Goal: Task Accomplishment & Management: Manage account settings

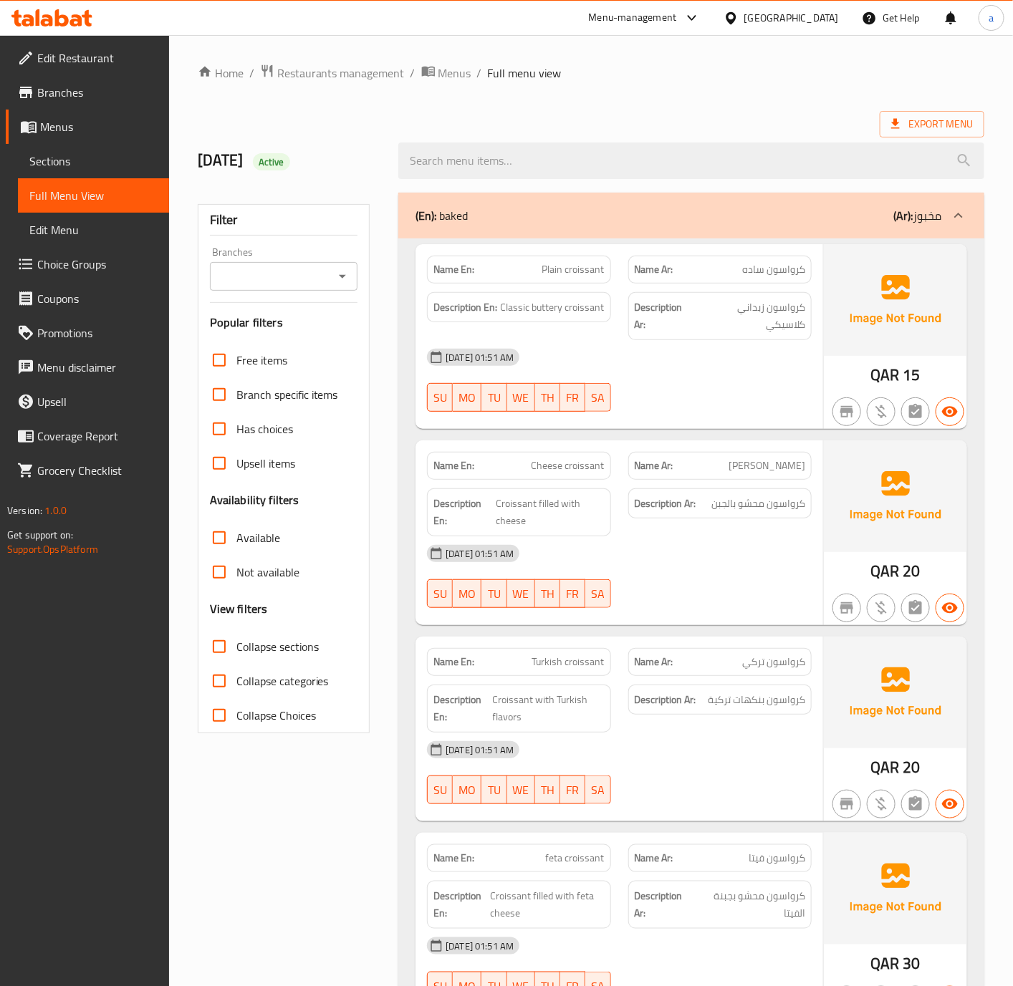
drag, startPoint x: 592, startPoint y: 97, endPoint x: 168, endPoint y: 213, distance: 439.9
click at [671, 24] on div "Qatar" at bounding box center [791, 18] width 95 height 16
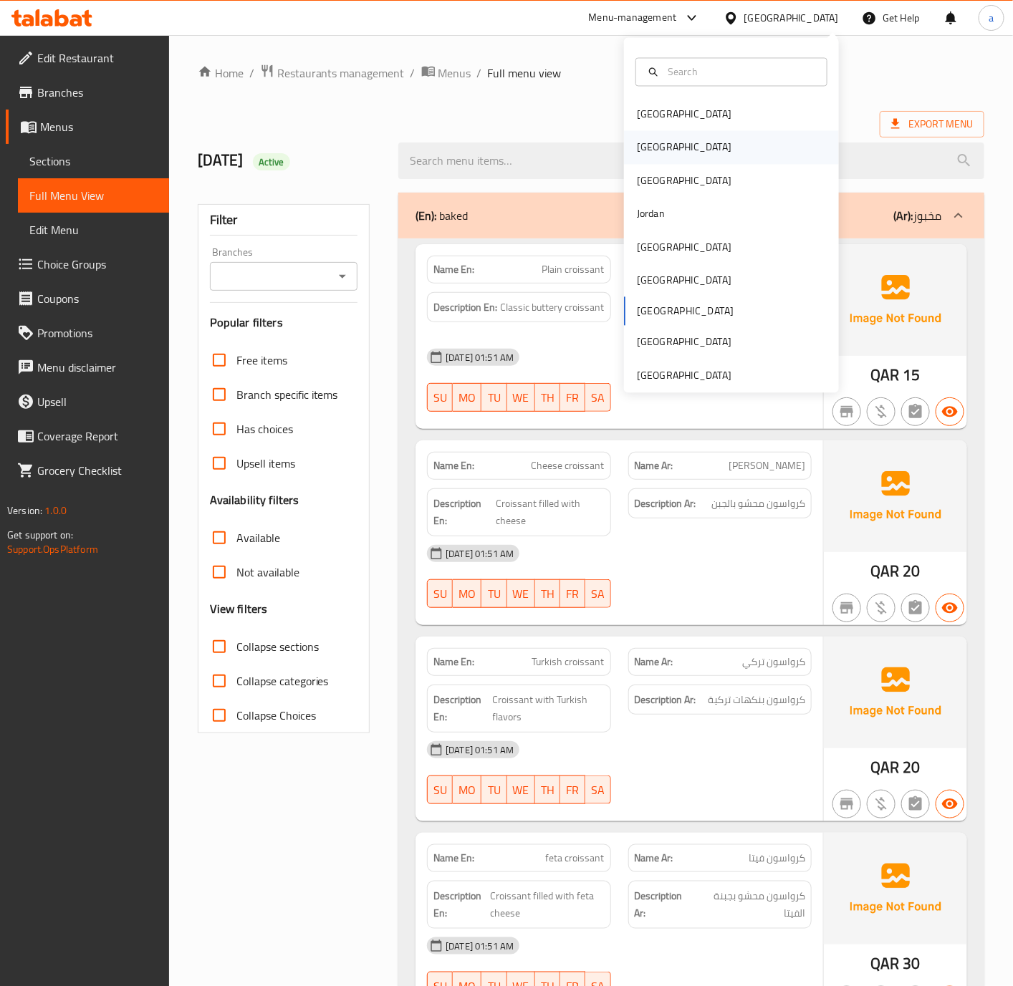
click at [671, 136] on div "[GEOGRAPHIC_DATA]" at bounding box center [731, 147] width 215 height 33
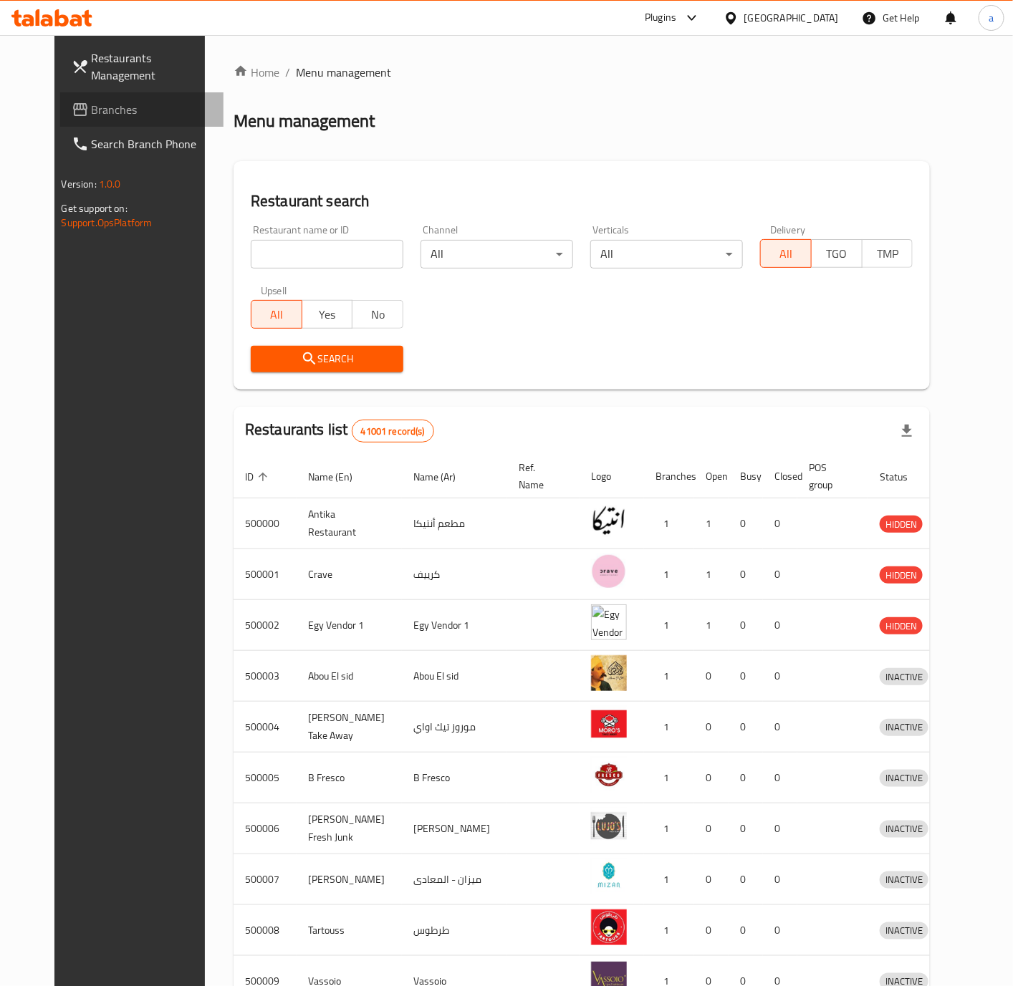
click at [60, 97] on link "Branches" at bounding box center [141, 109] width 163 height 34
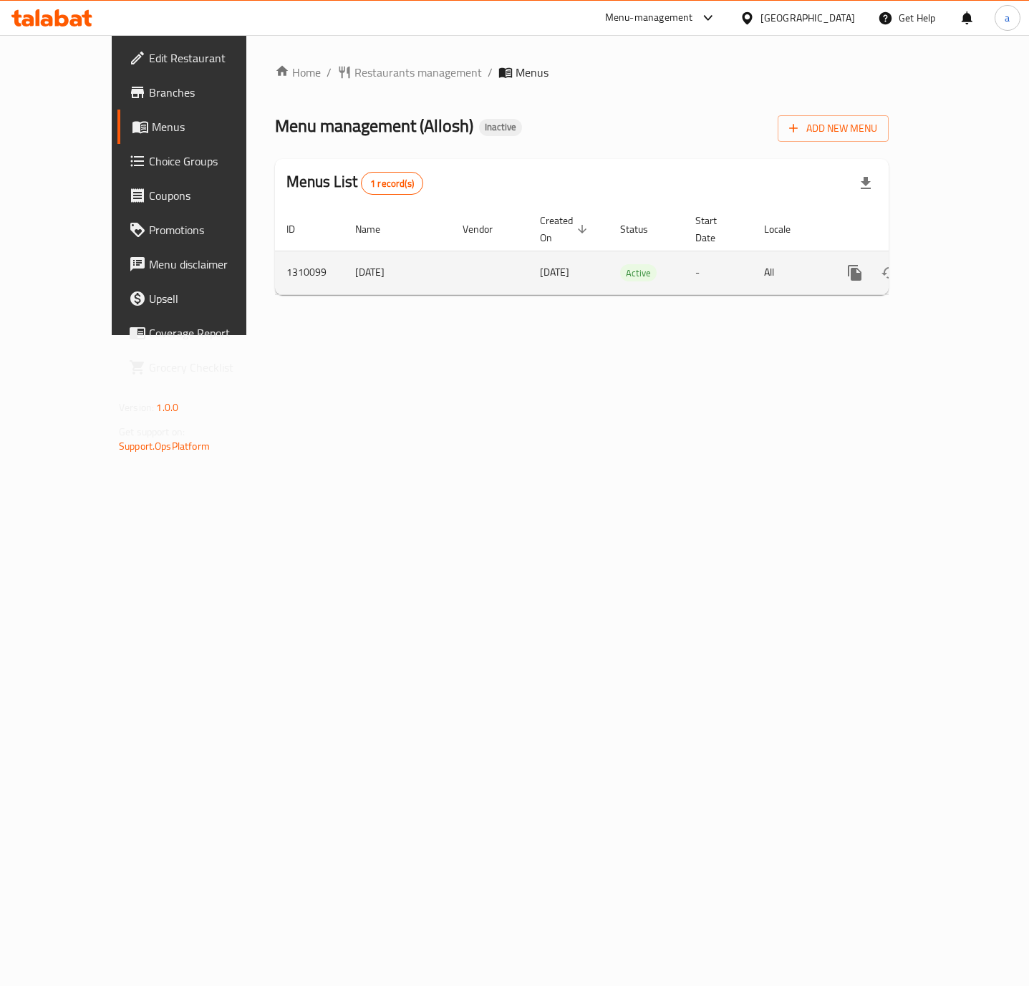
click at [965, 264] on icon "enhanced table" at bounding box center [958, 272] width 17 height 17
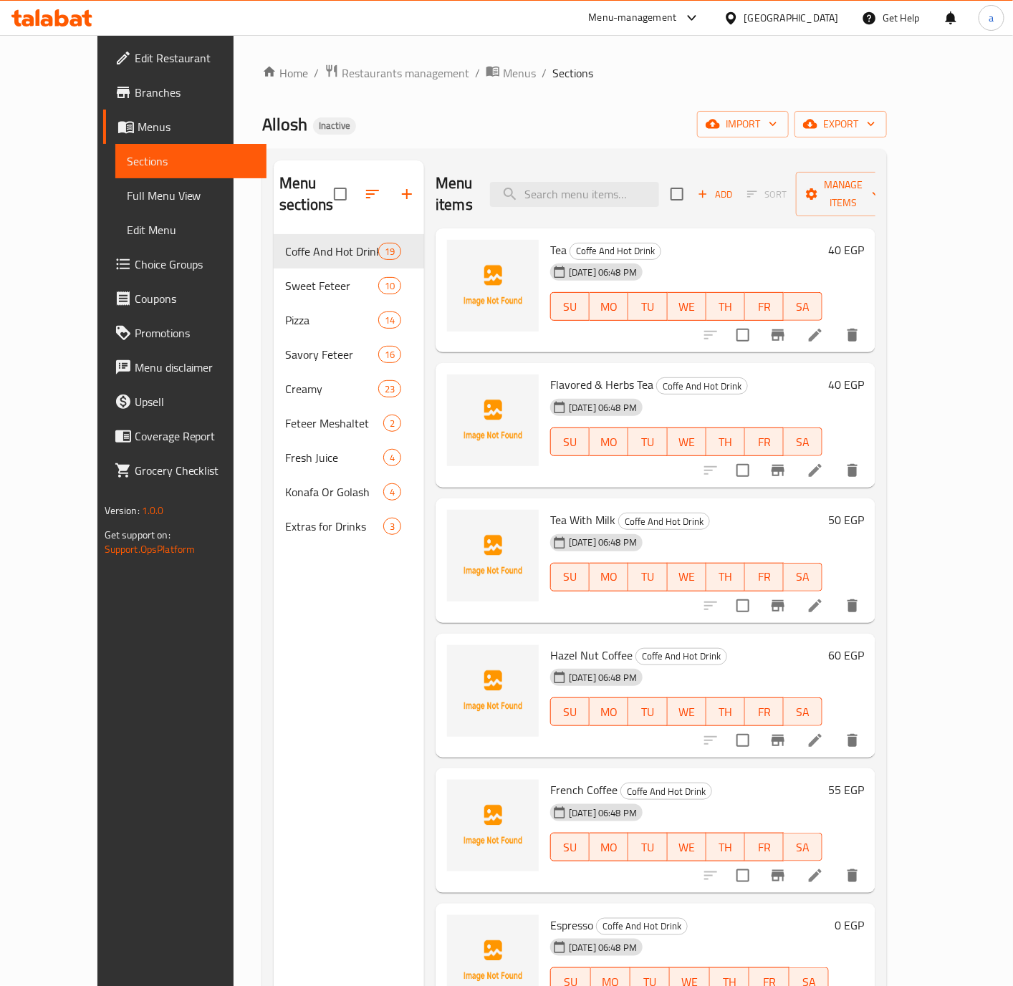
click at [824, 327] on icon at bounding box center [815, 335] width 17 height 17
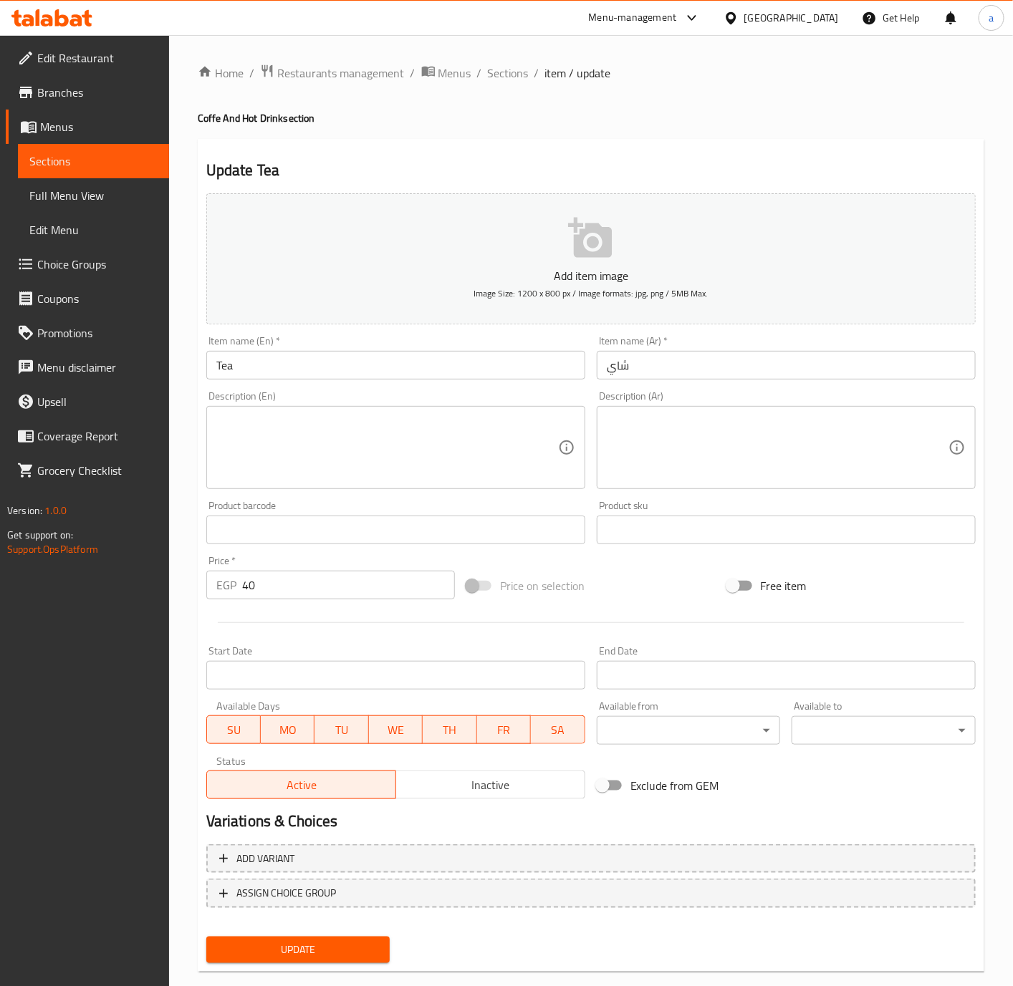
click at [731, 420] on textarea at bounding box center [778, 448] width 342 height 68
paste textarea "كوب كلاسيكي من الشاي الأسود المخمر يقدم ساخنًا للاستمتاع بتجربة مشروب مريحة."
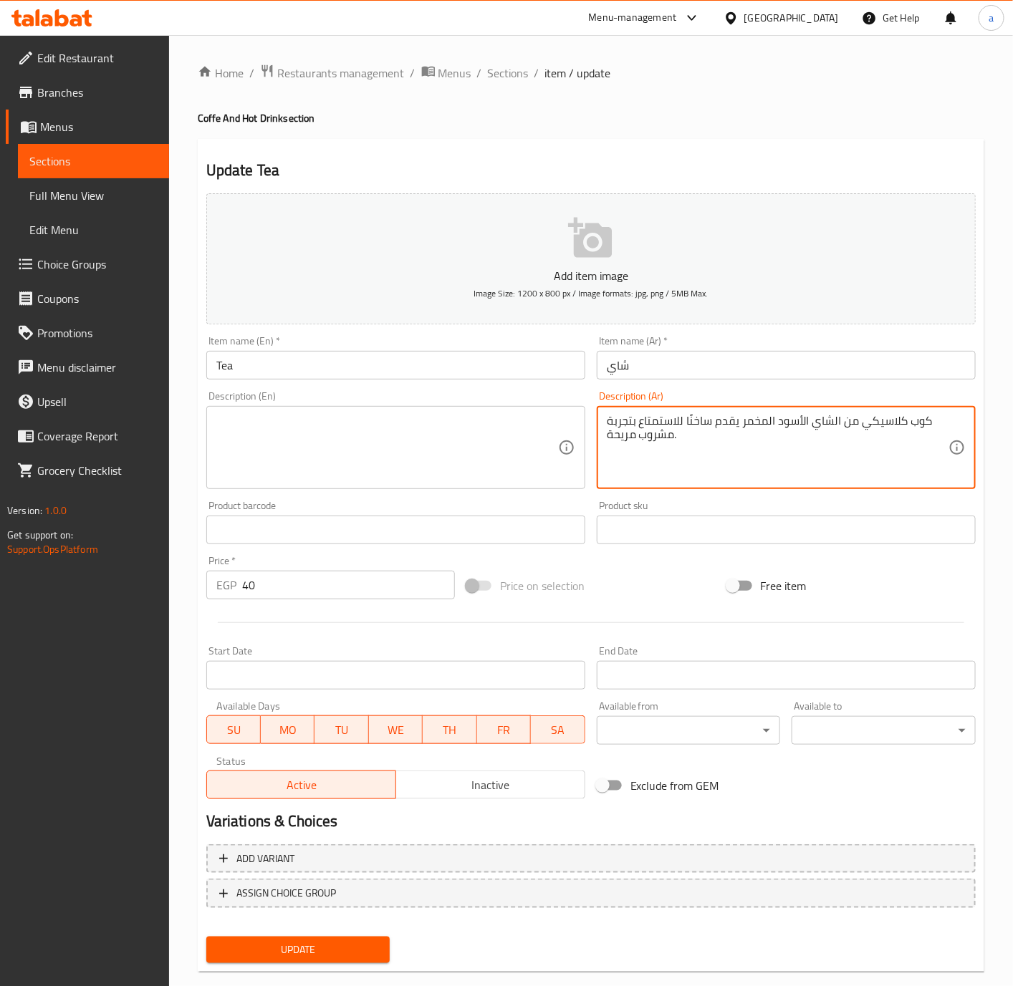
type textarea "كوب كلاسيكي من الشاي الأسود المخمر يقدم ساخنًا للاستمتاع بتجربة مشروب مريحة."
click at [426, 464] on textarea at bounding box center [387, 448] width 342 height 68
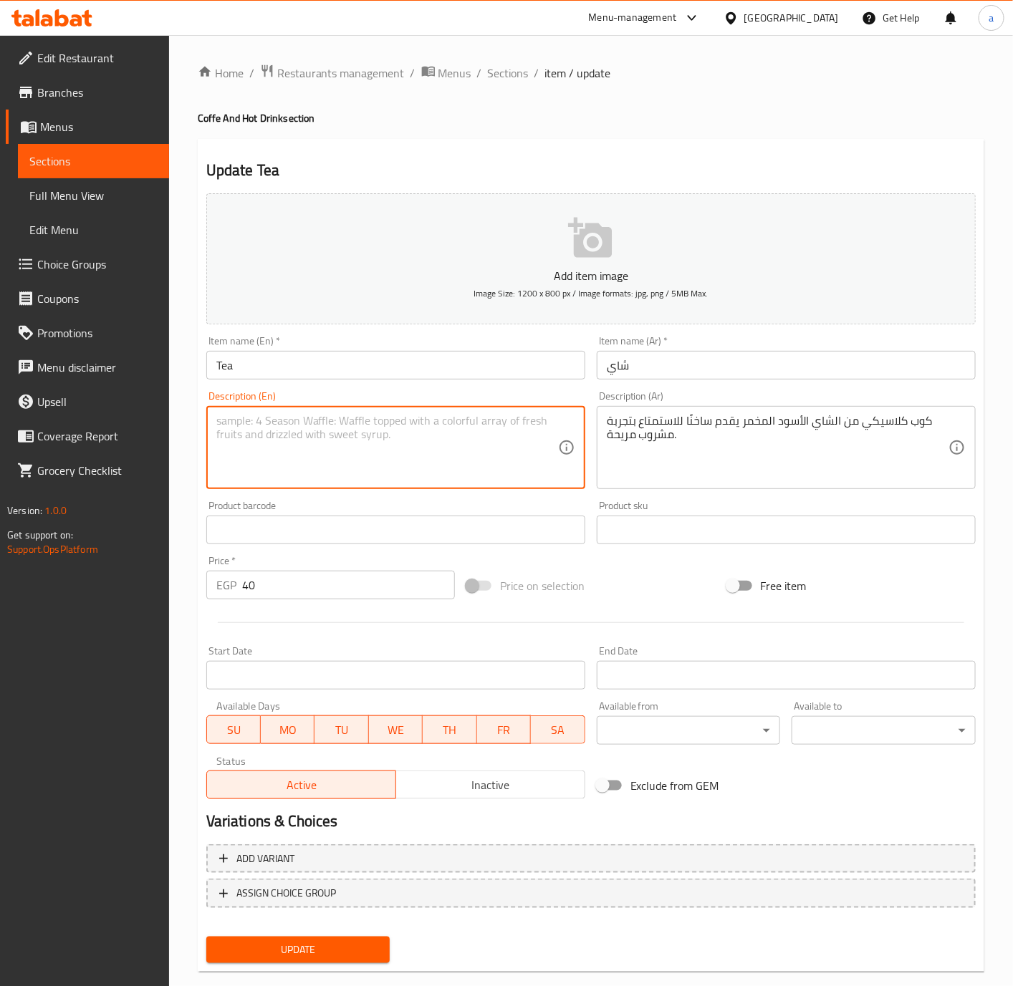
paste textarea "A classic cup of brewed black tea served hot for a comforting beverage experien…"
click at [308, 469] on textarea "A classic cup of brewed black tea served hot for a comforting beverage experien…" at bounding box center [387, 448] width 342 height 68
drag, startPoint x: 217, startPoint y: 464, endPoint x: 428, endPoint y: 422, distance: 214.8
click at [428, 422] on textarea "A classic cup of brewed black tea served hot for a comforting beverage experien…" at bounding box center [387, 448] width 342 height 68
type textarea "A classic cup of brewed black tea served hot"
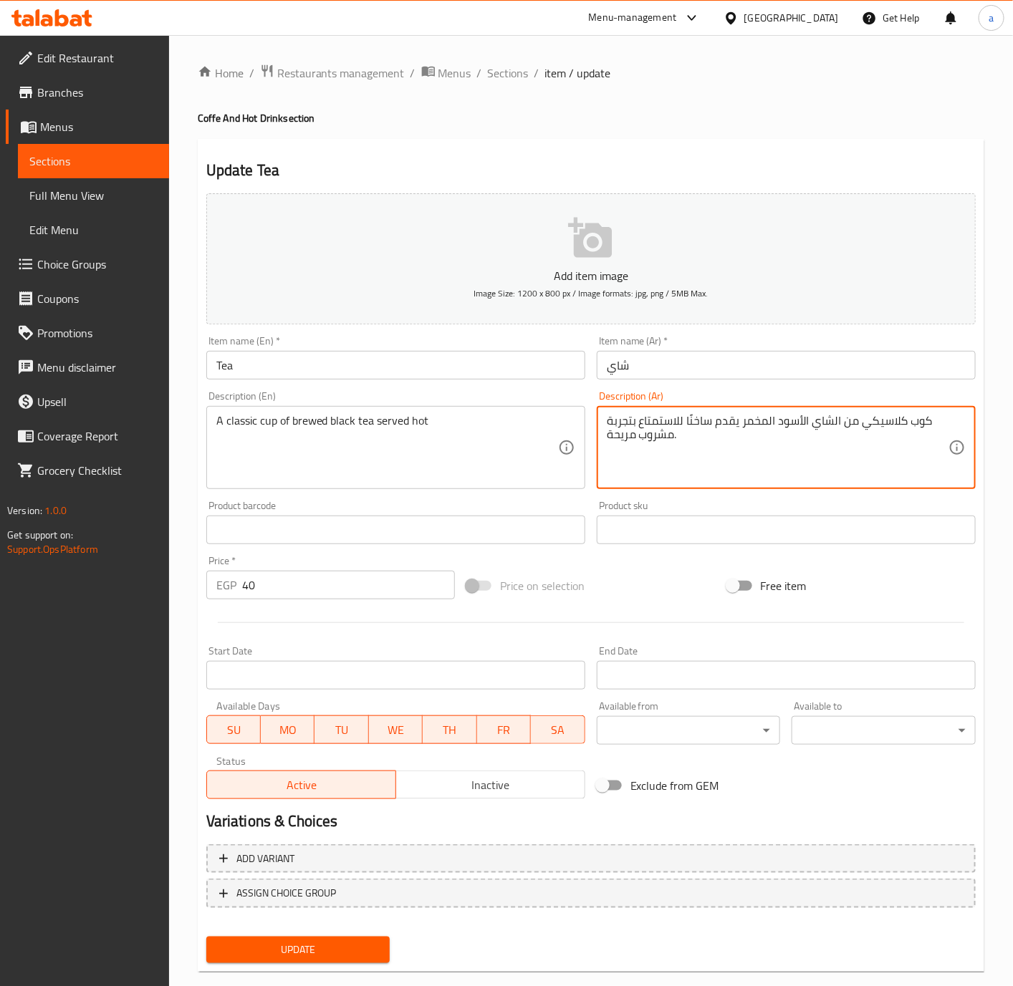
drag, startPoint x: 630, startPoint y: 433, endPoint x: 684, endPoint y: 428, distance: 54.0
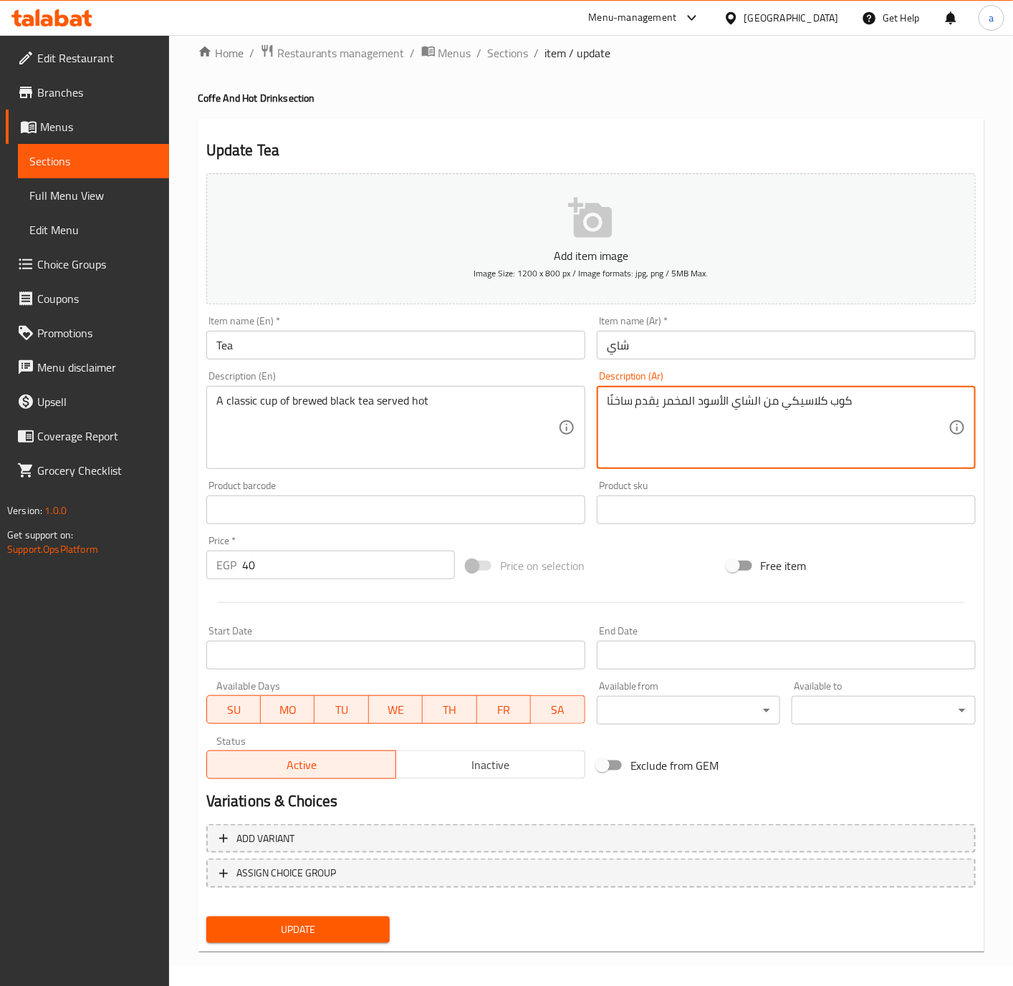
scroll to position [24, 0]
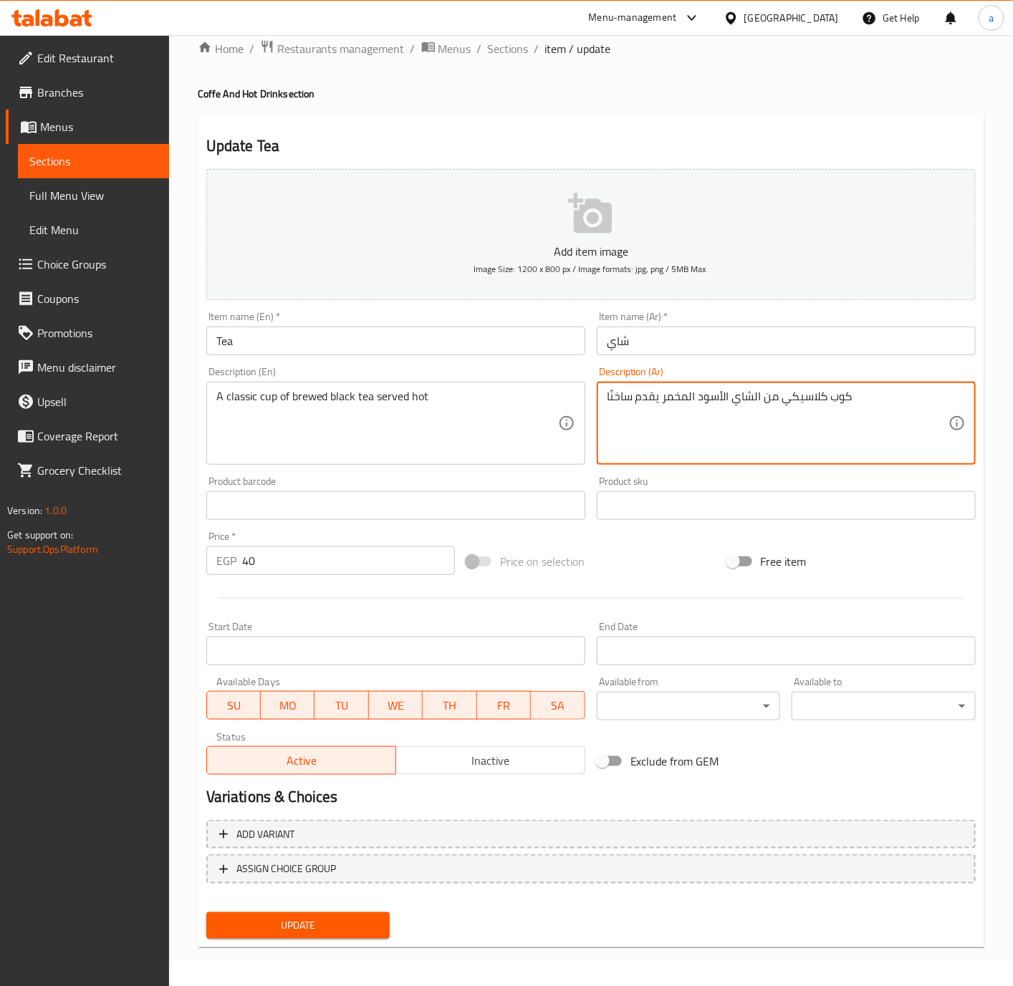
type textarea "كوب كلاسيكي من الشاي الأسود المخمر يقدم ساخنًا"
click at [350, 936] on button "Update" at bounding box center [298, 926] width 184 height 27
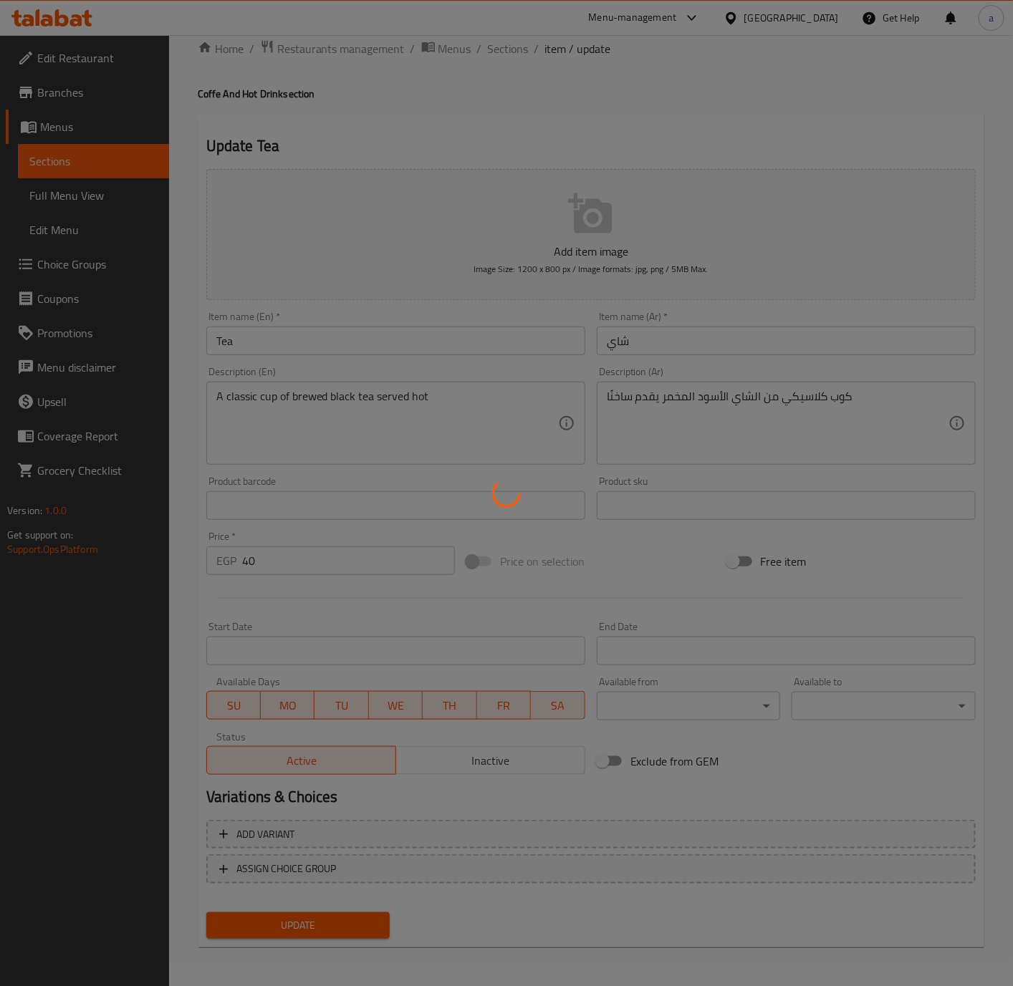
click at [345, 927] on div at bounding box center [506, 493] width 1013 height 986
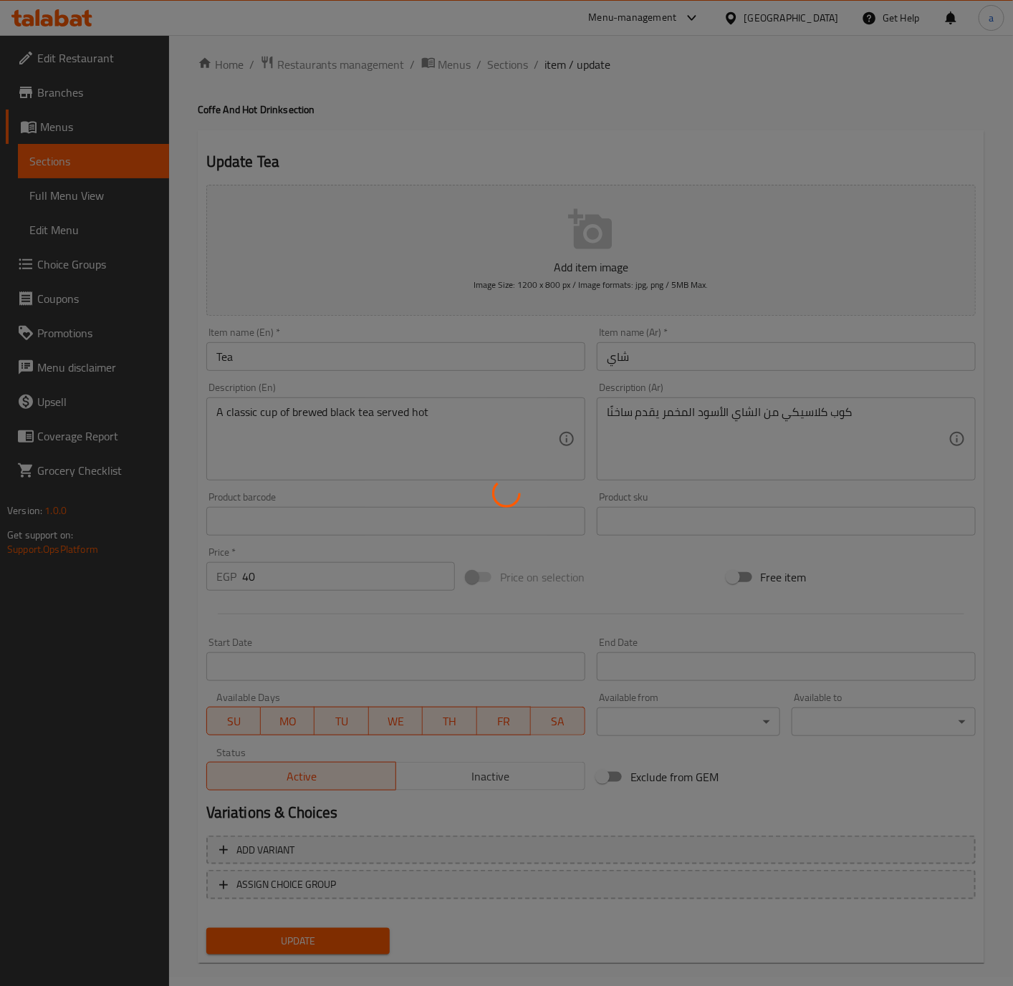
scroll to position [0, 0]
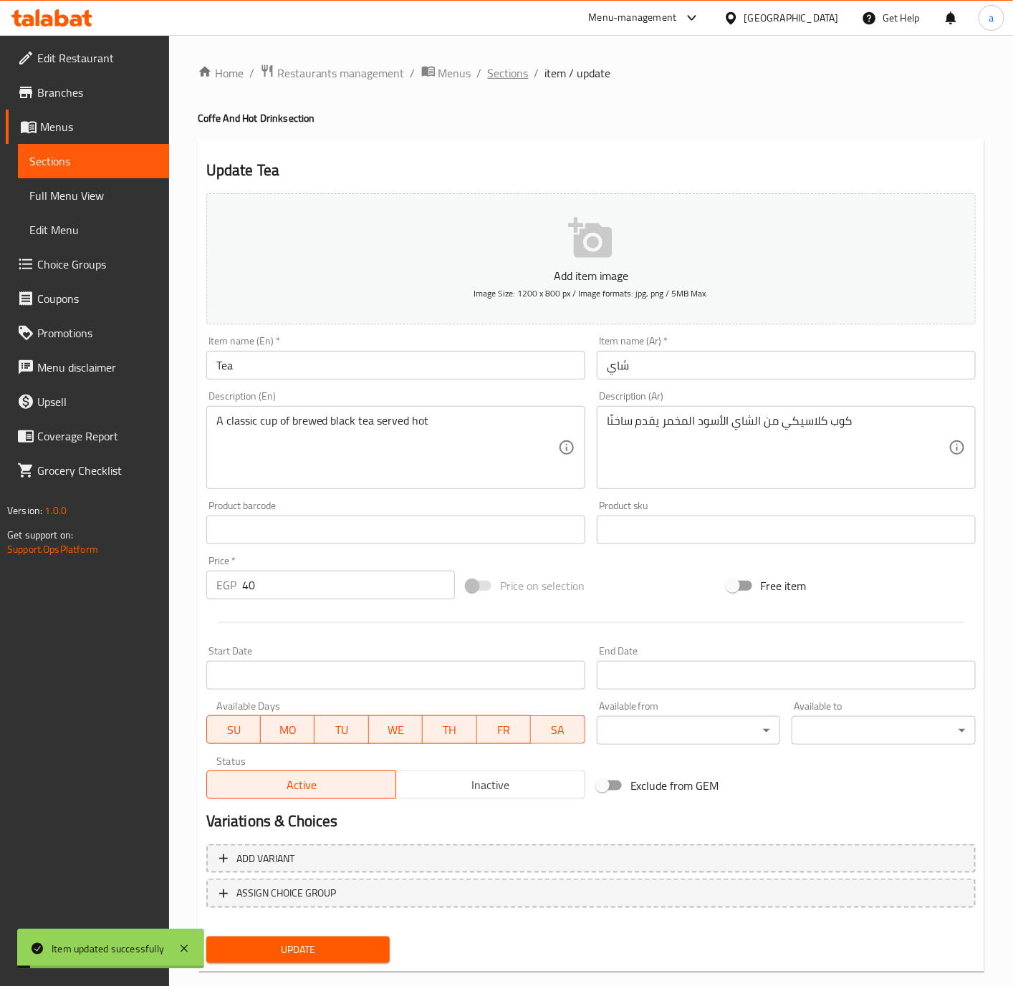
click at [510, 72] on span "Sections" at bounding box center [508, 72] width 41 height 17
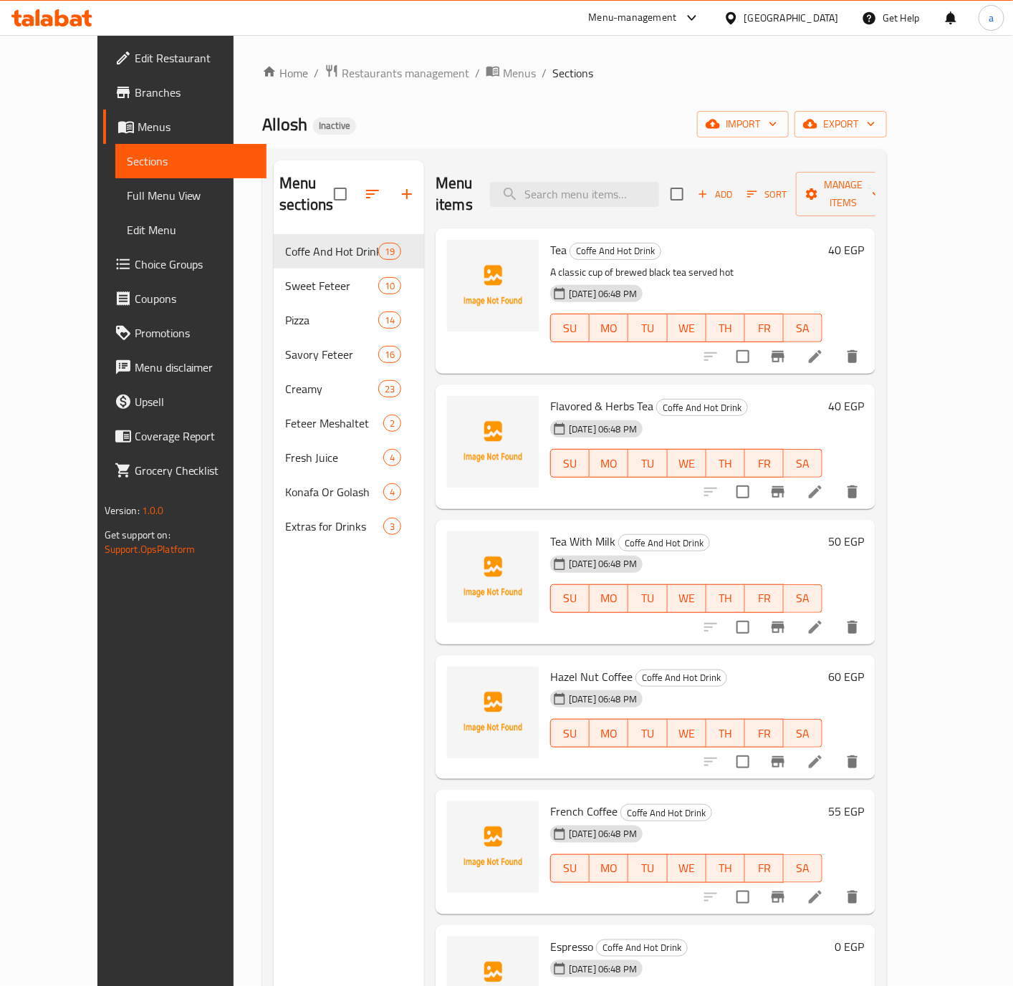
click at [835, 481] on li at bounding box center [815, 492] width 40 height 26
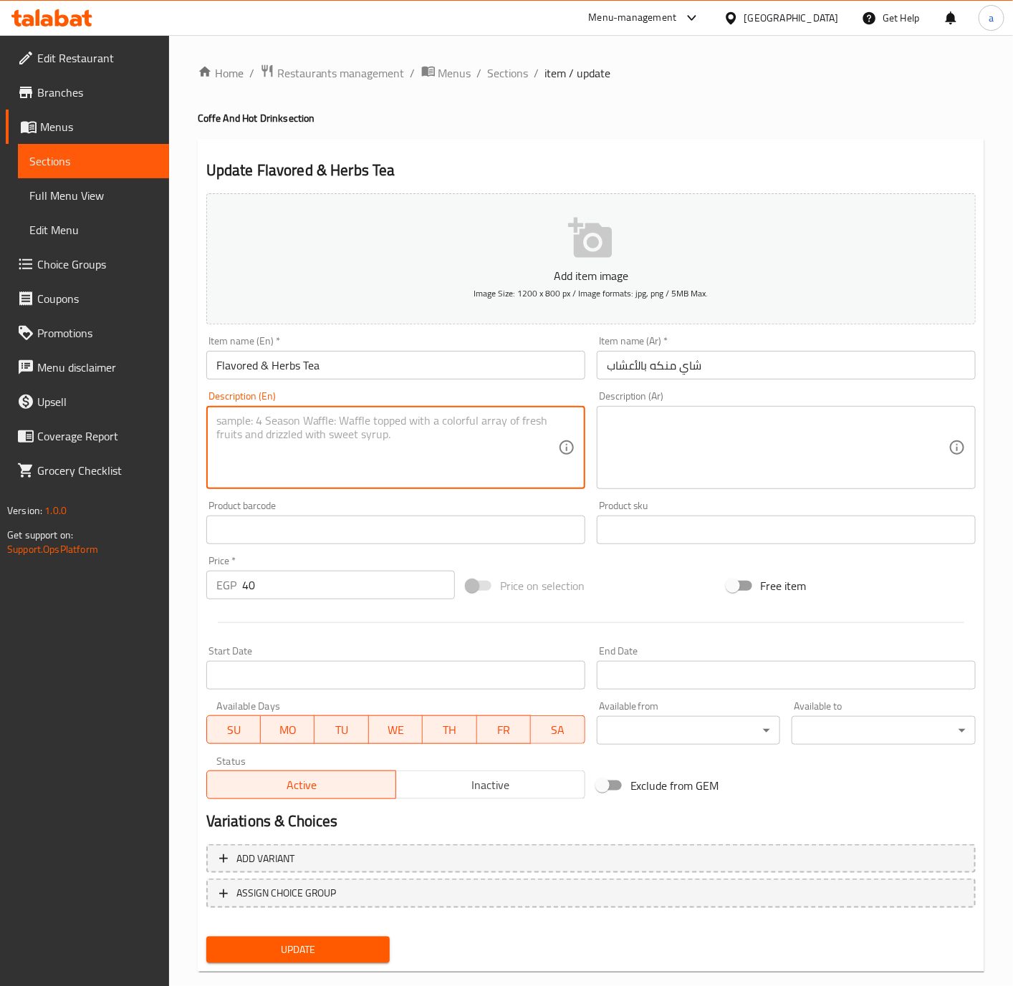
click at [264, 415] on textarea at bounding box center [387, 448] width 342 height 68
paste textarea "A blend of herbal infusions like mint, chamomile, or fruit flavors, brewed to p…"
type textarea "A blend of herbal infusions like mint, chamomile, or fruit flavors, brewed to p…"
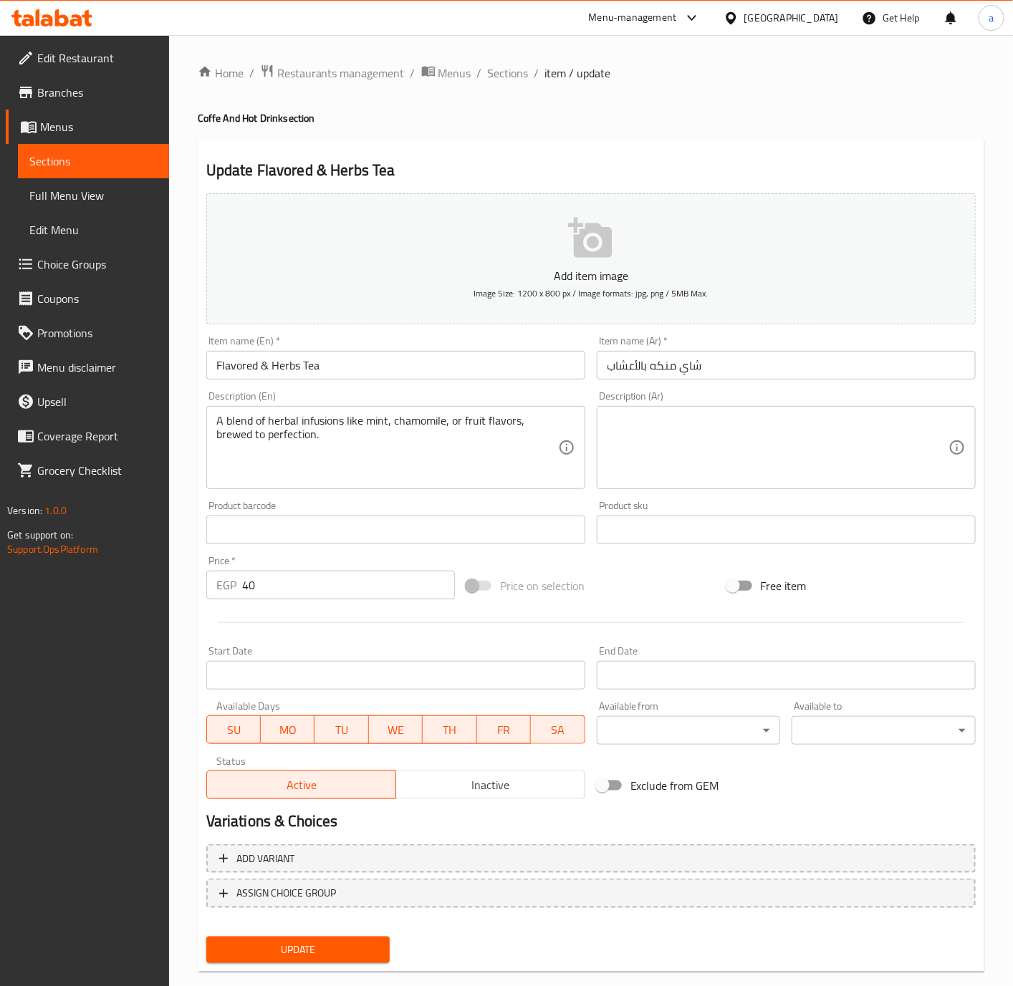
click at [770, 460] on textarea at bounding box center [778, 448] width 342 height 68
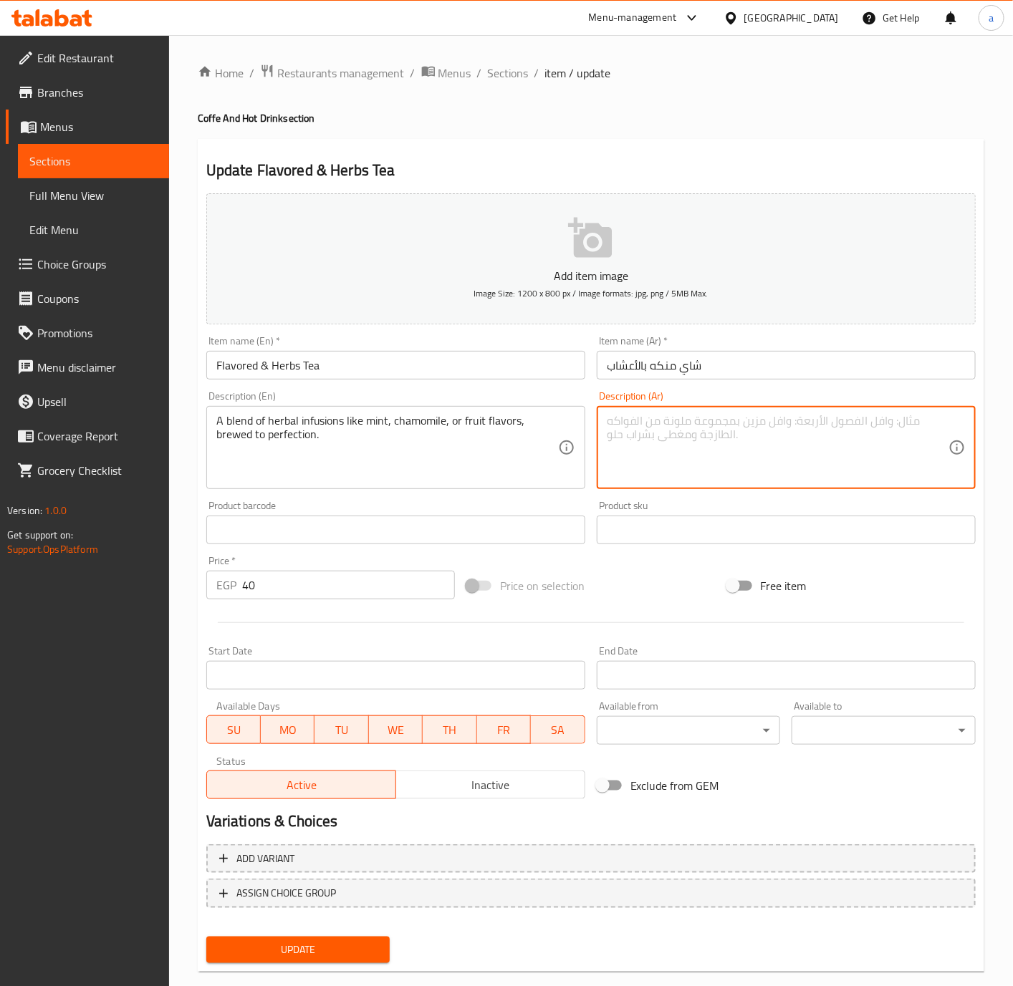
paste textarea "مزيج من المشروبات العشبية مثل النعناع والبابونج أو نكهات الفاكهة، تم تحضيرها بإ…"
type textarea "مزيج من المشروبات العشبية مثل النعناع والبابونج أو نكهات الفاكهة، تم تحضيرها بإ…"
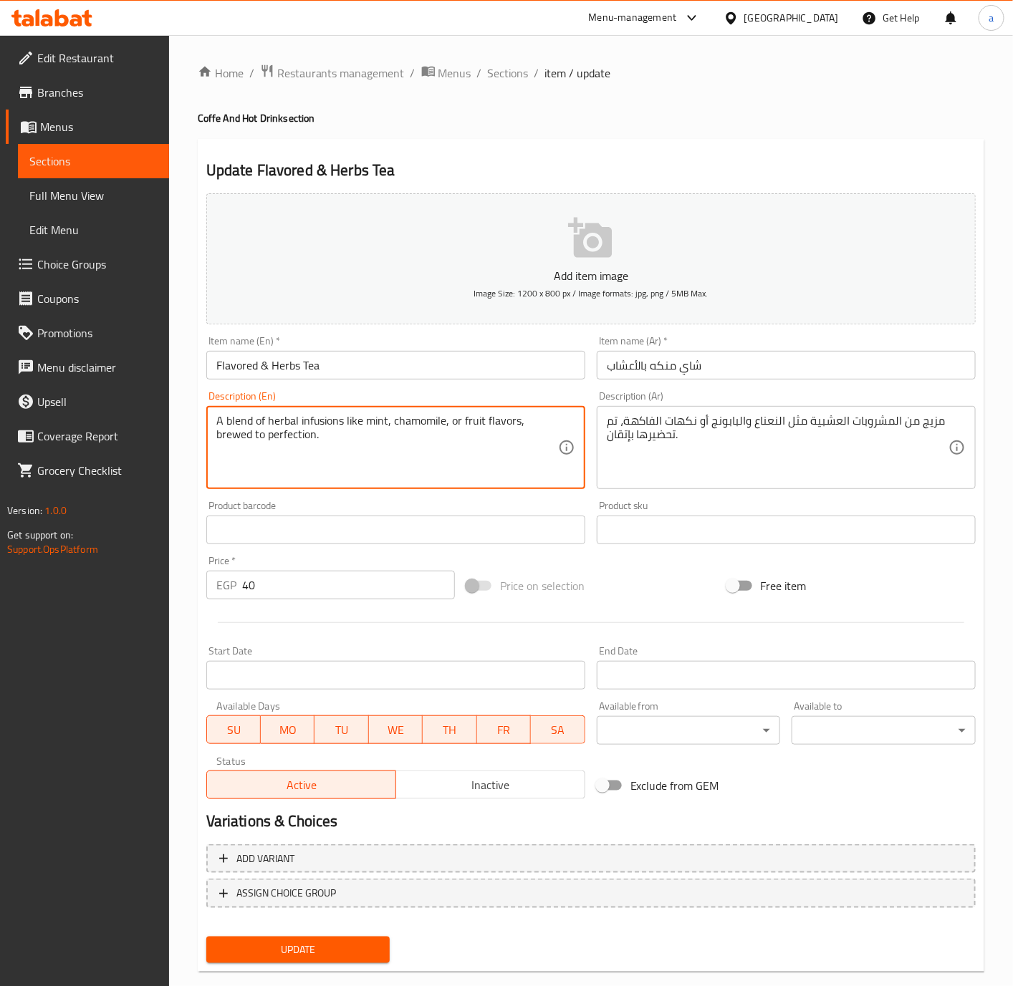
click at [340, 417] on textarea "A blend of herbal infusions like mint, chamomile, or fruit flavors, brewed to p…" at bounding box center [387, 448] width 342 height 68
click at [456, 463] on textarea "A blend of herbal infusions like mint, chamomile, or fruit flavors, brewed to p…" at bounding box center [387, 448] width 342 height 68
click at [471, 463] on textarea "A blend of herbal infusions like mint, chamomile, or fruit flavors, brewed to p…" at bounding box center [387, 448] width 342 height 68
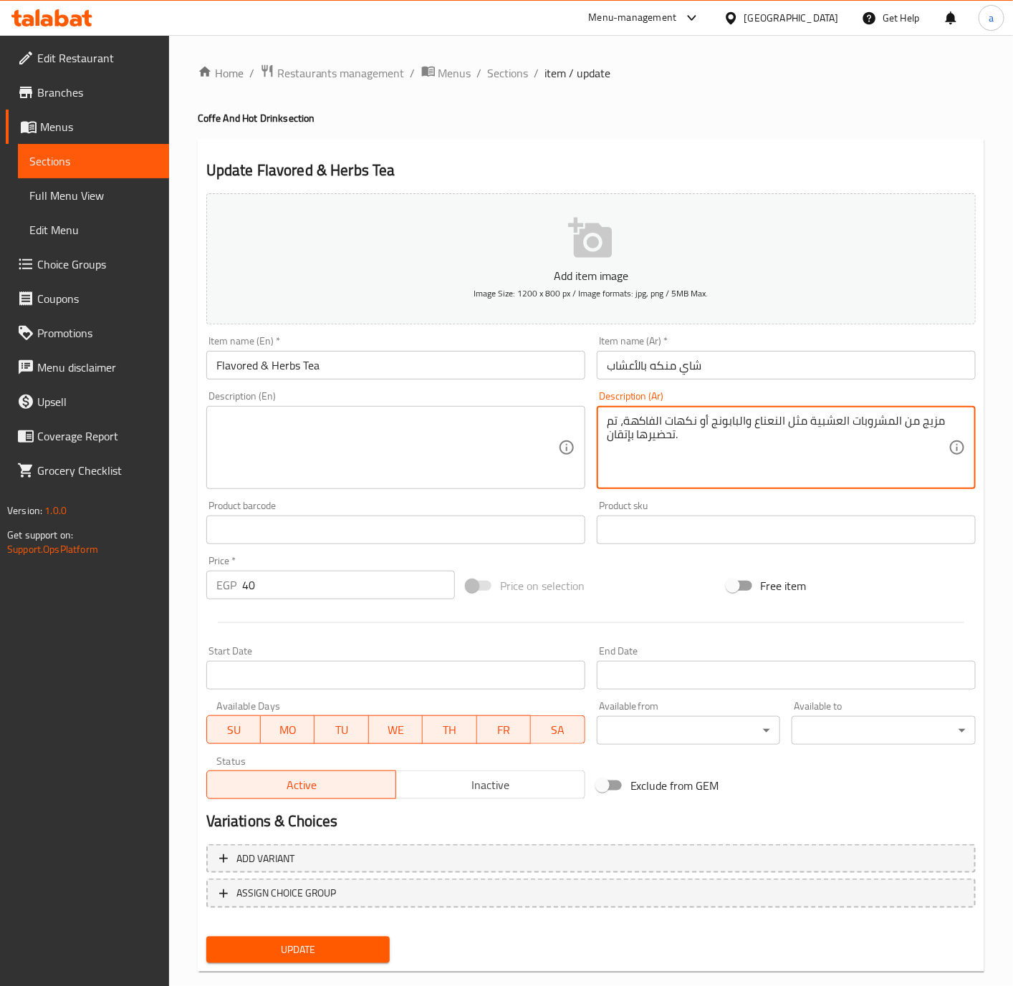
click at [682, 458] on textarea "مزيج من المشروبات العشبية مثل النعناع والبابونج أو نكهات الفاكهة، تم تحضيرها بإ…" at bounding box center [778, 448] width 342 height 68
type textarea "مزيج من المشروبات العشبية مثل النعناع والبابونج أو نكهات الفاكهة، تم تحضيرها بإ…"
click at [682, 458] on textarea "مزيج من المشروبات العشبية مثل النعناع والبابونج أو نكهات الفاكهة، تم تحضيرها بإ…" at bounding box center [778, 448] width 342 height 68
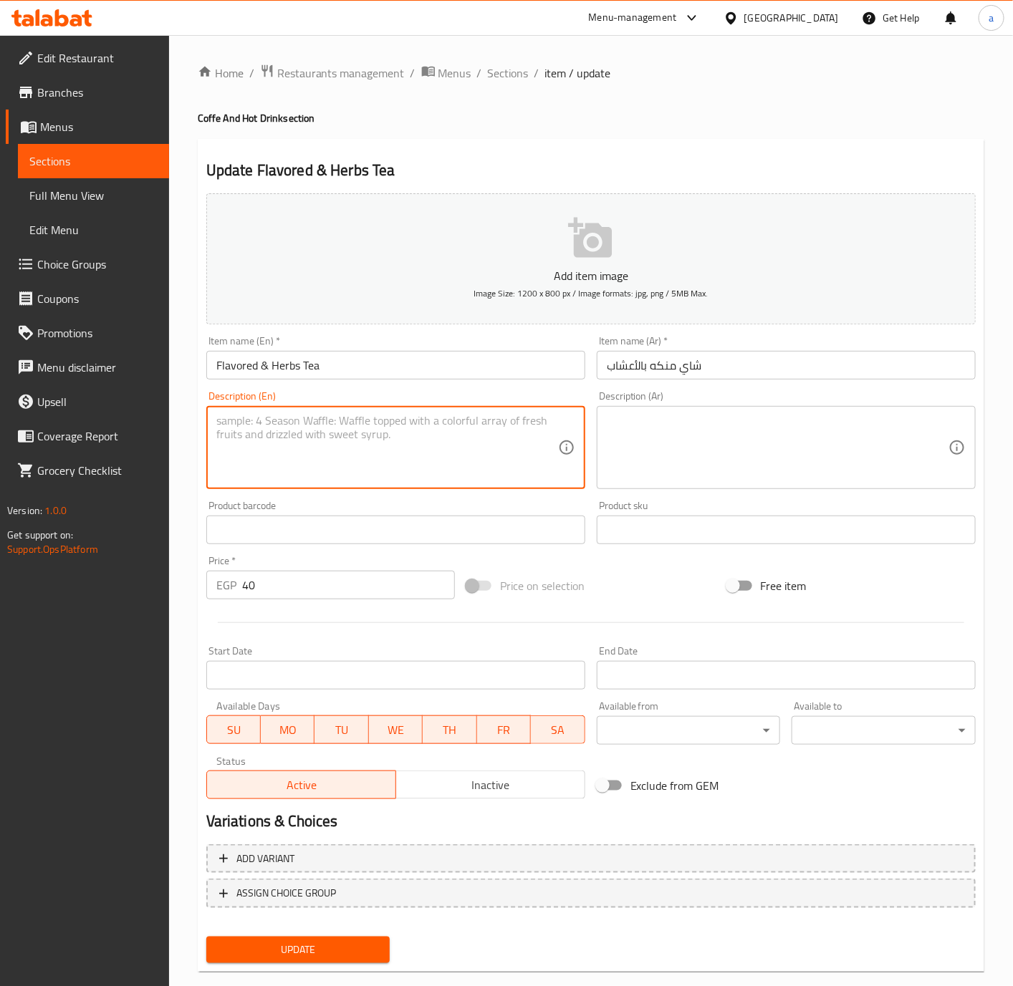
click at [411, 451] on textarea at bounding box center [387, 448] width 342 height 68
paste textarea "A blend of herbal infusions like mint, chamomile, or fruit flavors, brewed to p…"
type textarea "A blend of herbal infusions like mint, chamomile, or fruit flavors, brewed to p…"
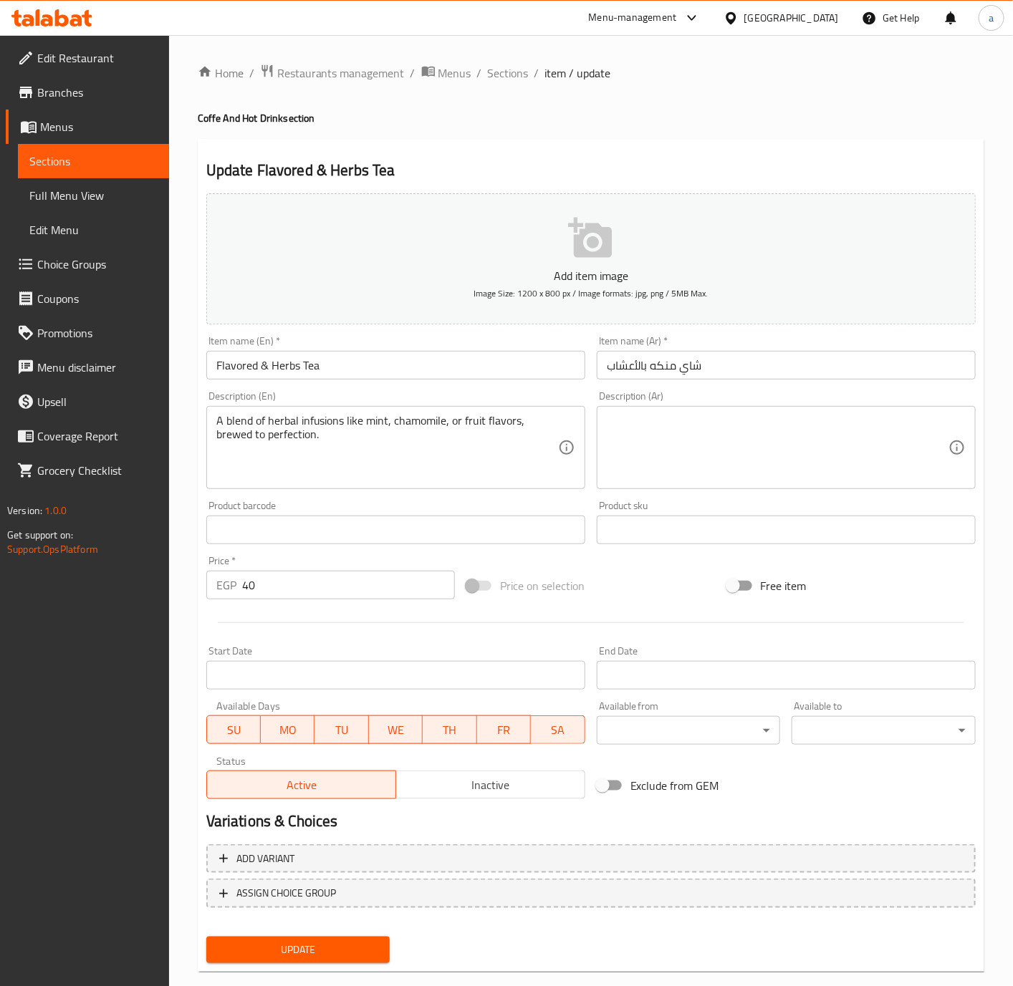
paste textarea "مزيج من المشروبات العشبية مثل النعناع والبابونج أو نكهات الفاكهة، تم تحضيرها بإ…"
type textarea "مزيج من المشروبات العشبية مثل النعناع والبابونج أو نكهات الفاكهة، تم تحضيرها بإ…"
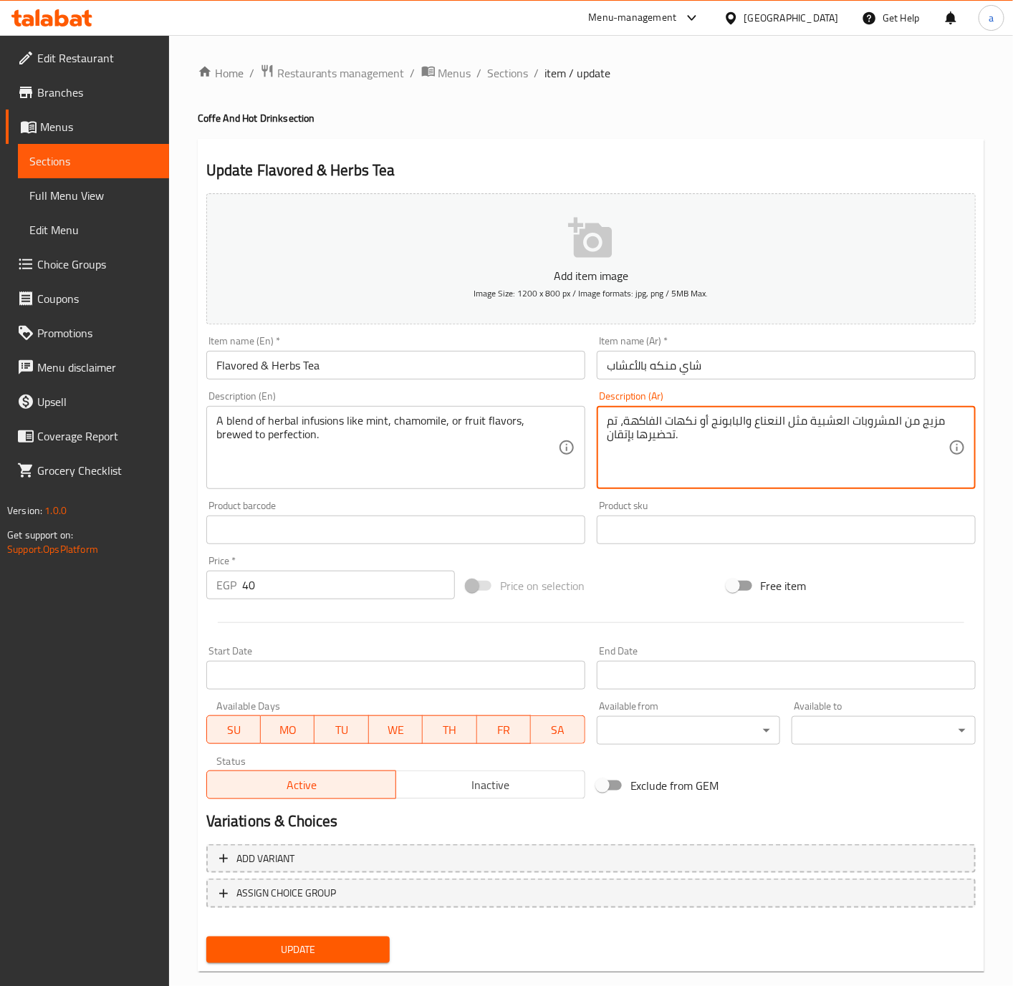
click at [699, 461] on textarea "مزيج من المشروبات العشبية مثل النعناع والبابونج أو نكهات الفاكهة، تم تحضيرها بإ…" at bounding box center [778, 448] width 342 height 68
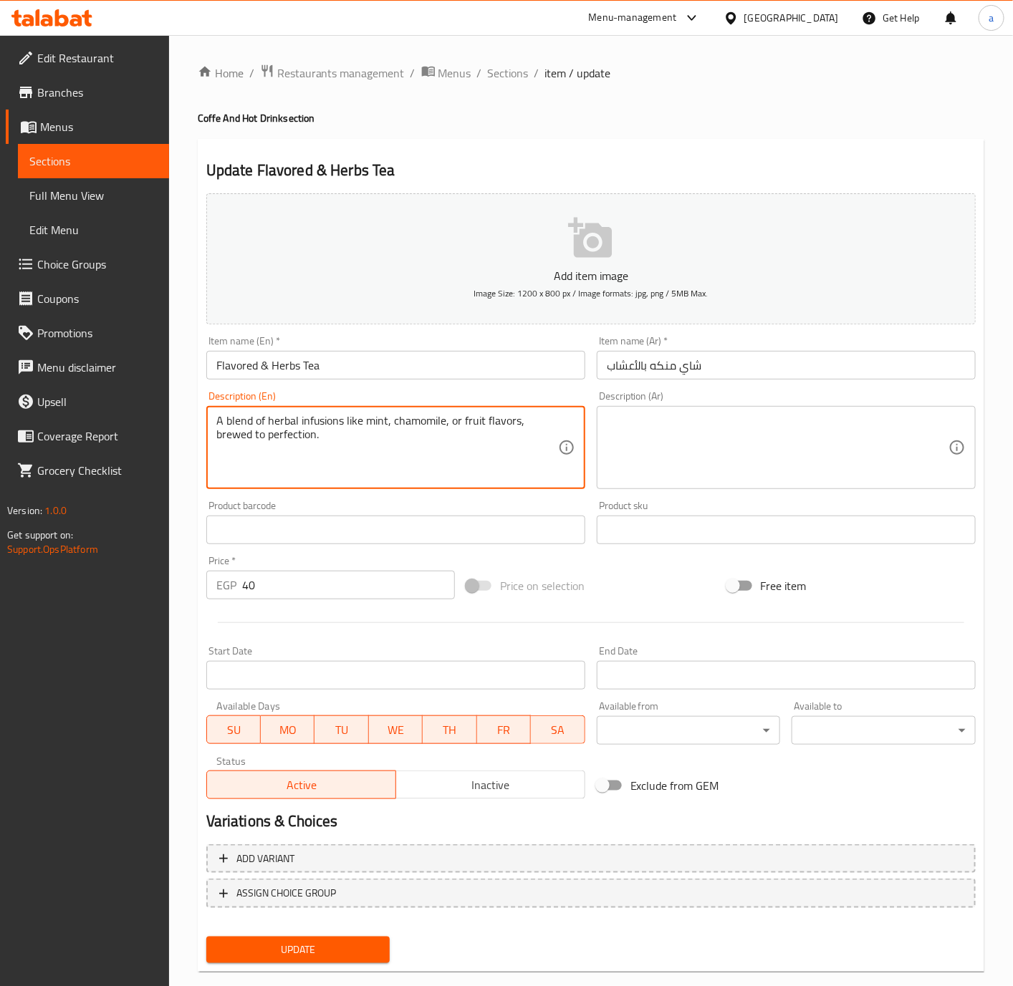
click at [536, 458] on textarea "A blend of herbal infusions like mint, chamomile, or fruit flavors, brewed to p…" at bounding box center [387, 448] width 342 height 68
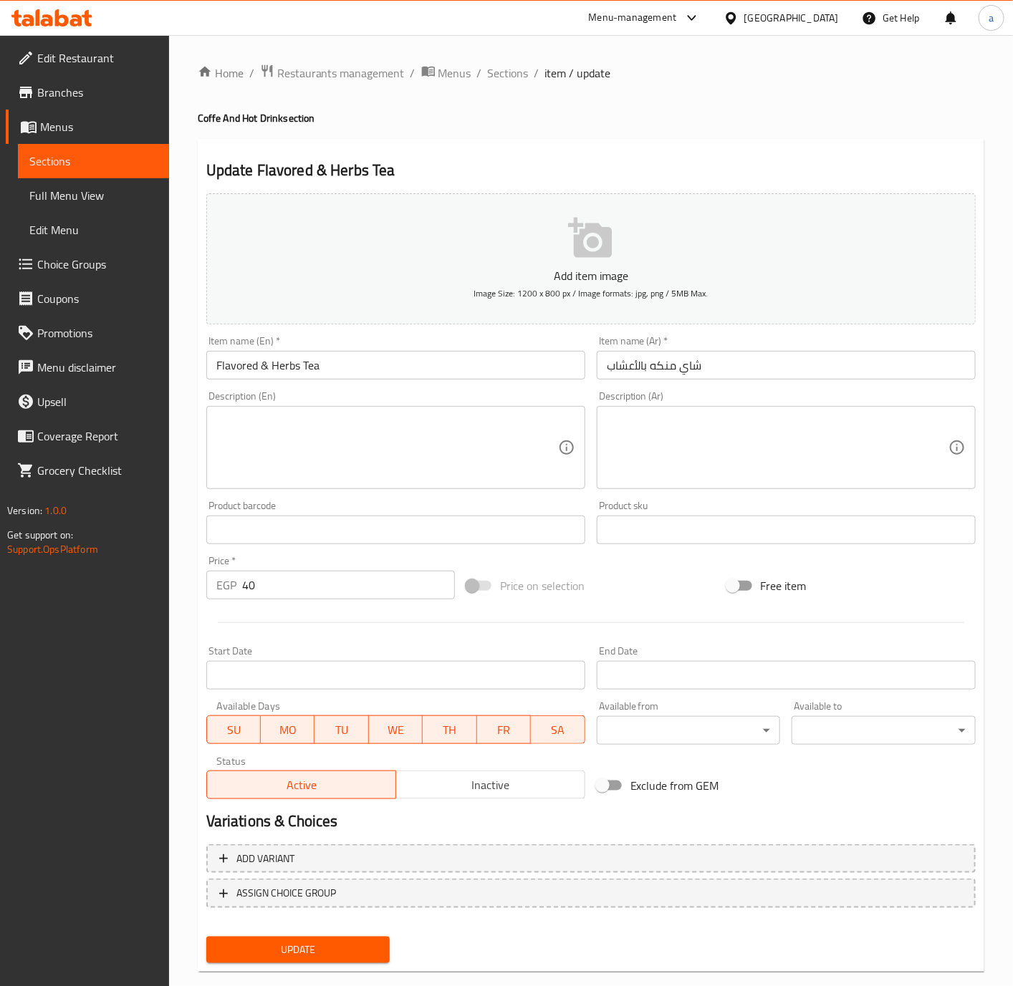
click at [478, 357] on input "Flavored & Herbs Tea" at bounding box center [395, 365] width 379 height 29
click at [476, 357] on input "Flavored & Herbs Tea" at bounding box center [395, 365] width 379 height 29
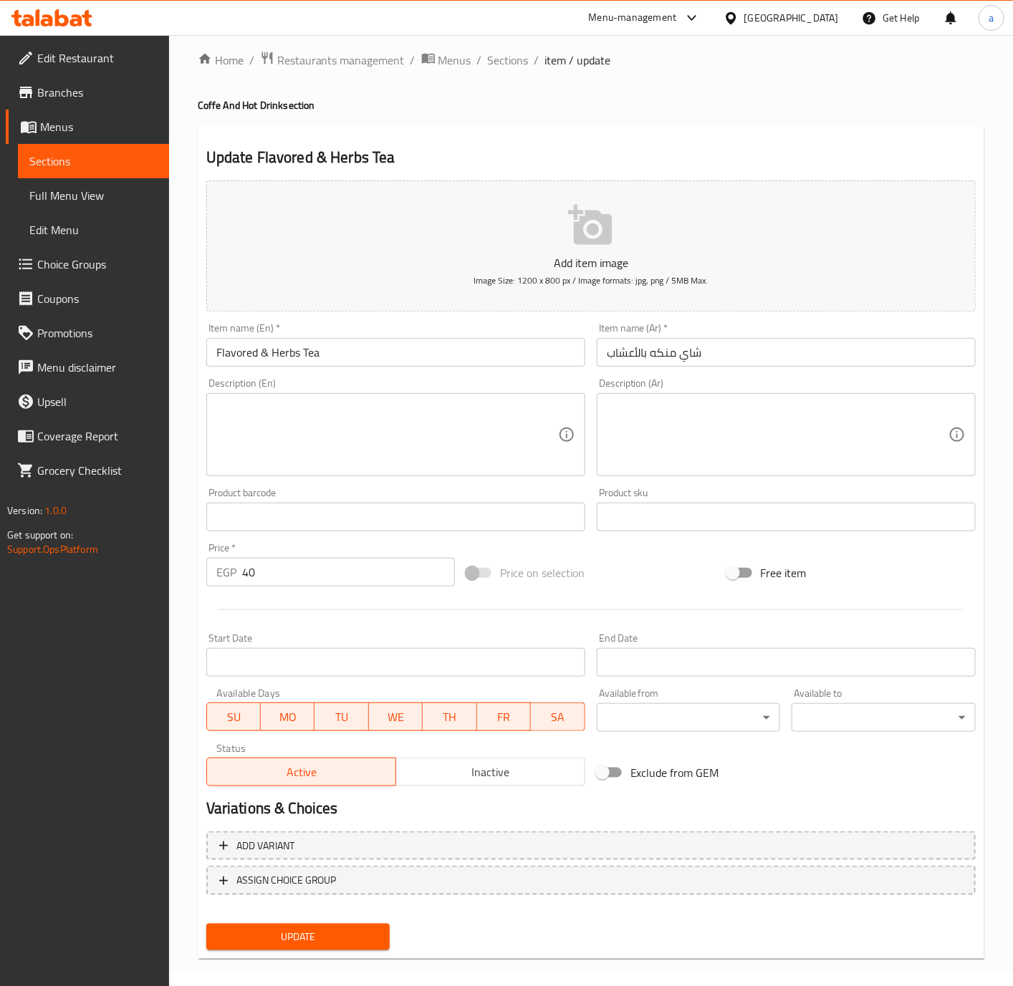
scroll to position [24, 0]
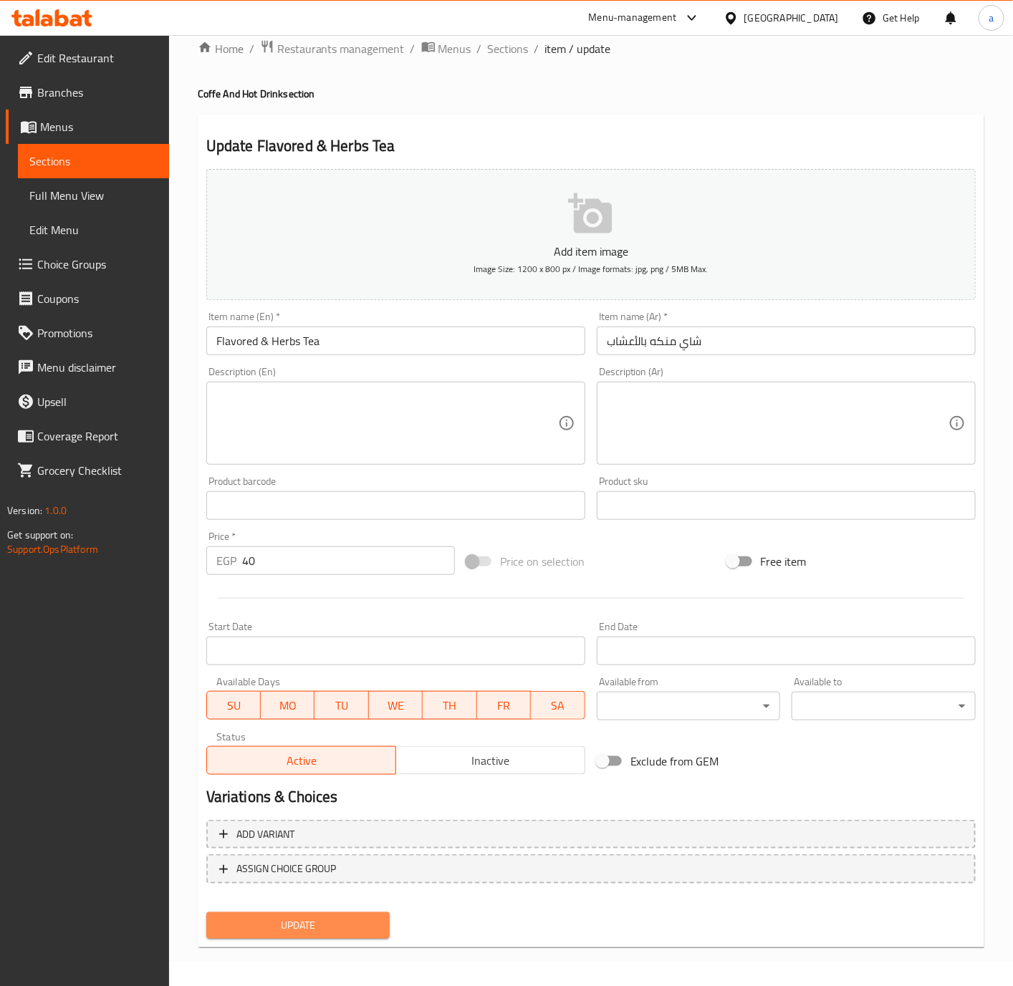
click at [350, 925] on span "Update" at bounding box center [298, 926] width 161 height 18
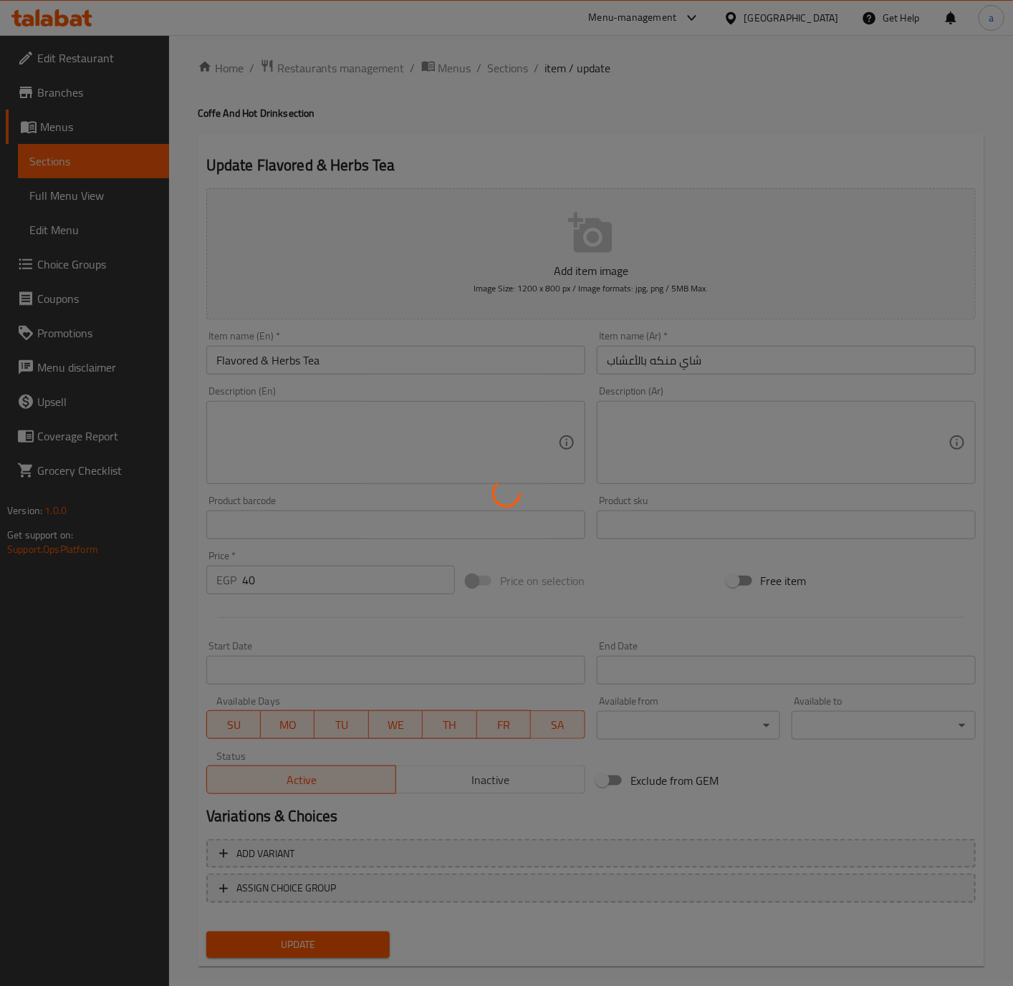
scroll to position [0, 0]
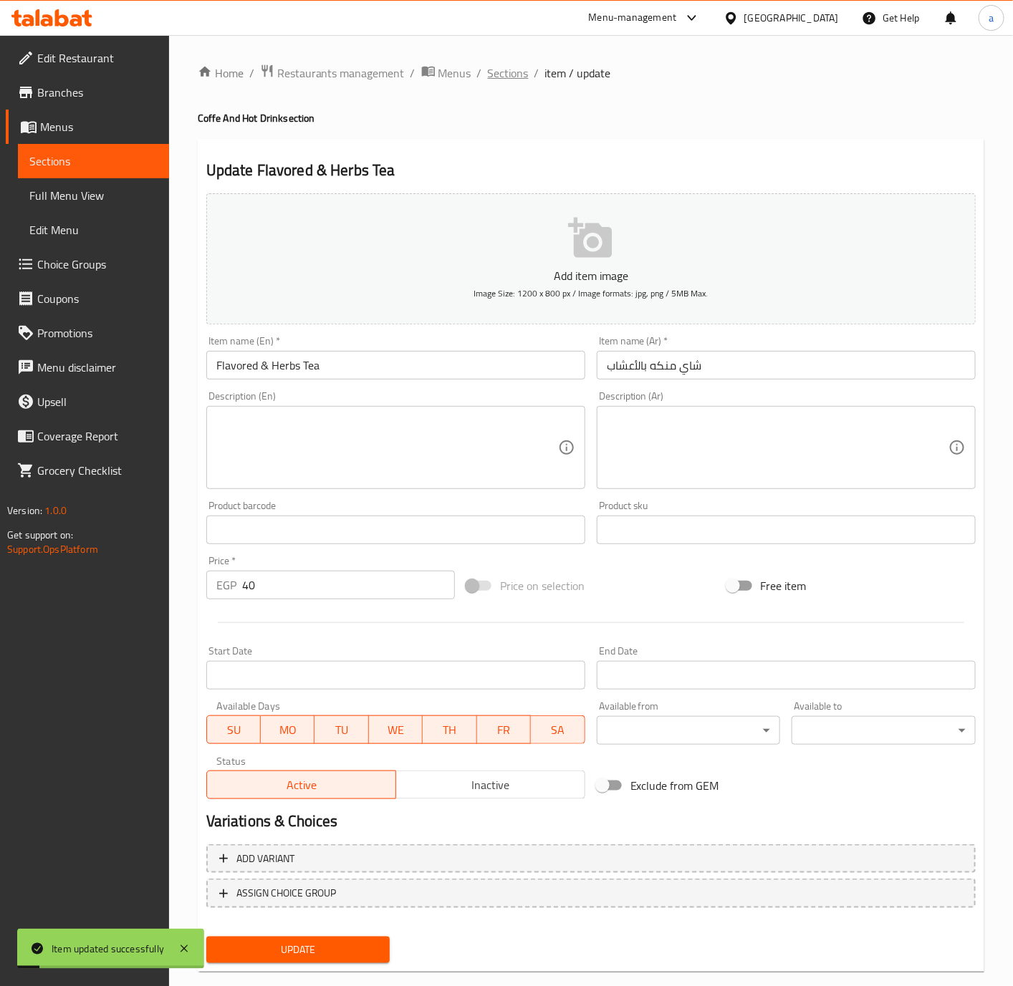
click at [508, 71] on span "Sections" at bounding box center [508, 72] width 41 height 17
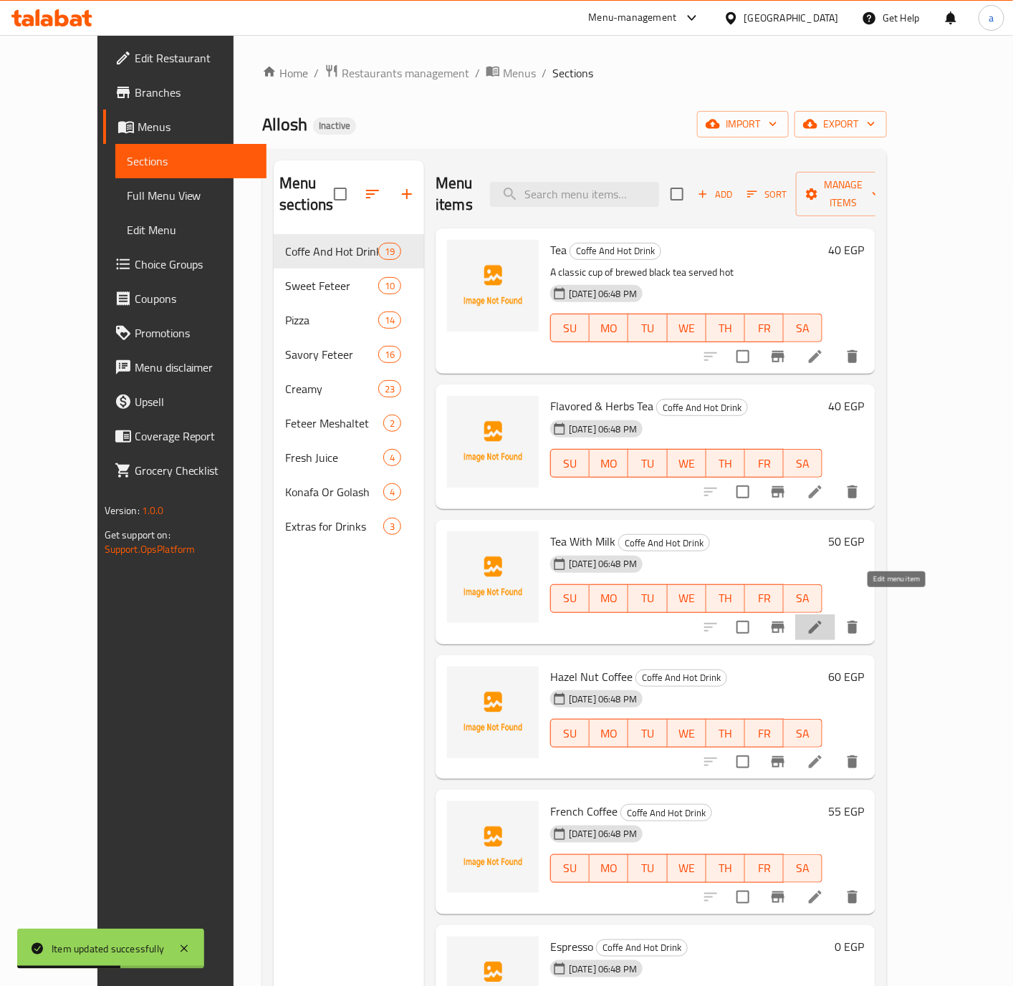
click at [824, 619] on icon at bounding box center [815, 627] width 17 height 17
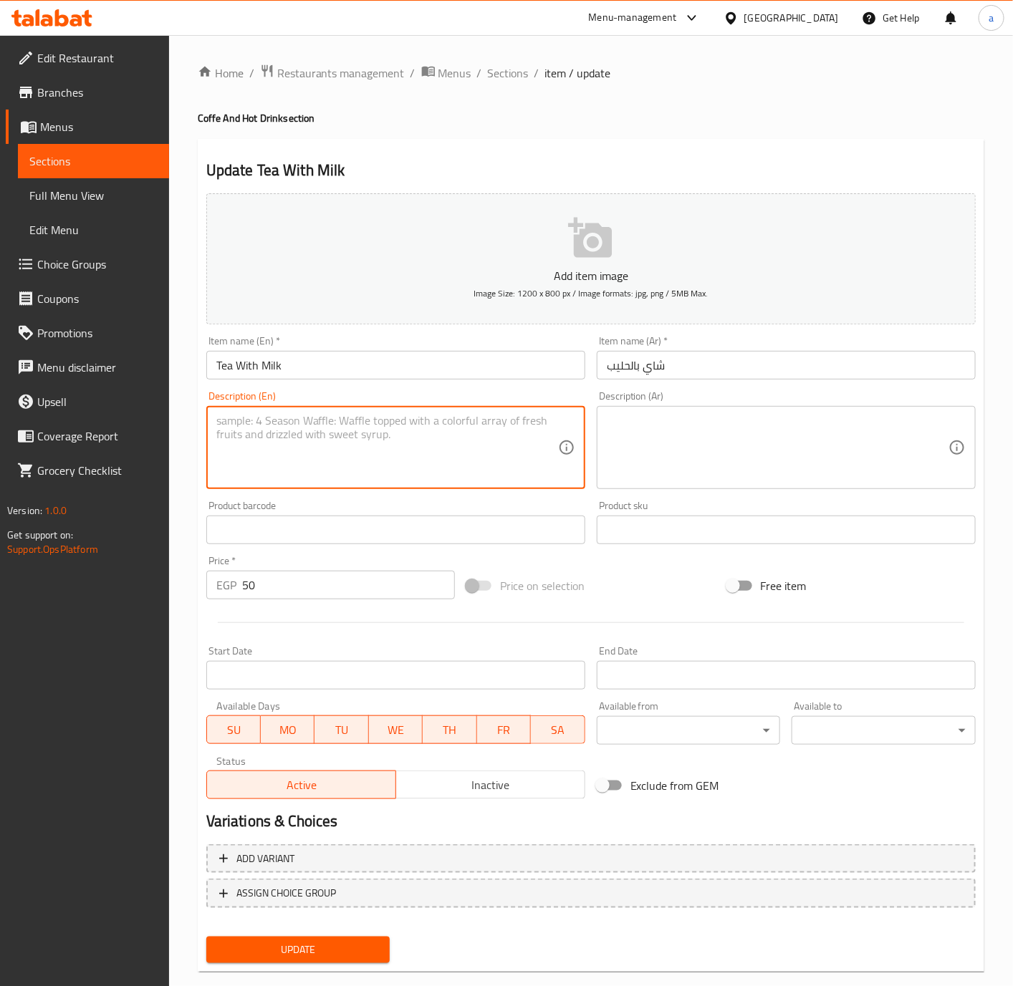
click at [271, 477] on textarea at bounding box center [387, 448] width 342 height 68
paste textarea "Black tea mixed with warm milk for a smooth, creamy taste"
type textarea "Black tea mixed with warm milk for a smooth, creamy taste"
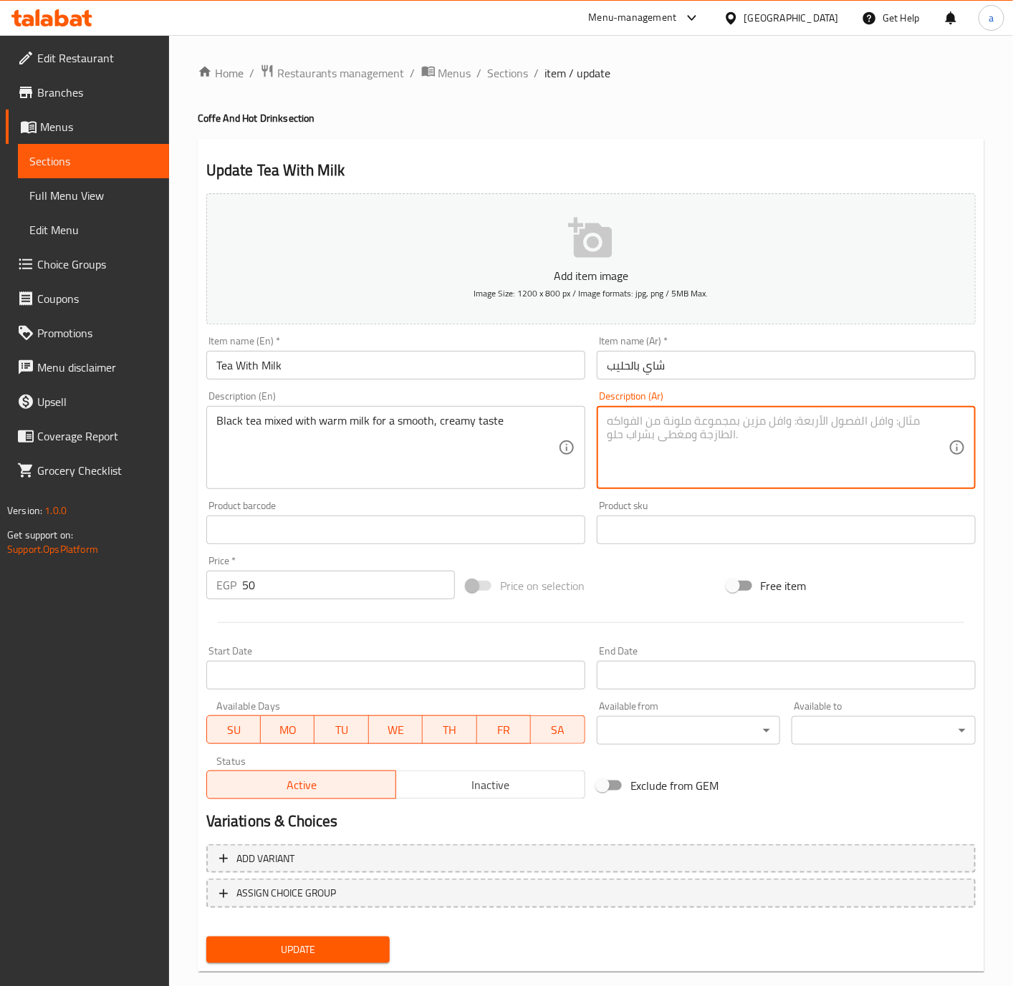
click at [784, 438] on textarea at bounding box center [778, 448] width 342 height 68
paste textarea "شاي أسود ممزوج بالحليب الدافئ للحصول على مذاق ناعم وكريمي"
drag, startPoint x: 263, startPoint y: 437, endPoint x: 136, endPoint y: 460, distance: 128.9
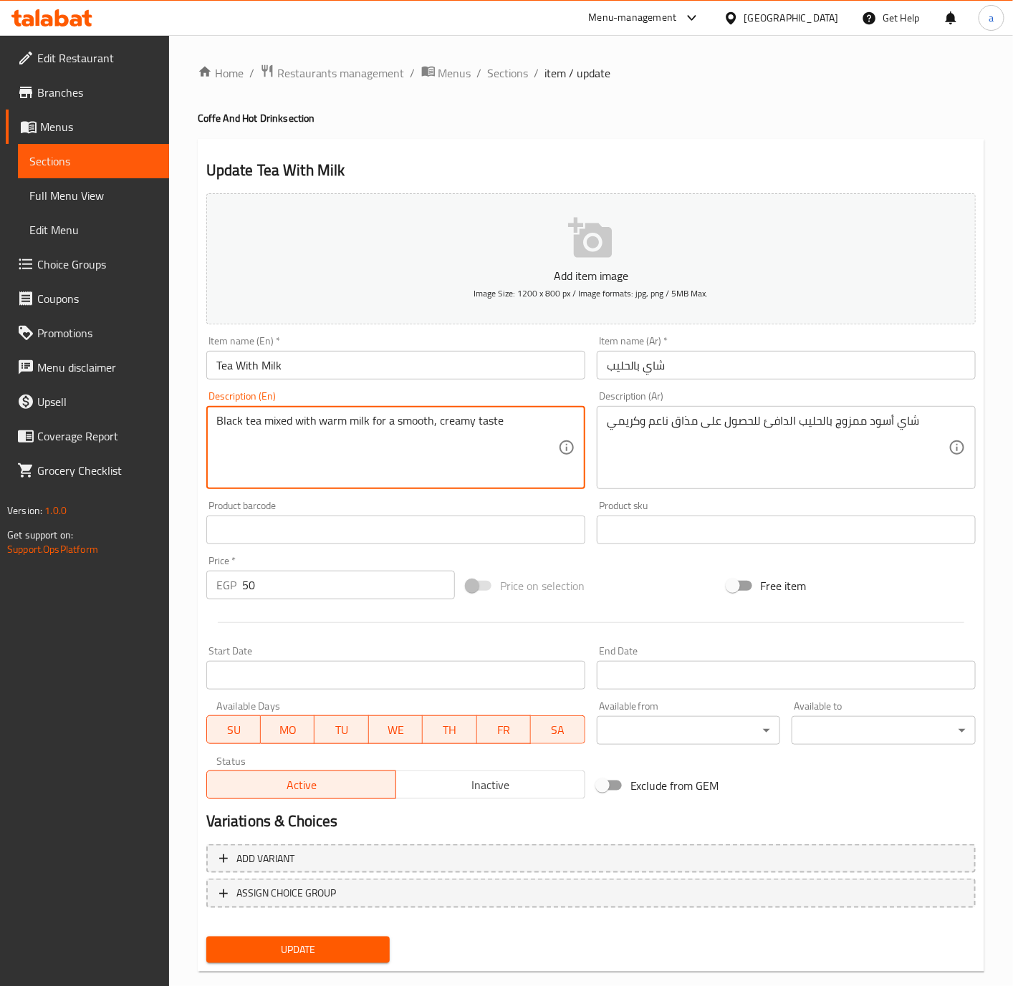
drag, startPoint x: 280, startPoint y: 436, endPoint x: 245, endPoint y: 438, distance: 35.2
click at [249, 438] on textarea "Black tea mixed with warm milk for a smooth, creamy taste" at bounding box center [387, 448] width 342 height 68
drag, startPoint x: 363, startPoint y: 433, endPoint x: 299, endPoint y: 447, distance: 65.4
click at [306, 447] on textarea "Black tea mixed with warm milk for a smooth, creamy taste" at bounding box center [387, 448] width 342 height 68
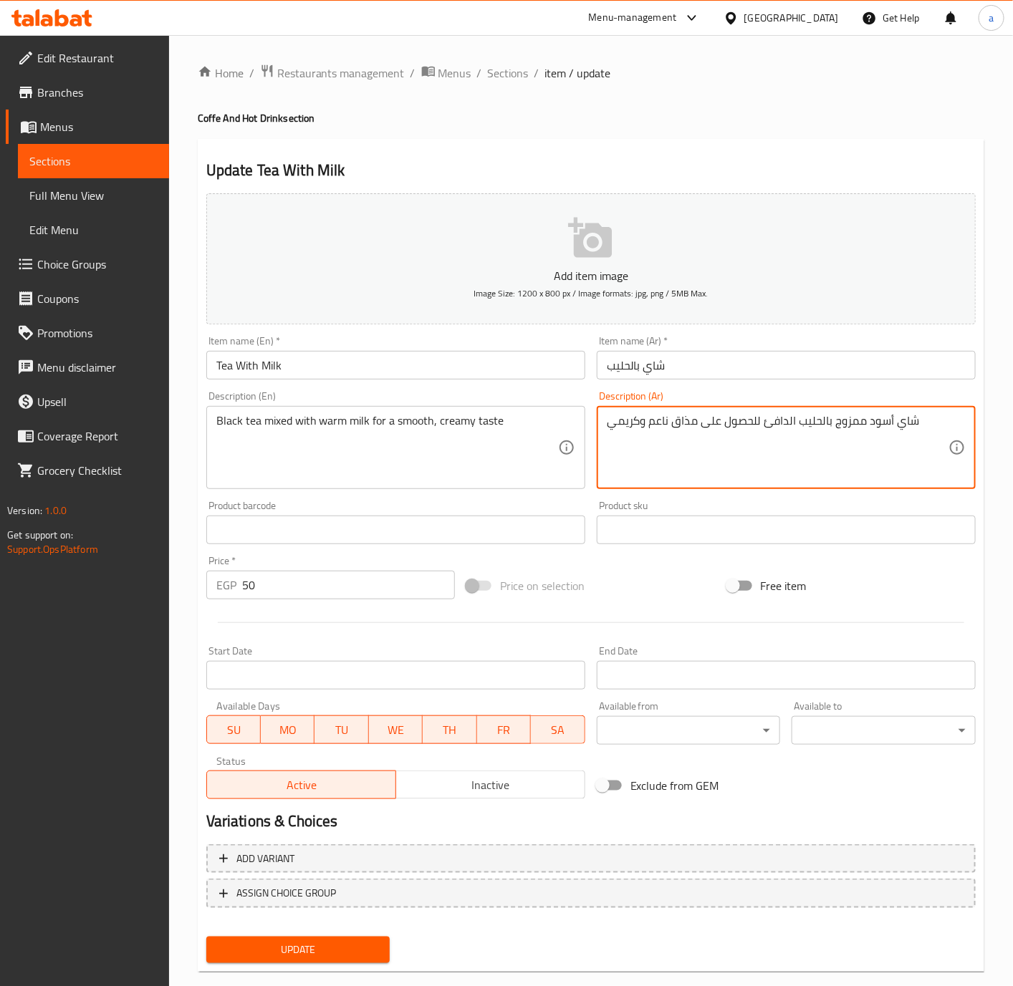
click at [738, 435] on textarea "شاي أسود ممزوج بالحليب الدافئ للحصول على مذاق ناعم وكريمي" at bounding box center [778, 448] width 342 height 68
drag, startPoint x: 747, startPoint y: 458, endPoint x: 714, endPoint y: 417, distance: 52.5
click at [714, 417] on textarea "شاي أسود ممزوج بالحليب الدافئ على مذاق ناعم وكريمي" at bounding box center [778, 448] width 342 height 68
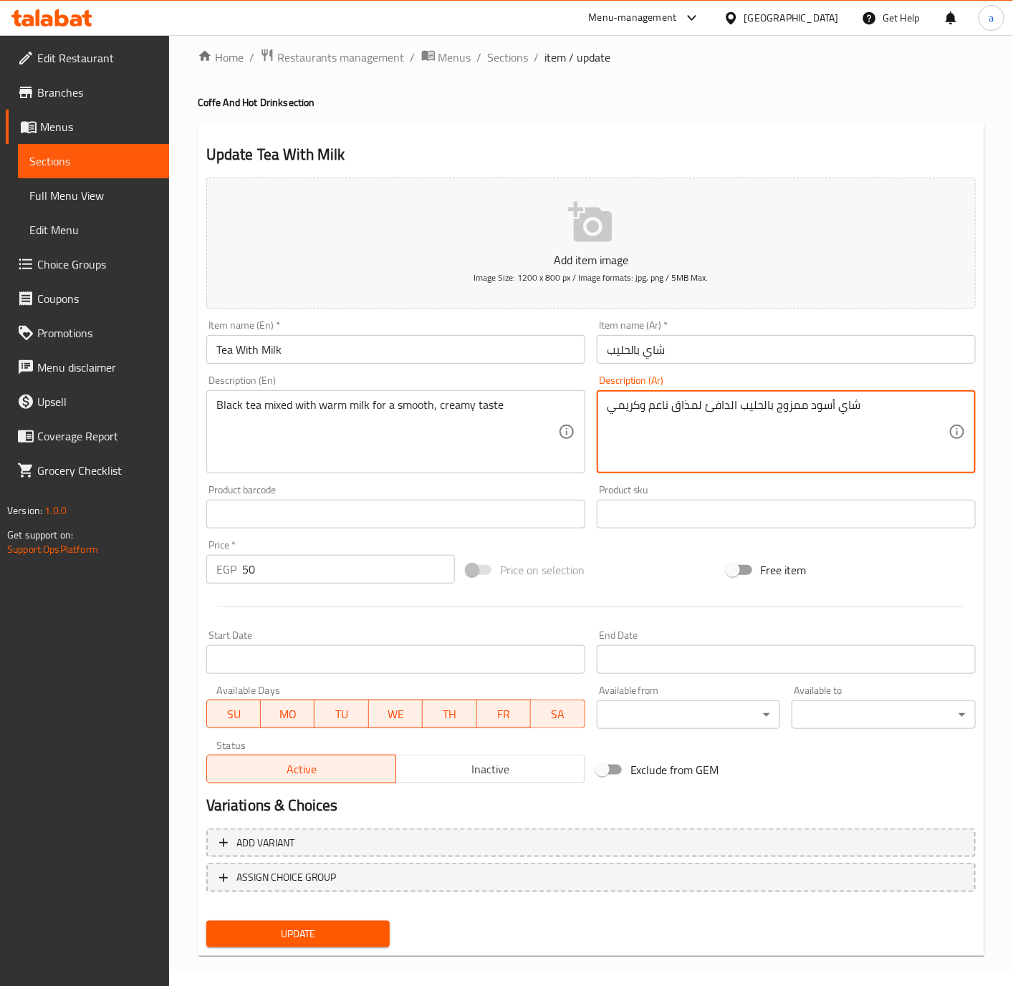
scroll to position [24, 0]
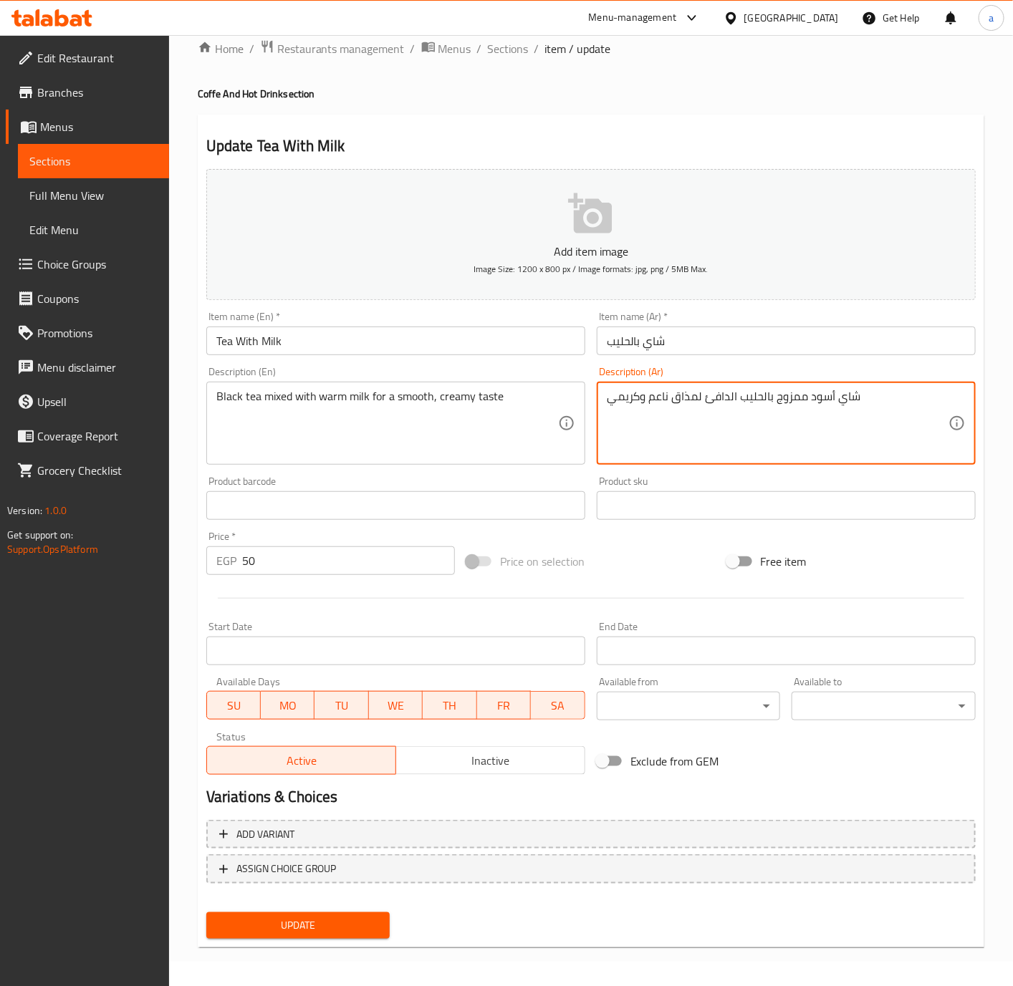
type textarea "شاي أسود ممزوج بالحليب الدافئ لمذاق ناعم وكريمي"
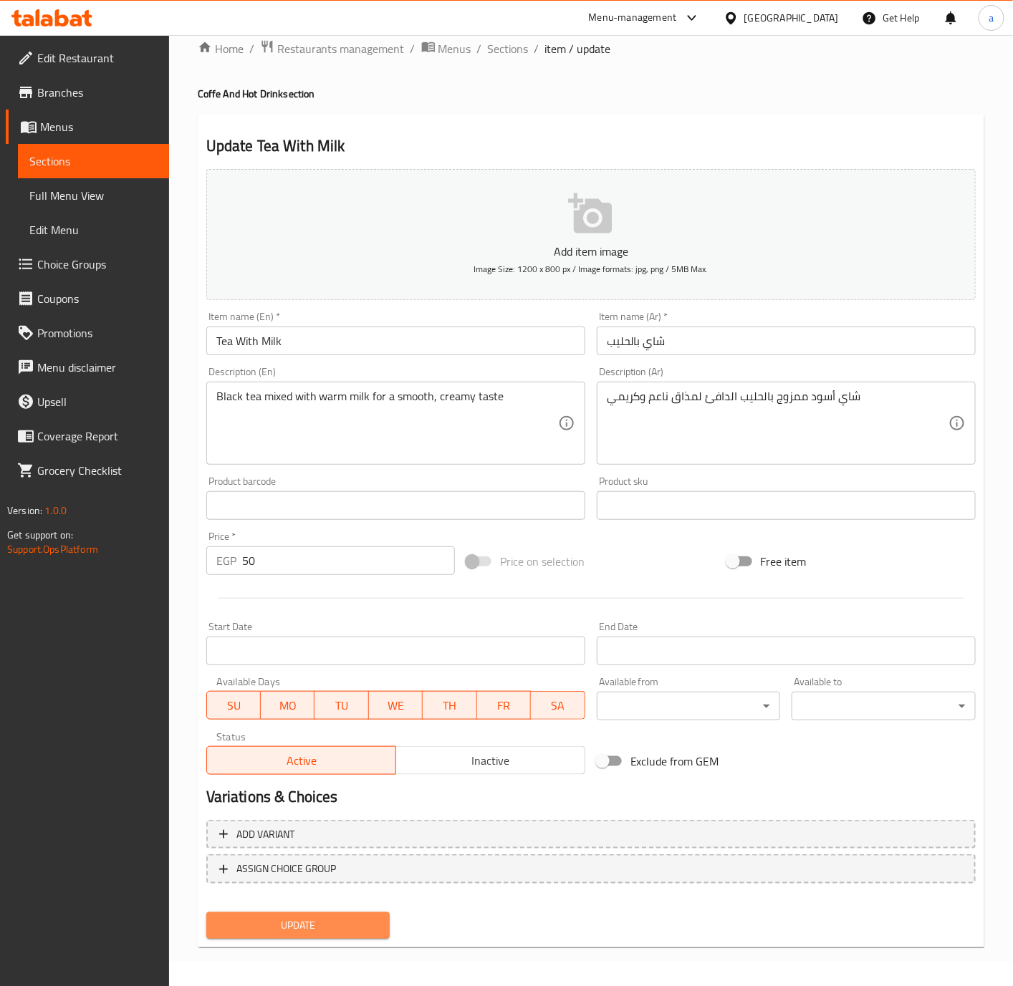
click at [323, 931] on span "Update" at bounding box center [298, 926] width 161 height 18
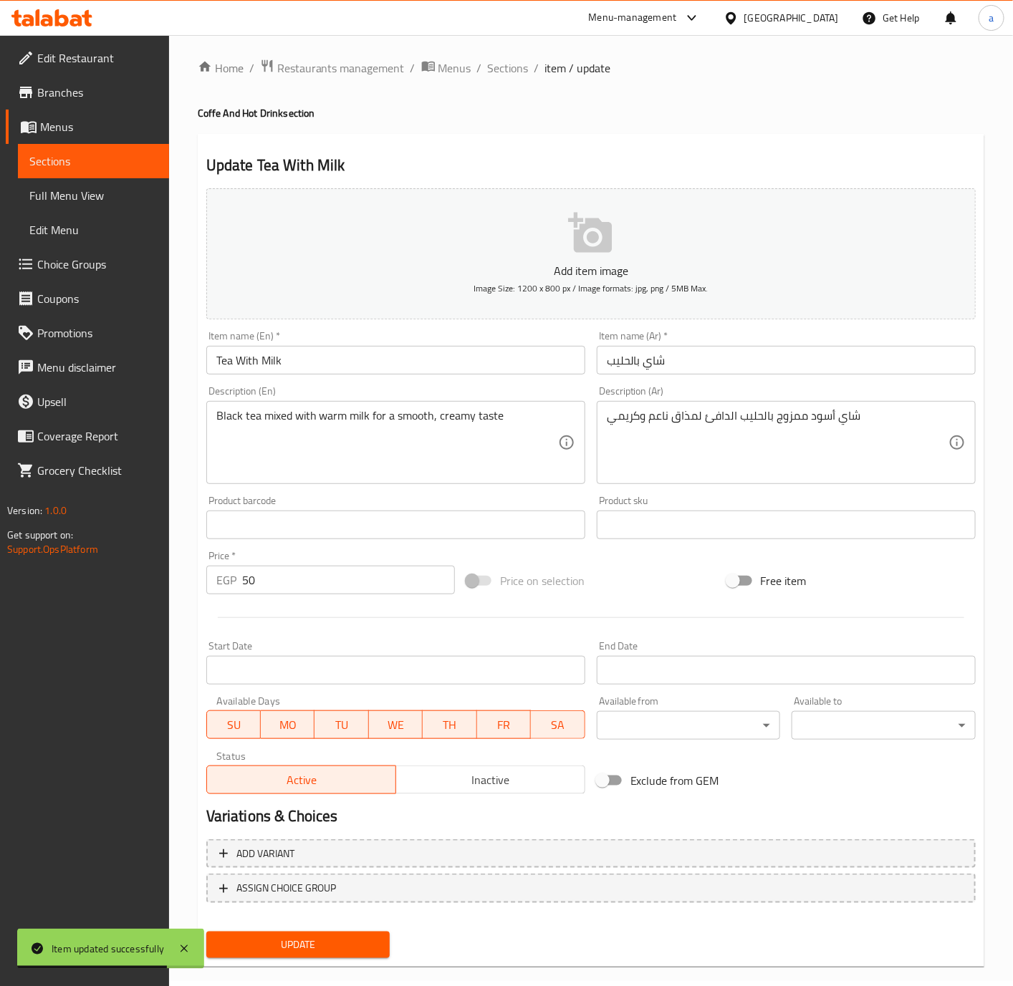
scroll to position [0, 0]
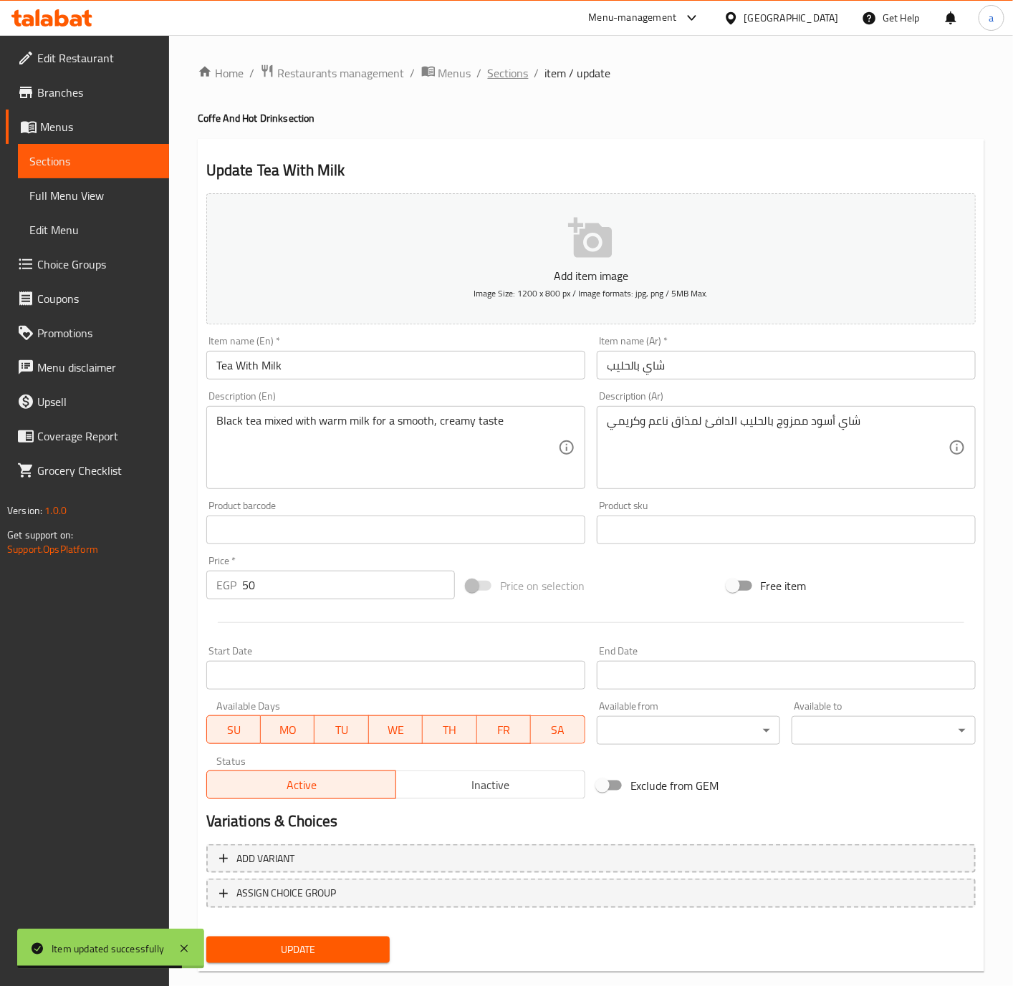
click at [517, 69] on span "Sections" at bounding box center [508, 72] width 41 height 17
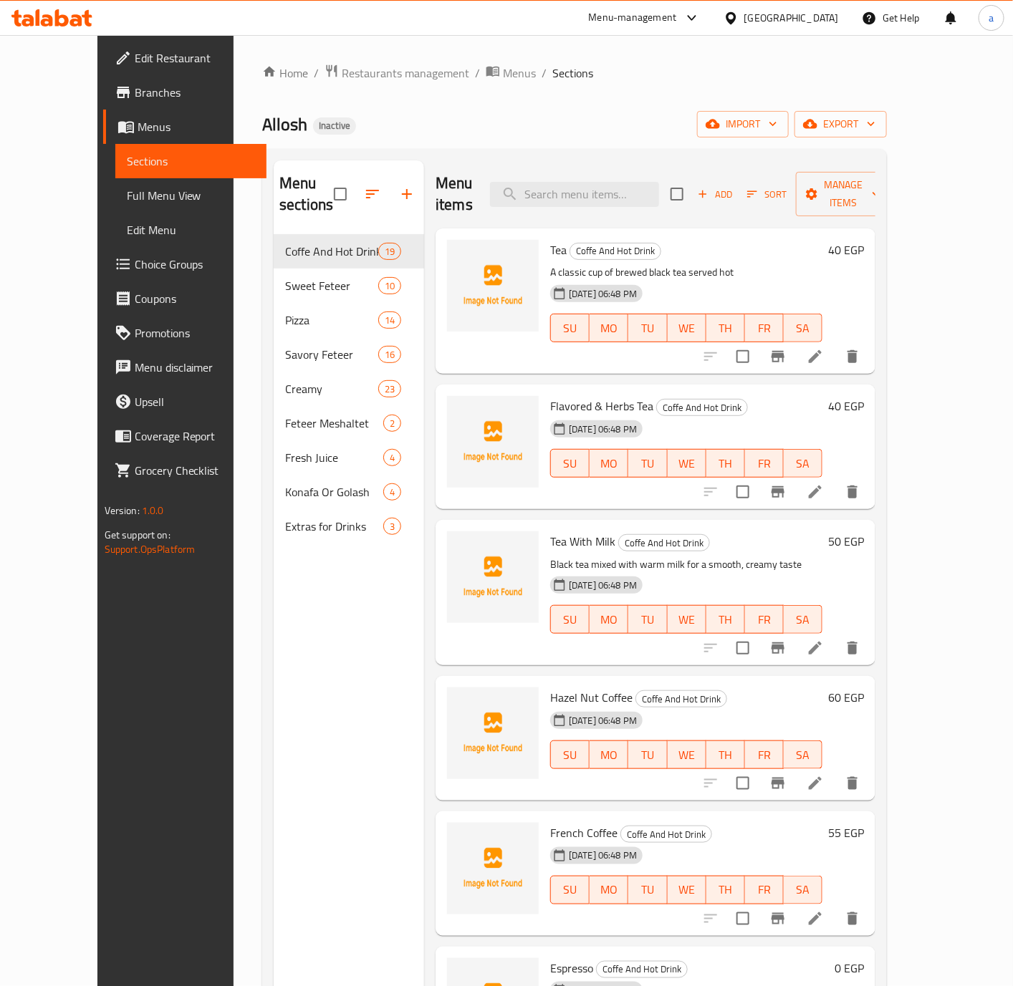
click at [550, 687] on span "Hazel Nut Coffee" at bounding box center [591, 697] width 82 height 21
click at [587, 687] on span "Hazel Nut Coffee" at bounding box center [591, 697] width 82 height 21
copy span "Hazel Nut Coffee"
click at [824, 775] on icon at bounding box center [815, 783] width 17 height 17
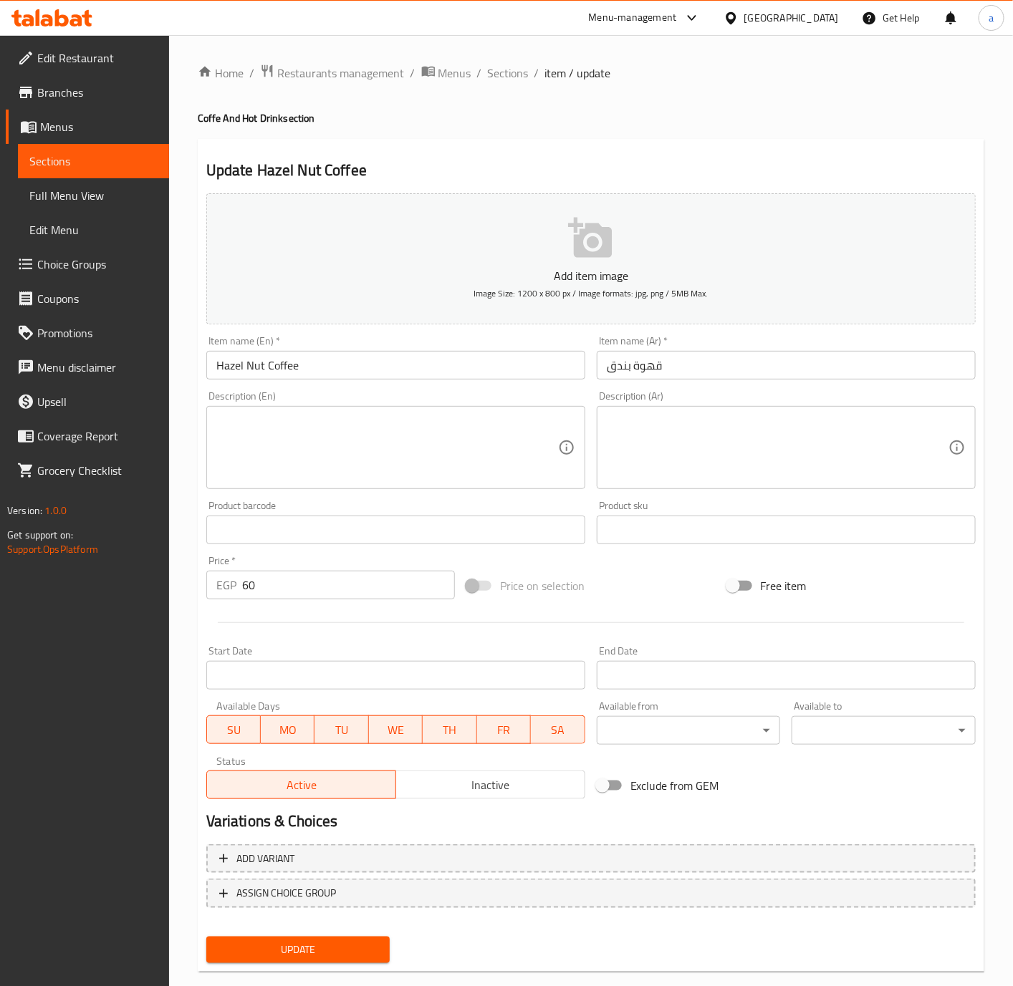
drag, startPoint x: 411, startPoint y: 436, endPoint x: 486, endPoint y: 443, distance: 75.5
click at [411, 436] on textarea at bounding box center [387, 448] width 342 height 68
paste textarea "Coffee brewed with the nutty essence of hazelnut for a flavorful twist"
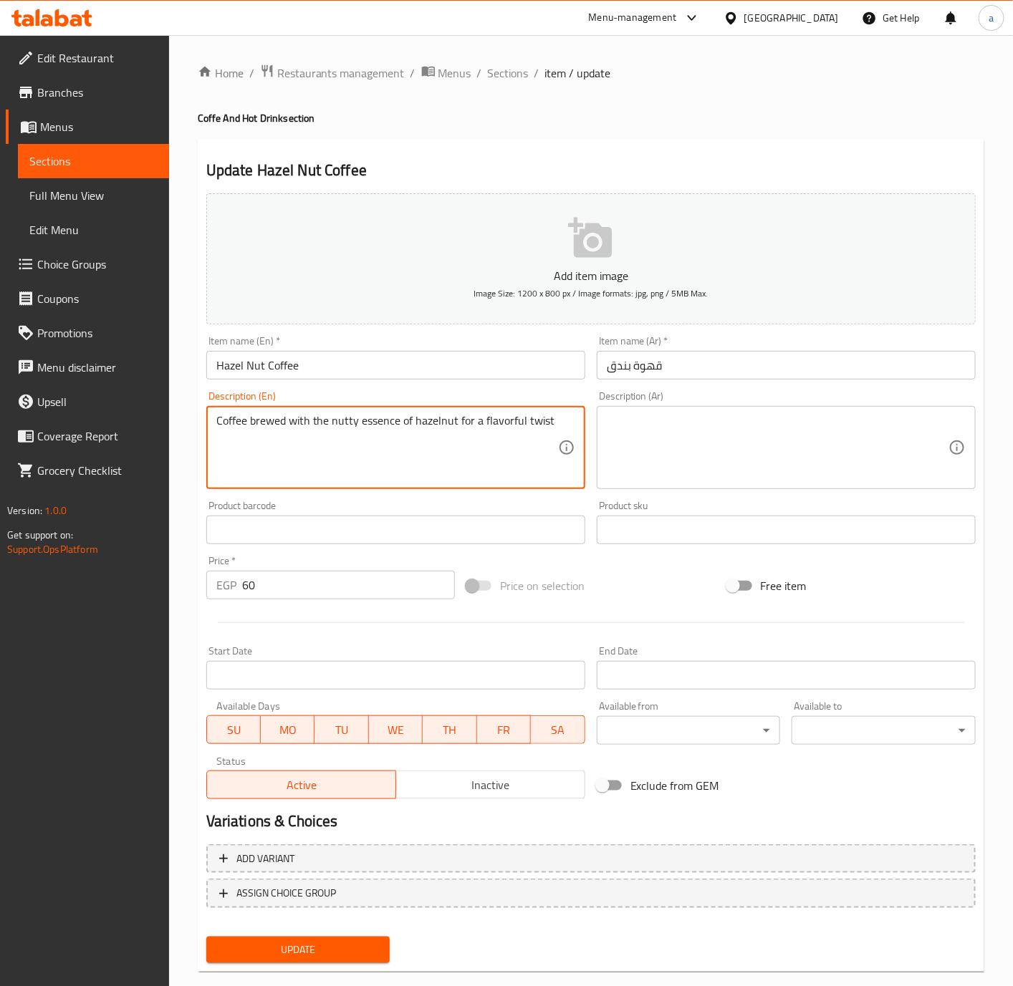
type textarea "Coffee brewed with the nutty essence of hazelnut for a flavorful twist"
paste textarea "قهوة مُحضرة بنكهة البندق اللذيذة لإضفاء لمسة مميزة"
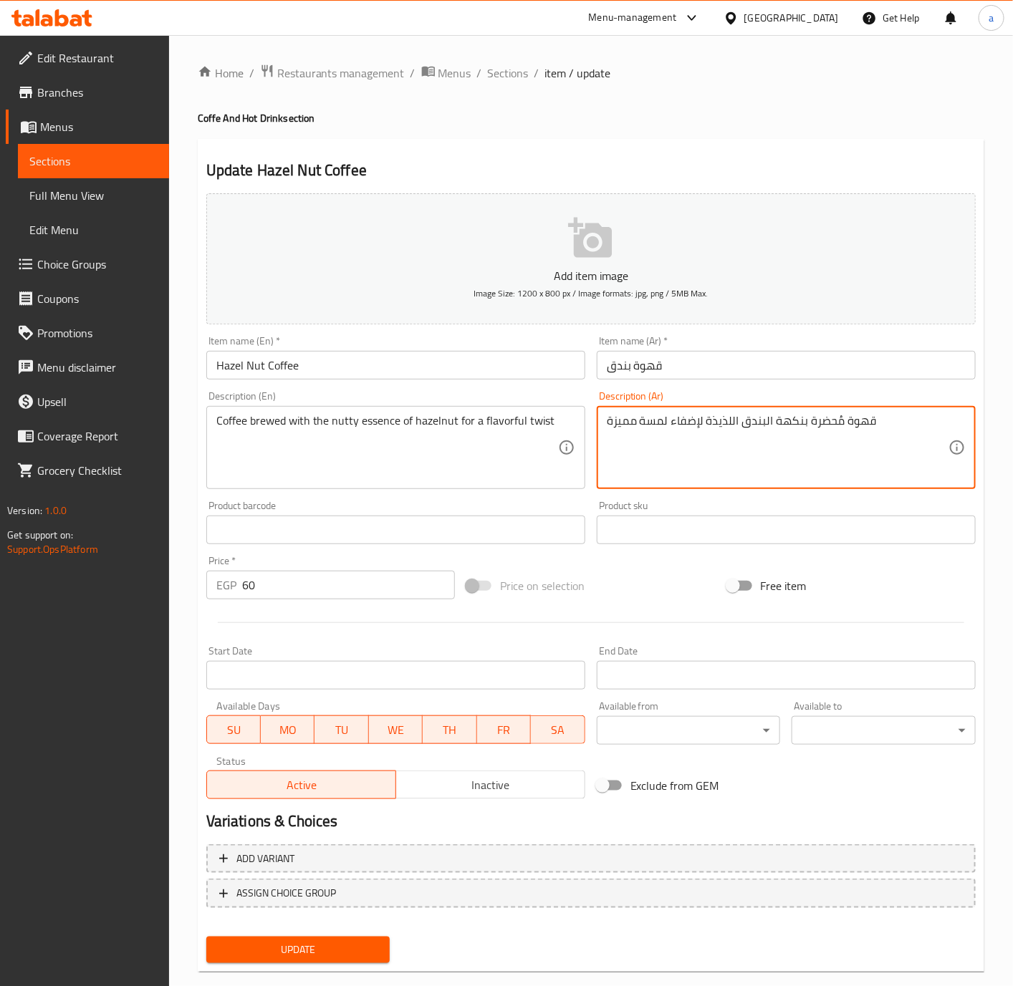
drag, startPoint x: 827, startPoint y: 424, endPoint x: 1025, endPoint y: 907, distance: 521.8
click at [830, 428] on textarea "قهوة مُحضرة بنكهة البندق اللذيذة لإضفاء لمسة مميزة" at bounding box center [778, 448] width 342 height 68
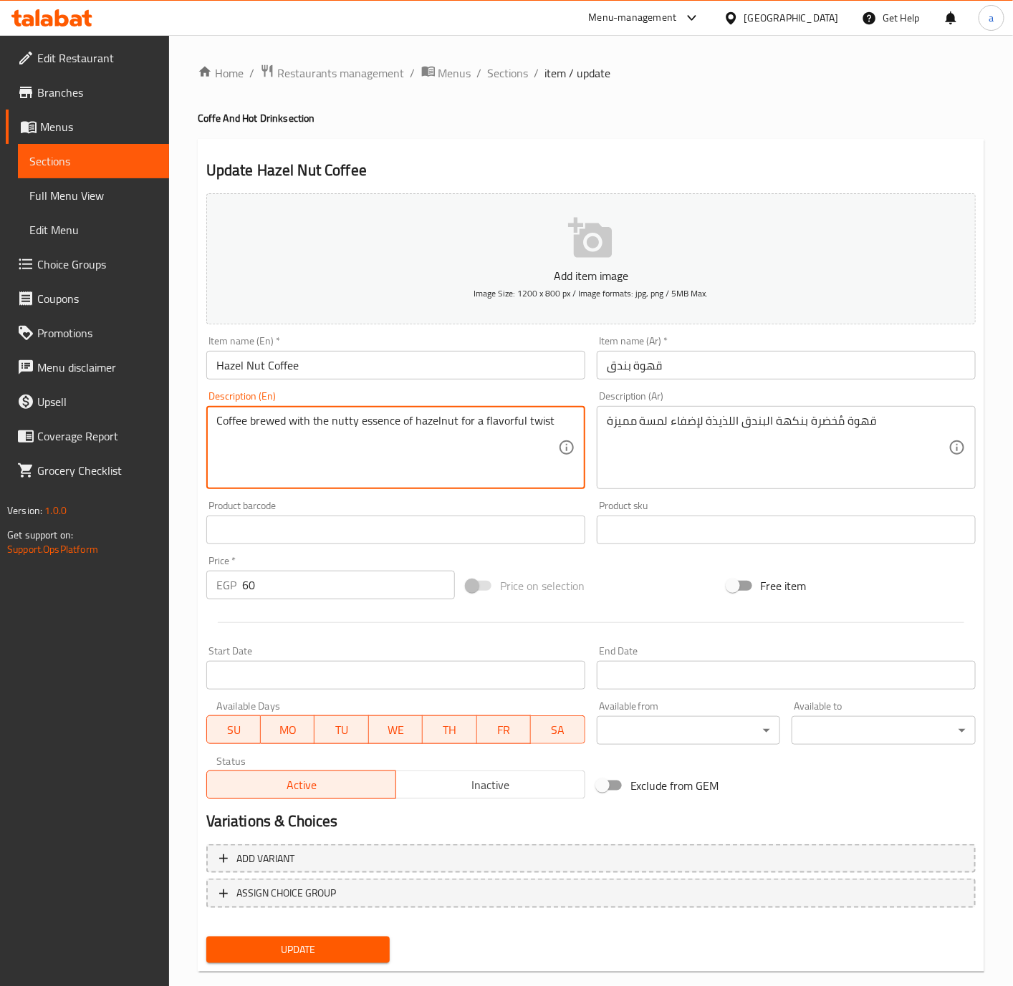
click at [383, 417] on textarea "Coffee brewed with the nutty essence of hazelnut for a flavorful twist" at bounding box center [387, 448] width 342 height 68
drag, startPoint x: 284, startPoint y: 423, endPoint x: 398, endPoint y: 426, distance: 113.2
click at [398, 426] on textarea "Coffee brewed with the nutty essence of hazelnut for a flavorful twist" at bounding box center [387, 448] width 342 height 68
click at [342, 422] on textarea "Coffee brewed with the nutty essence of hazelnut for a flavorful twist" at bounding box center [387, 448] width 342 height 68
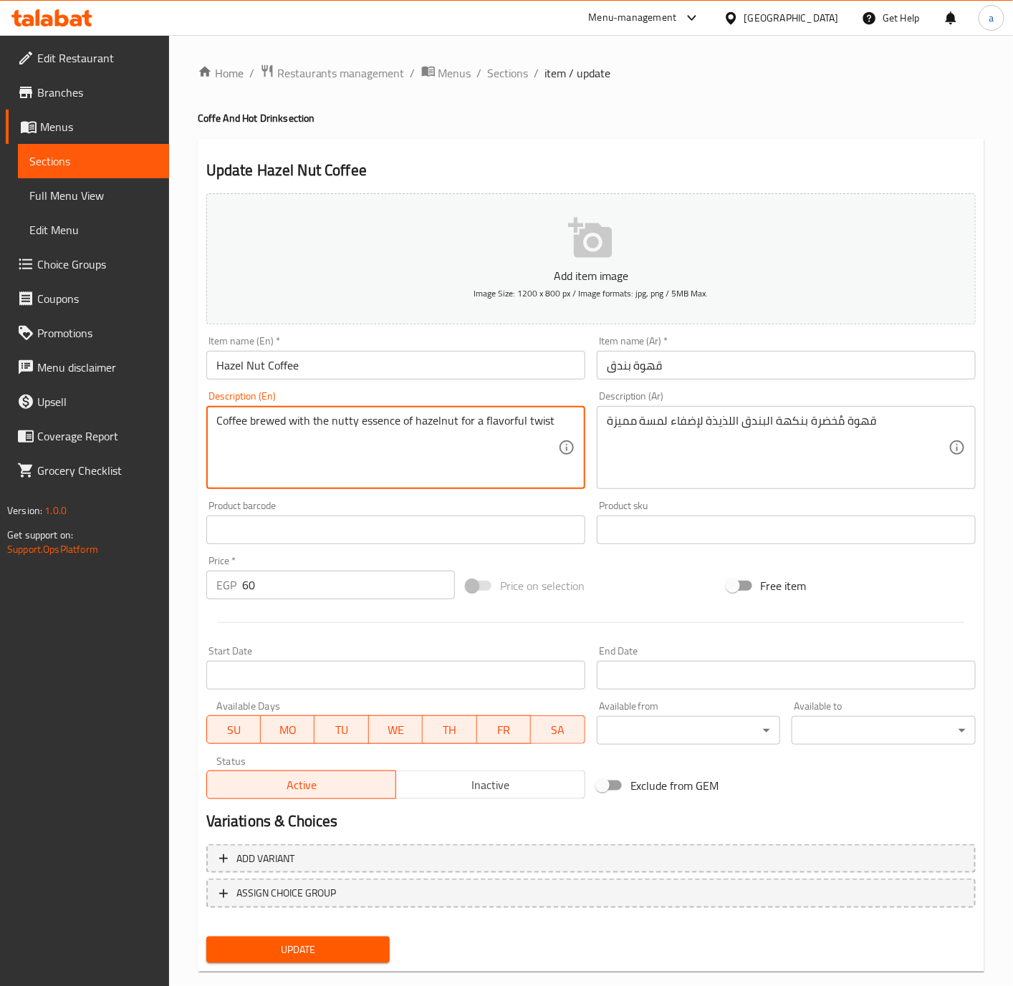
click at [383, 419] on textarea "Coffee brewed with the nutty essence of hazelnut for a flavorful twist" at bounding box center [387, 448] width 342 height 68
click at [385, 434] on textarea "Coffee brewed with the nutty essence of hazelnut for a flavorful twist" at bounding box center [387, 448] width 342 height 68
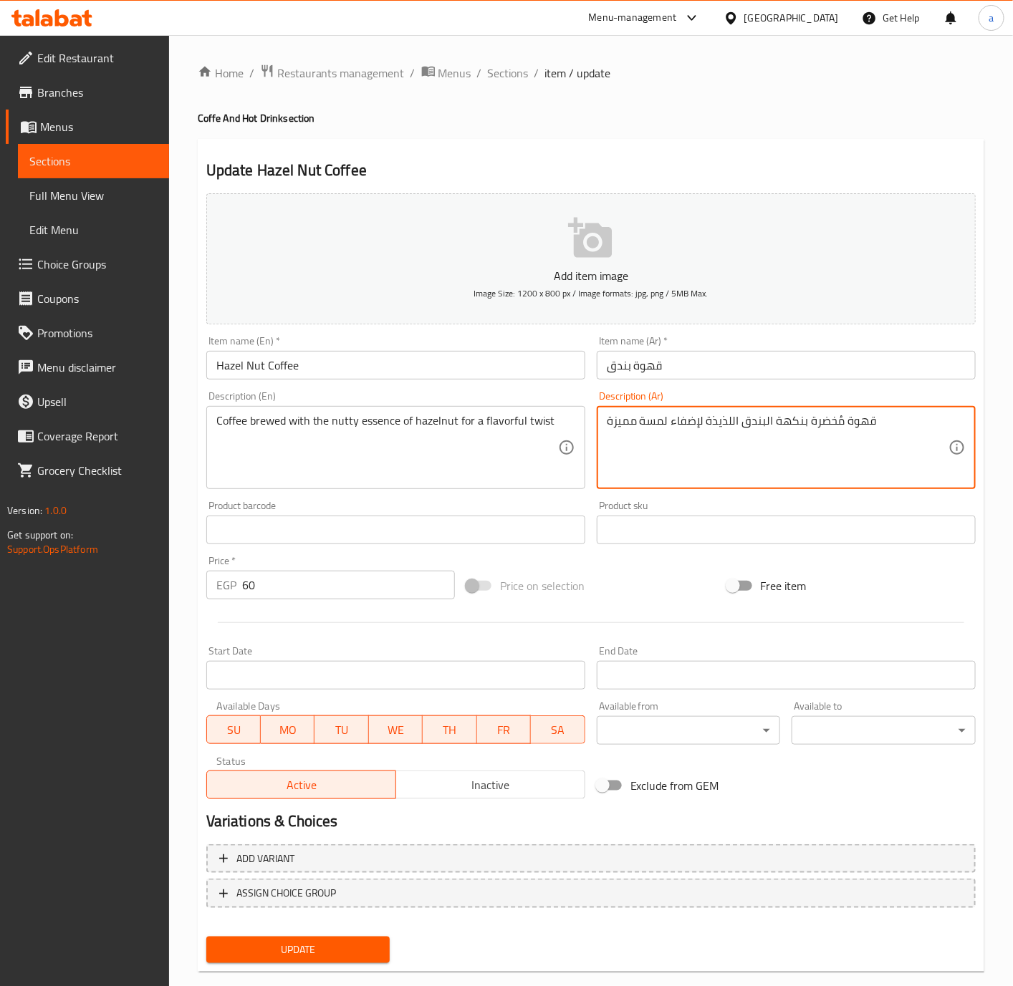
click at [789, 428] on textarea "قهوة مُخضرة بنكهة البندق اللذيذة لإضفاء لمسة مميزة" at bounding box center [778, 448] width 342 height 68
click at [802, 426] on textarea "قهوة مُخضرة بنكهة البندق اللذيذة لإضفاء لمسة مميزة" at bounding box center [778, 448] width 342 height 68
drag, startPoint x: 805, startPoint y: 428, endPoint x: 632, endPoint y: 441, distance: 173.1
click at [632, 441] on textarea "قهوة مُخضرة بنكهة البندق اللذيذة لإضفاء لمسة مميزة" at bounding box center [778, 448] width 342 height 68
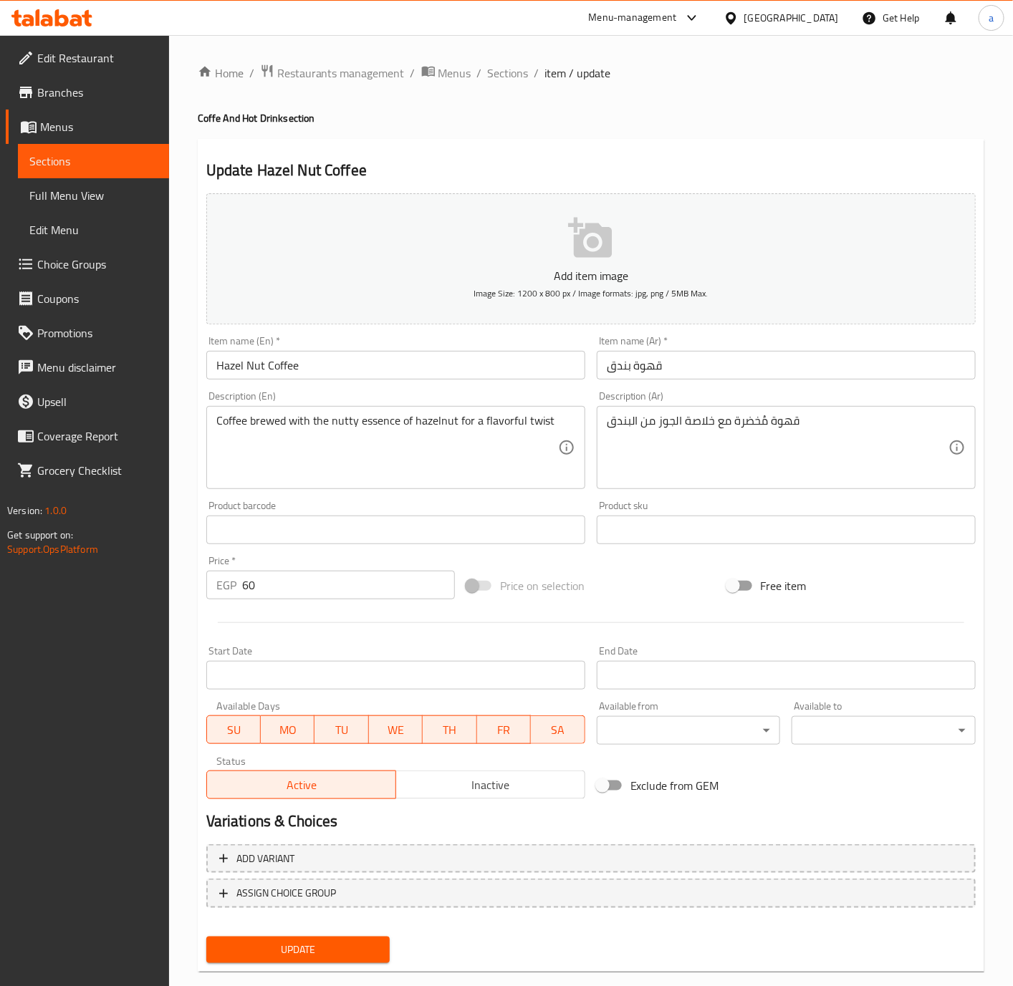
click at [602, 426] on div "قهوة مُخضرة مع خلاصة الجوز من البندق Description (Ar)" at bounding box center [786, 447] width 379 height 83
click at [843, 430] on textarea "قهوة مُخضرة مع خلاصة الجوز من البندق" at bounding box center [778, 448] width 342 height 68
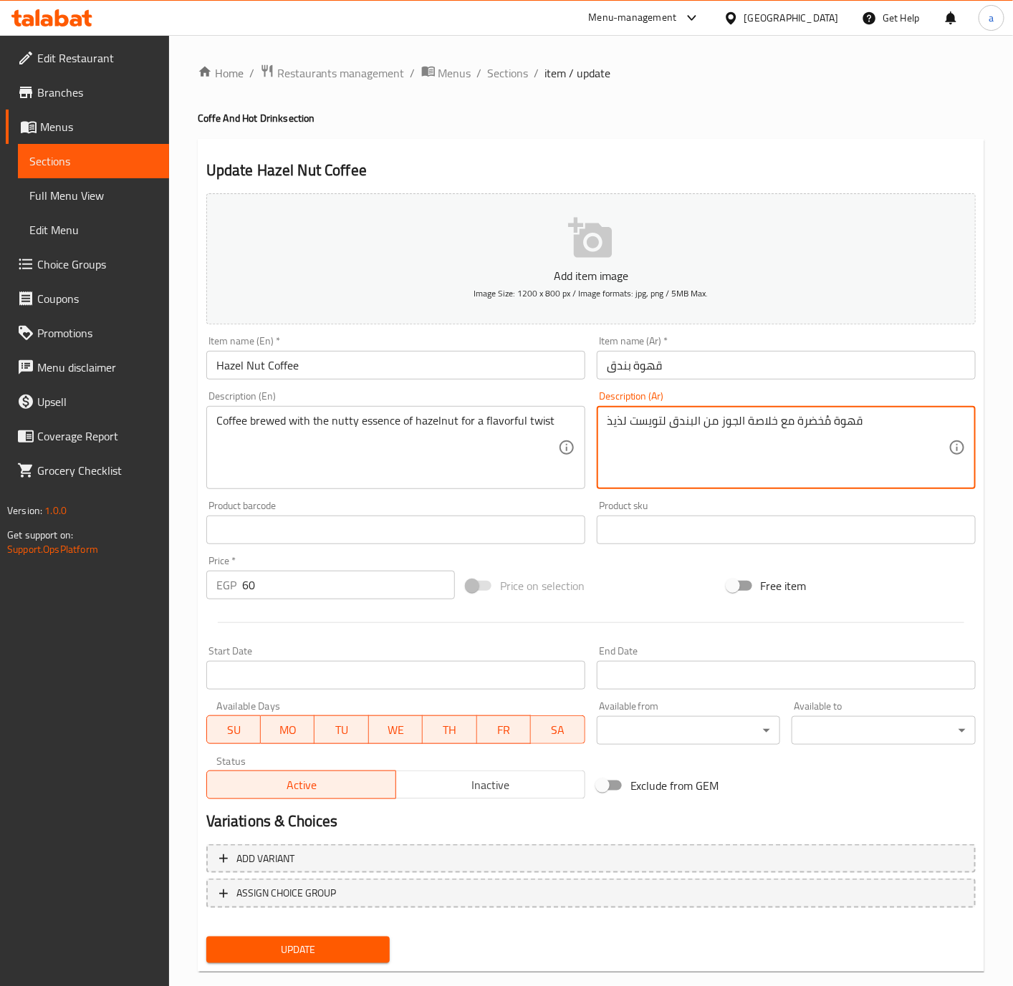
type textarea "قهوة مُخضرة مع خلاصة الجوز من البندق لتويست لذيذ"
click at [652, 562] on div "Add item image Image Size: 1200 x 800 px / Image formats: jpg, png / 5MB Max. I…" at bounding box center [591, 497] width 781 height 618
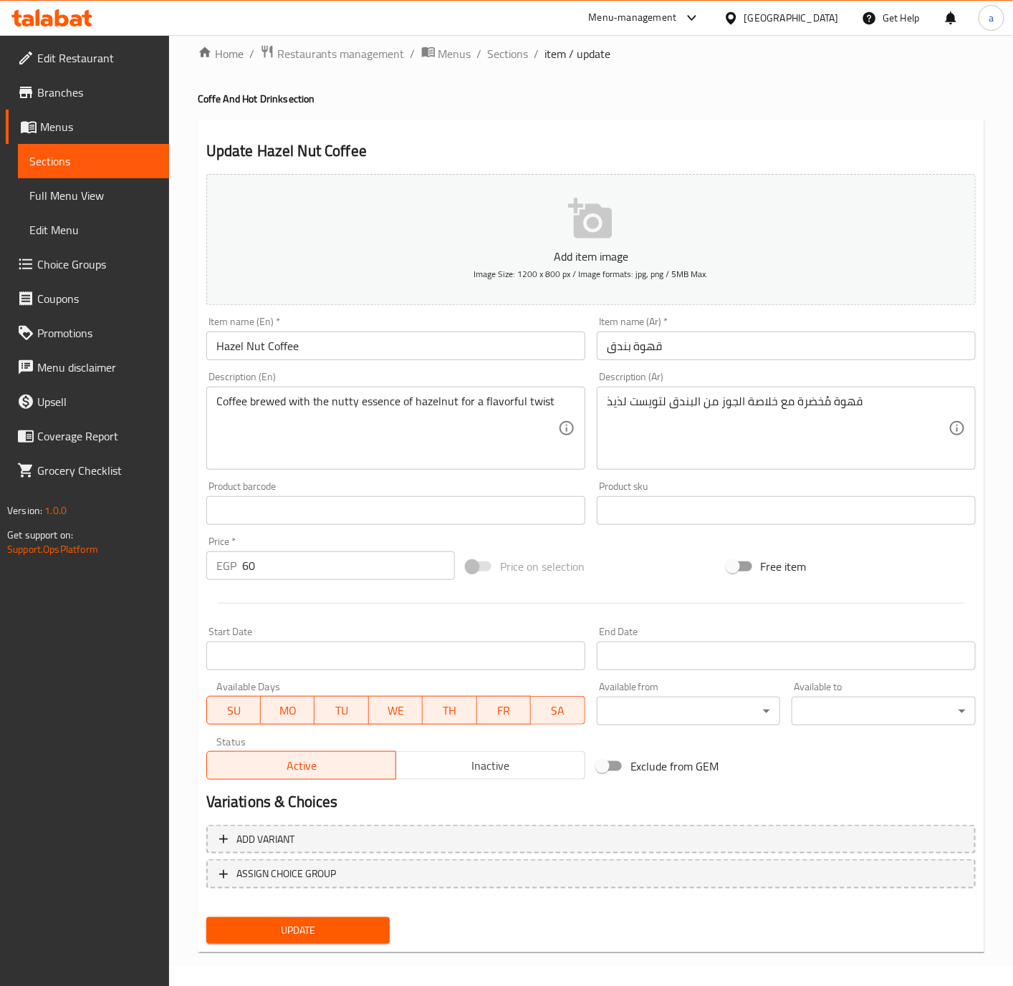
scroll to position [24, 0]
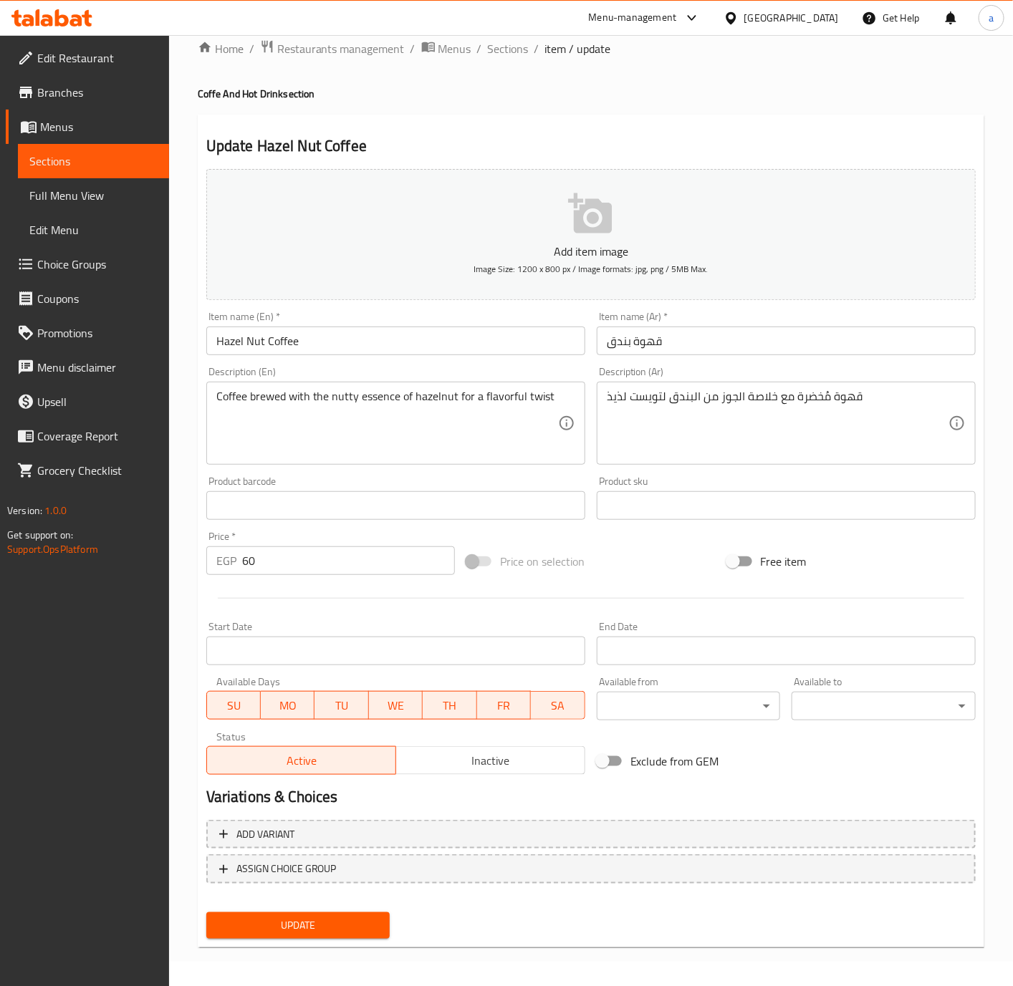
click at [316, 927] on span "Update" at bounding box center [298, 926] width 161 height 18
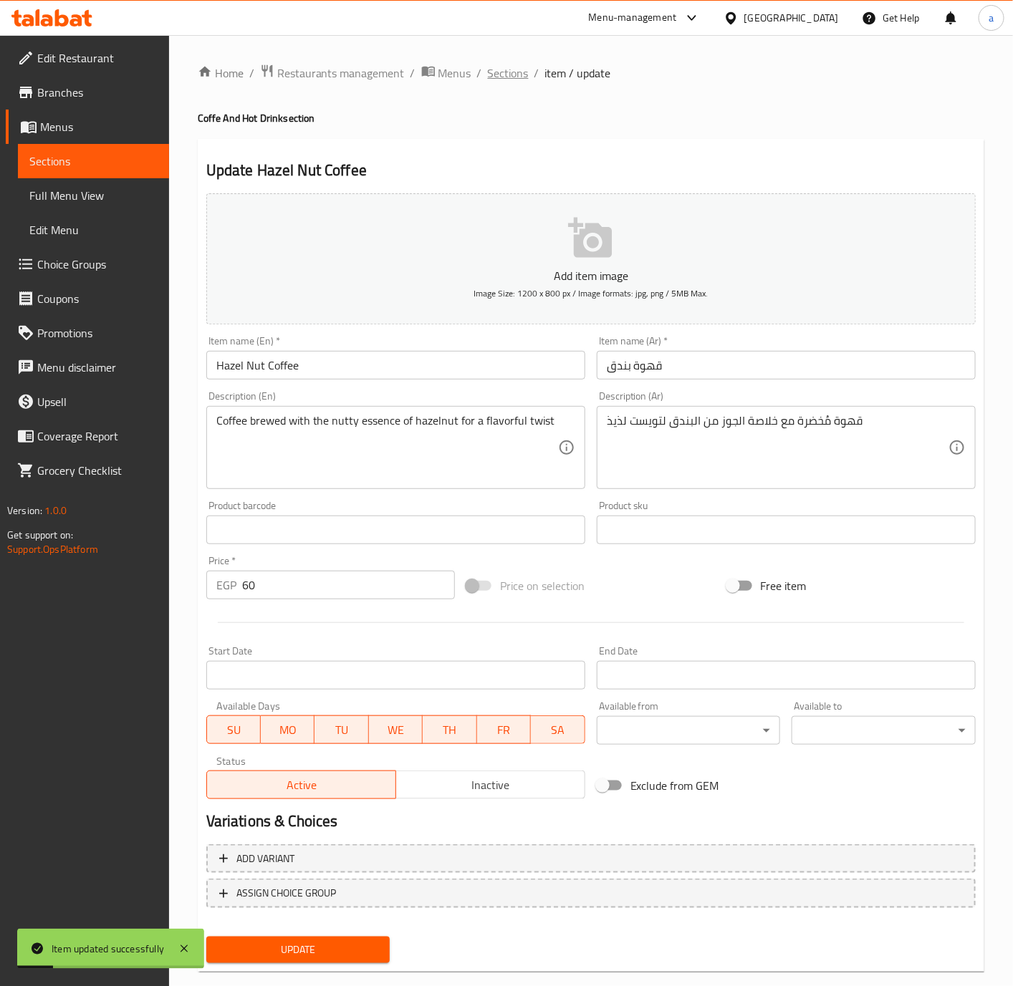
click at [490, 78] on span "Sections" at bounding box center [508, 72] width 41 height 17
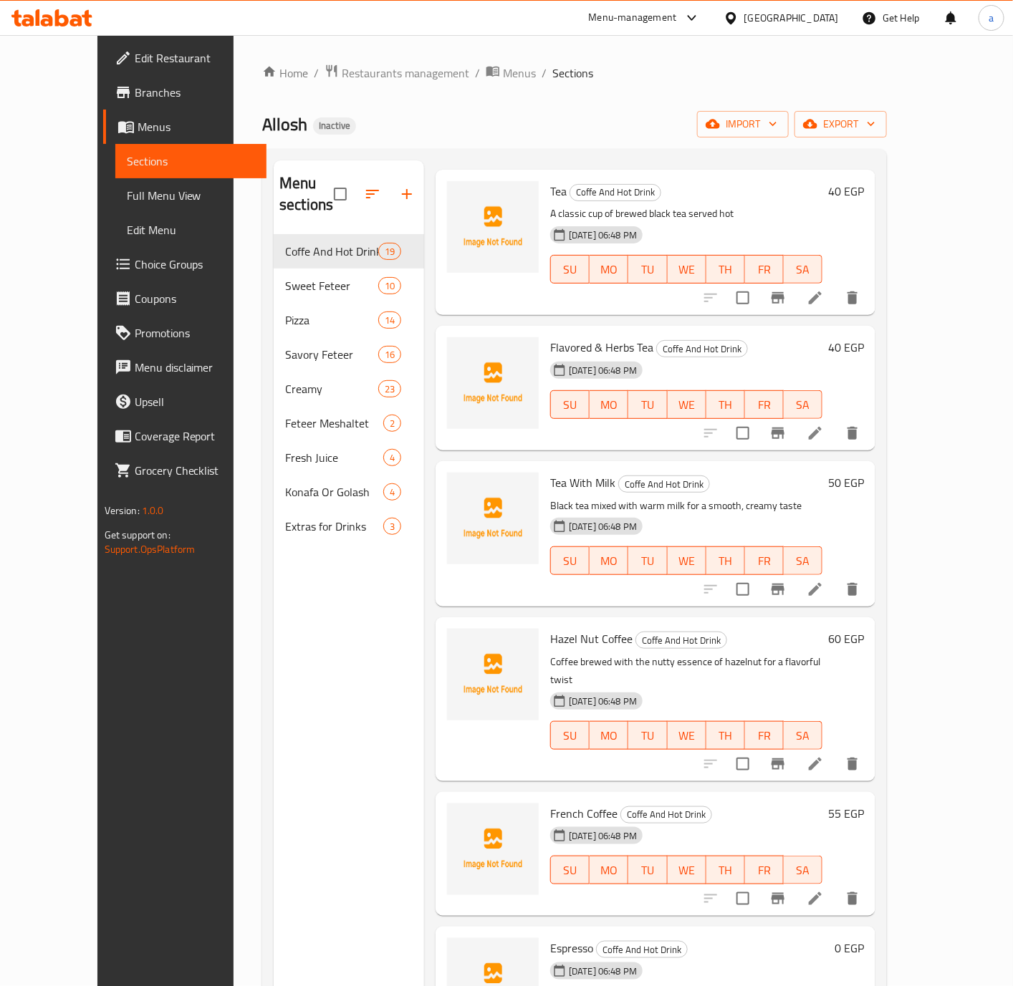
scroll to position [107, 0]
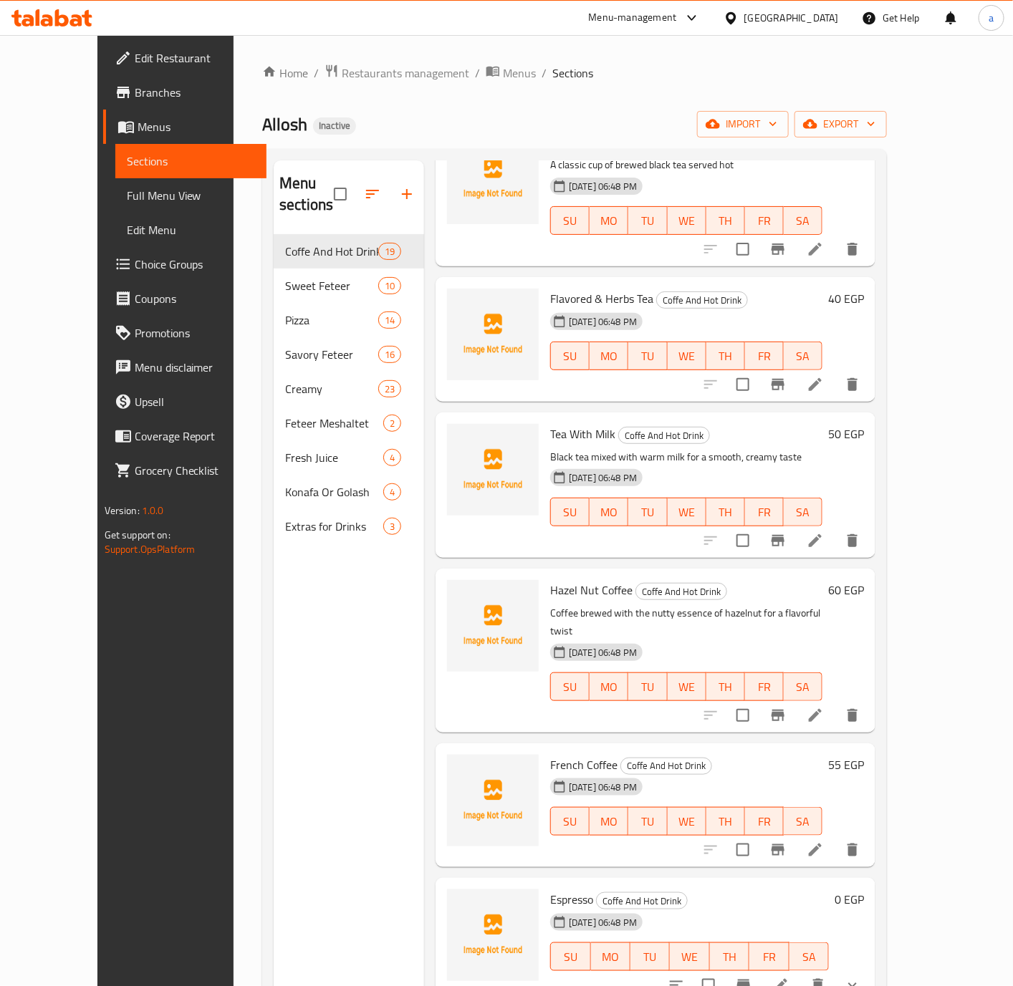
click at [550, 754] on span "French Coffee" at bounding box center [583, 764] width 67 height 21
click at [566, 754] on span "French Coffee" at bounding box center [583, 764] width 67 height 21
copy span "French Coffee"
click at [835, 837] on li at bounding box center [815, 850] width 40 height 26
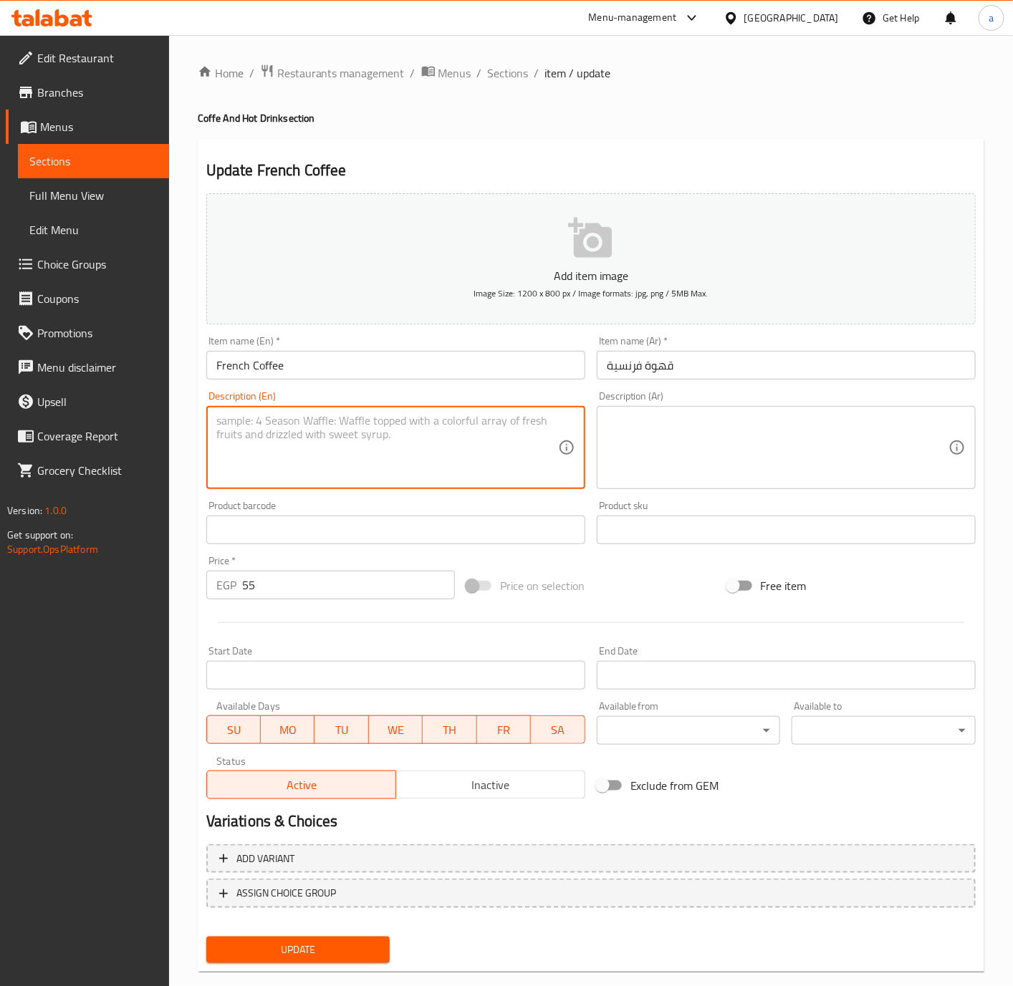
click at [372, 467] on textarea at bounding box center [387, 448] width 342 height 68
paste textarea "Strong coffee served with milk or cream, often with a touch of sweetness"
type textarea "Strong coffee served with milk or cream, often with a touch of sweetness"
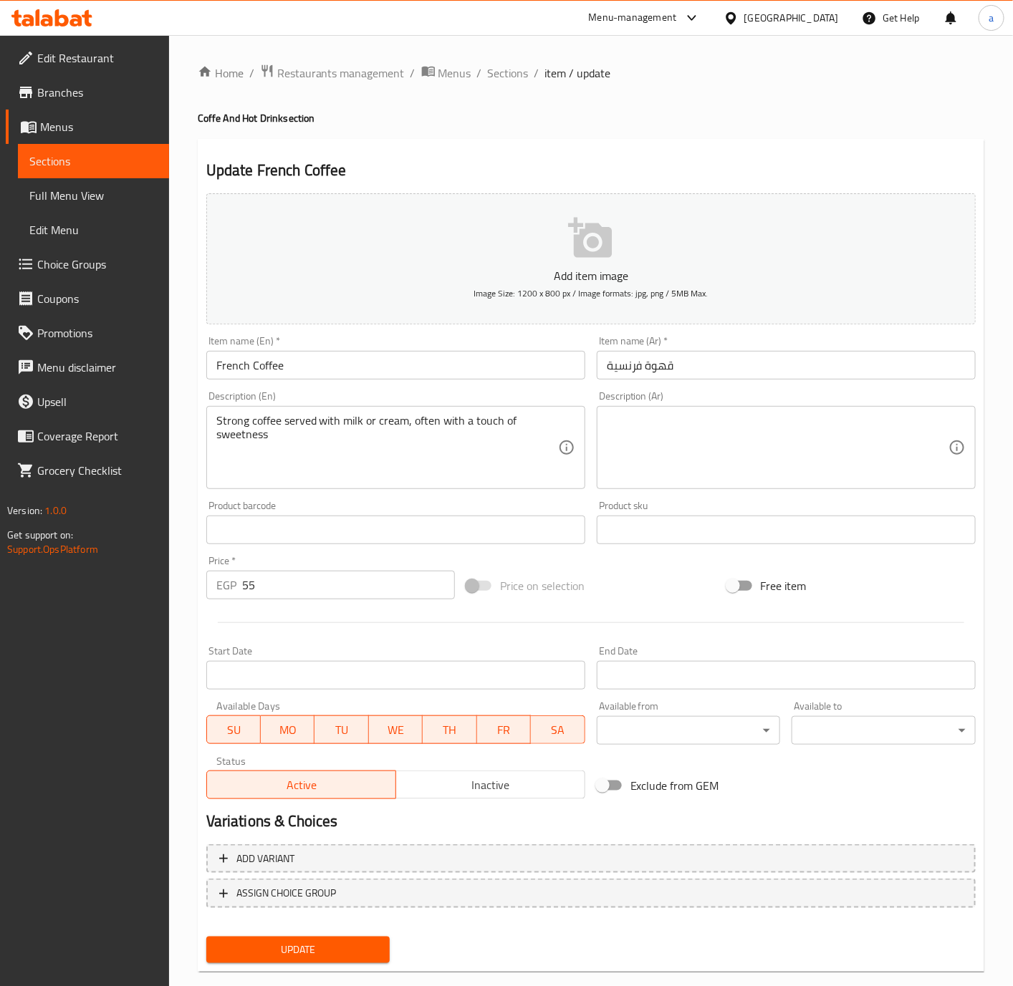
click at [319, 453] on textarea "Strong coffee served with milk or cream, often with a touch of sweetness" at bounding box center [387, 448] width 342 height 68
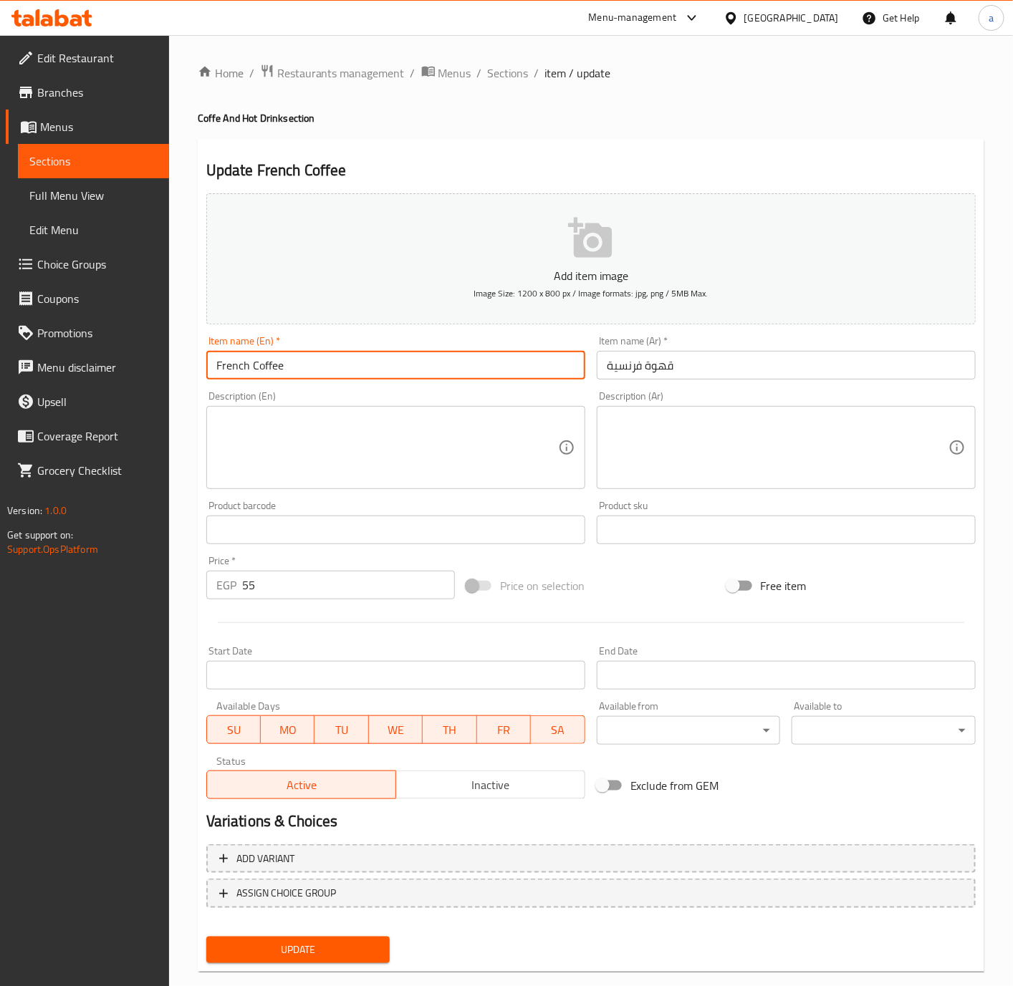
click at [445, 379] on input "French Coffee" at bounding box center [395, 365] width 379 height 29
click at [504, 65] on span "Sections" at bounding box center [508, 72] width 41 height 17
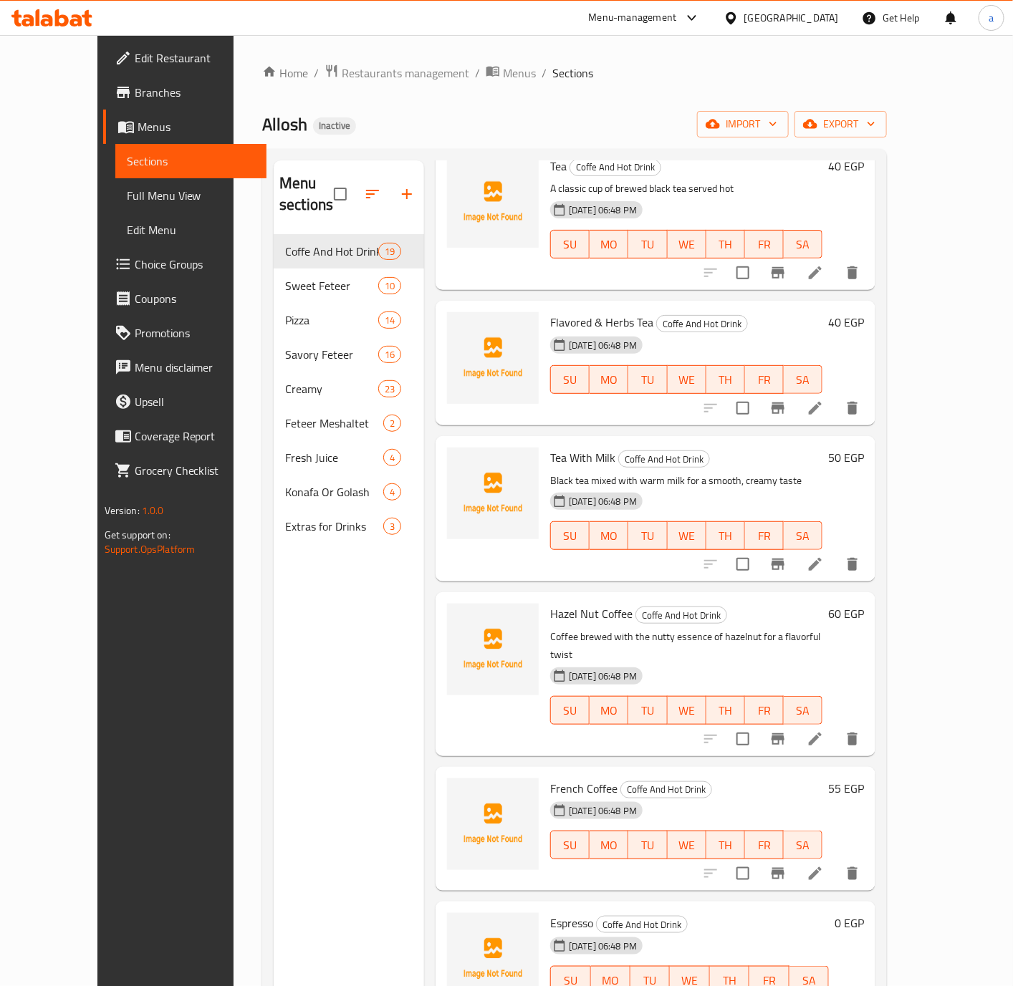
scroll to position [322, 0]
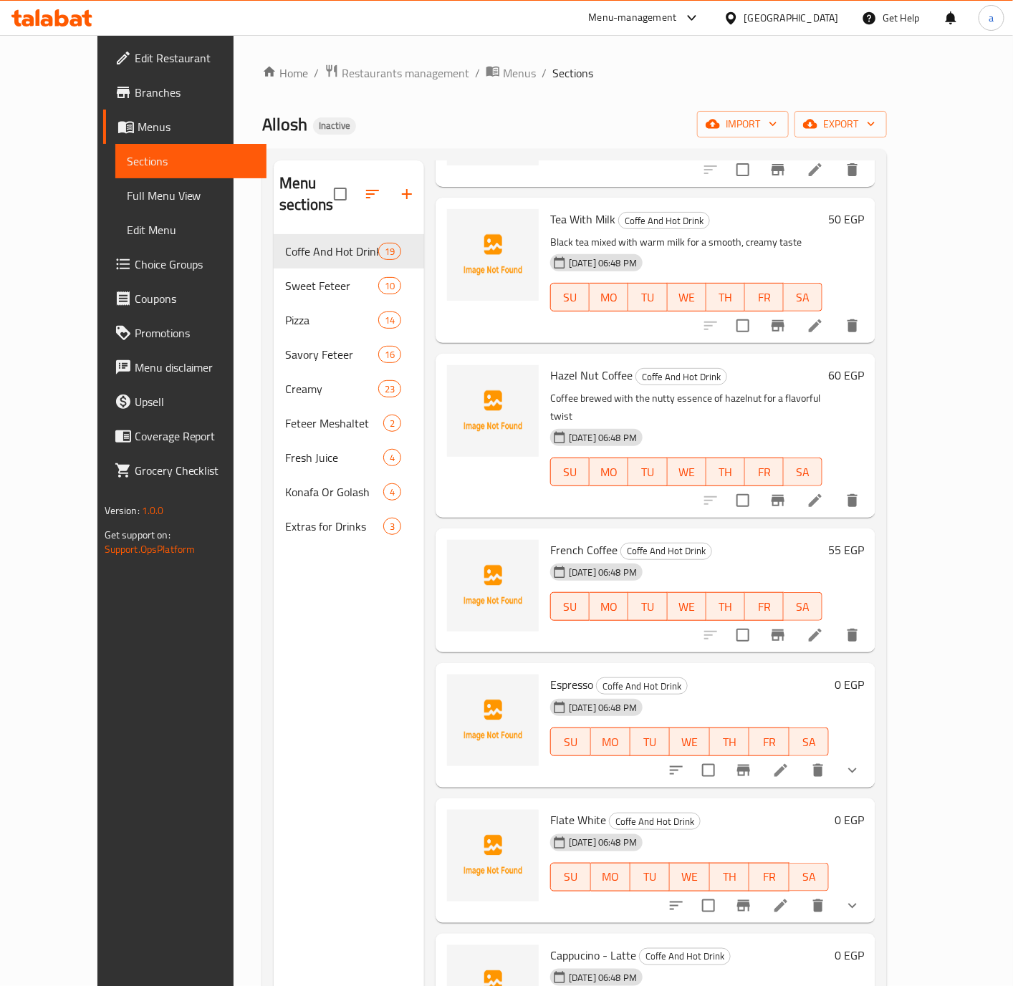
click at [550, 674] on span "Espresso" at bounding box center [571, 684] width 43 height 21
copy h6 "Espresso"
click at [789, 762] on icon at bounding box center [780, 770] width 17 height 17
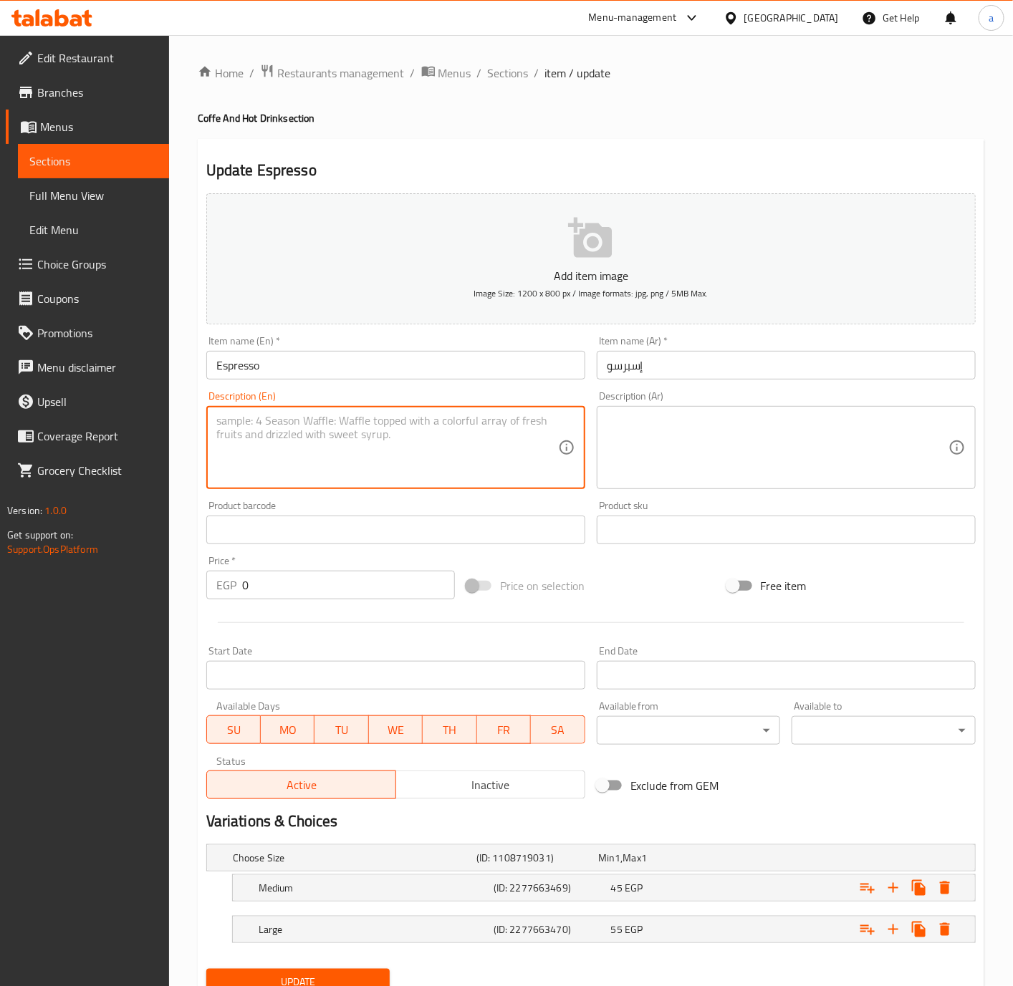
click at [437, 463] on textarea at bounding box center [387, 448] width 342 height 68
paste textarea "A shot of concentrated coffee with a robust, bold taste."
type textarea "A shot of concentrated coffee with a robust, bold taste."
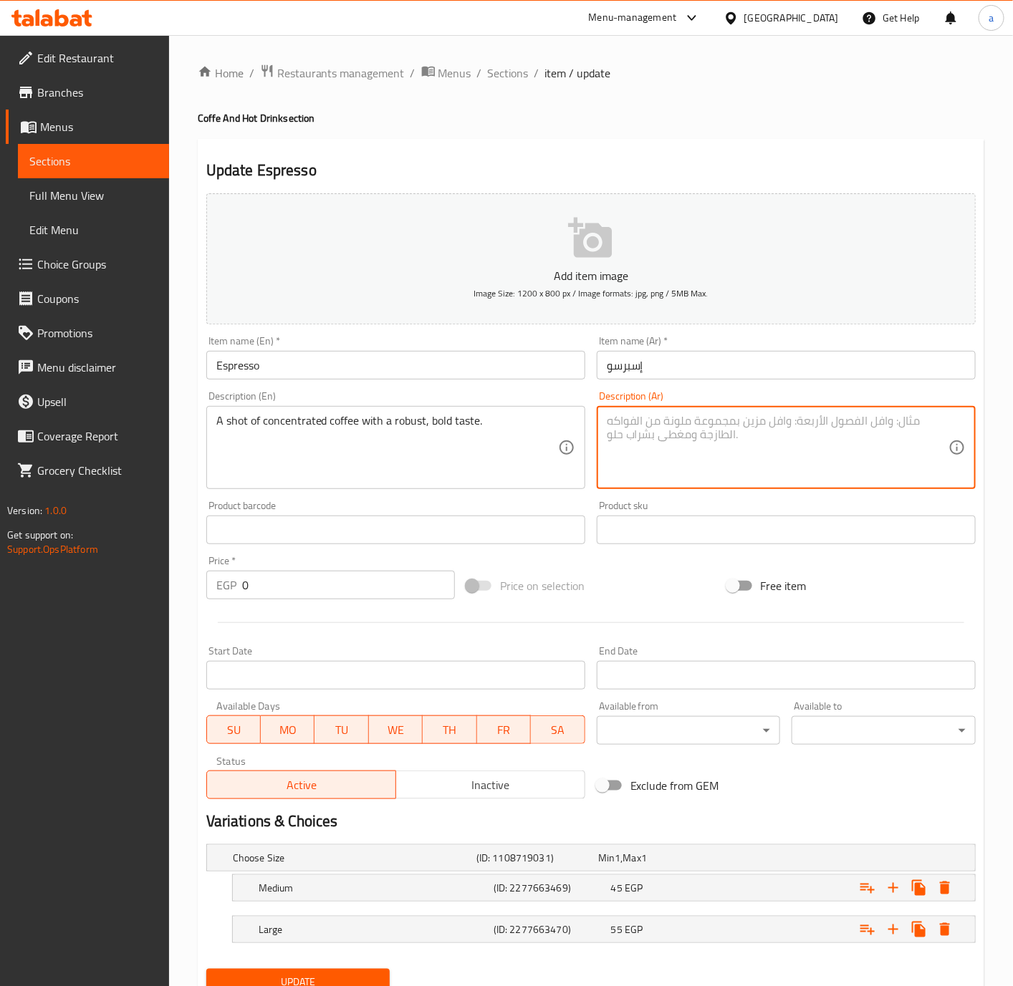
click at [671, 466] on textarea at bounding box center [778, 448] width 342 height 68
click at [661, 423] on textarea at bounding box center [778, 448] width 342 height 68
paste textarea "جرعة من القهوة المركزة ذات طعم قوي وجريء."
click at [826, 421] on textarea "جرعة من القهوة المركزة ذات طعم قوي وجريء." at bounding box center [778, 448] width 342 height 68
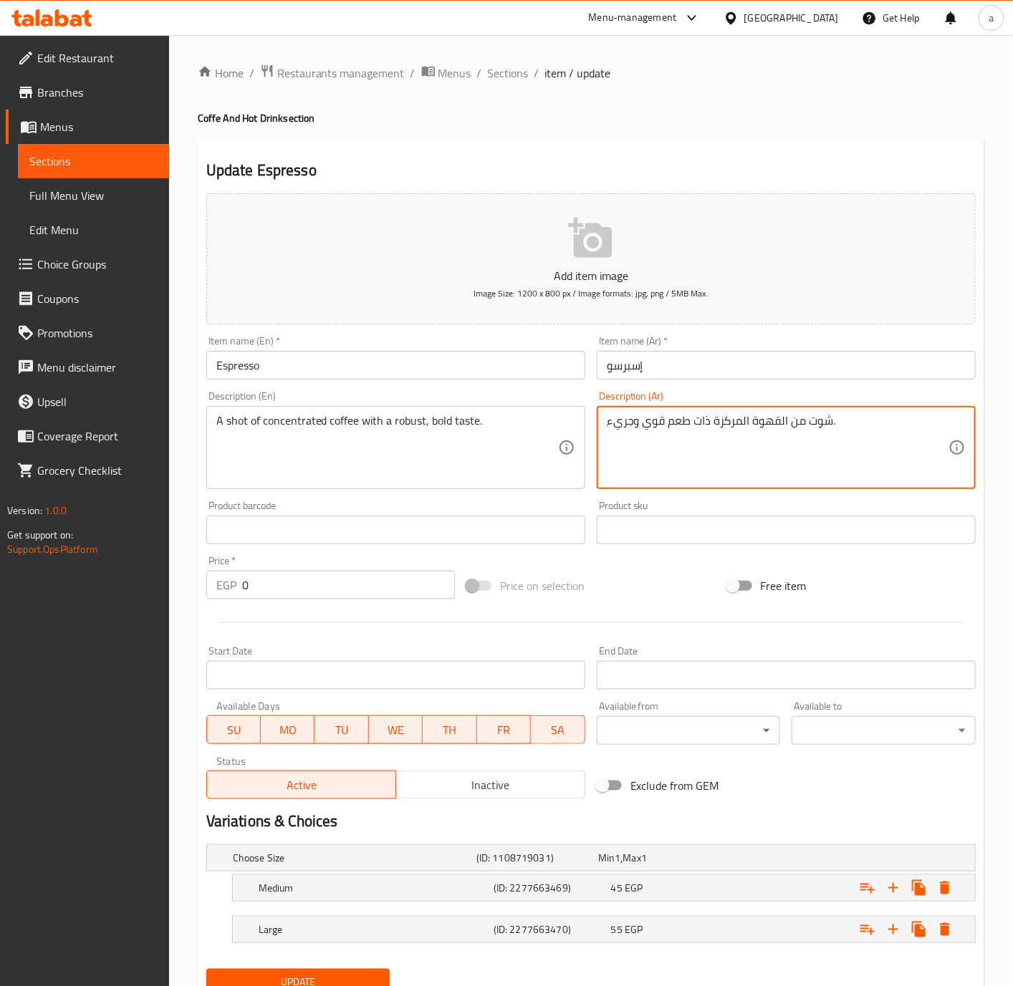
click at [701, 423] on textarea "ِشوت من القهوة المركزة ذات طعم قوي وجريء." at bounding box center [778, 448] width 342 height 68
type textarea "ِشوت من القهوة المركزة مع طعم قوي وجريء."
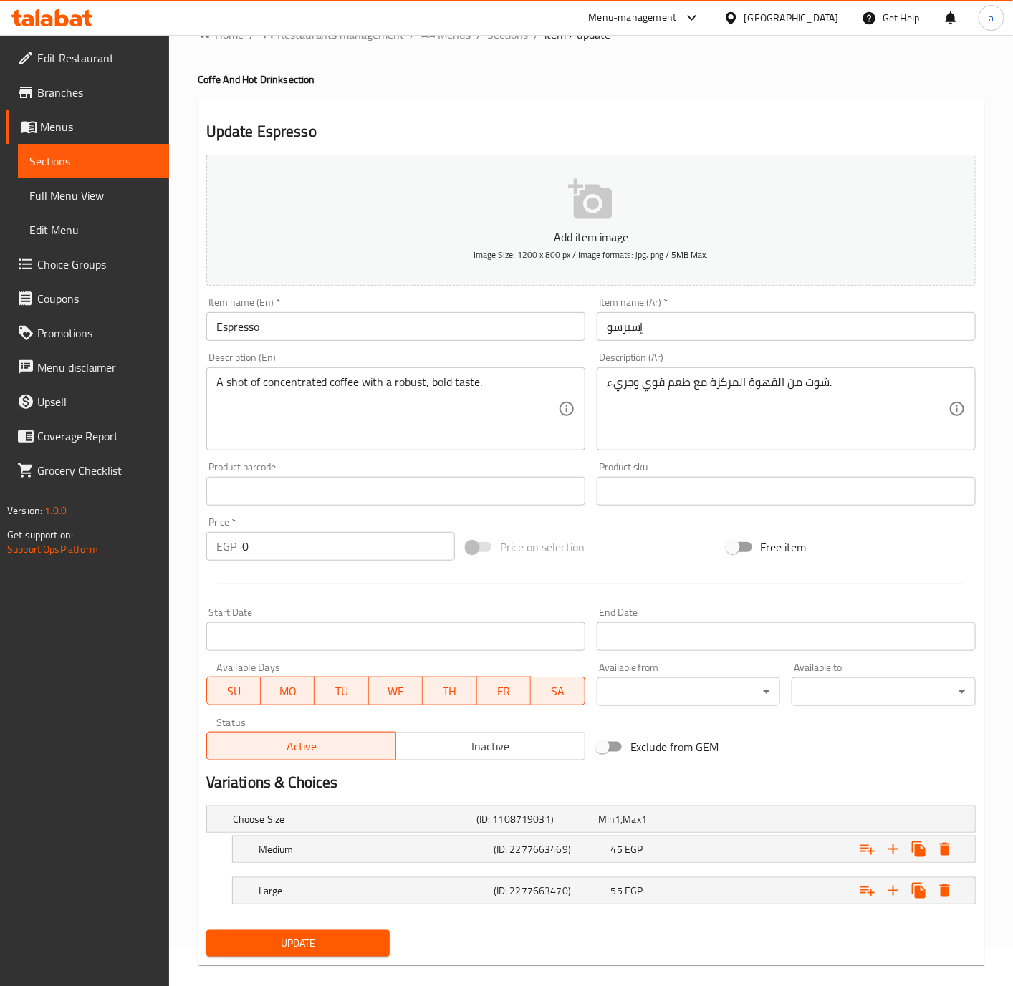
scroll to position [60, 0]
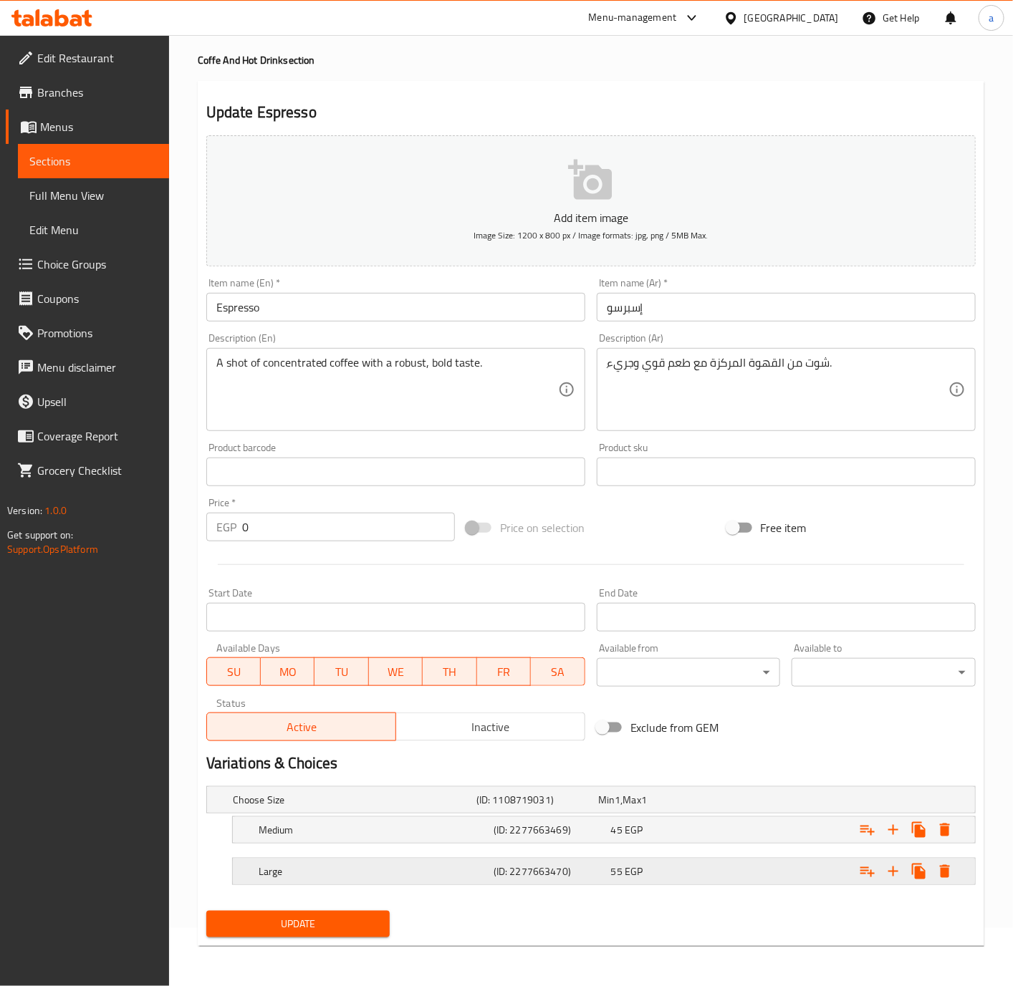
drag, startPoint x: 342, startPoint y: 928, endPoint x: 340, endPoint y: 882, distance: 46.6
click at [340, 908] on div "Update" at bounding box center [299, 925] width 196 height 38
click at [364, 923] on span "Update" at bounding box center [298, 925] width 161 height 18
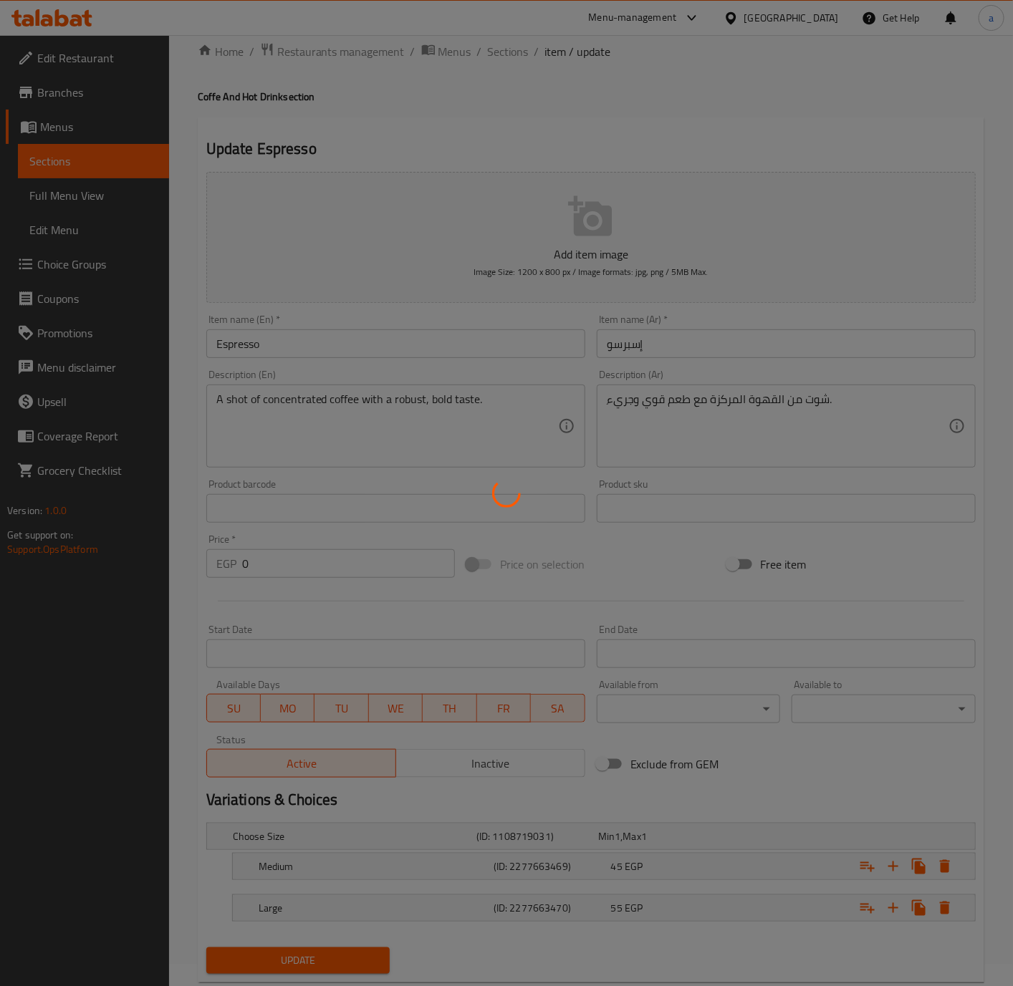
scroll to position [0, 0]
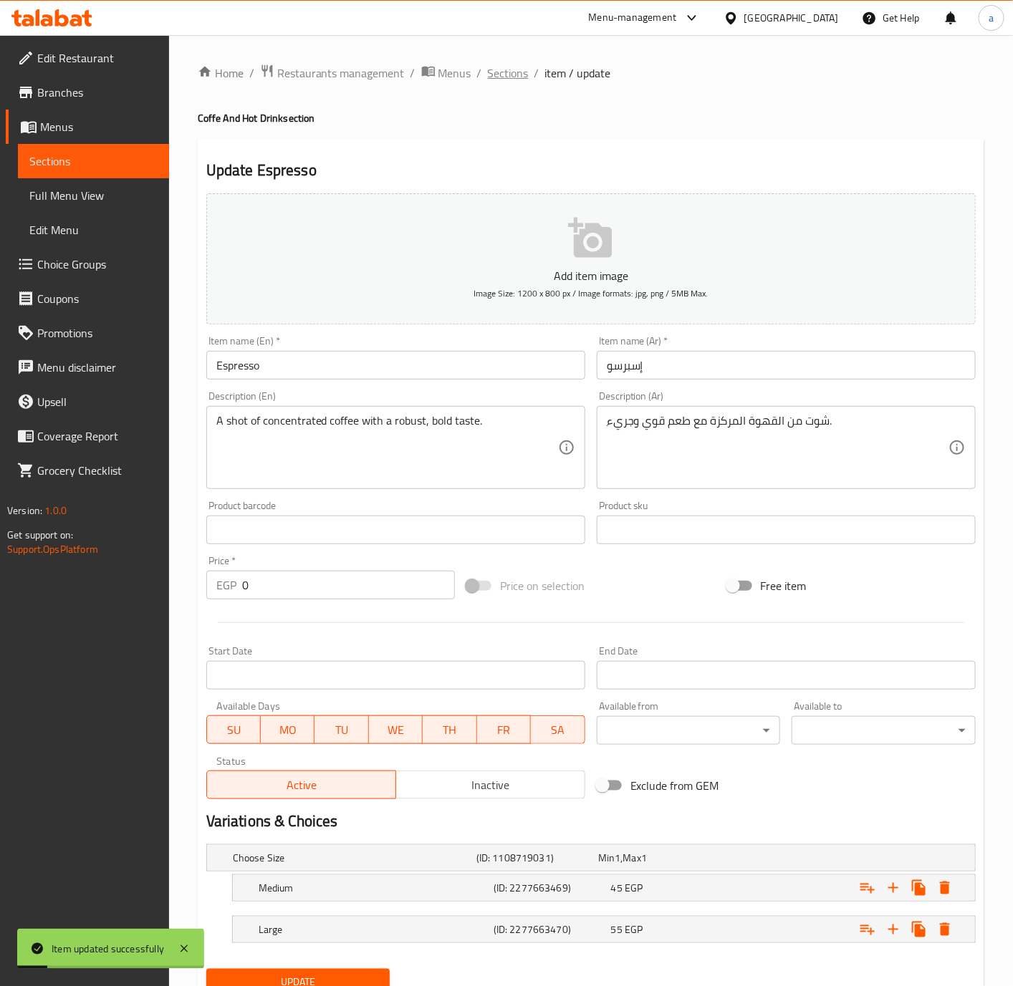
click at [514, 82] on span "Sections" at bounding box center [508, 72] width 41 height 17
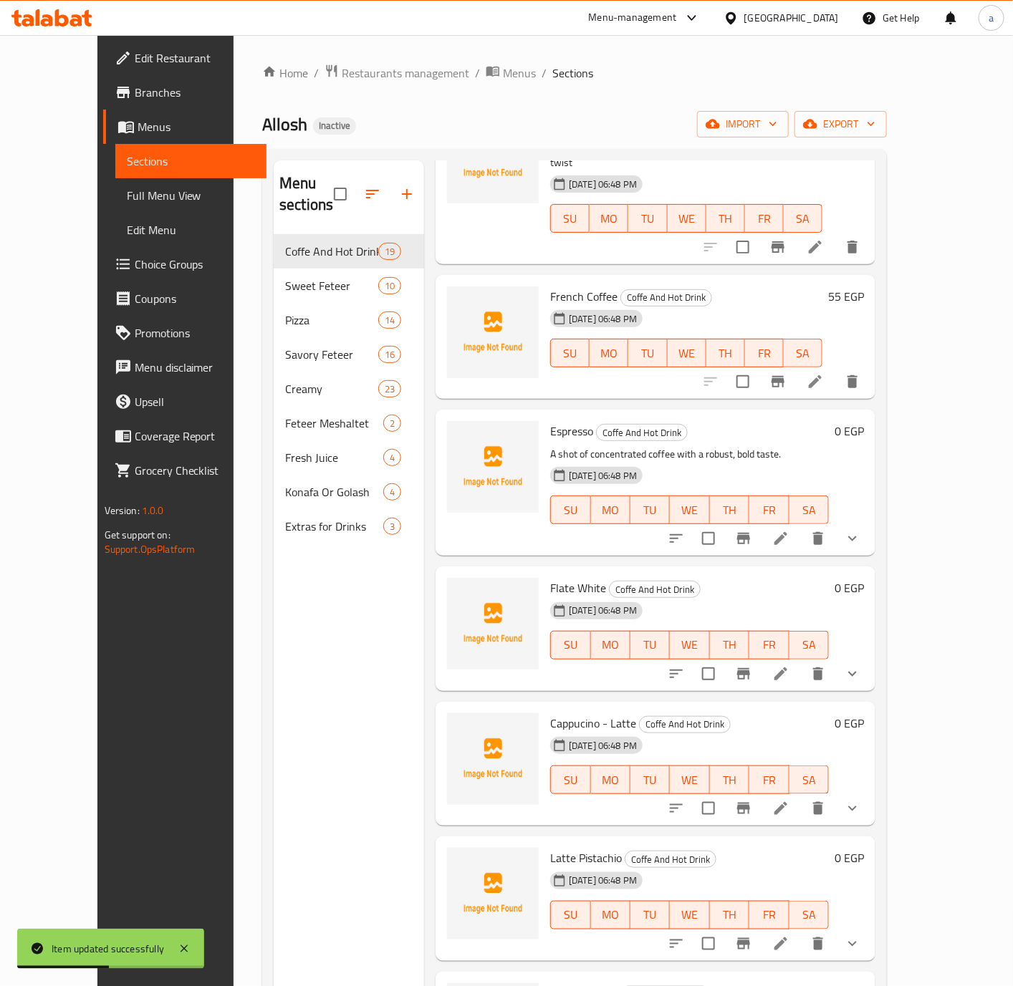
scroll to position [645, 0]
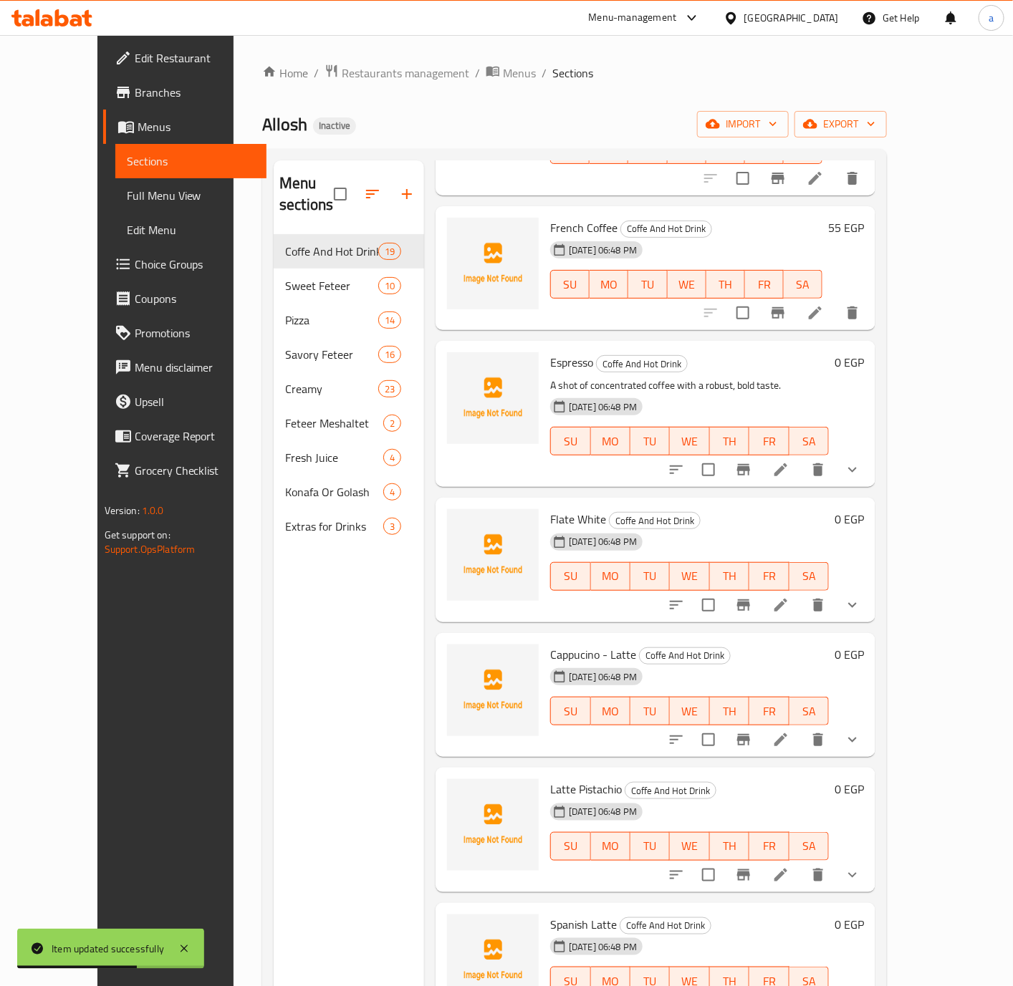
click at [574, 509] on span "Flate White" at bounding box center [578, 519] width 56 height 21
click at [550, 509] on span "Flate White" at bounding box center [578, 519] width 56 height 21
copy span "Flate White"
click at [789, 597] on icon at bounding box center [780, 605] width 17 height 17
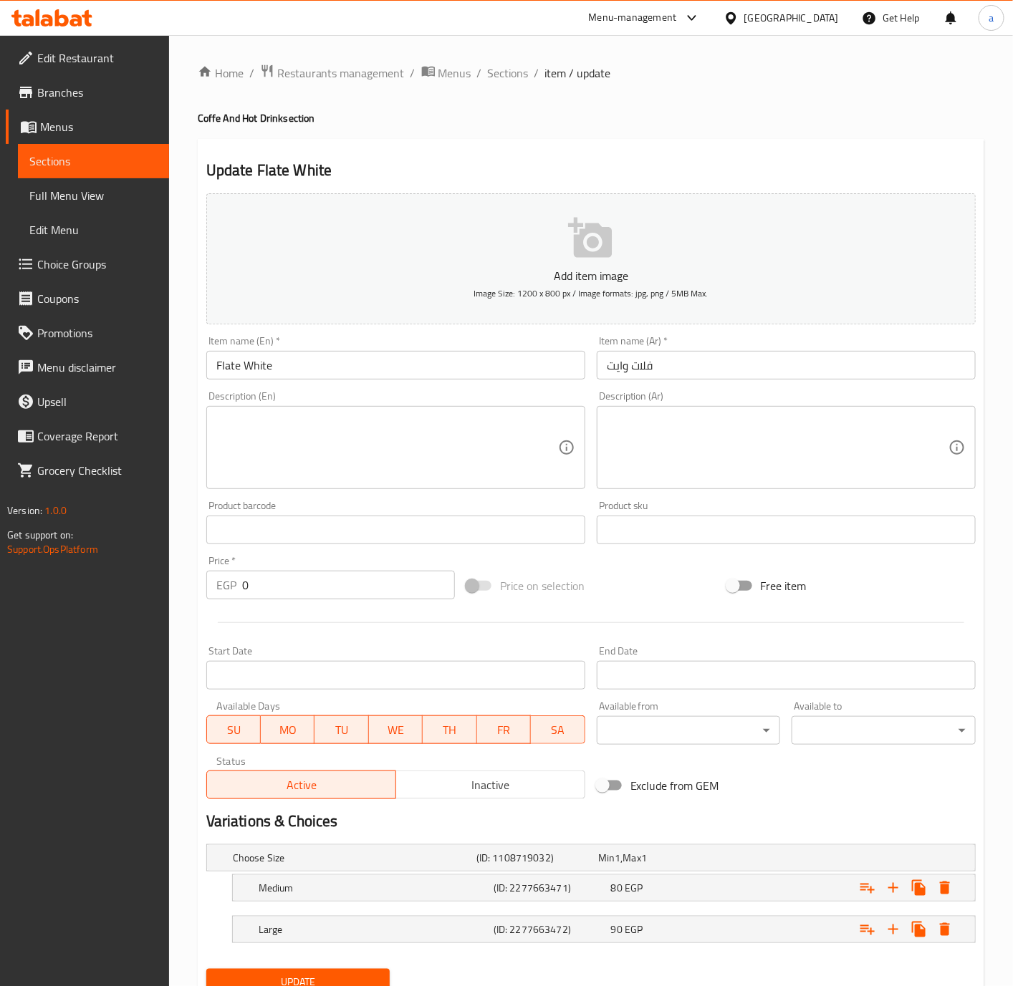
click at [481, 439] on textarea at bounding box center [387, 448] width 342 height 68
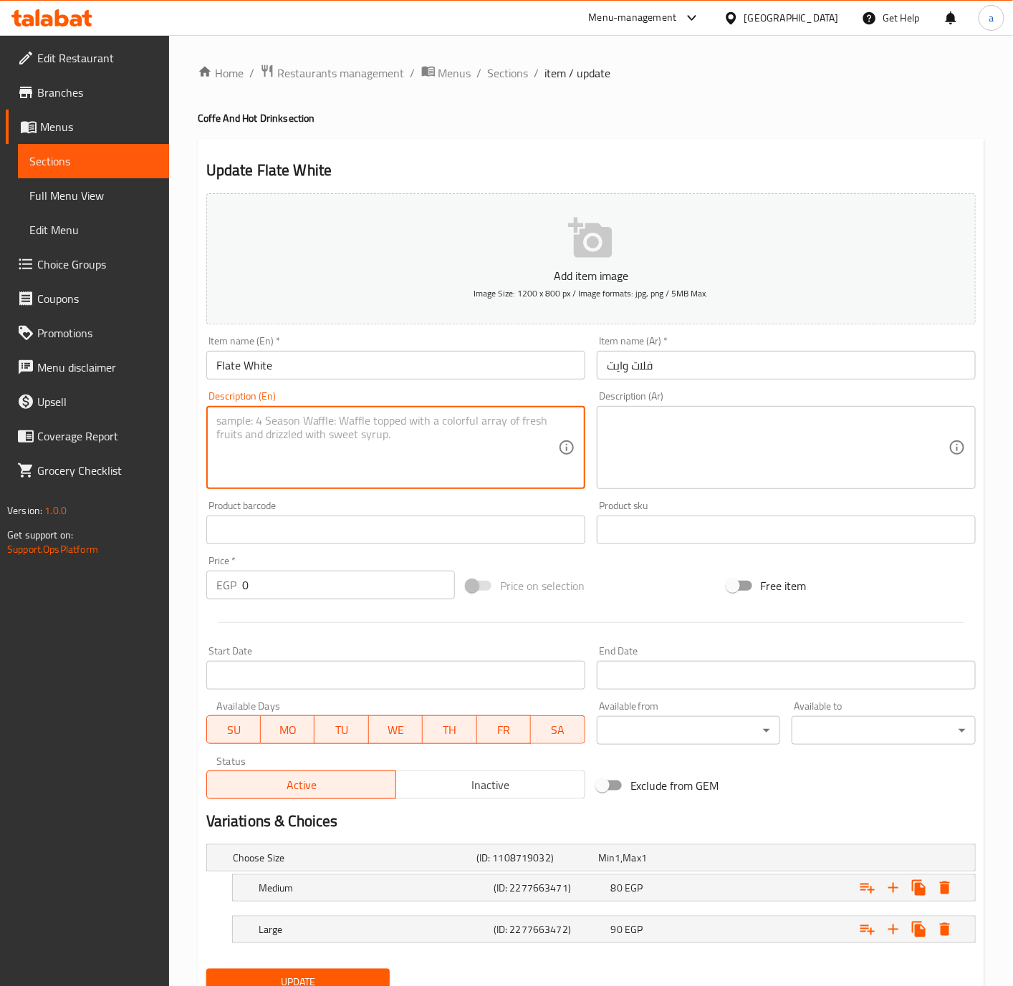
paste textarea "Rich espresso combined with silky steamed milk for a smooth coffee experience"
type textarea "Rich espresso combined with silky steamed milk for a smooth coffee experience"
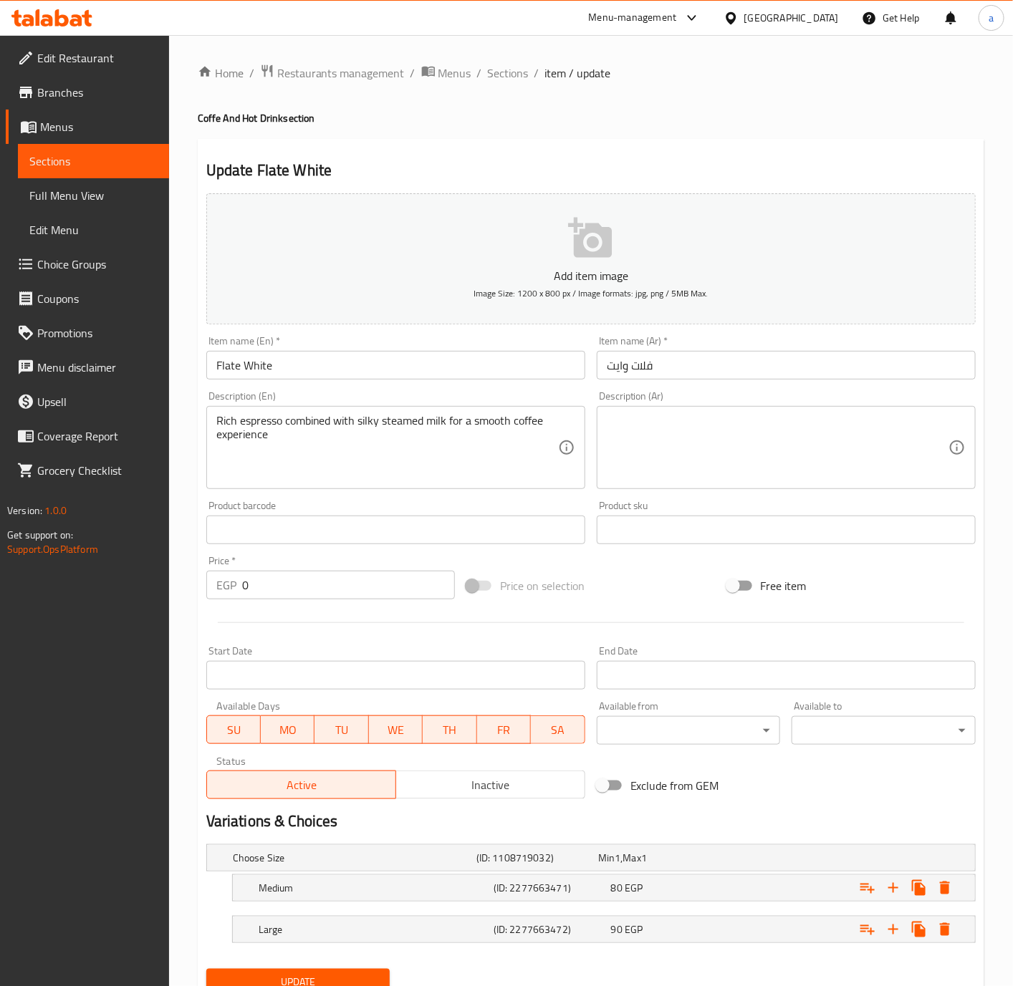
click at [453, 466] on textarea "Rich espresso combined with silky steamed milk for a smooth coffee experience" at bounding box center [387, 448] width 342 height 68
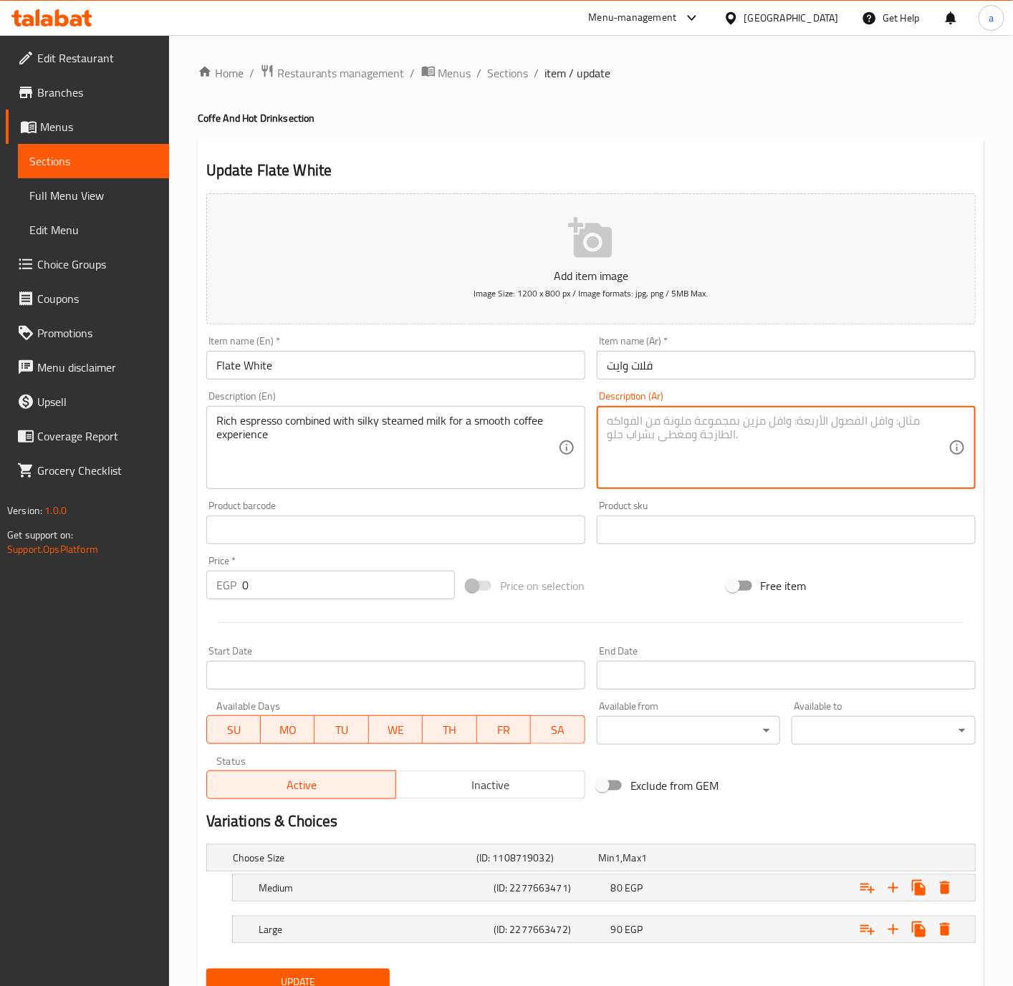
click at [716, 421] on textarea at bounding box center [778, 448] width 342 height 68
paste textarea "مزيج من قهوة الإسبريسو الغنية مع الحليب المبخر الحريري للحصول على تجربة قهوة سل…"
click at [881, 423] on textarea "مزيج من قهوة الإسبريسو الغنية مع الحليب المبخر الحريري للحصول على تجربة قهوة سل…" at bounding box center [778, 448] width 342 height 68
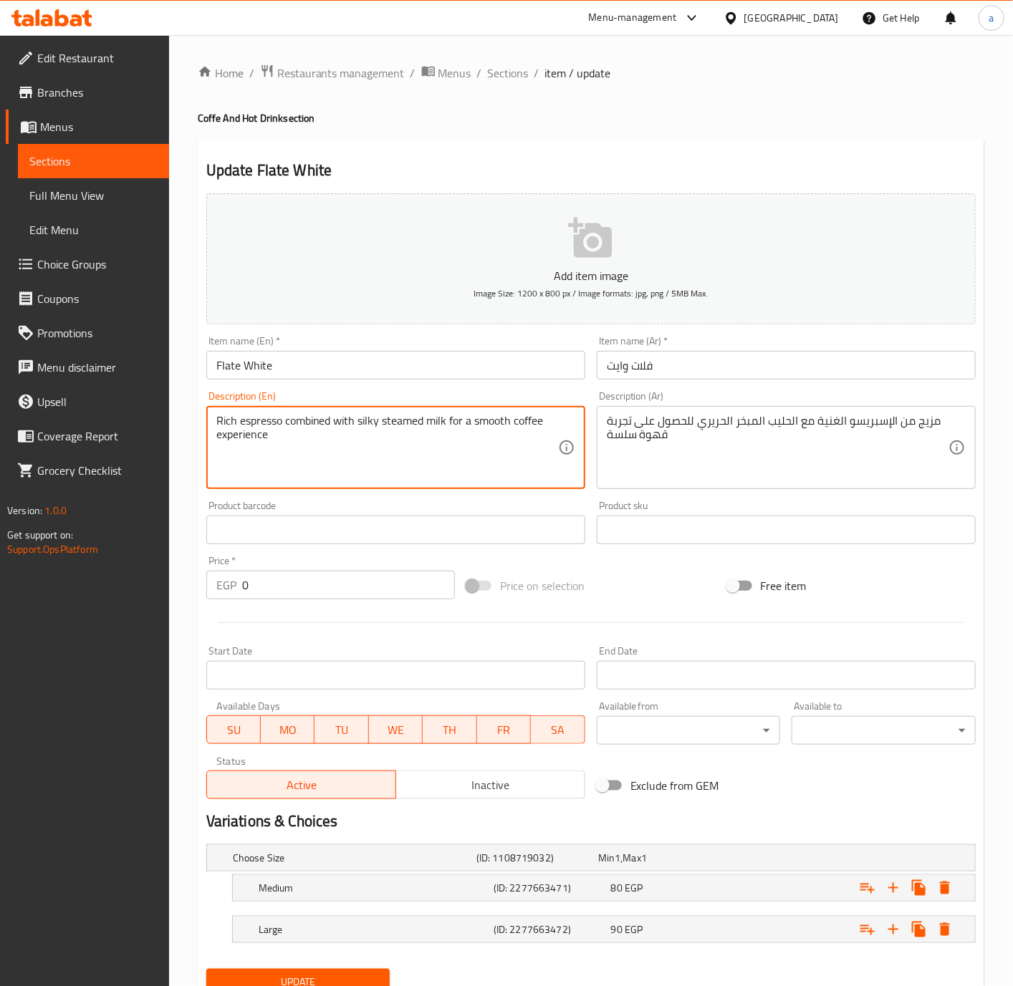
click at [370, 421] on textarea "Rich espresso combined with silky steamed milk for a smooth coffee experience" at bounding box center [387, 448] width 342 height 68
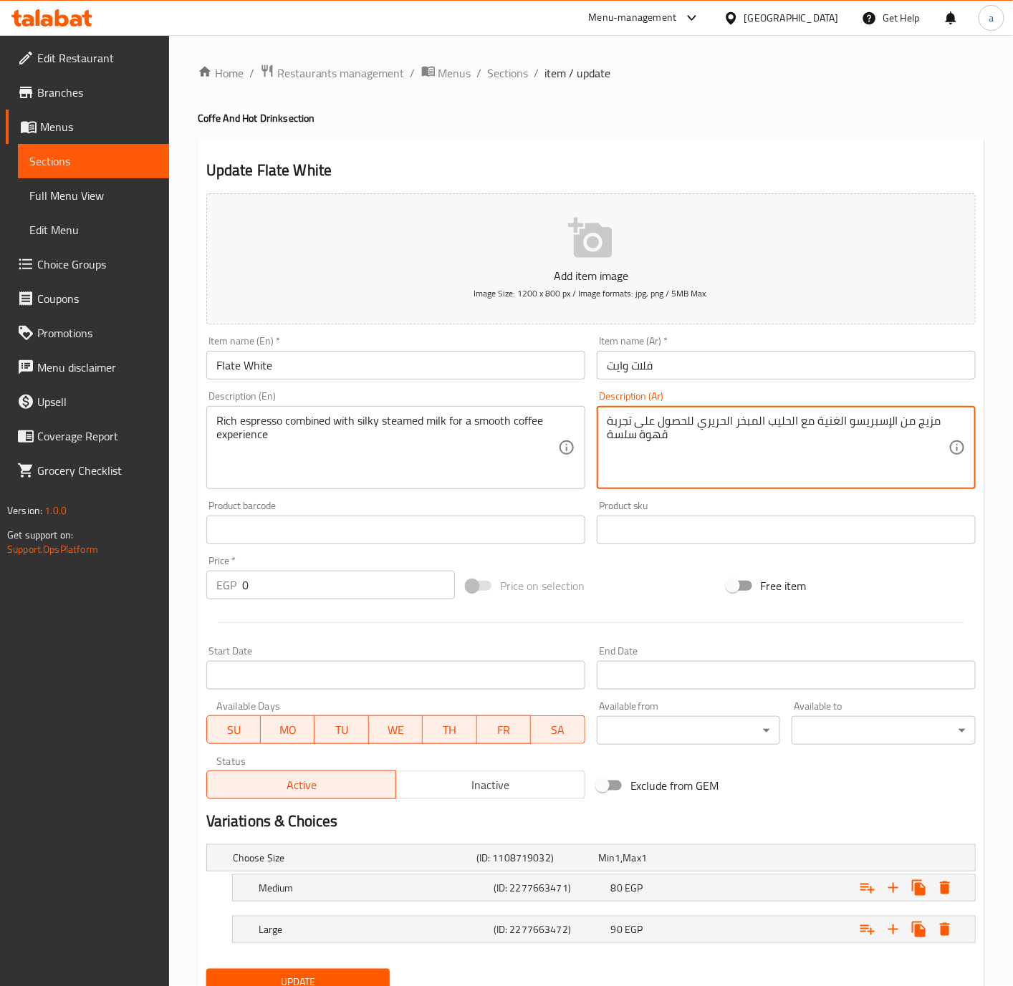
drag, startPoint x: 688, startPoint y: 433, endPoint x: 695, endPoint y: 419, distance: 15.1
click at [695, 419] on textarea "مزيج من الإسبريسو الغنية مع الحليب المبخر الحريري للحصول على تجربة قهوة سلسة" at bounding box center [778, 448] width 342 height 68
type textarea "مزيج من الإسبريسو الغنية مع الحليب المبخر الحريري لتجربة قهوة ناعمه"
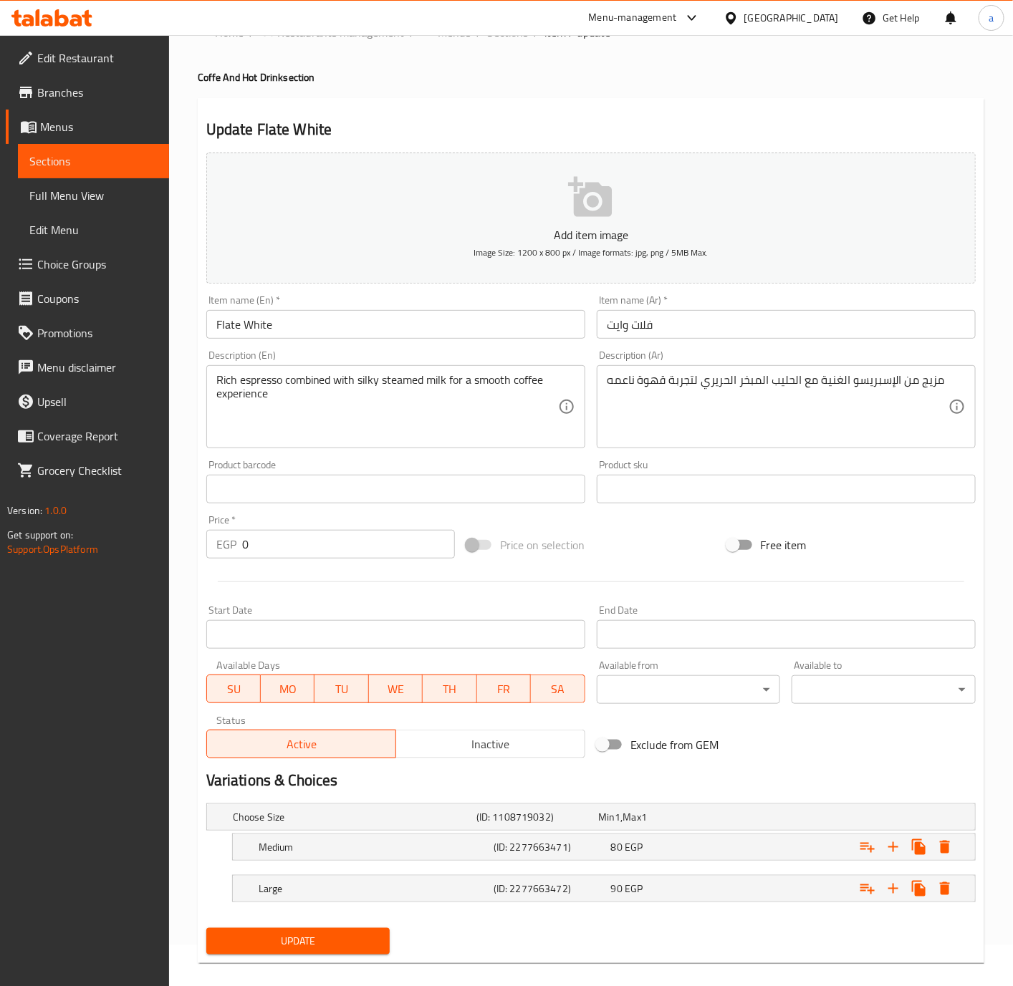
scroll to position [60, 0]
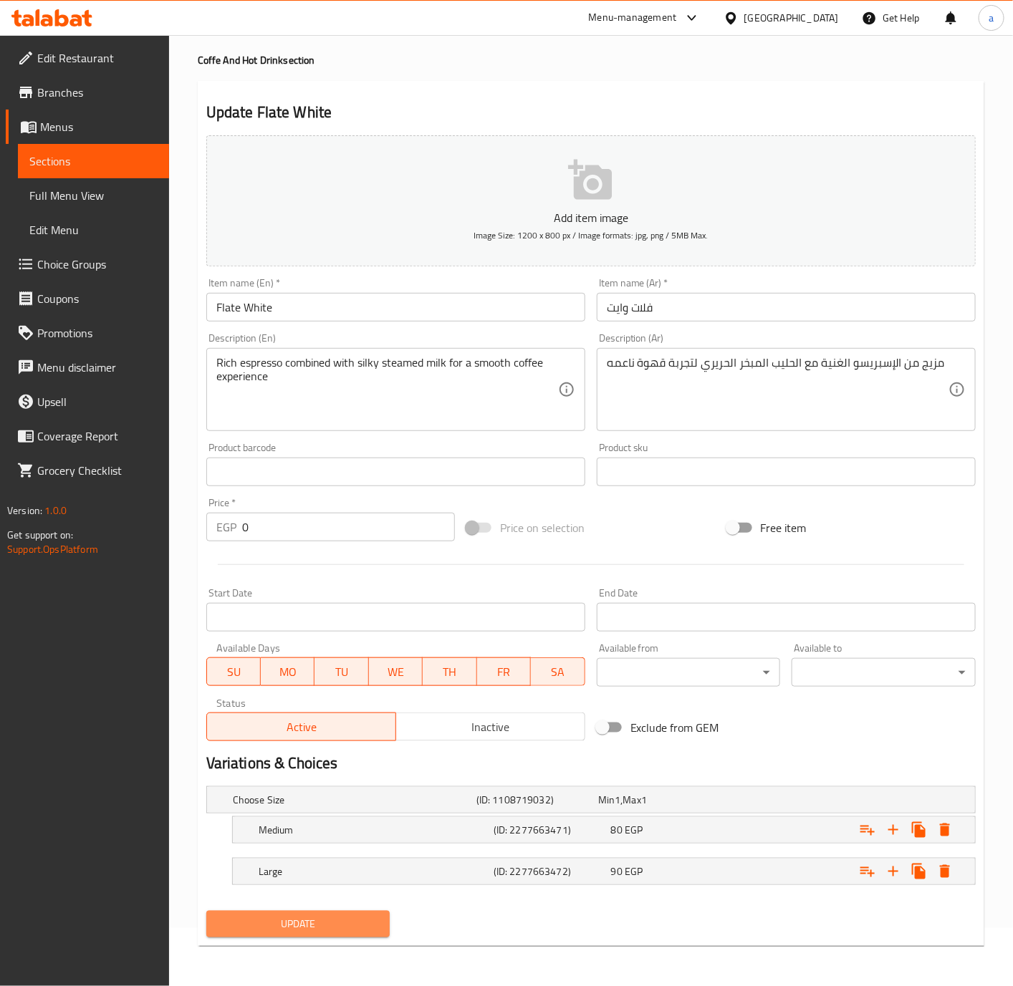
click at [337, 916] on span "Update" at bounding box center [298, 925] width 161 height 18
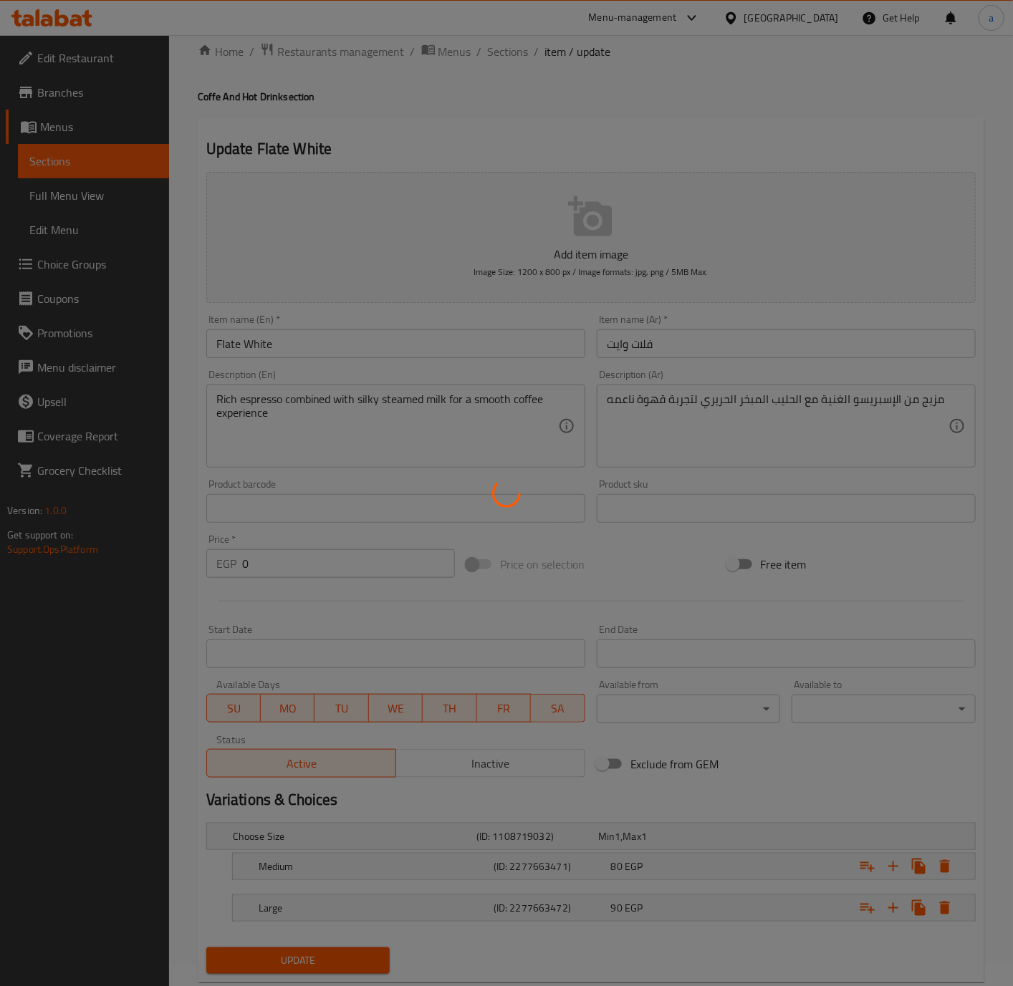
scroll to position [0, 0]
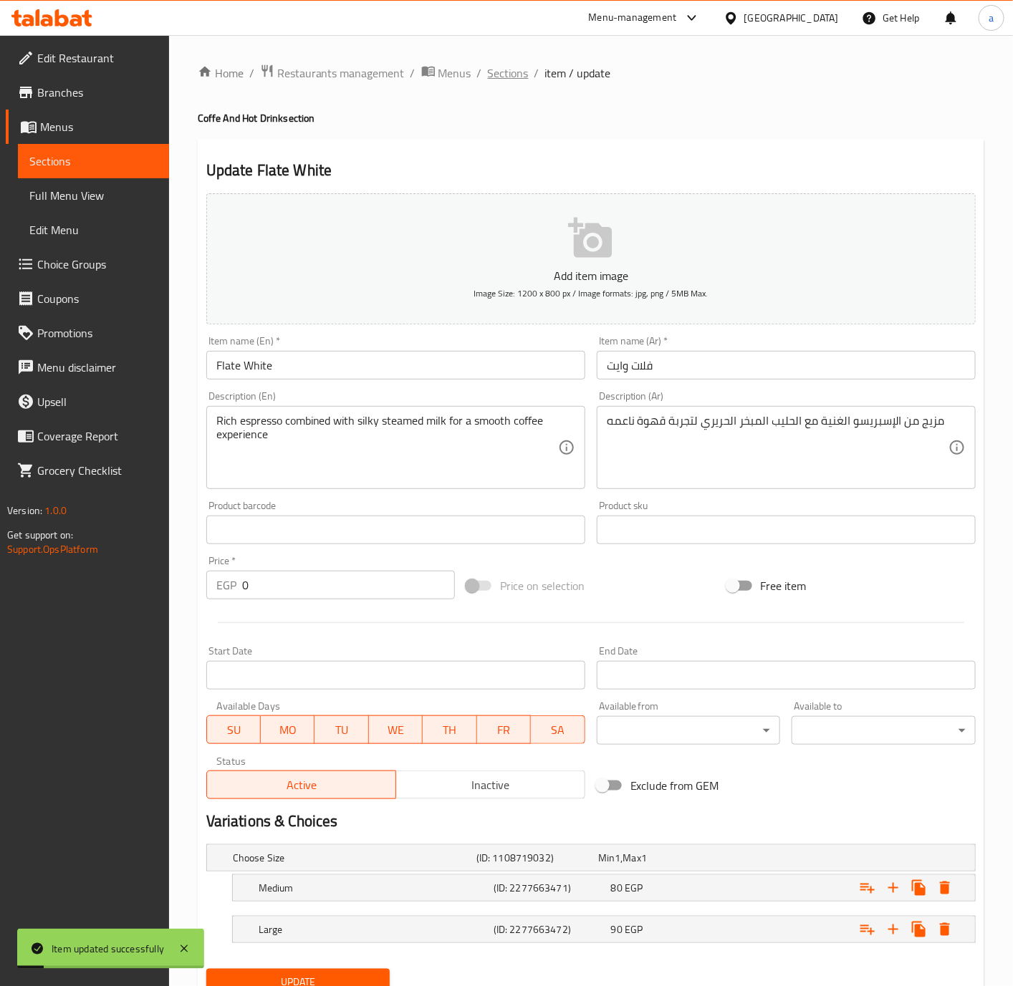
click at [523, 80] on span "Sections" at bounding box center [508, 72] width 41 height 17
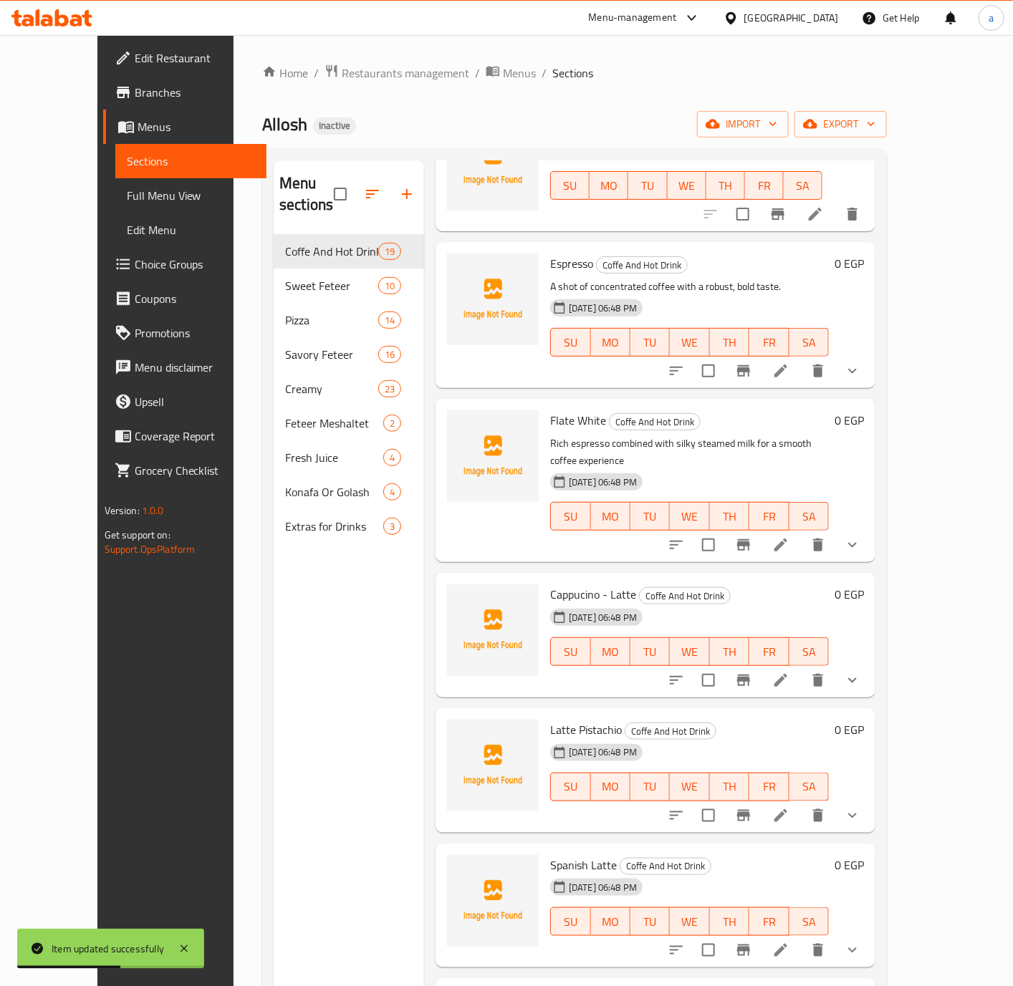
scroll to position [752, 0]
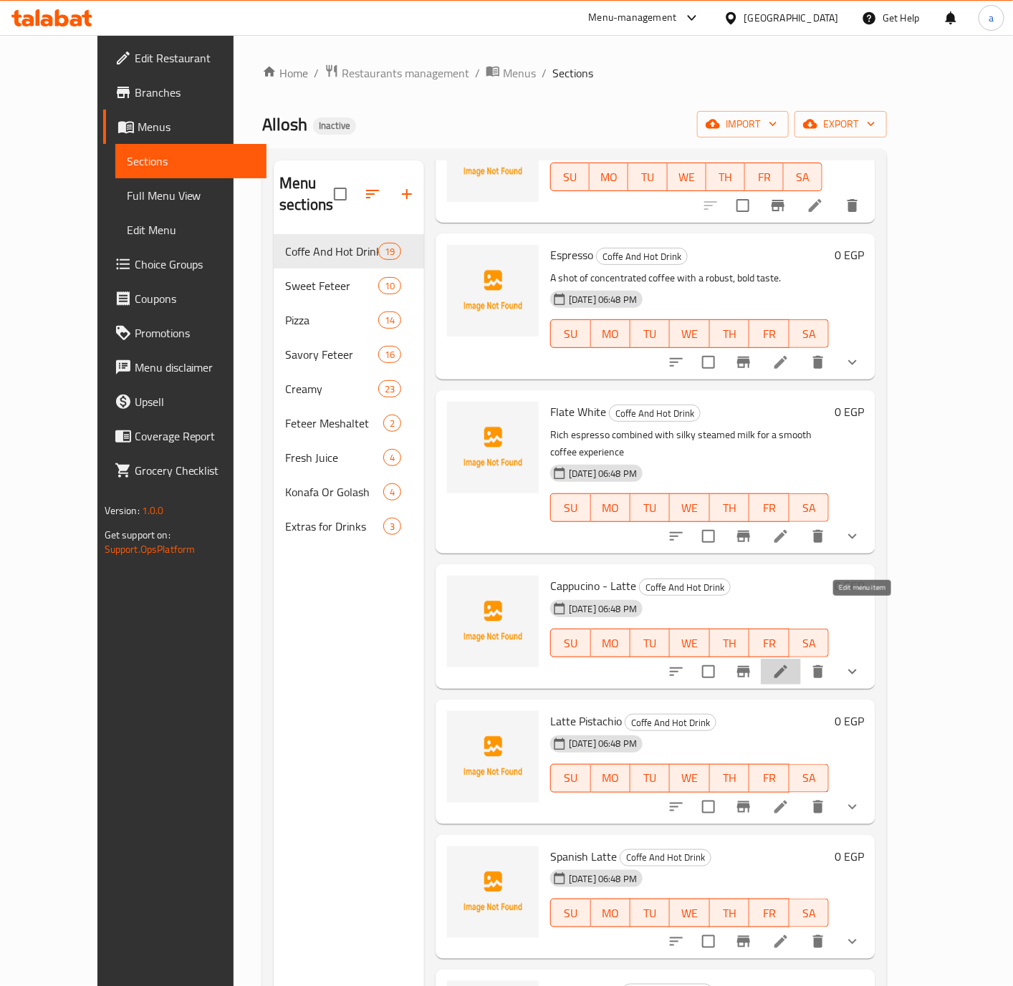
click at [789, 663] on icon at bounding box center [780, 671] width 17 height 17
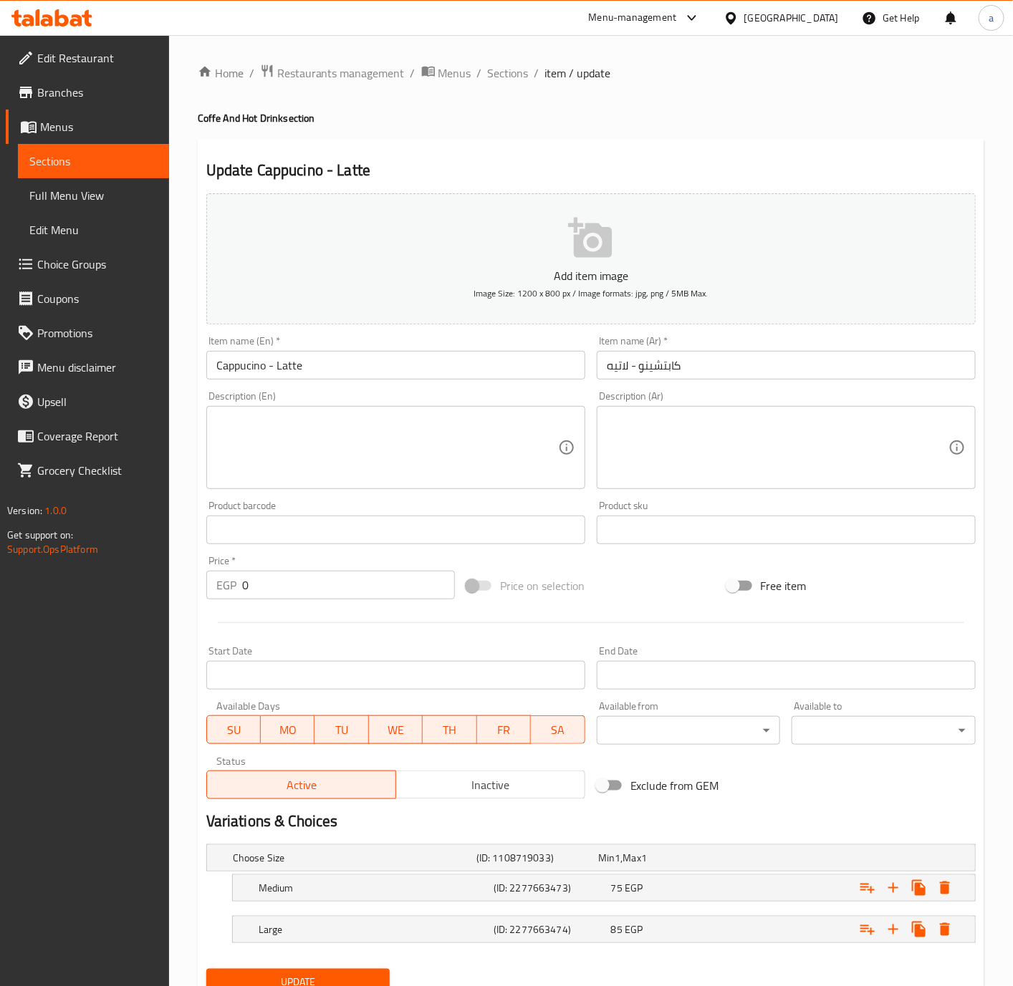
click at [246, 365] on input "Cappucino - Latte" at bounding box center [395, 365] width 379 height 29
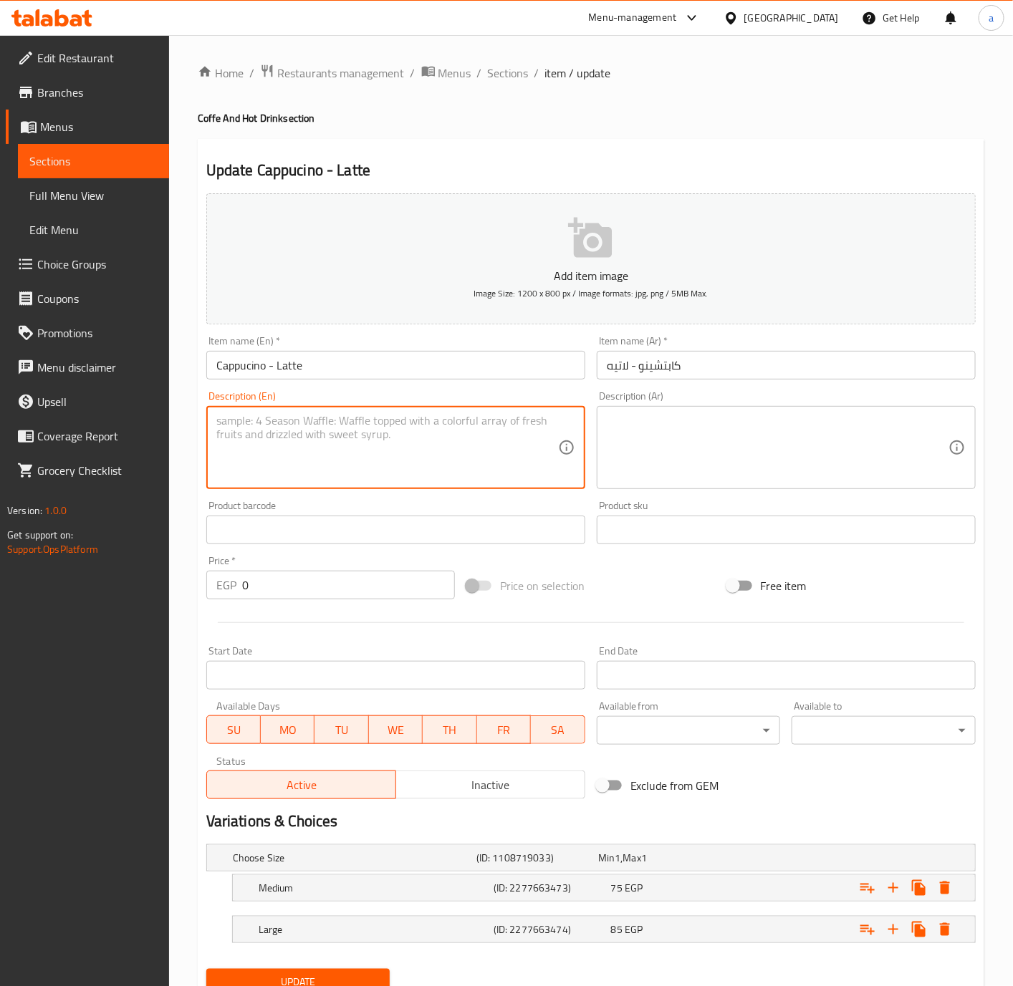
click at [332, 452] on textarea at bounding box center [387, 448] width 342 height 68
paste textarea "Cappucino"
type textarea "Cappucino"
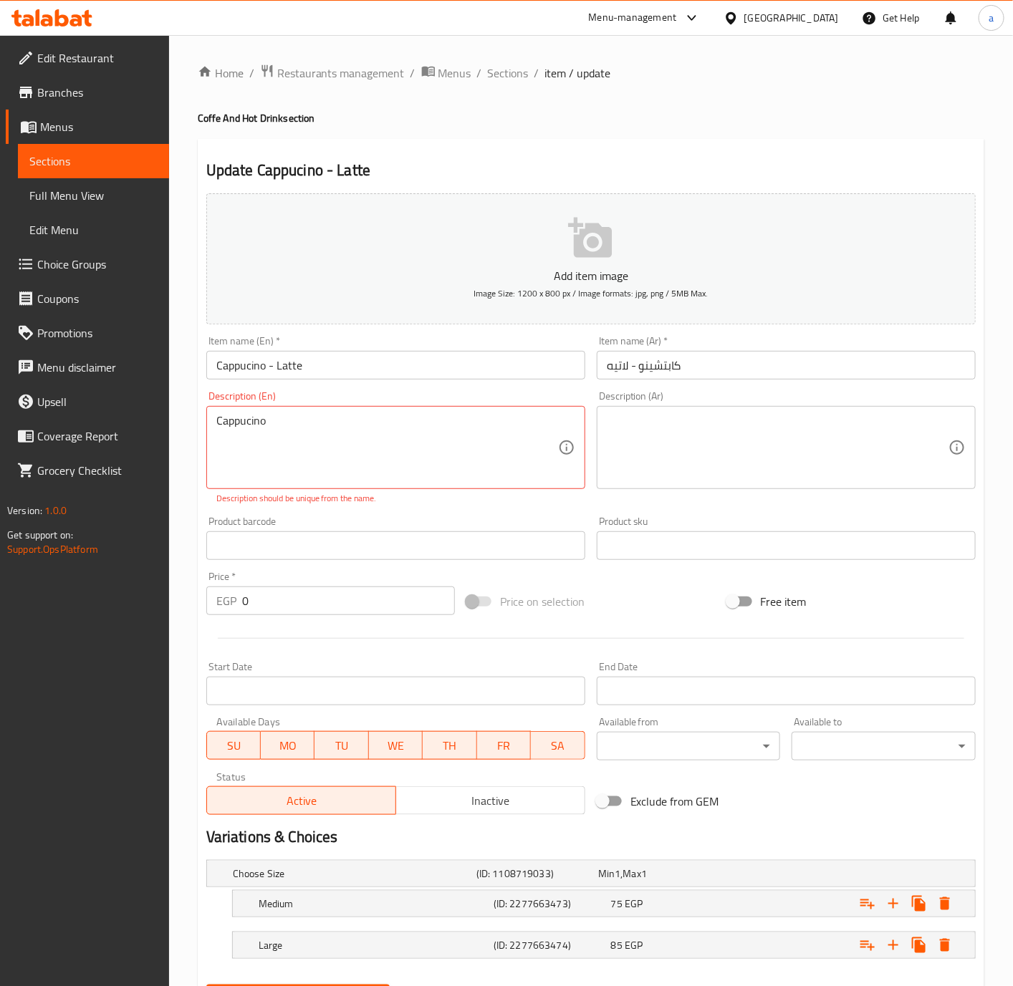
click at [340, 419] on textarea "Cappucino" at bounding box center [387, 448] width 342 height 68
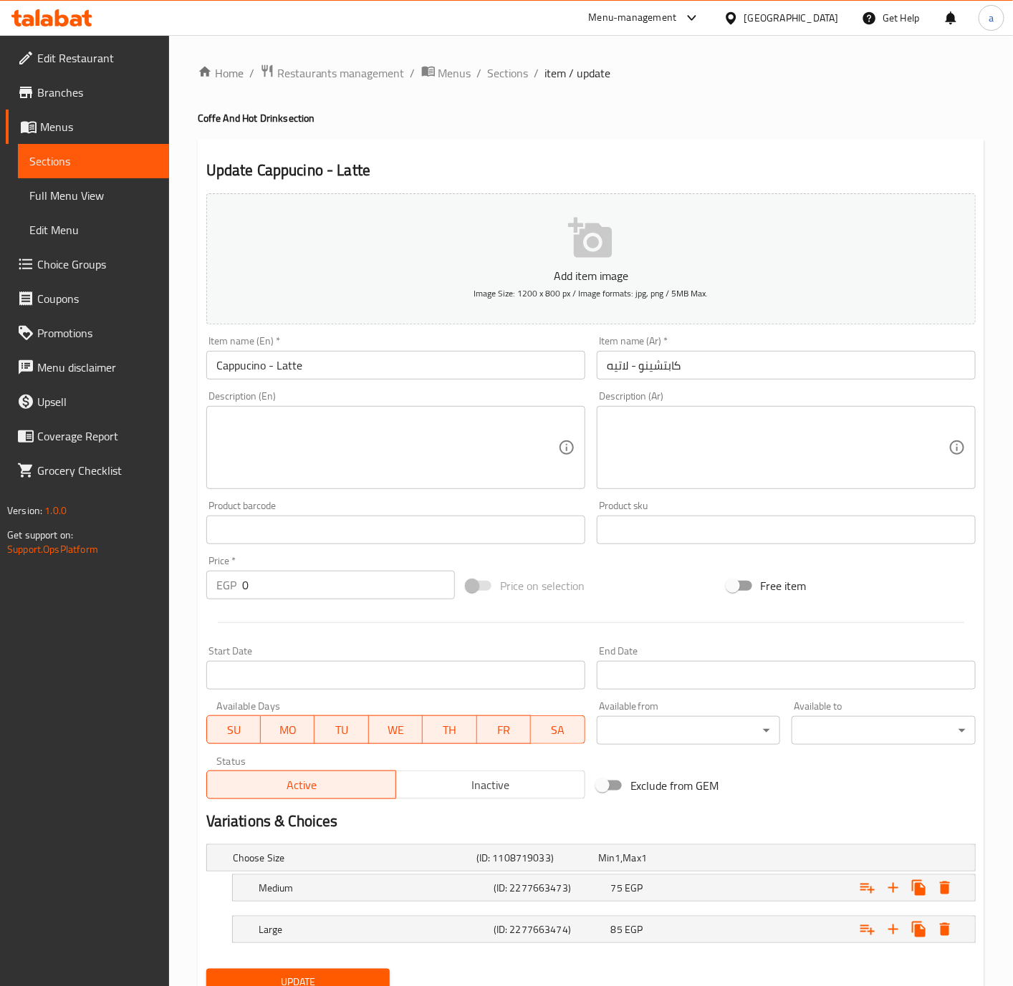
click at [466, 446] on textarea at bounding box center [387, 448] width 342 height 68
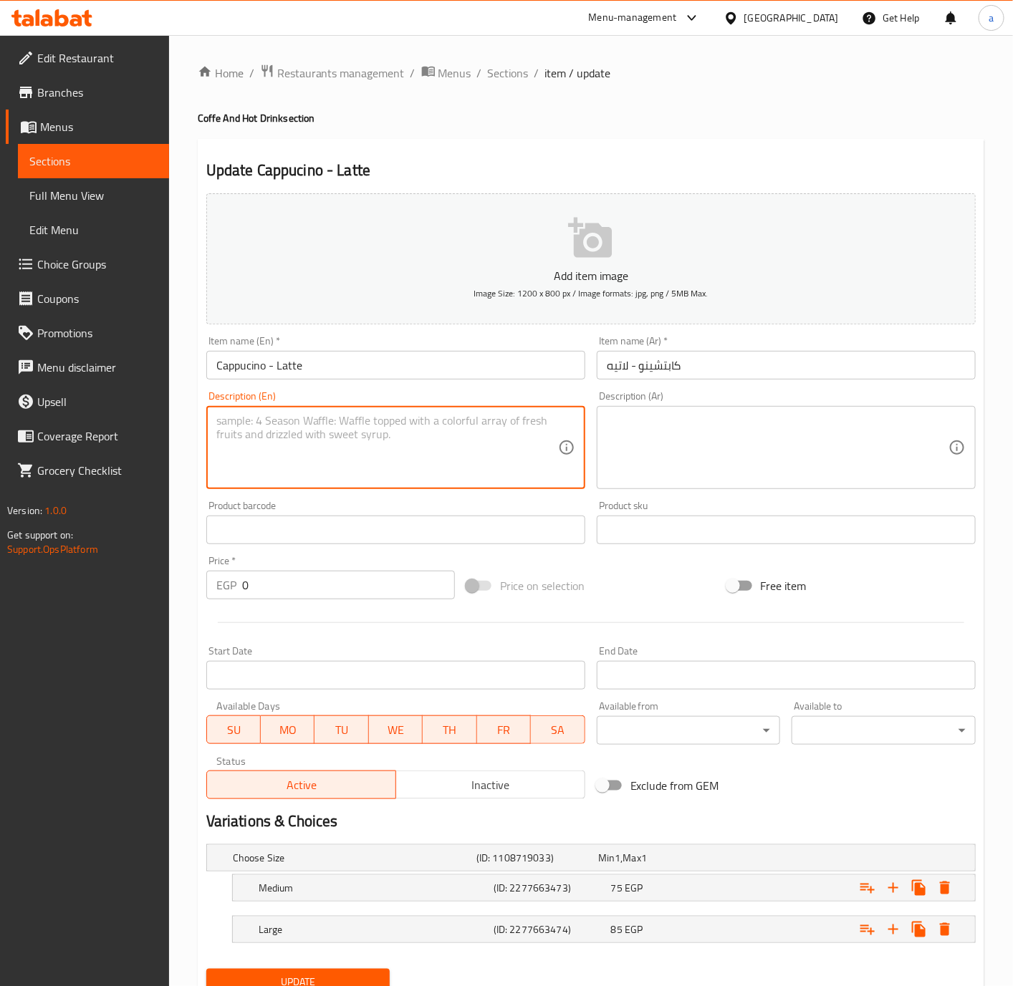
paste textarea "Espresso topped with steamed milk and milk foam for a balanced flavor"
type textarea "Espresso topped with steamed milk and milk foam for a balanced flavor"
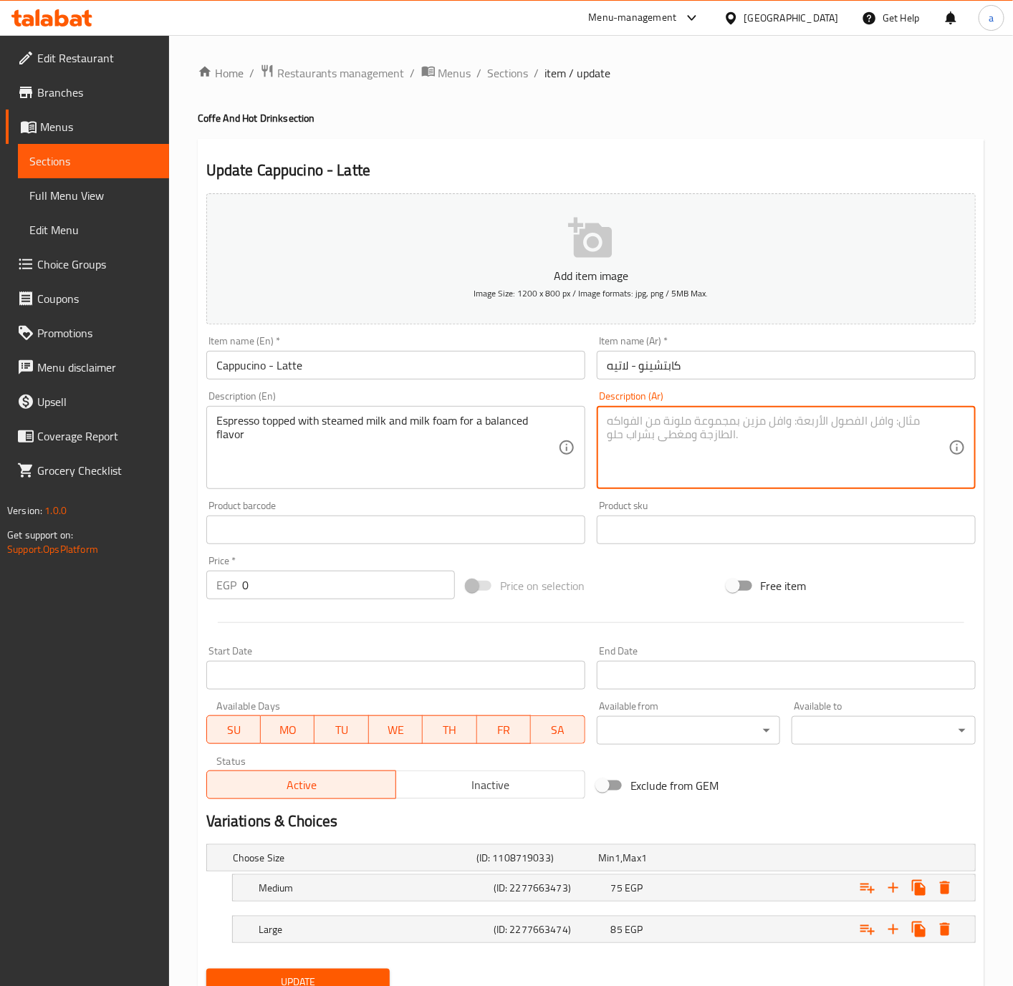
click at [759, 452] on textarea at bounding box center [778, 448] width 342 height 68
paste textarea "إسبرسو مغطى بالحليب المبخر ورغوة الحليب للحصول على نكهة متوازنة"
drag, startPoint x: 795, startPoint y: 428, endPoint x: 769, endPoint y: 424, distance: 26.1
click at [769, 424] on textarea "إسبرسو مغطى بالحليب المبخر ورغوة الحليب للحصول على نكهة متوازنة" at bounding box center [778, 448] width 342 height 68
drag, startPoint x: 671, startPoint y: 428, endPoint x: 694, endPoint y: 428, distance: 23.6
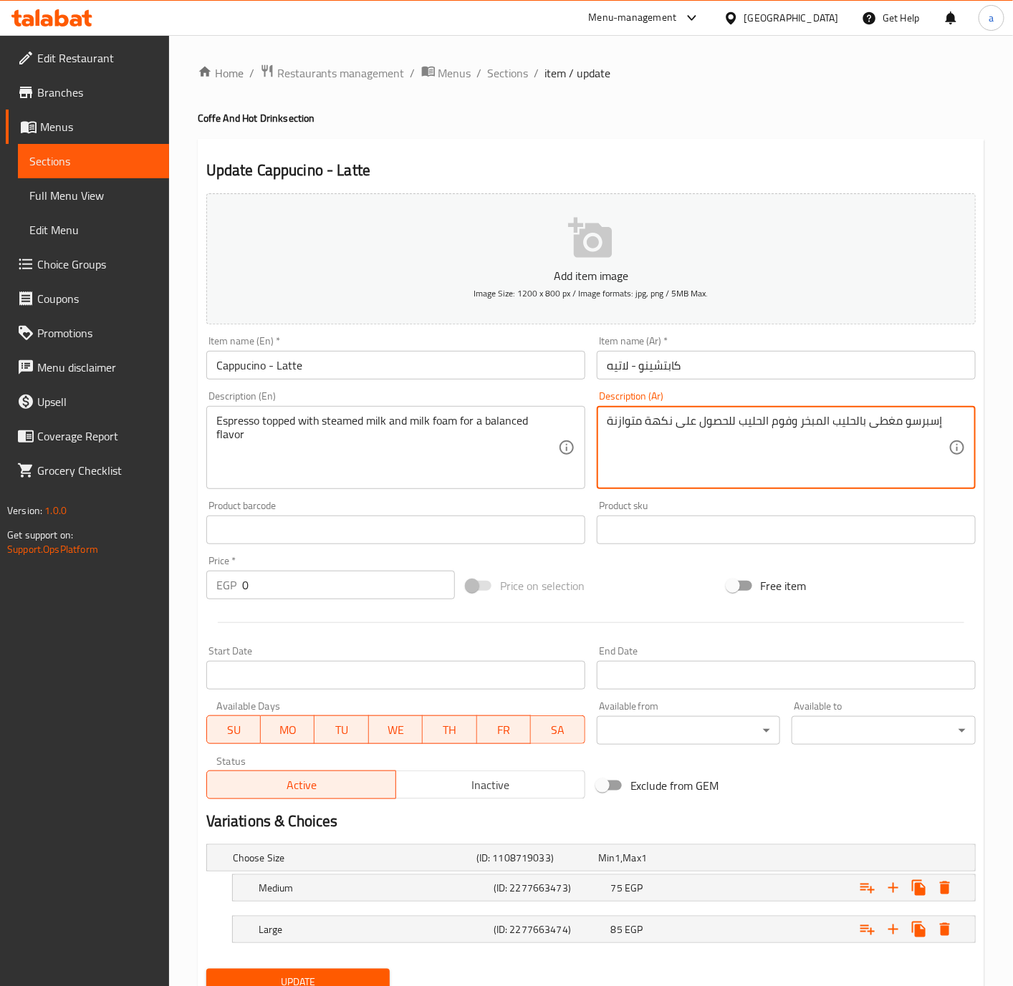
click at [694, 428] on textarea "إسبرسو مغطى بالحليب المبخر وفوم الحليب للحصول على نكهة متوازنة" at bounding box center [778, 448] width 342 height 68
click at [682, 424] on textarea "إسبرسو مغطى بالحليب المبخر وفوم الحليب للحصول على نكهة متوازنة" at bounding box center [778, 448] width 342 height 68
drag, startPoint x: 669, startPoint y: 419, endPoint x: 716, endPoint y: 426, distance: 47.0
click at [716, 426] on textarea "إسبرسو مغطى بالحليب المبخر وفوم الحليب للحصول على نكهة متوازنة" at bounding box center [778, 448] width 342 height 68
click at [665, 443] on textarea "إسبرسو مغطى بالحليب المبخر وفوم الحليب للحصول على نكهة متوازنة" at bounding box center [778, 448] width 342 height 68
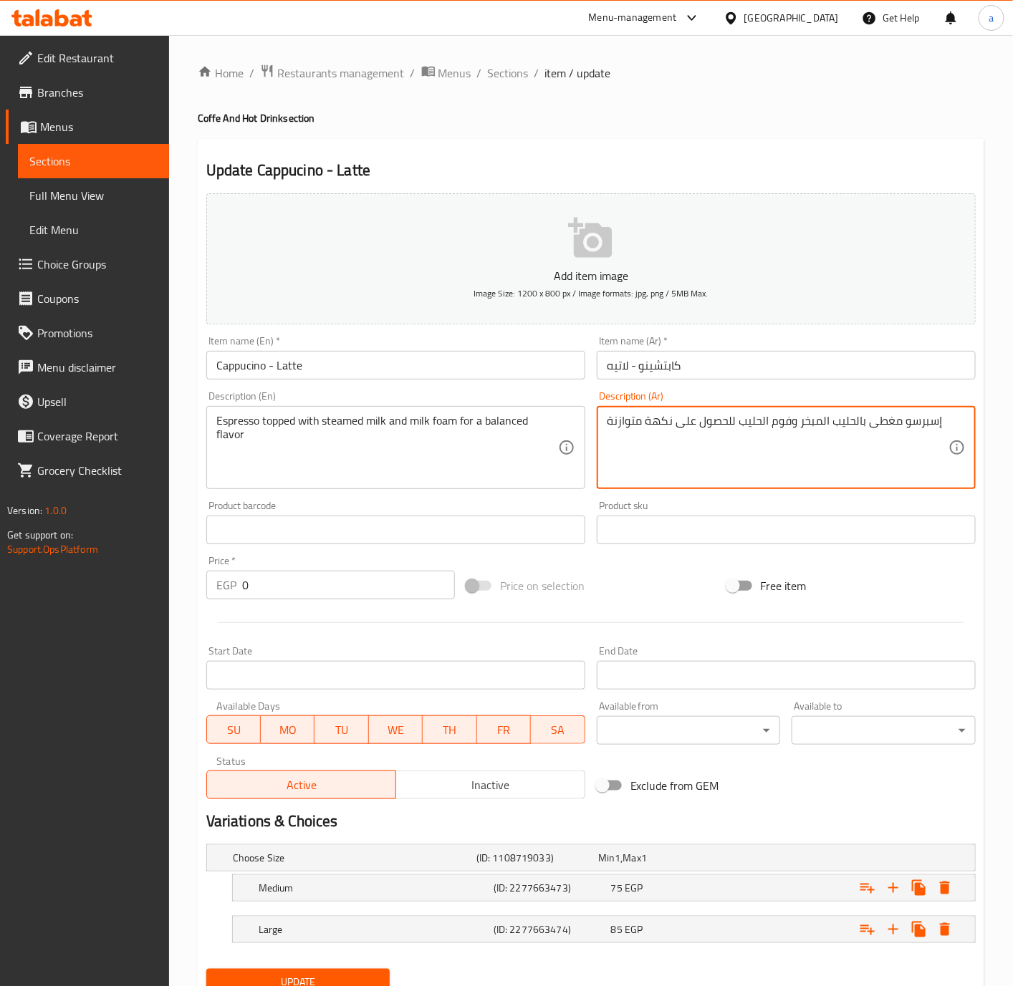
click at [671, 428] on textarea "إسبرسو مغطى بالحليب المبخر وفوم الحليب للحصول على نكهة متوازنة" at bounding box center [778, 448] width 342 height 68
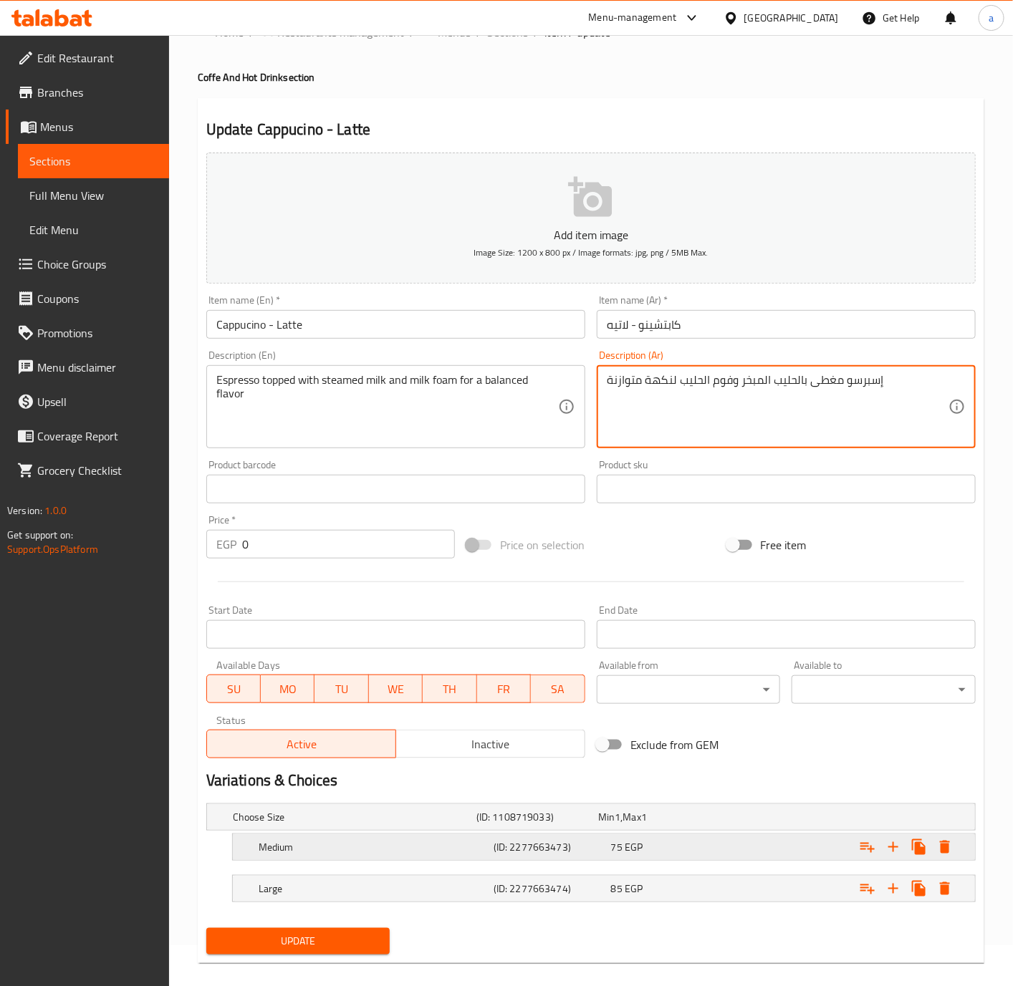
scroll to position [60, 0]
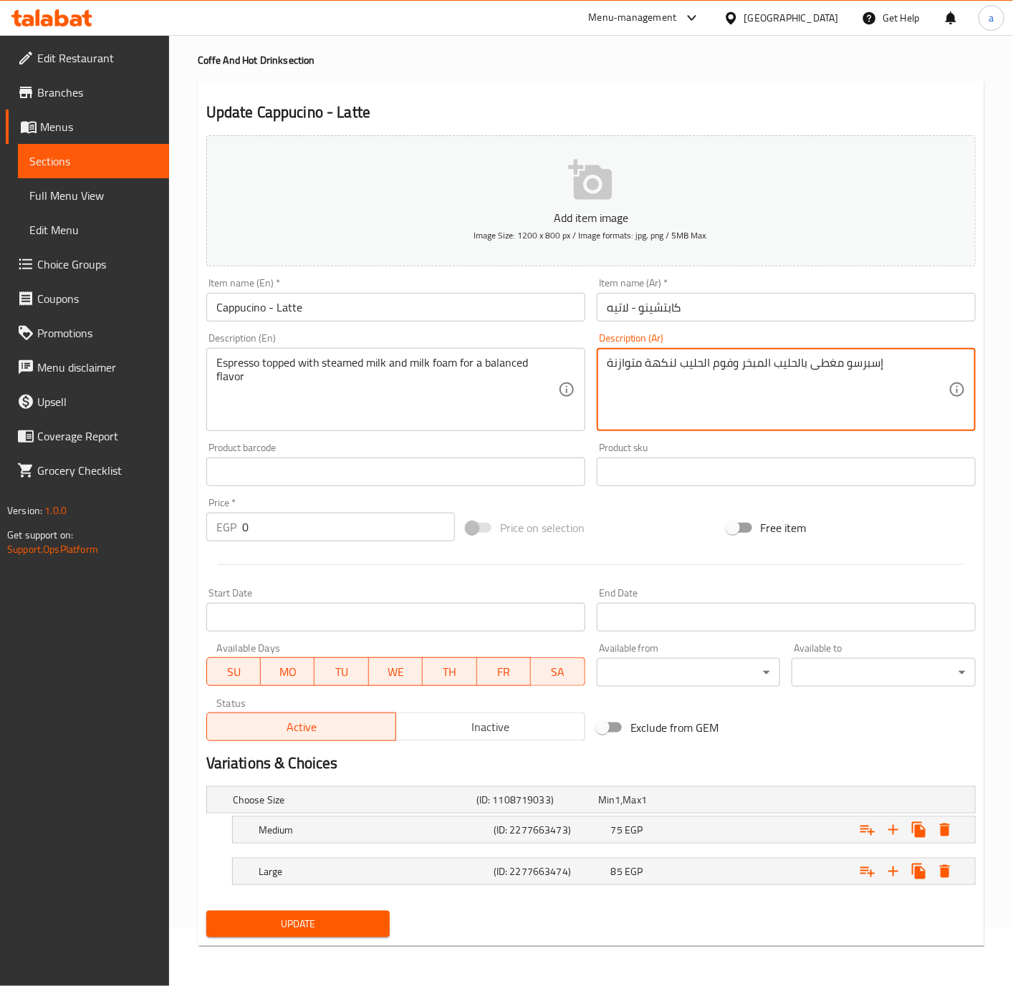
type textarea "إسبرسو مغطى بالحليب المبخر وفوم الحليب لنكهة متوازنة"
click at [355, 906] on div "Update" at bounding box center [299, 925] width 196 height 38
click at [355, 909] on div "Update" at bounding box center [299, 925] width 196 height 38
click at [357, 921] on span "Update" at bounding box center [298, 925] width 161 height 18
drag, startPoint x: 280, startPoint y: 364, endPoint x: 404, endPoint y: 390, distance: 126.6
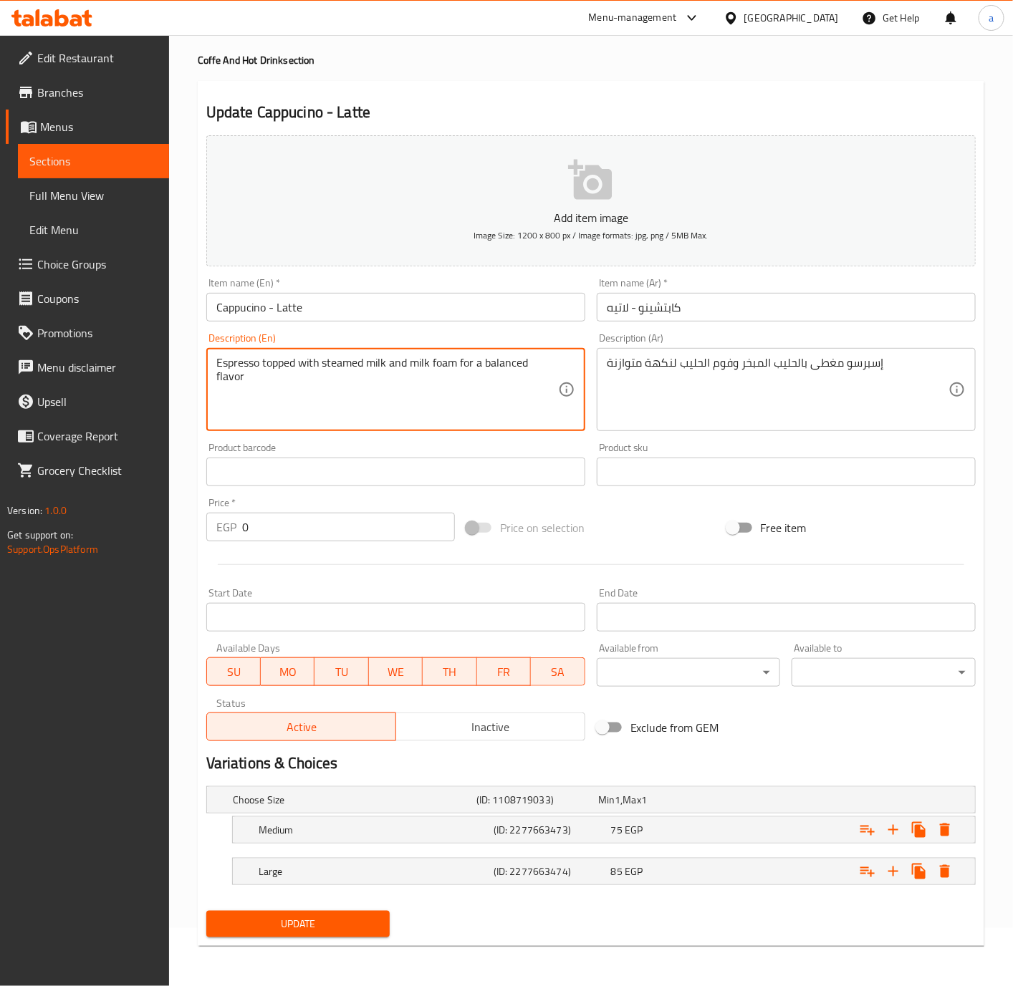
drag, startPoint x: 340, startPoint y: 362, endPoint x: 409, endPoint y: 389, distance: 74.6
click at [373, 368] on textarea "Espresso topped with steamed milk and milk foam for a balanced flavor" at bounding box center [387, 390] width 342 height 68
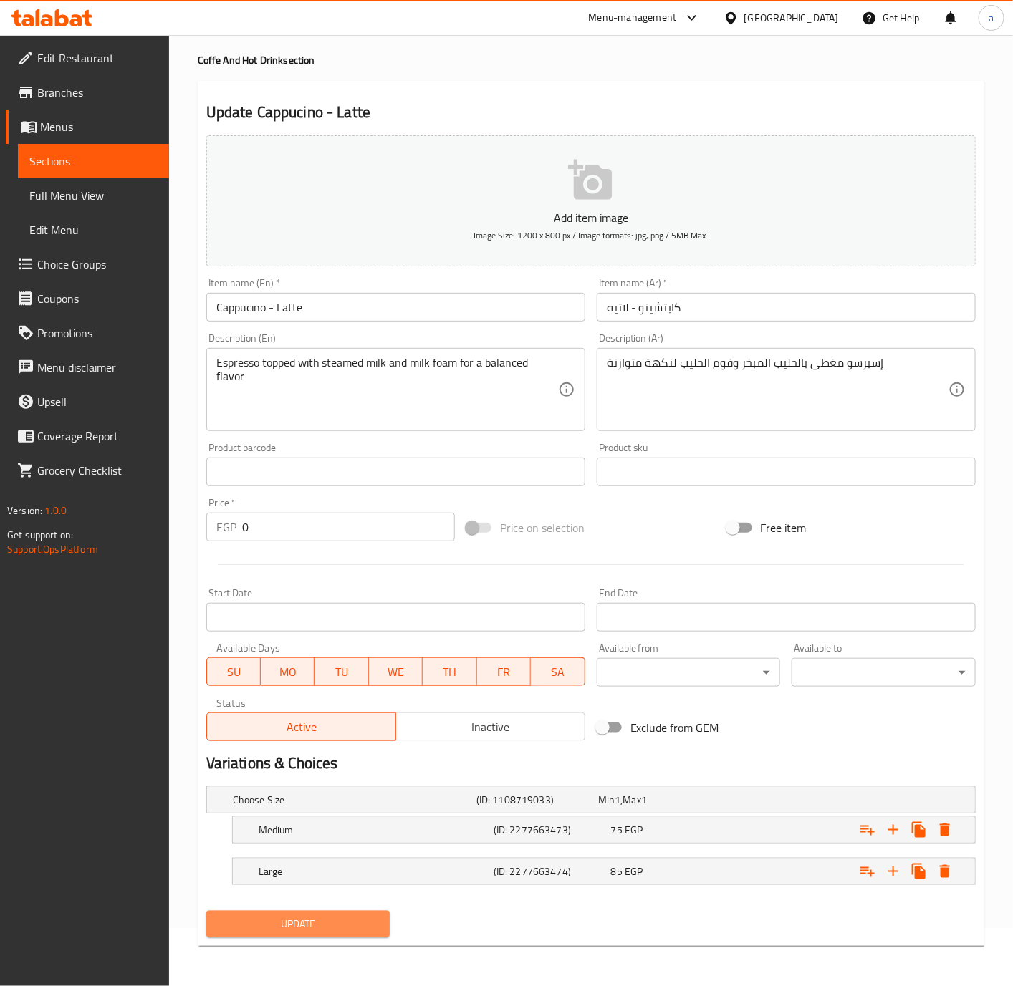
click at [363, 921] on span "Update" at bounding box center [298, 925] width 161 height 18
click at [88, 166] on span "Sections" at bounding box center [93, 161] width 128 height 17
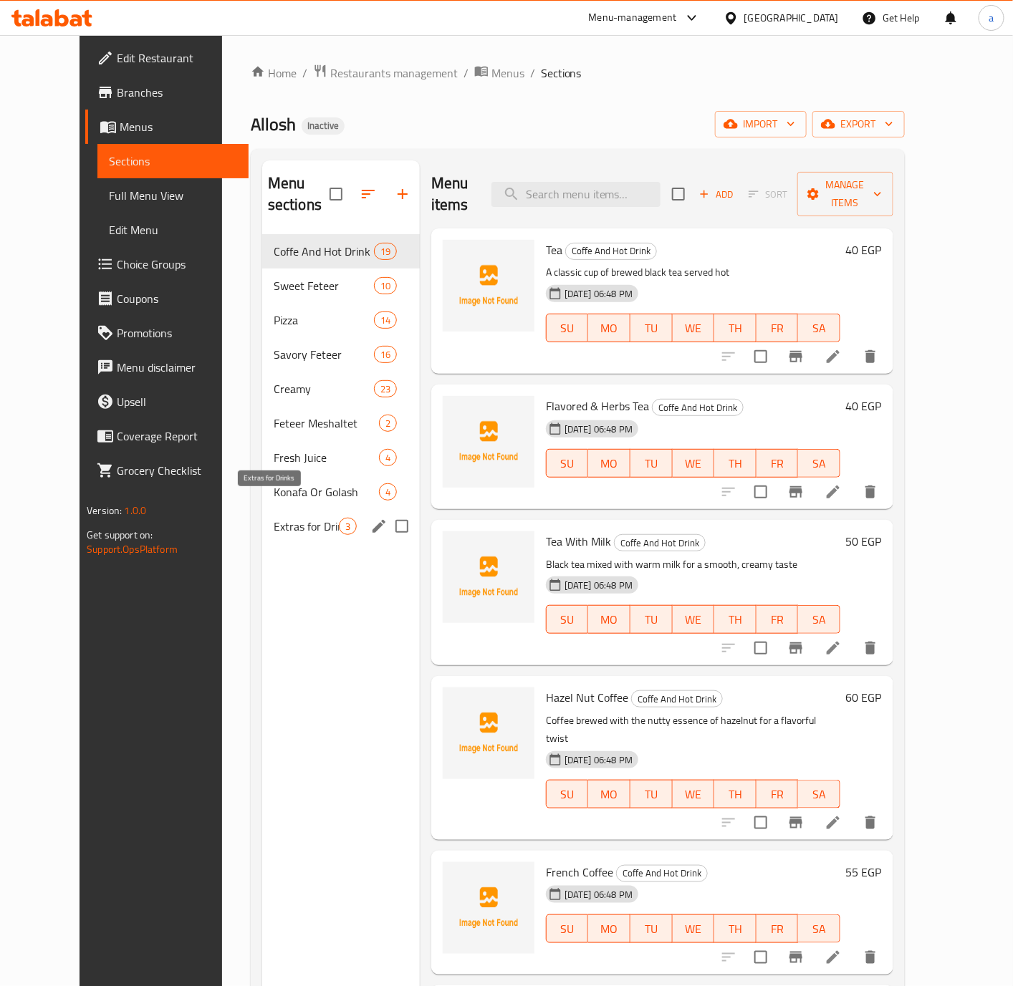
click at [274, 518] on span "Extras for Drinks" at bounding box center [306, 526] width 65 height 17
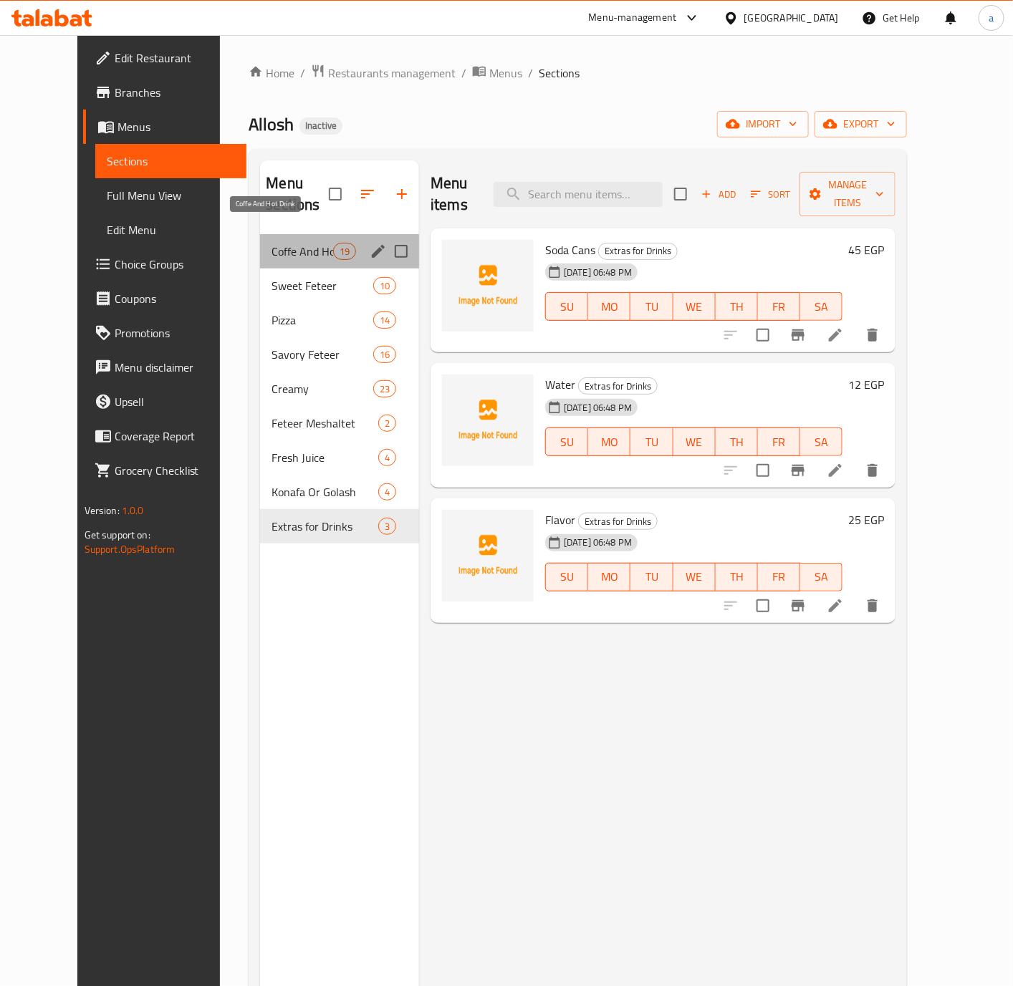
click at [282, 243] on span "Coffe And Hot Drink" at bounding box center [302, 251] width 61 height 17
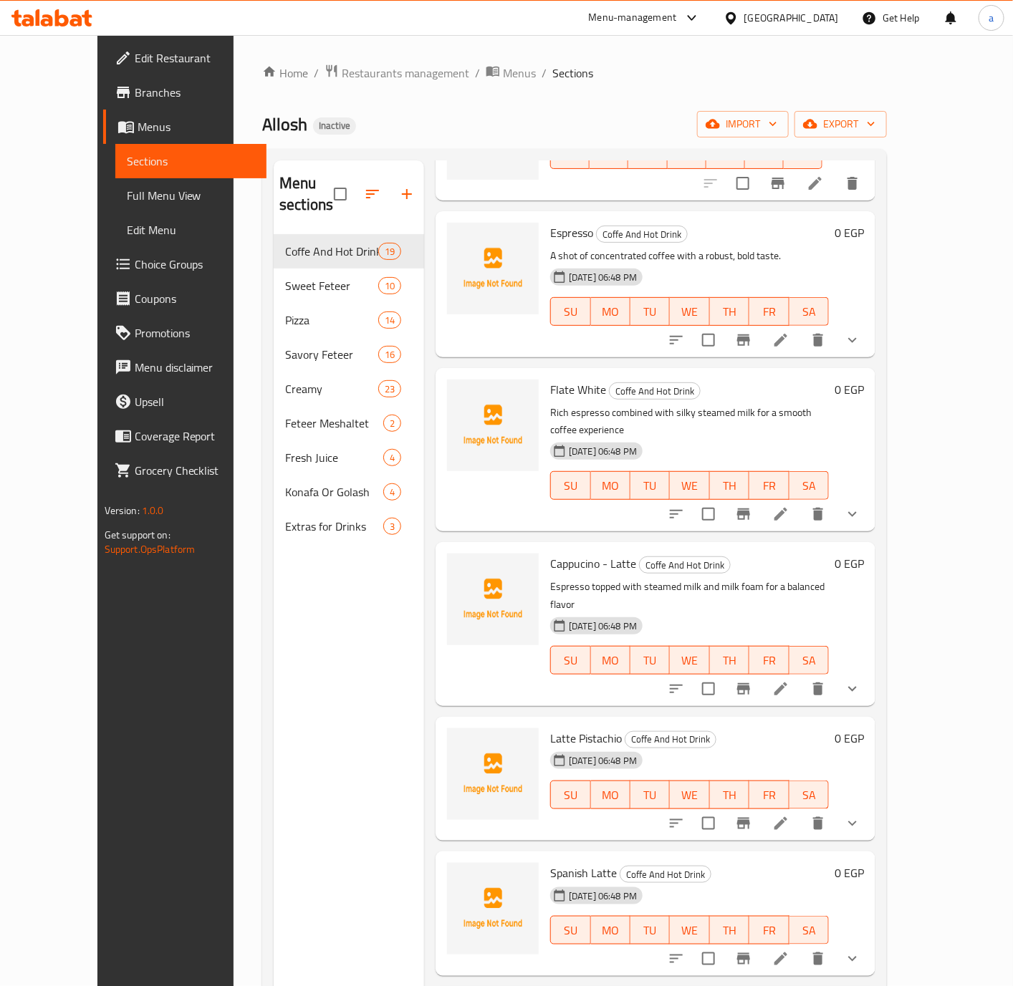
scroll to position [776, 0]
click at [801, 675] on li at bounding box center [781, 688] width 40 height 26
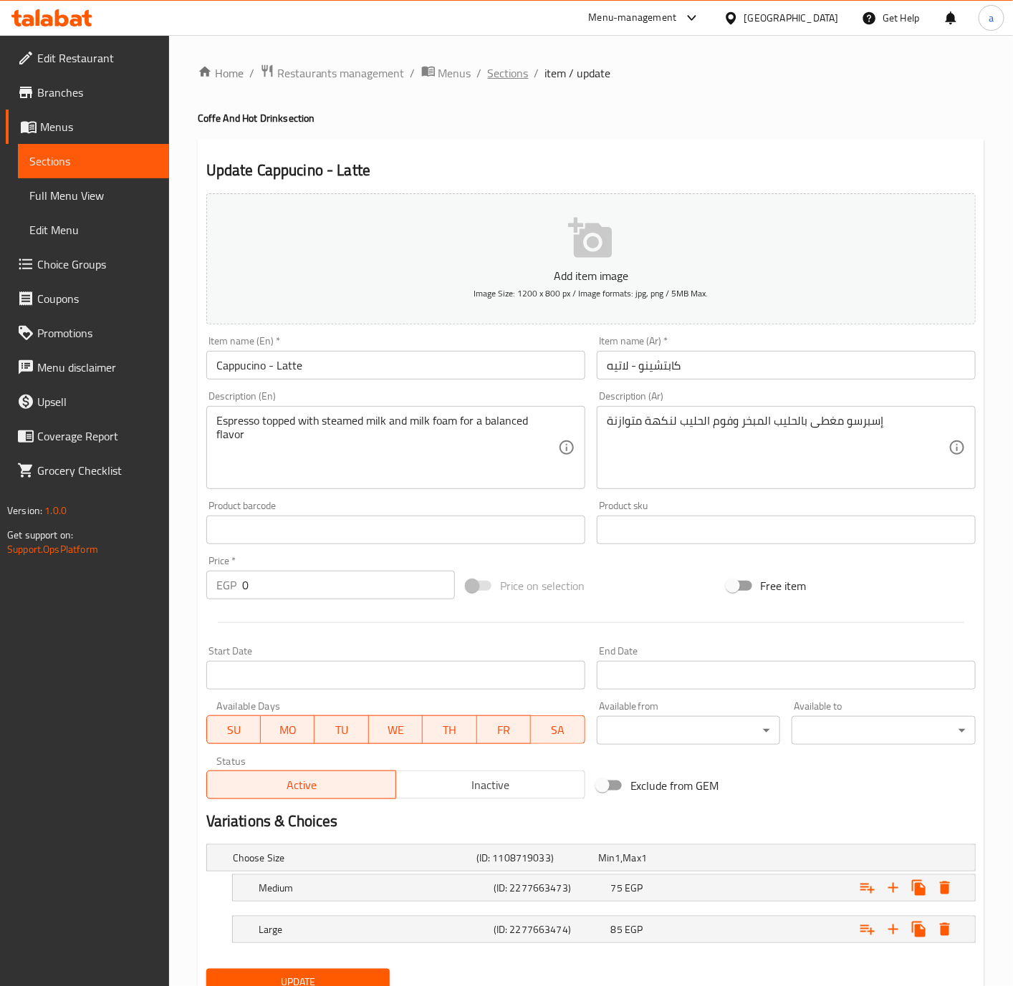
click at [508, 82] on span "Sections" at bounding box center [508, 72] width 41 height 17
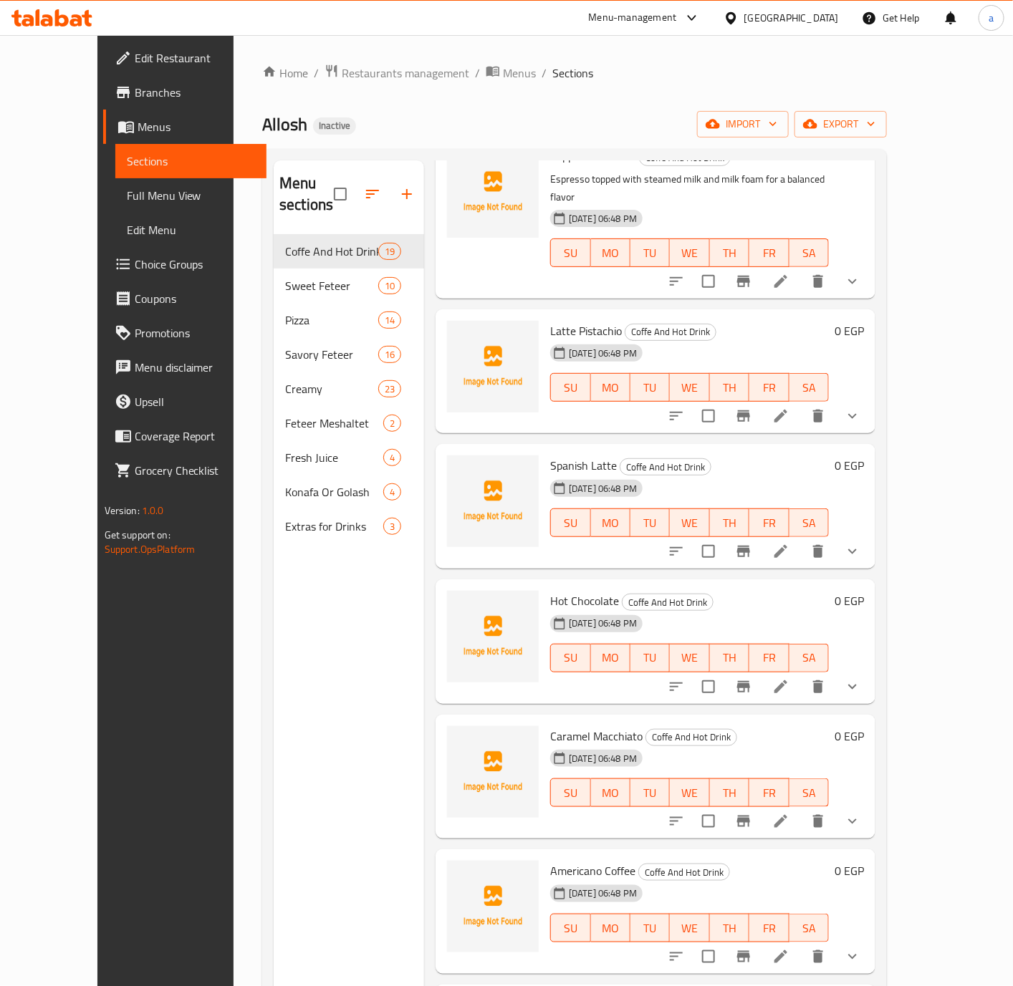
scroll to position [967, 0]
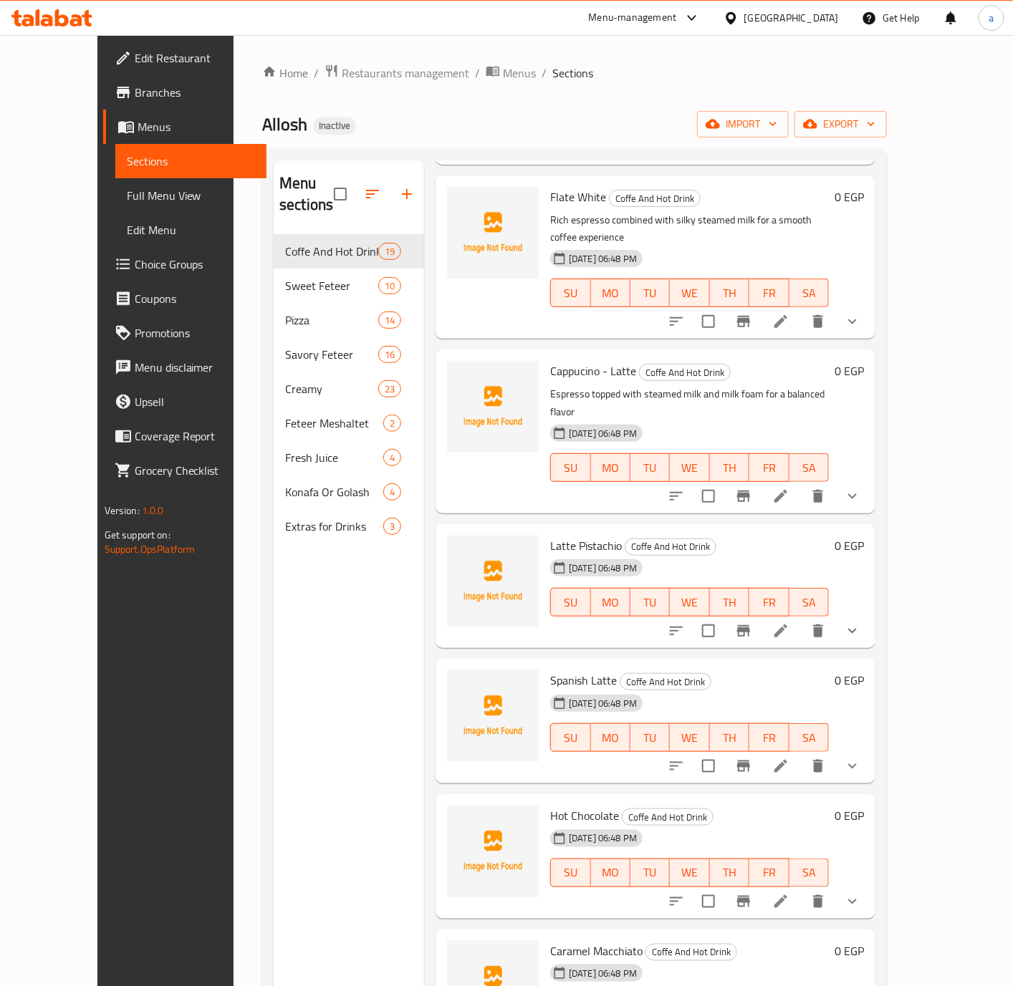
click at [550, 535] on span "Latte Pistachio" at bounding box center [586, 545] width 72 height 21
click at [578, 535] on span "Latte Pistachio" at bounding box center [586, 545] width 72 height 21
copy span "Latte Pistachio"
click at [801, 618] on li at bounding box center [781, 631] width 40 height 26
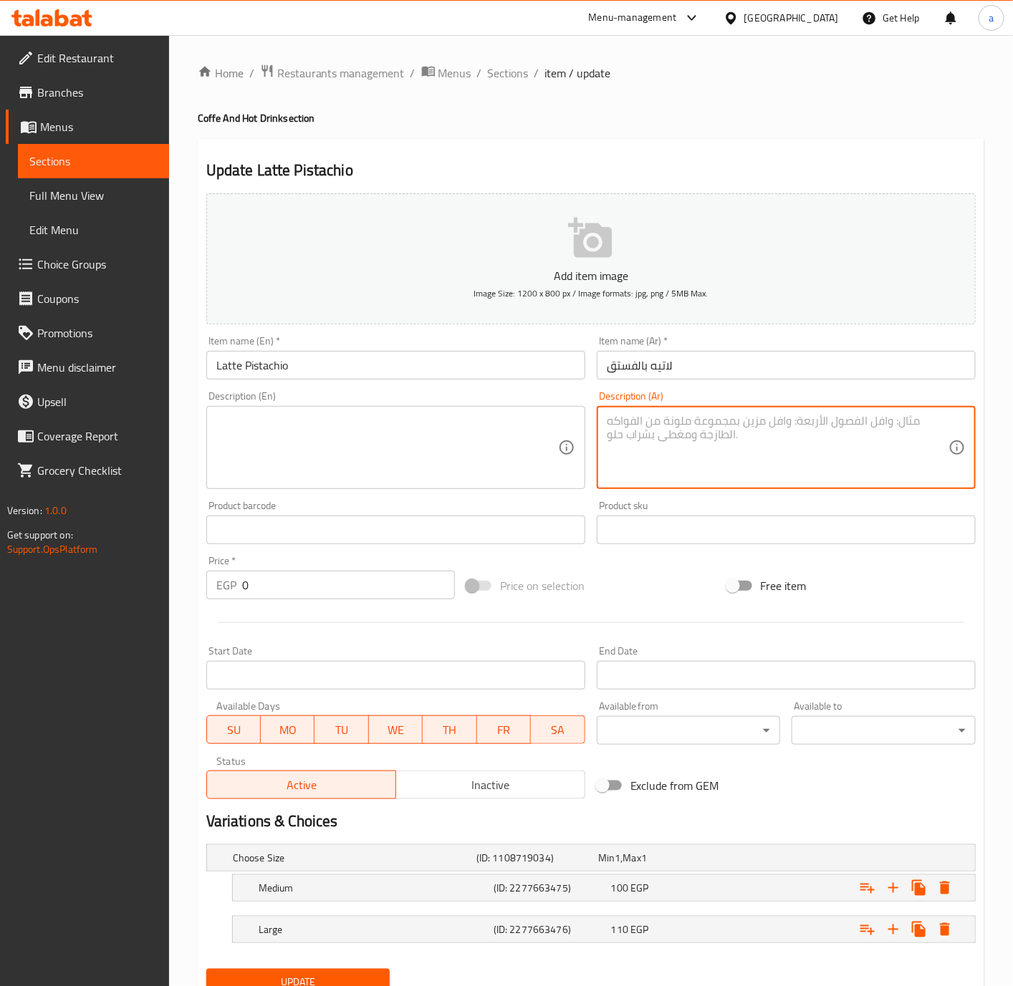
click at [768, 430] on textarea at bounding box center [778, 448] width 342 height 68
paste textarea "لاتيه كريمي غني بنكهة الجوز من شراب الفستق."
type textarea "لاتيه كريمي غني بنكهة الجوز من شراب الفستق."
click at [443, 438] on textarea at bounding box center [387, 448] width 342 height 68
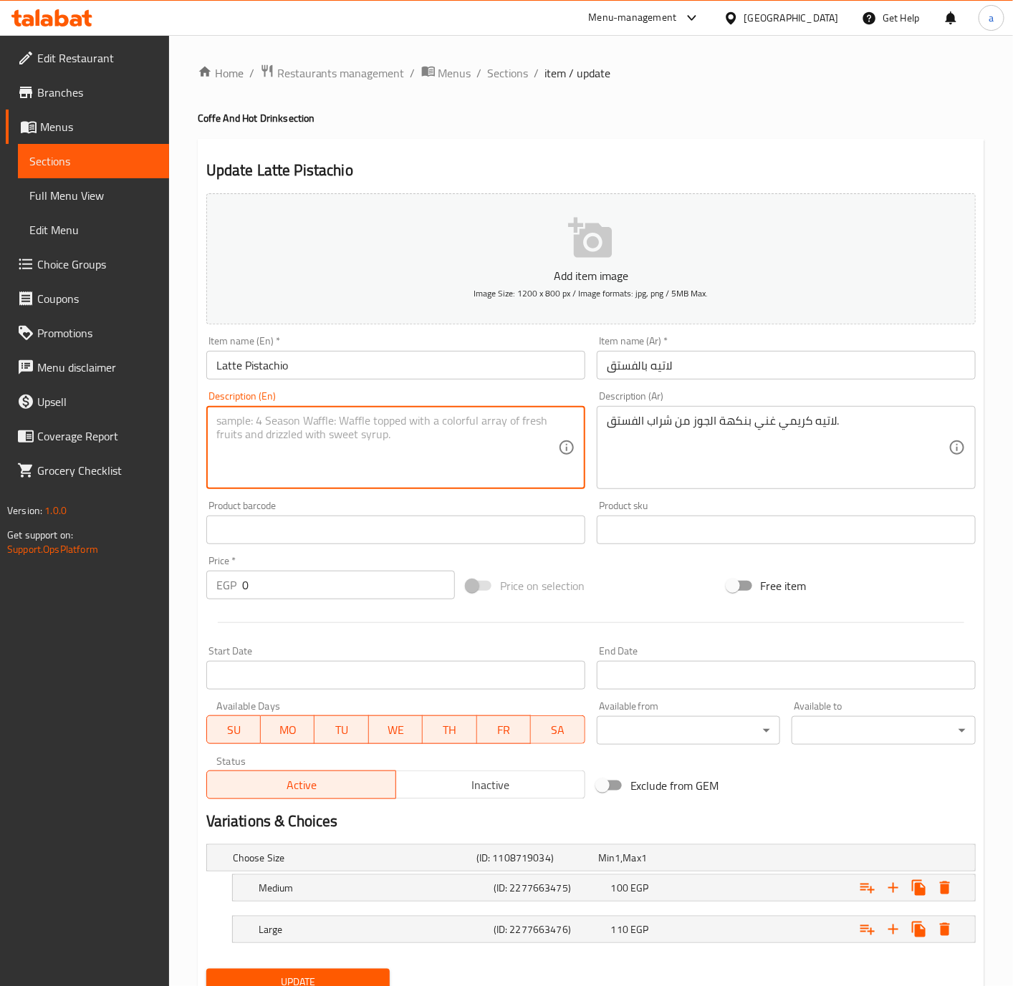
paste textarea "A creamy latte infused with the nutty richness of pistachio syrup."
drag, startPoint x: 232, startPoint y: 437, endPoint x: 494, endPoint y: 503, distance: 270.4
click at [489, 503] on div "Add item image Image Size: 1200 x 800 px / Image formats: jpg, png / 5MB Max. I…" at bounding box center [591, 497] width 781 height 618
click at [303, 430] on textarea "A creamy latte infused with the nutty richness of pistachio syrup." at bounding box center [387, 448] width 342 height 68
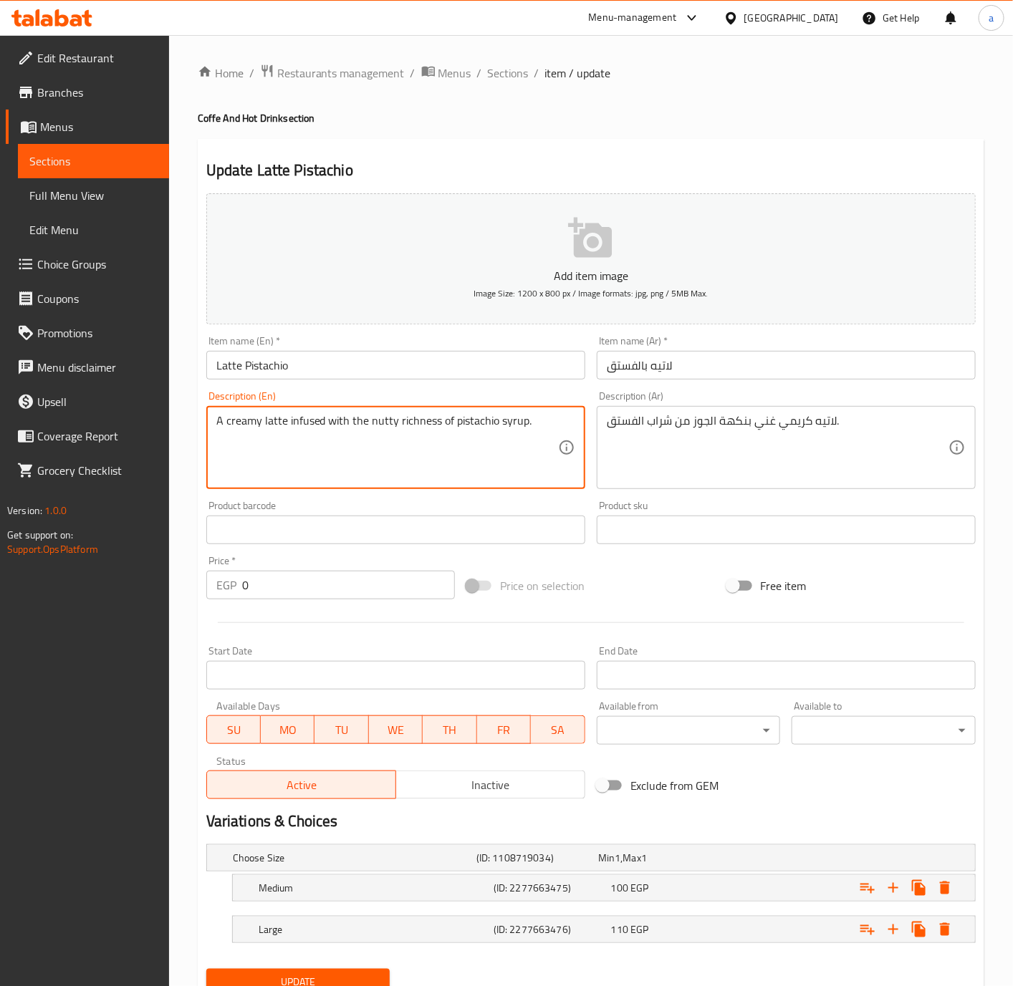
type textarea "A creamy latte infused with the nutty richness of pistachio syrup."
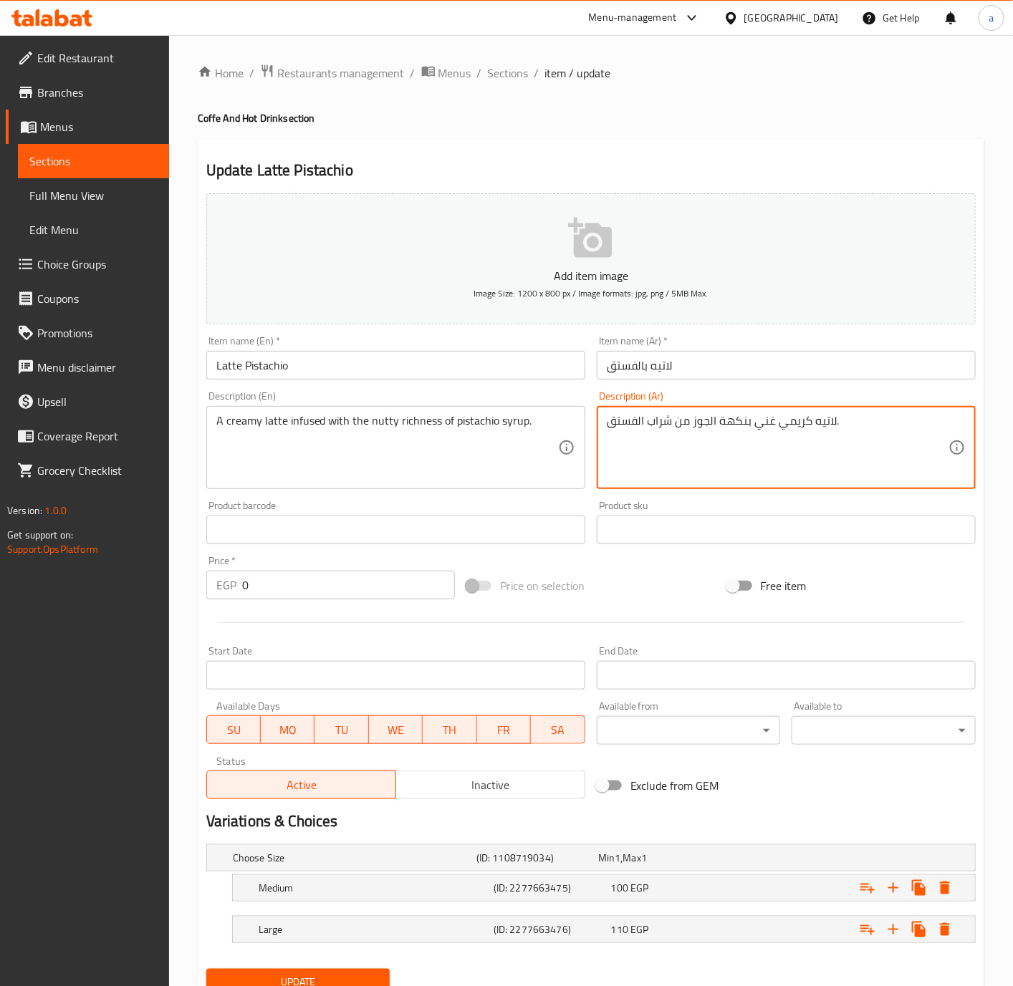
click at [733, 431] on textarea "لاتيه كريمي غني بنكهة الجوز من شراب الفستق." at bounding box center [778, 448] width 342 height 68
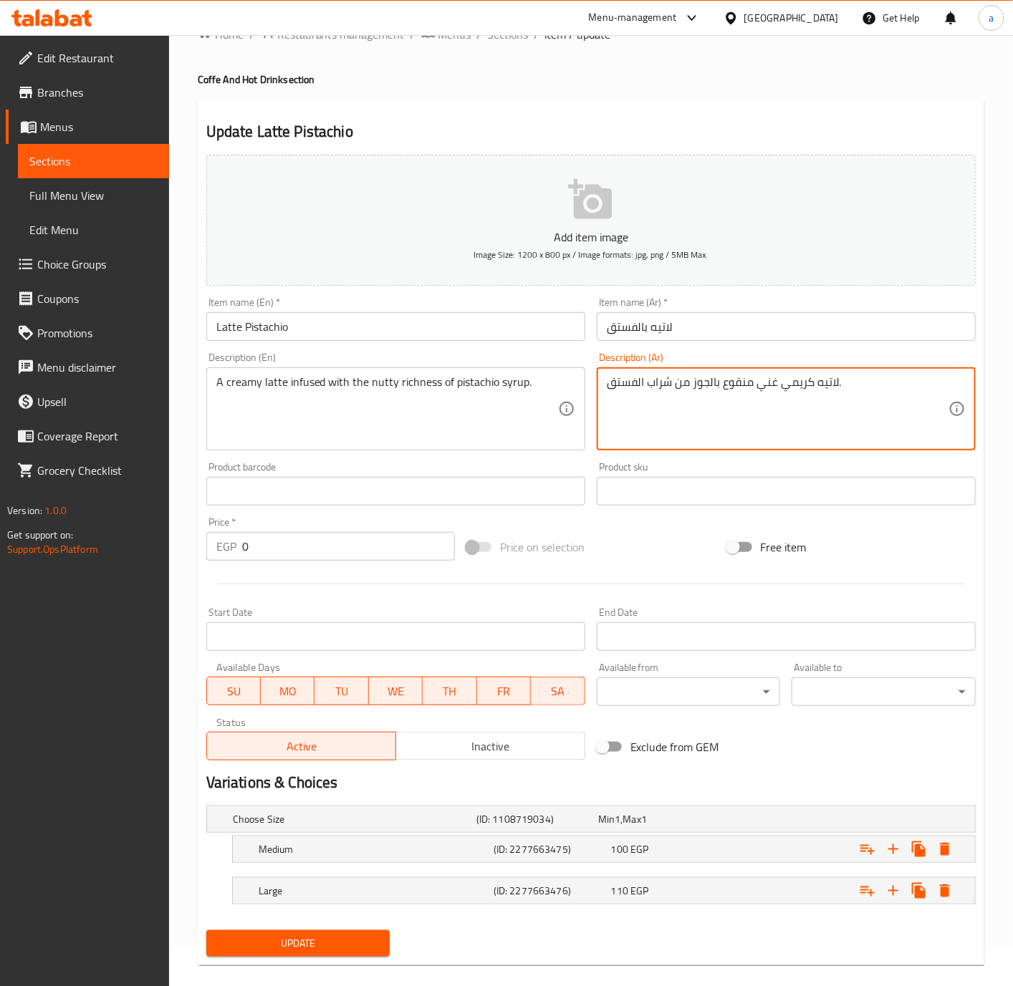
scroll to position [60, 0]
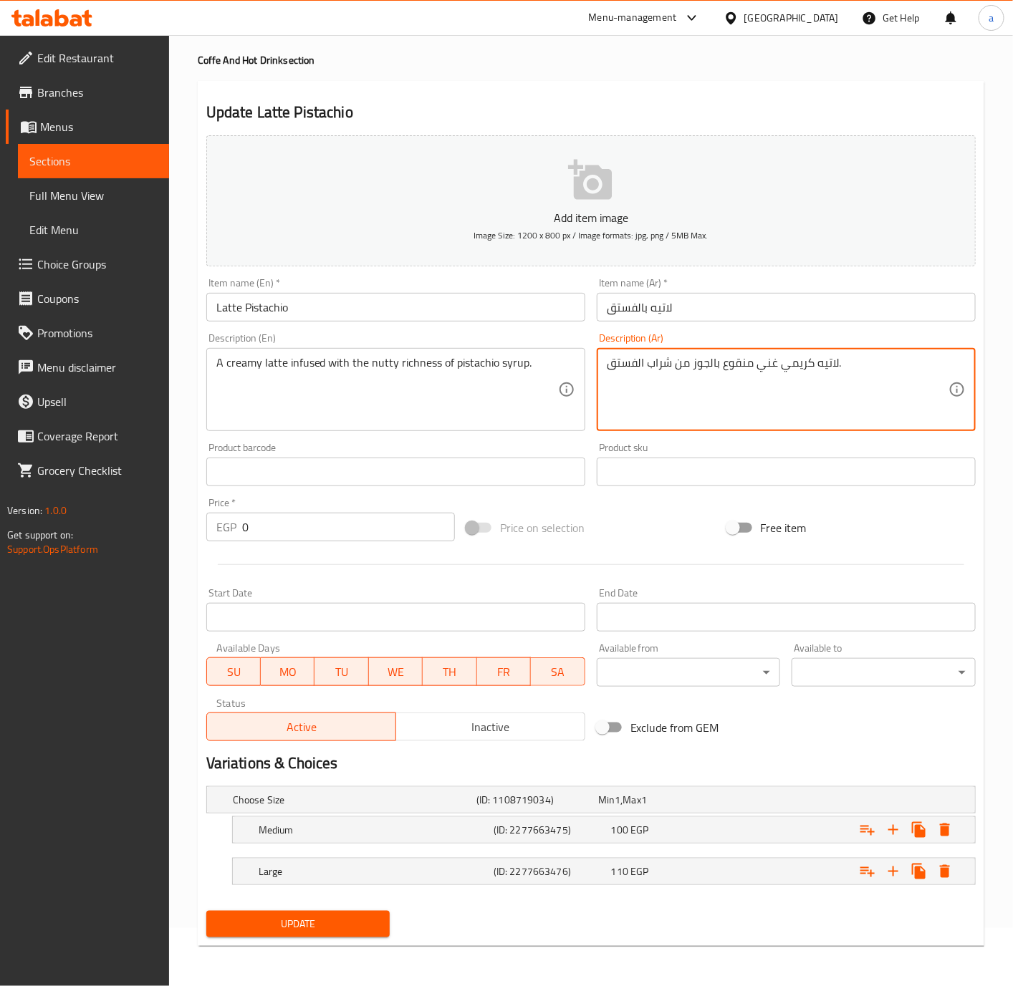
type textarea "لاتيه كريمي غني منقوع بالجوز من شراب الفستق."
click at [310, 929] on span "Update" at bounding box center [298, 925] width 161 height 18
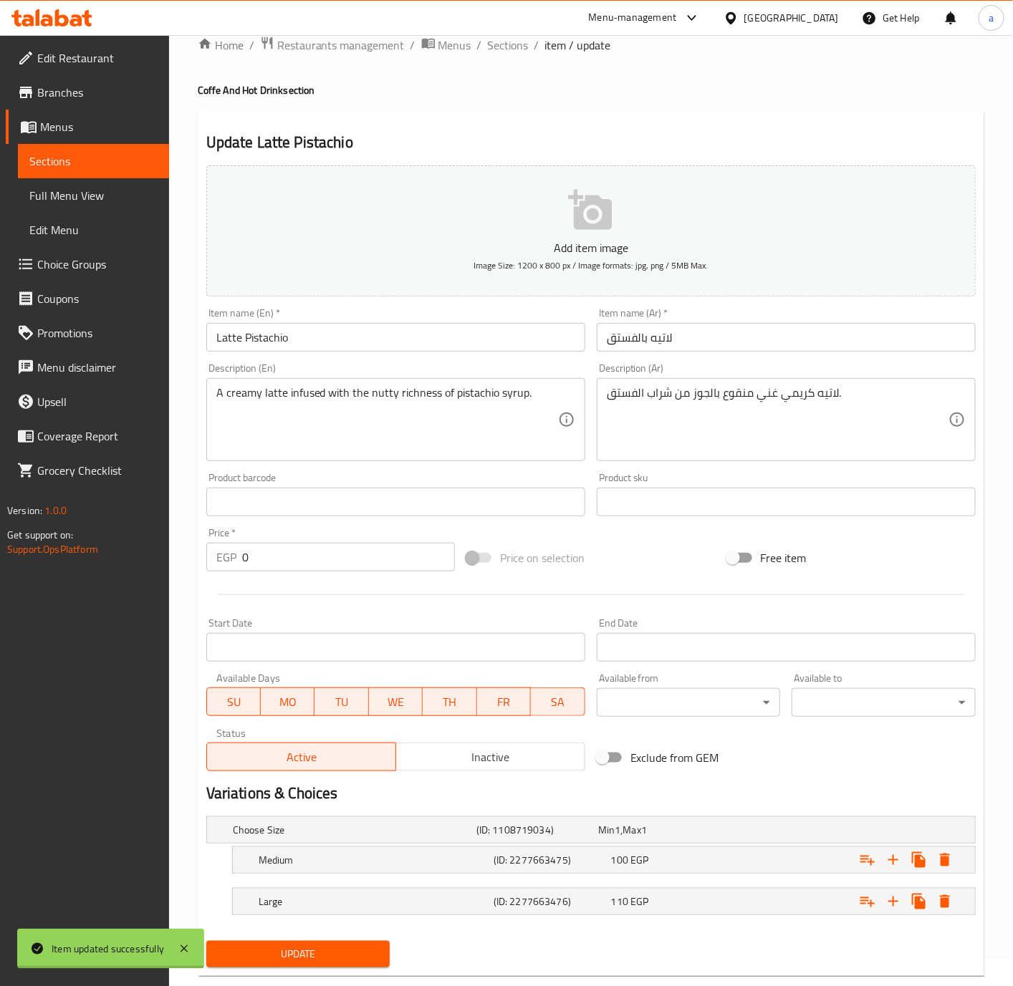
scroll to position [0, 0]
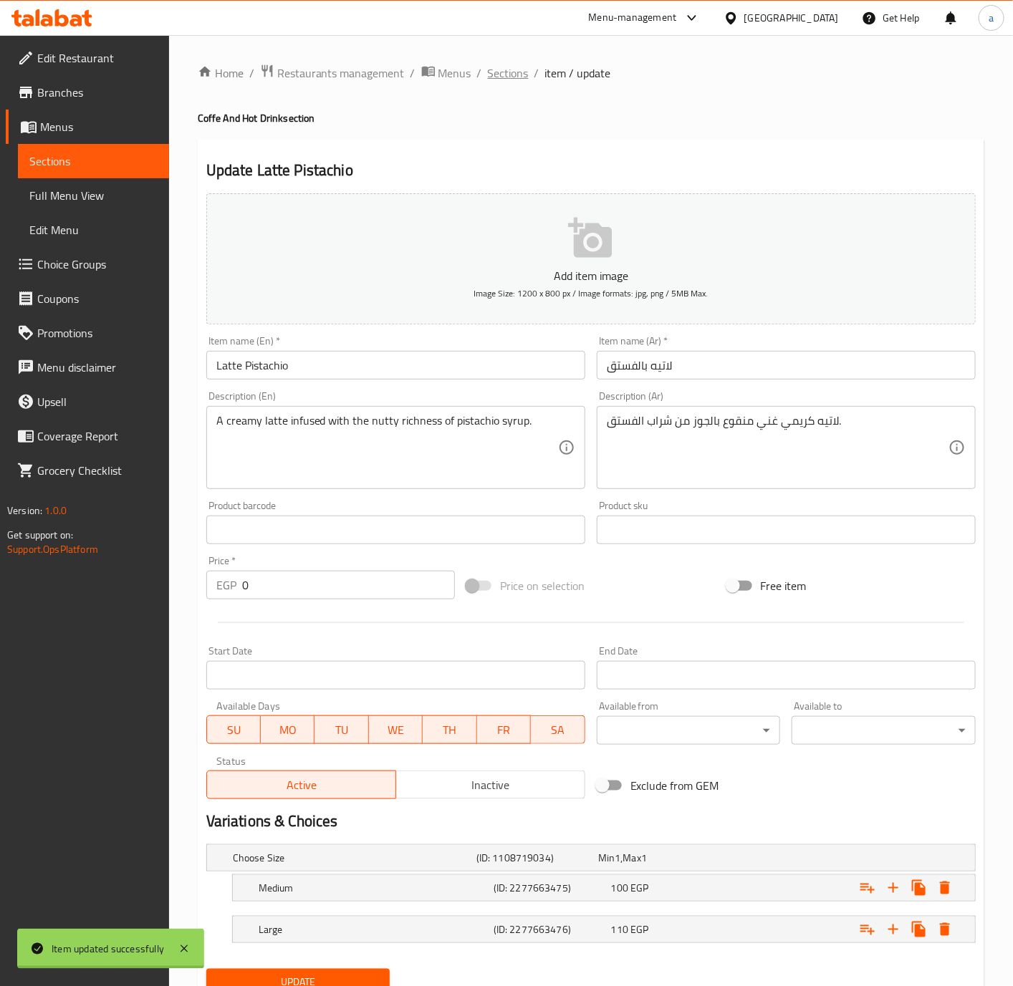
click at [501, 71] on span "Sections" at bounding box center [508, 72] width 41 height 17
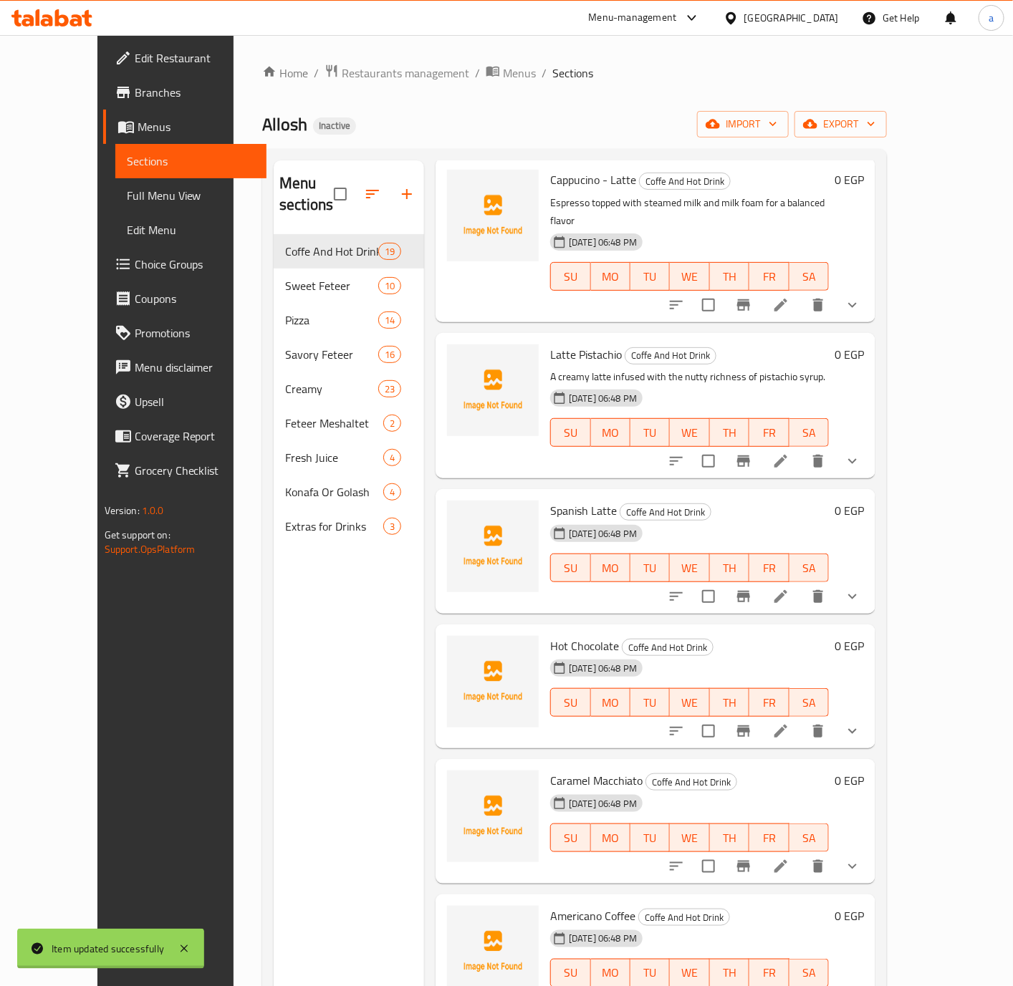
scroll to position [1120, 0]
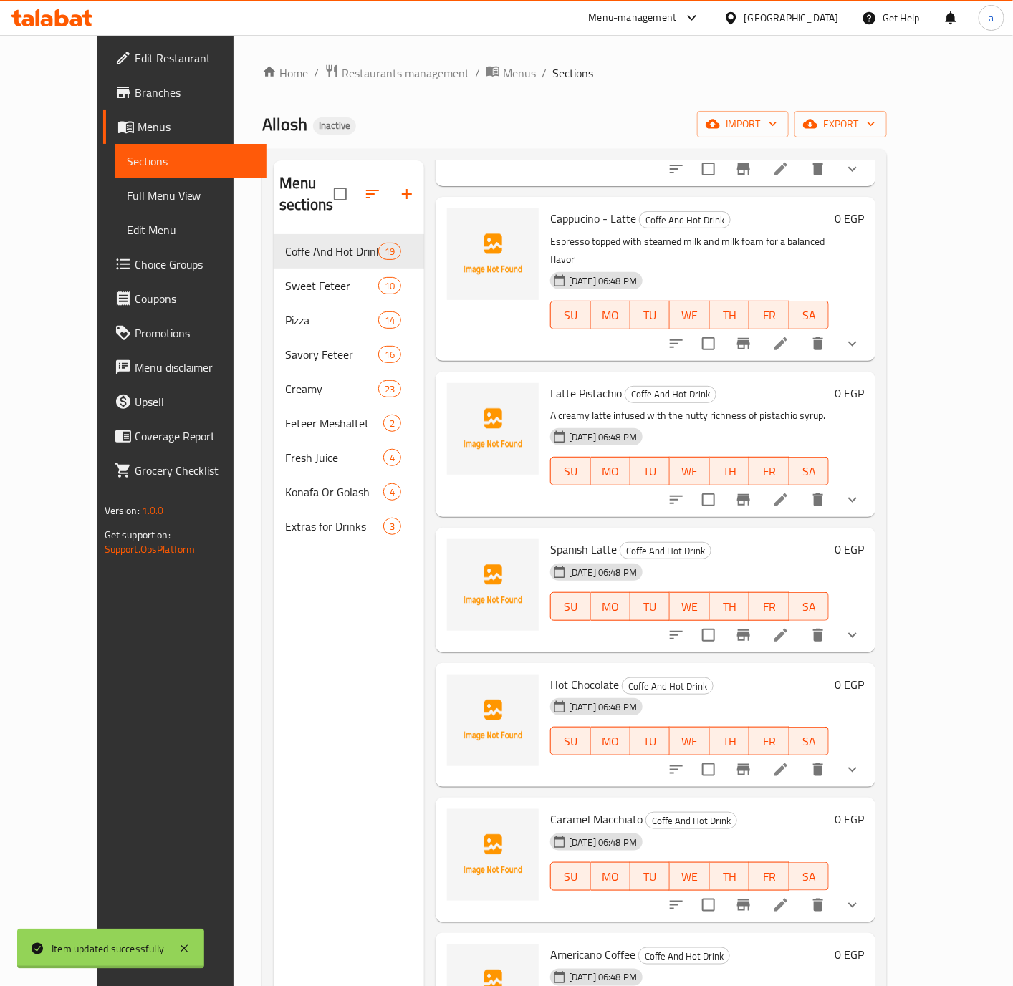
click at [550, 539] on span "Spanish Latte" at bounding box center [583, 549] width 67 height 21
copy span "Spanish"
click at [789, 627] on icon at bounding box center [780, 635] width 17 height 17
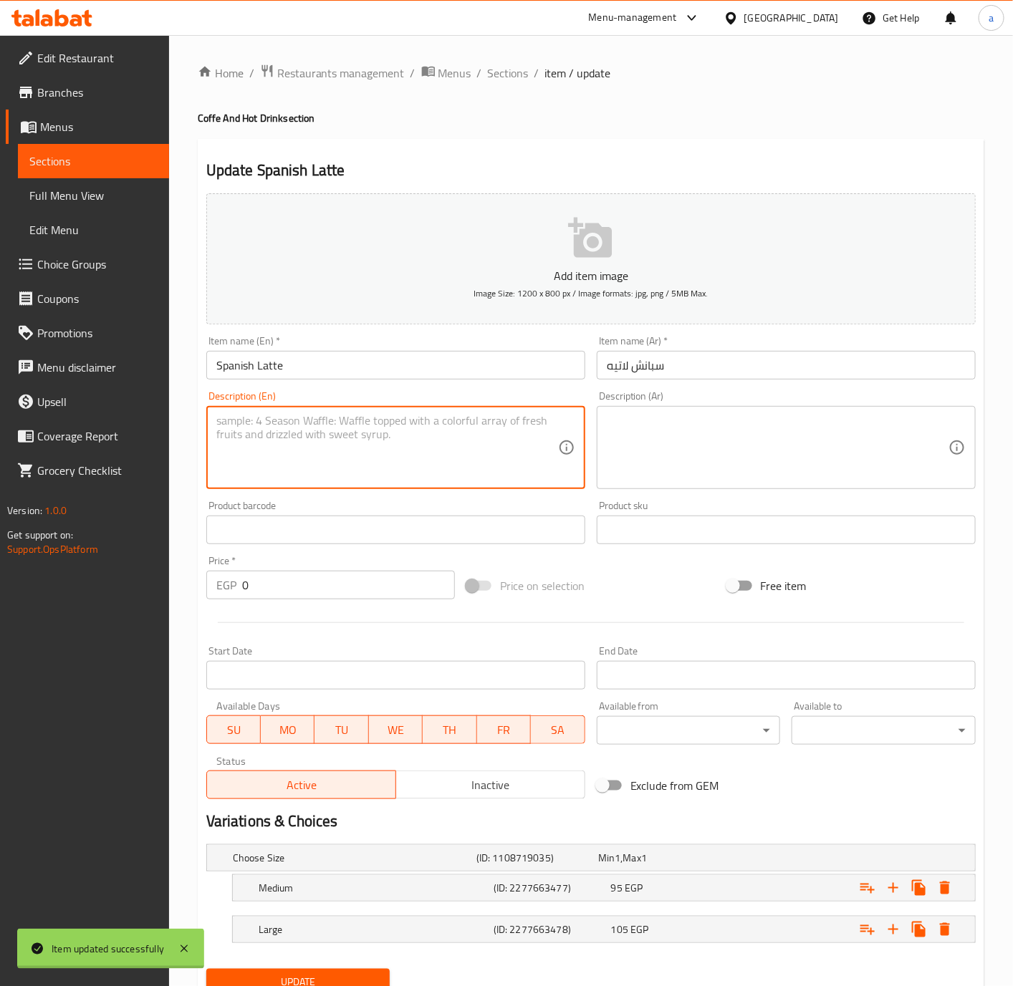
click at [301, 415] on textarea at bounding box center [387, 448] width 342 height 68
paste textarea "A sweeter version of a latte with milk, espresso, and a hint of condensed milk."
type textarea "A sweeter version of a latte with milk, espresso, and a hint of condensed milk."
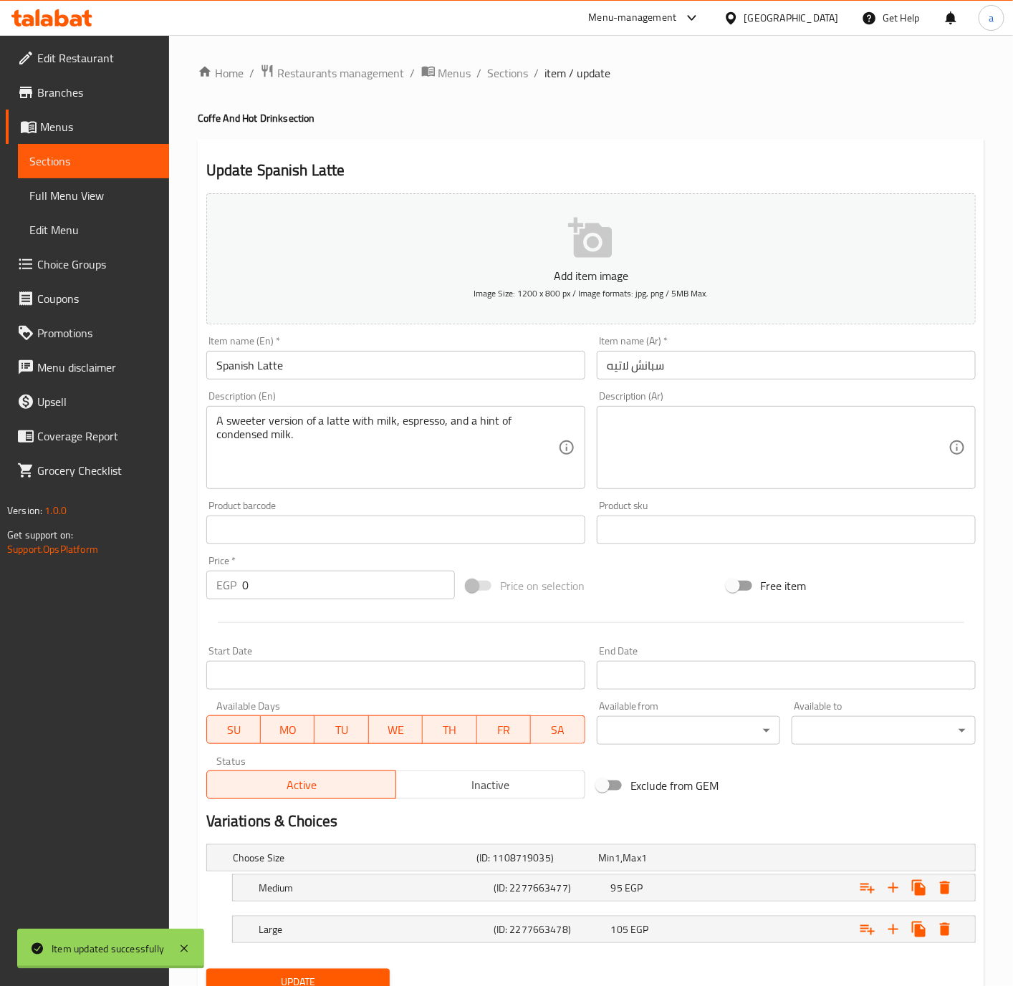
click at [654, 438] on textarea at bounding box center [778, 448] width 342 height 68
paste textarea "لاتيه كريمي غني بنكهة الجوز من شراب الفستق."
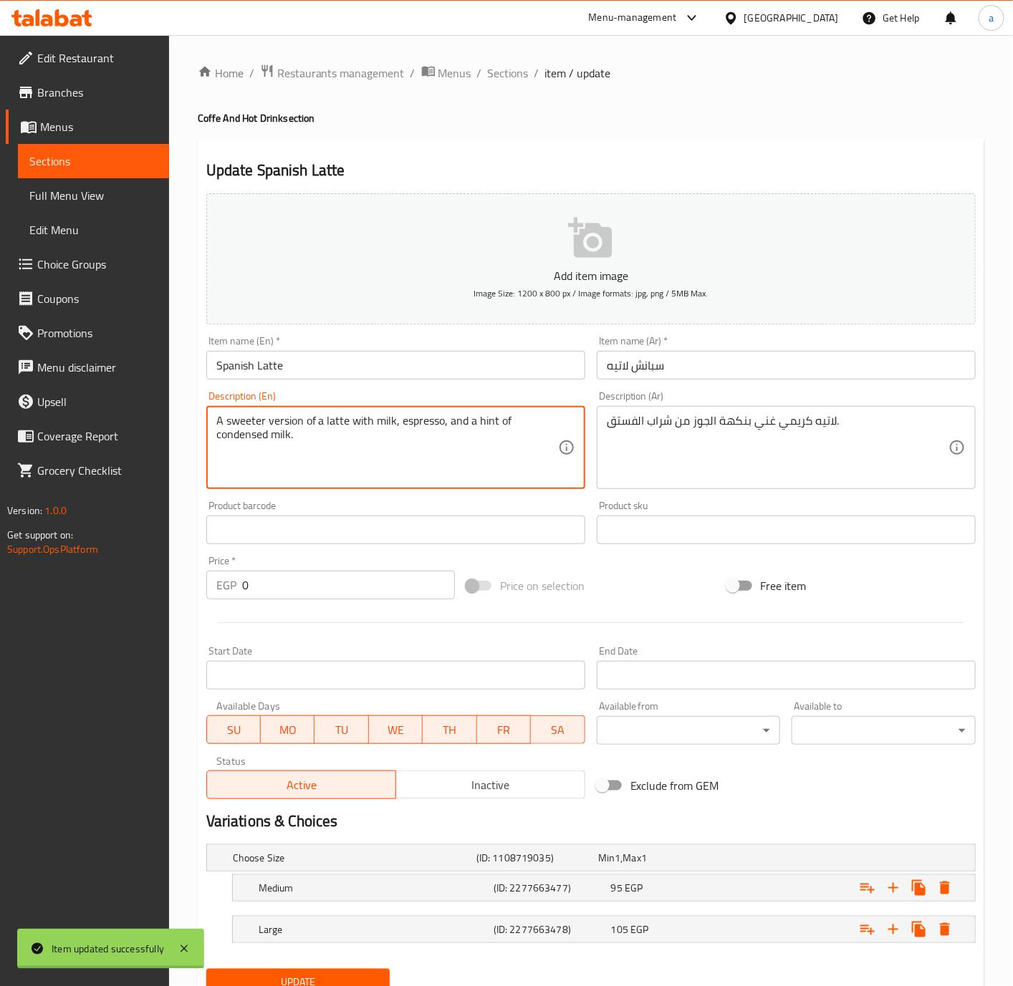
click at [297, 448] on textarea "A sweeter version of a latte with milk, espresso, and a hint of condensed milk." at bounding box center [387, 448] width 342 height 68
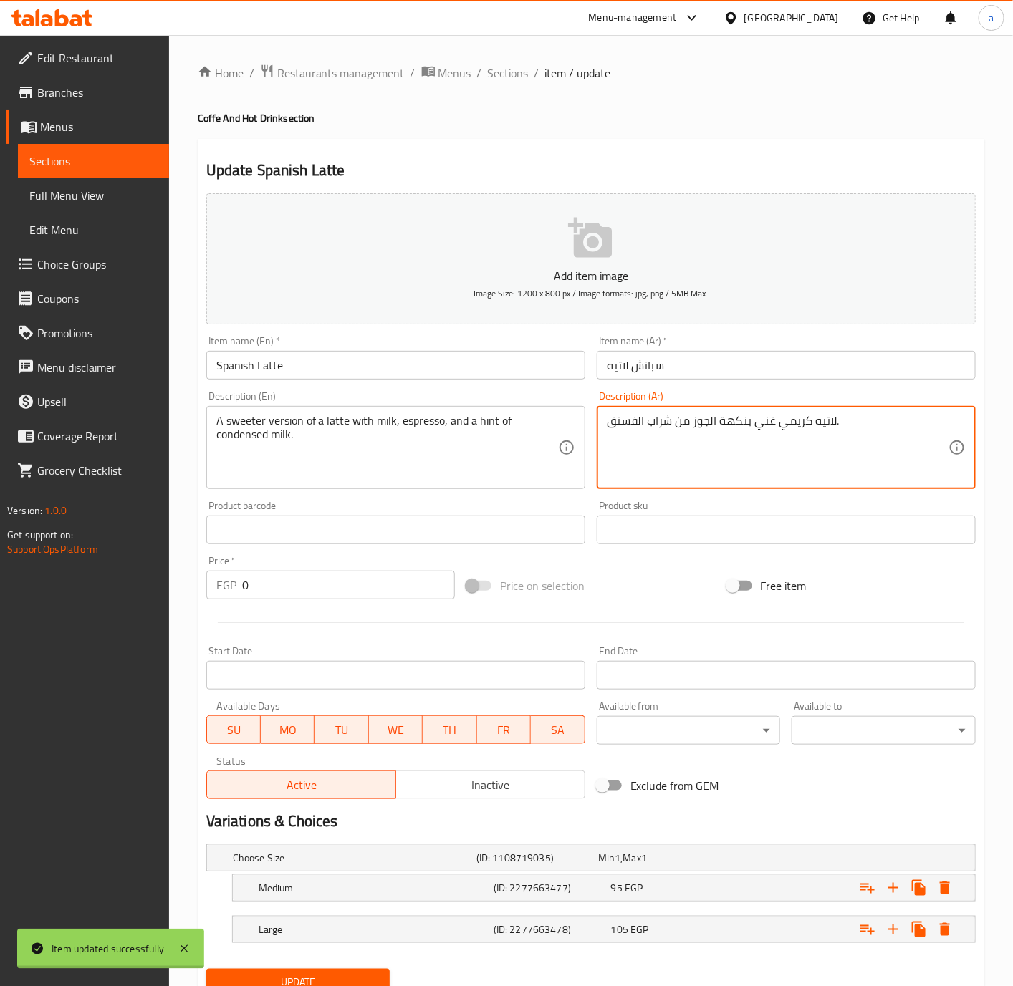
click at [852, 414] on textarea "لاتيه كريمي غني بنكهة الجوز من شراب الفستق." at bounding box center [778, 448] width 342 height 68
paste textarea "سخة أحلى من لاتيه مع الحليب والإسبريسو وقليل من الحليب المكثف"
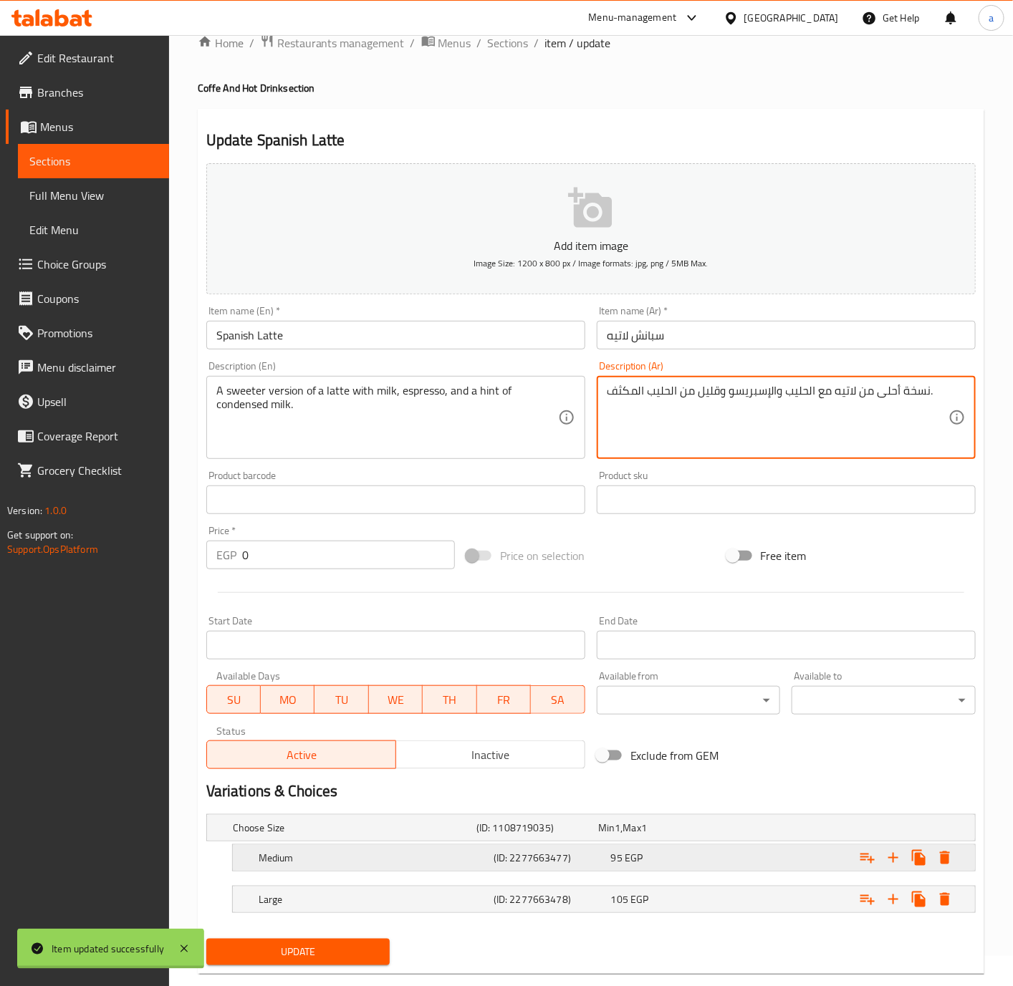
scroll to position [60, 0]
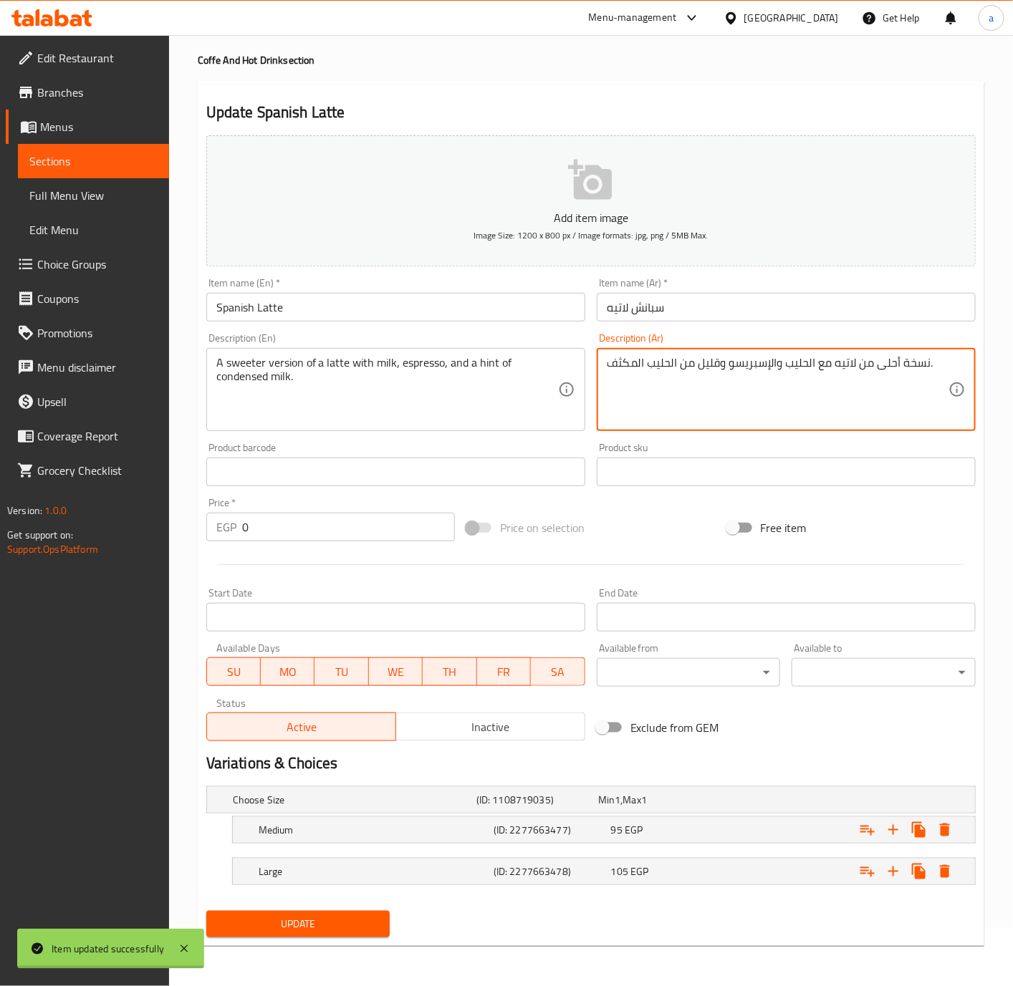
type textarea "نسخة أحلى من لاتيه مع الحليب والإسبريسو وقليل من الحليب المكثف."
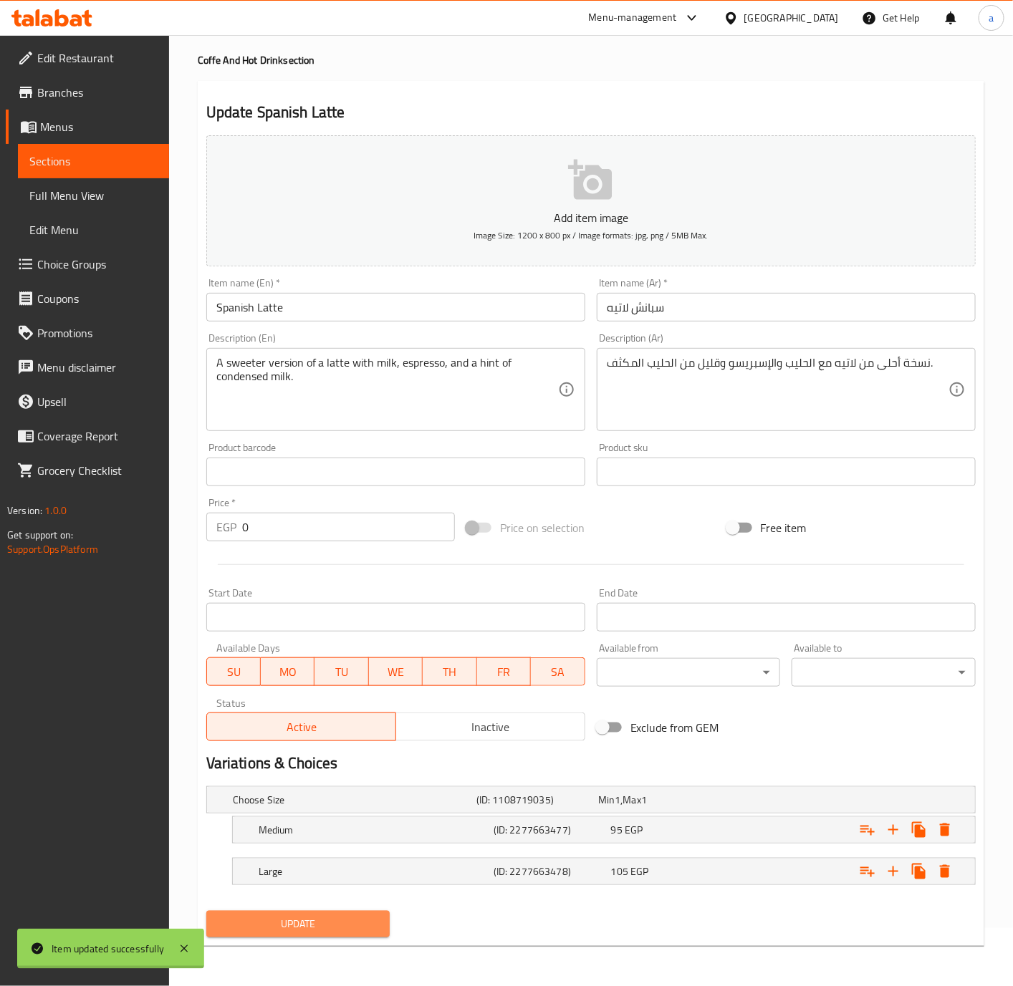
click at [315, 921] on span "Update" at bounding box center [298, 925] width 161 height 18
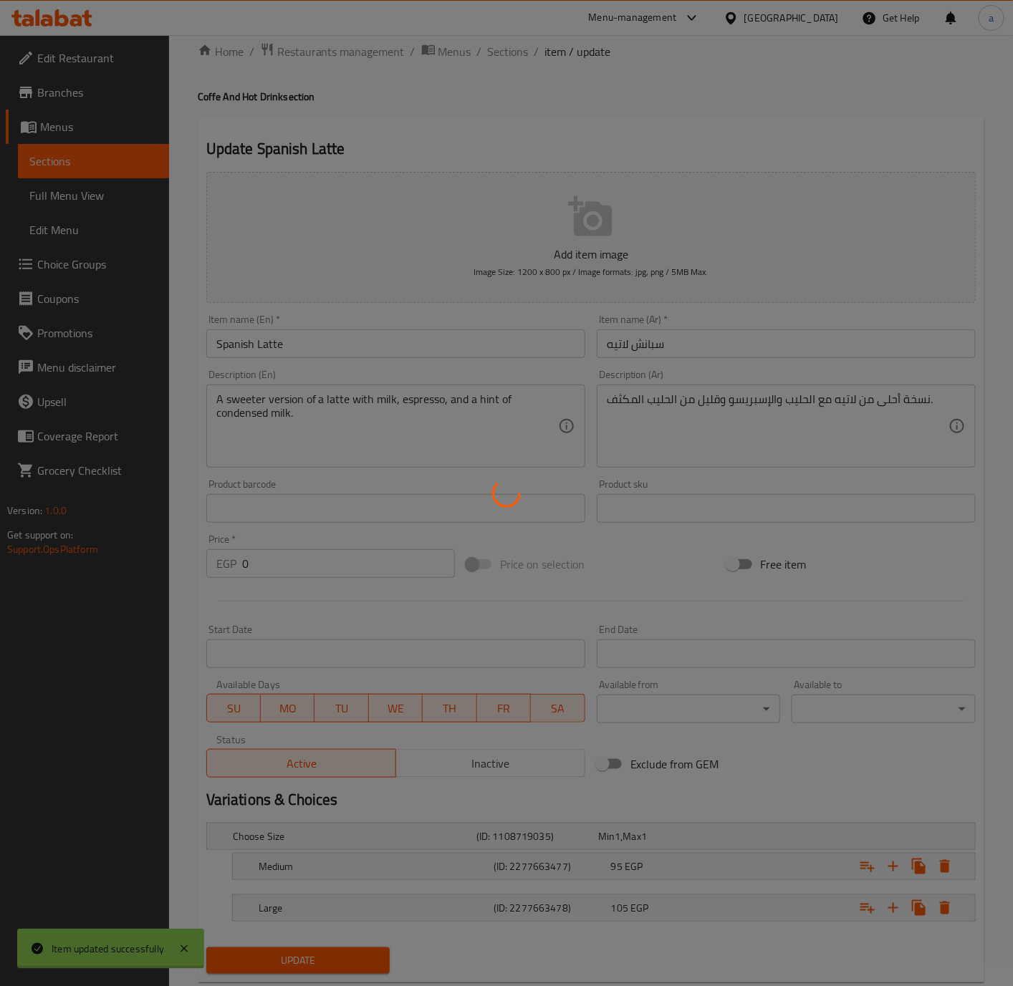
scroll to position [0, 0]
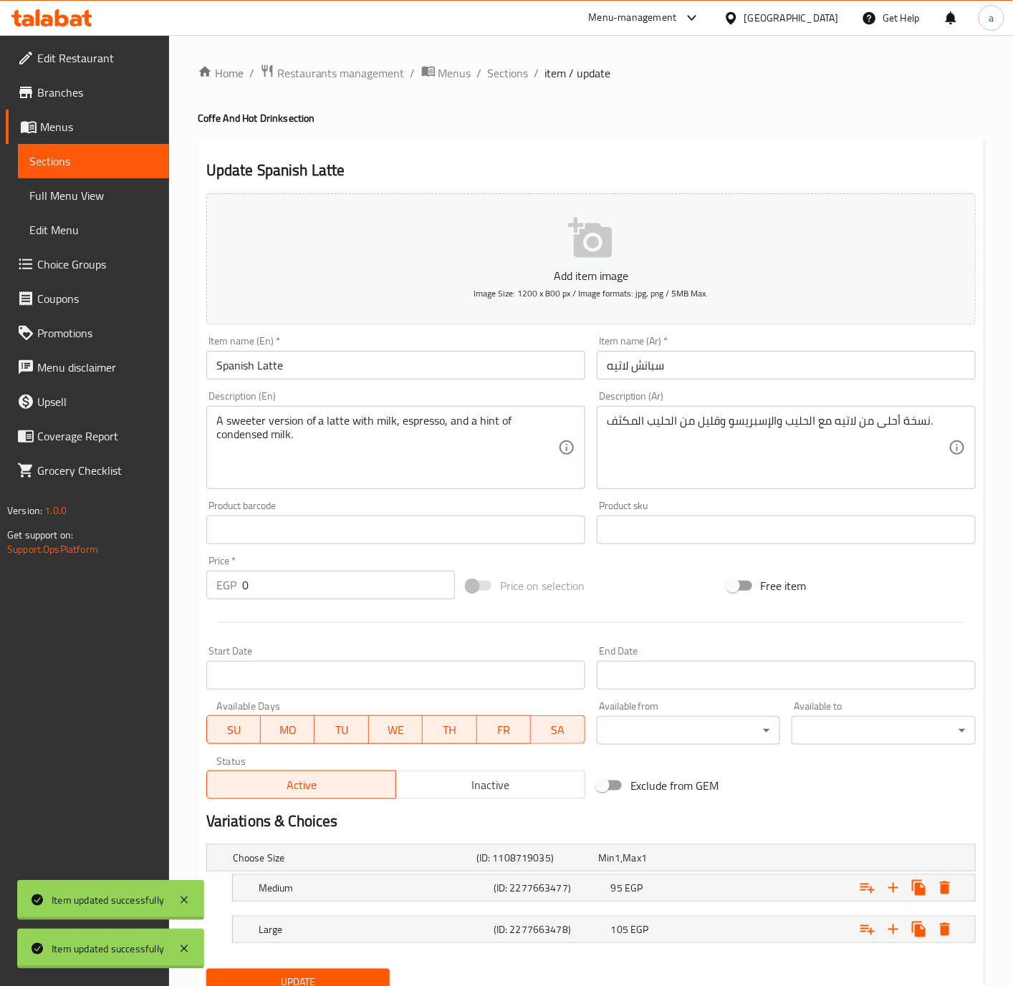
click at [494, 71] on span "Sections" at bounding box center [508, 72] width 41 height 17
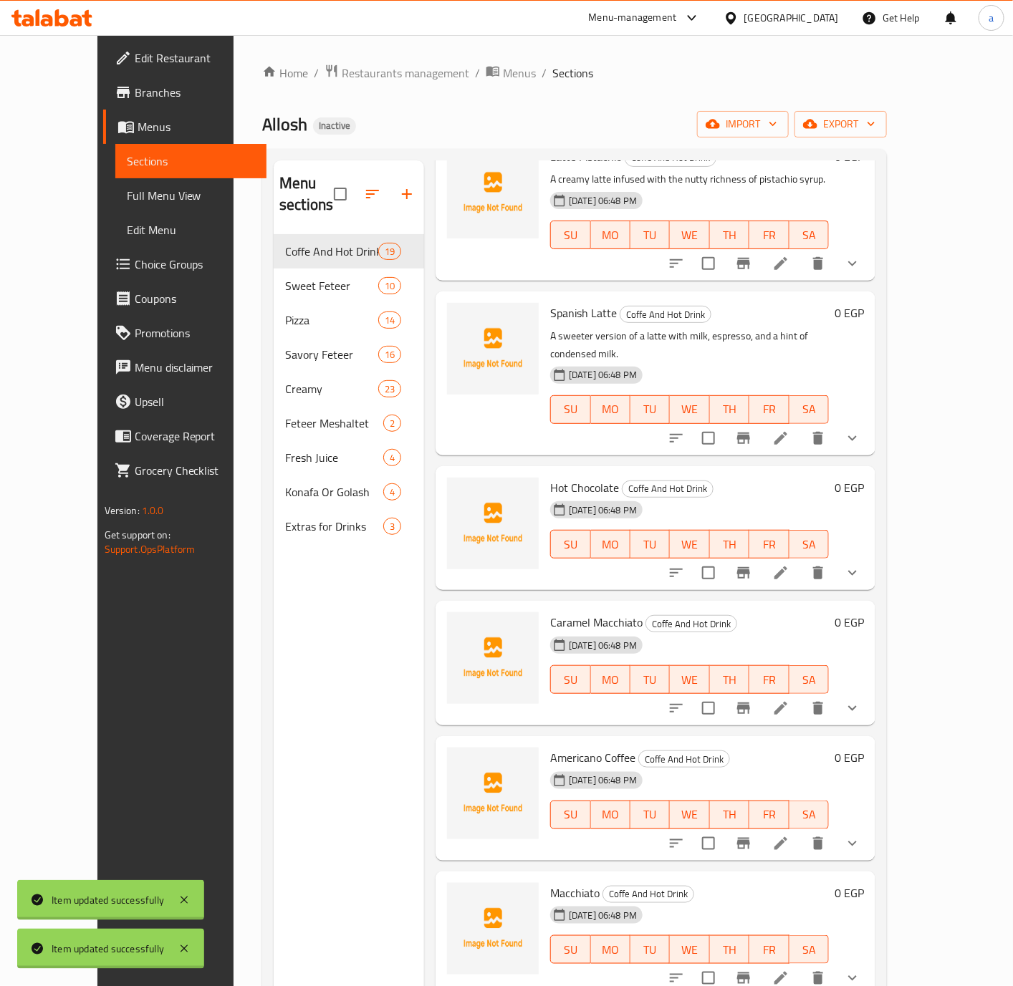
scroll to position [1249, 0]
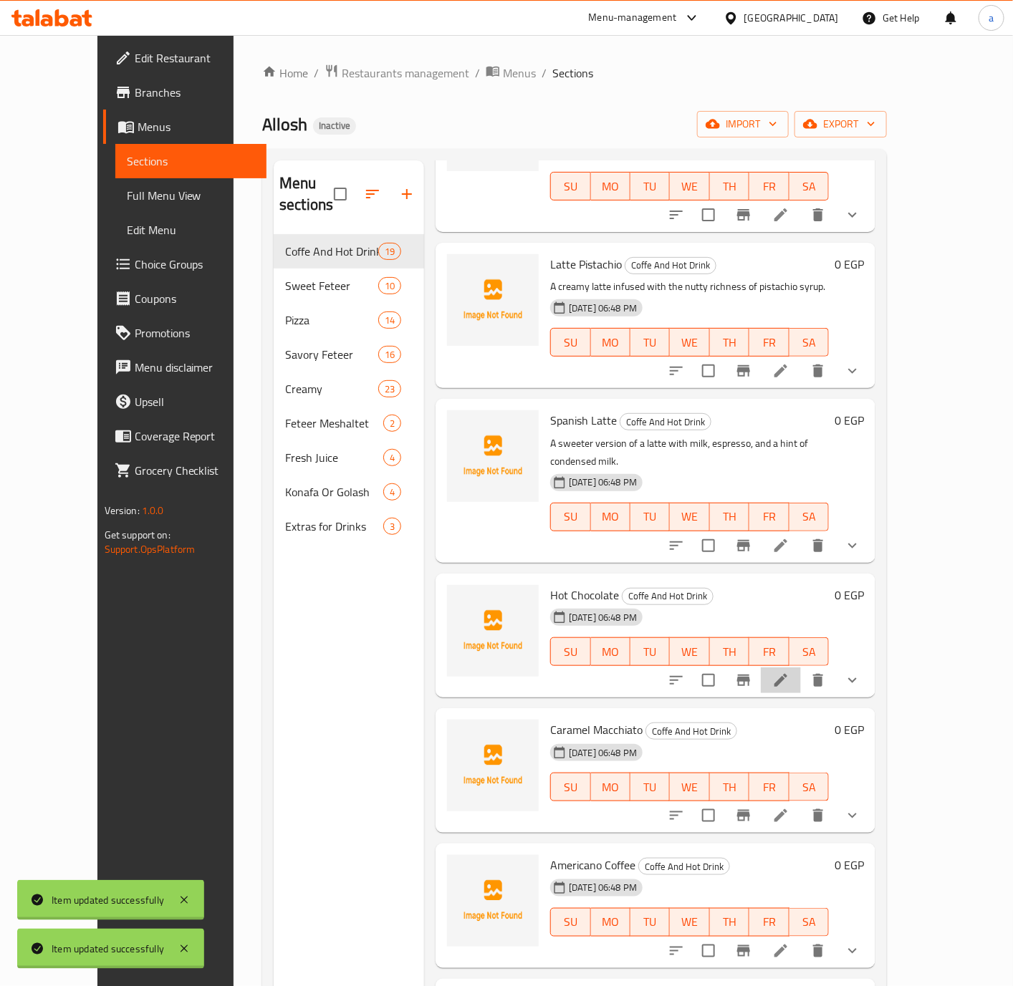
click at [801, 668] on li at bounding box center [781, 681] width 40 height 26
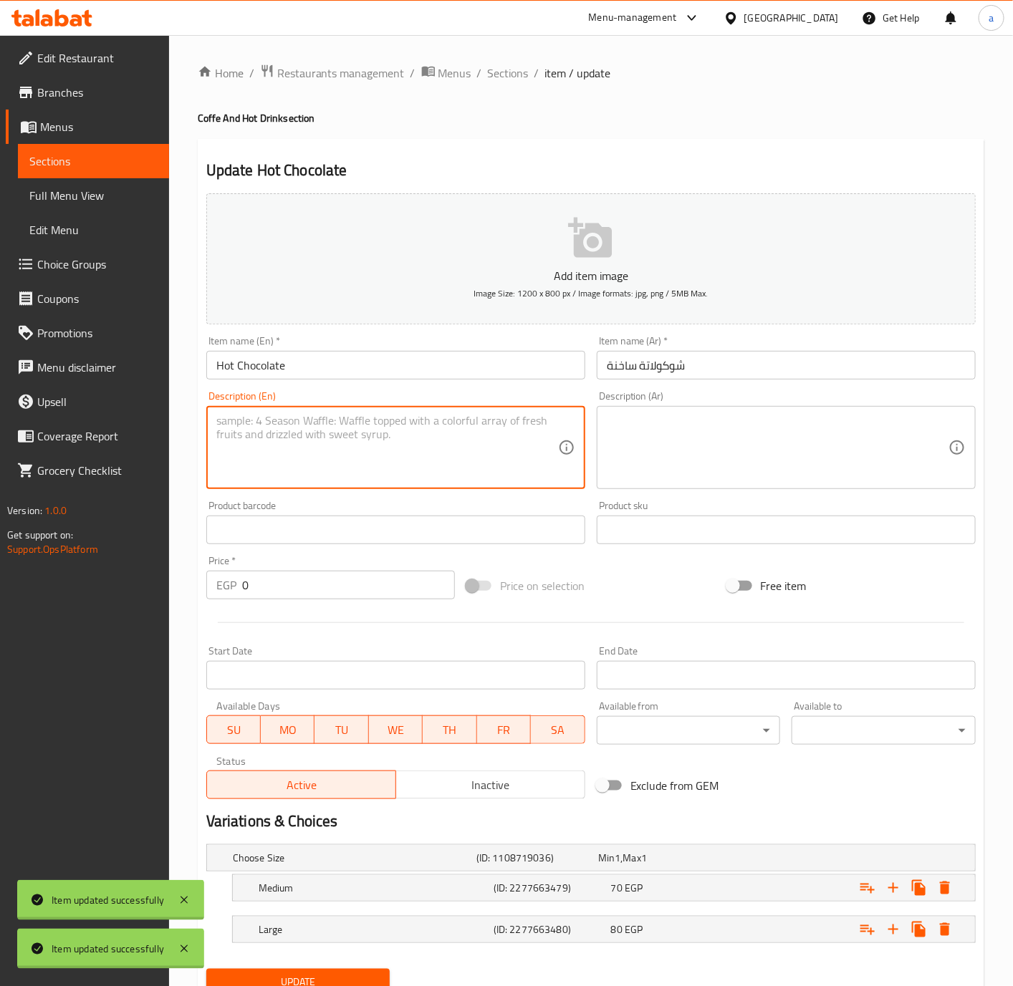
click at [499, 436] on textarea at bounding box center [387, 448] width 342 height 68
paste textarea "Creamy and rich chocolate melted into milk for a warm, comforting drink"
type textarea "Creamy and rich chocolate melted into milk for a warm, comforting drink"
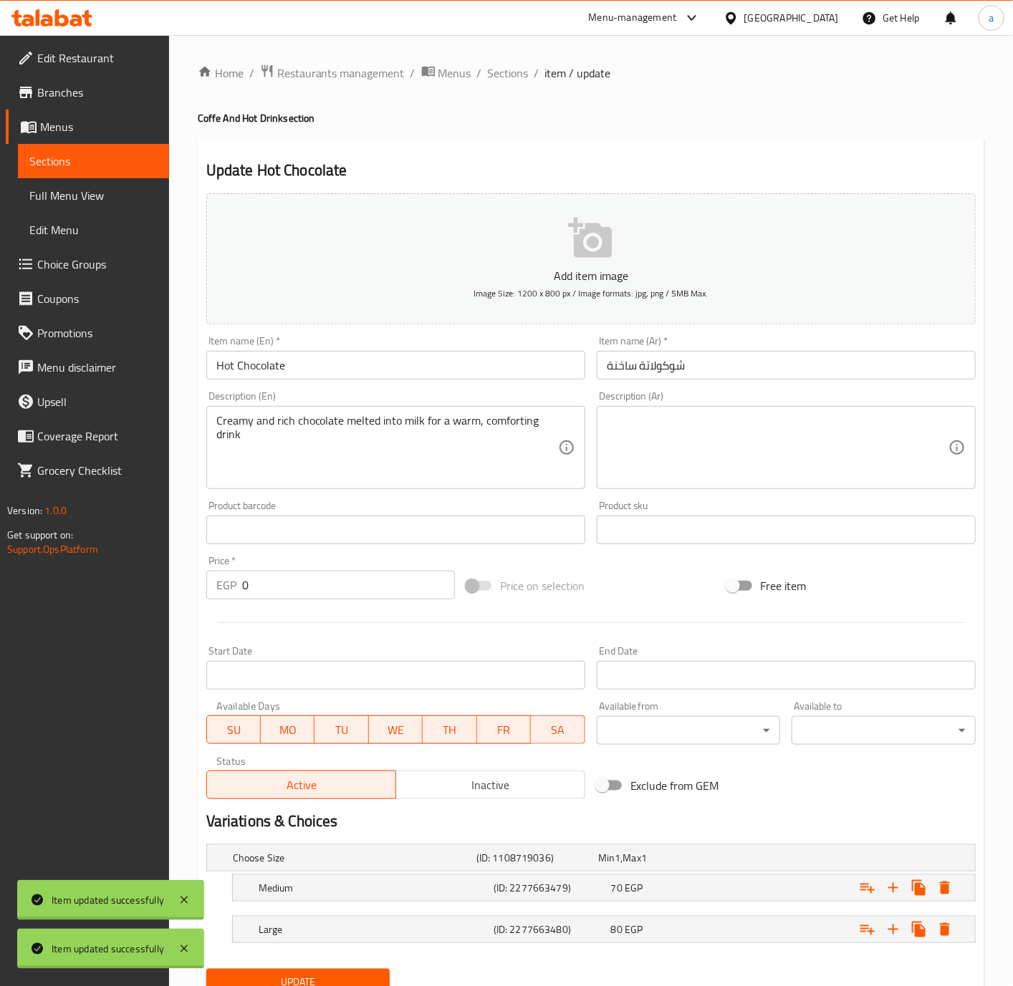
click at [815, 439] on textarea at bounding box center [778, 448] width 342 height 68
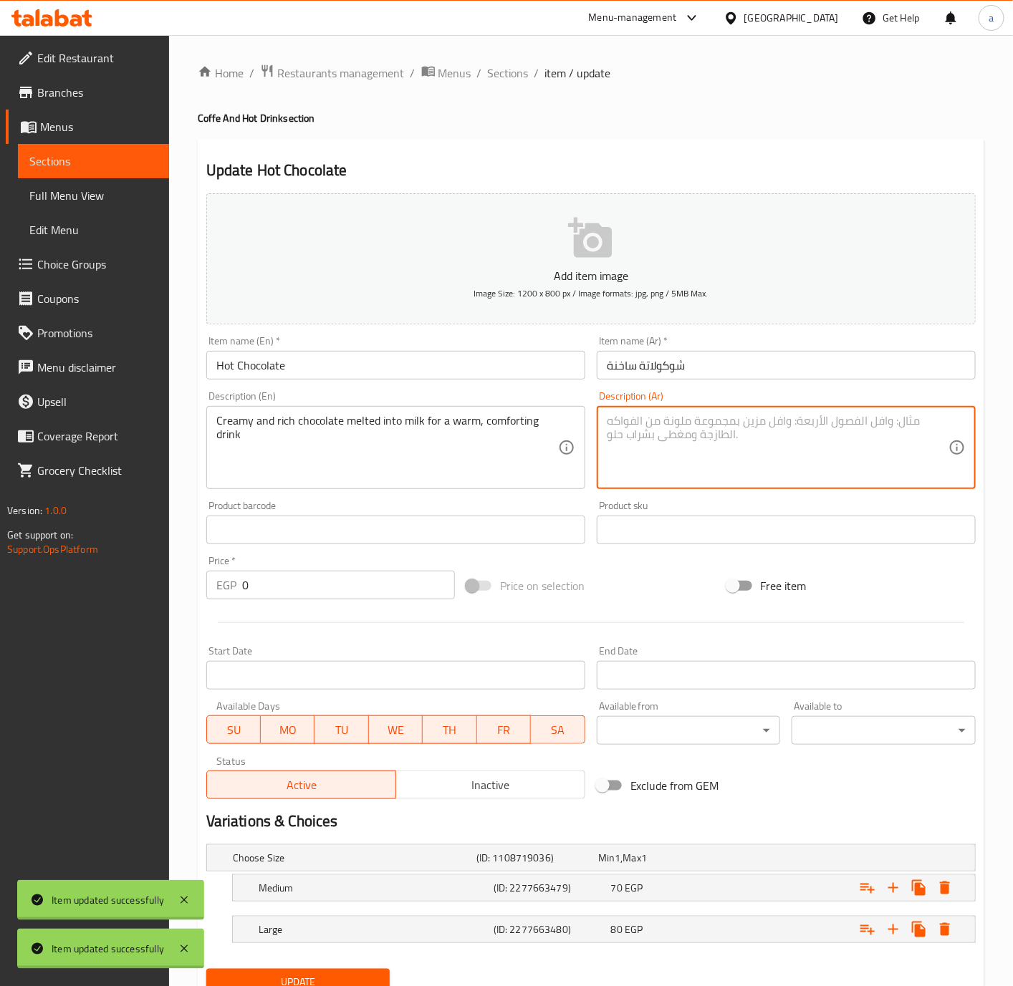
click at [802, 418] on textarea at bounding box center [778, 448] width 342 height 68
paste textarea "شوكولاتة كريمية وغنية مذابة في الحليب للحصول على مشروب دافئ ومريح"
click at [708, 421] on textarea "شوكولاتة كريمية وغنية مذابة في الحليب للحصول على مشروب دافئ ومريح" at bounding box center [778, 448] width 342 height 68
click at [675, 423] on textarea "شوكولاتة كريمية وغنية مذابة في الحليب للحصول على مشروب دافئ ومريح" at bounding box center [778, 448] width 342 height 68
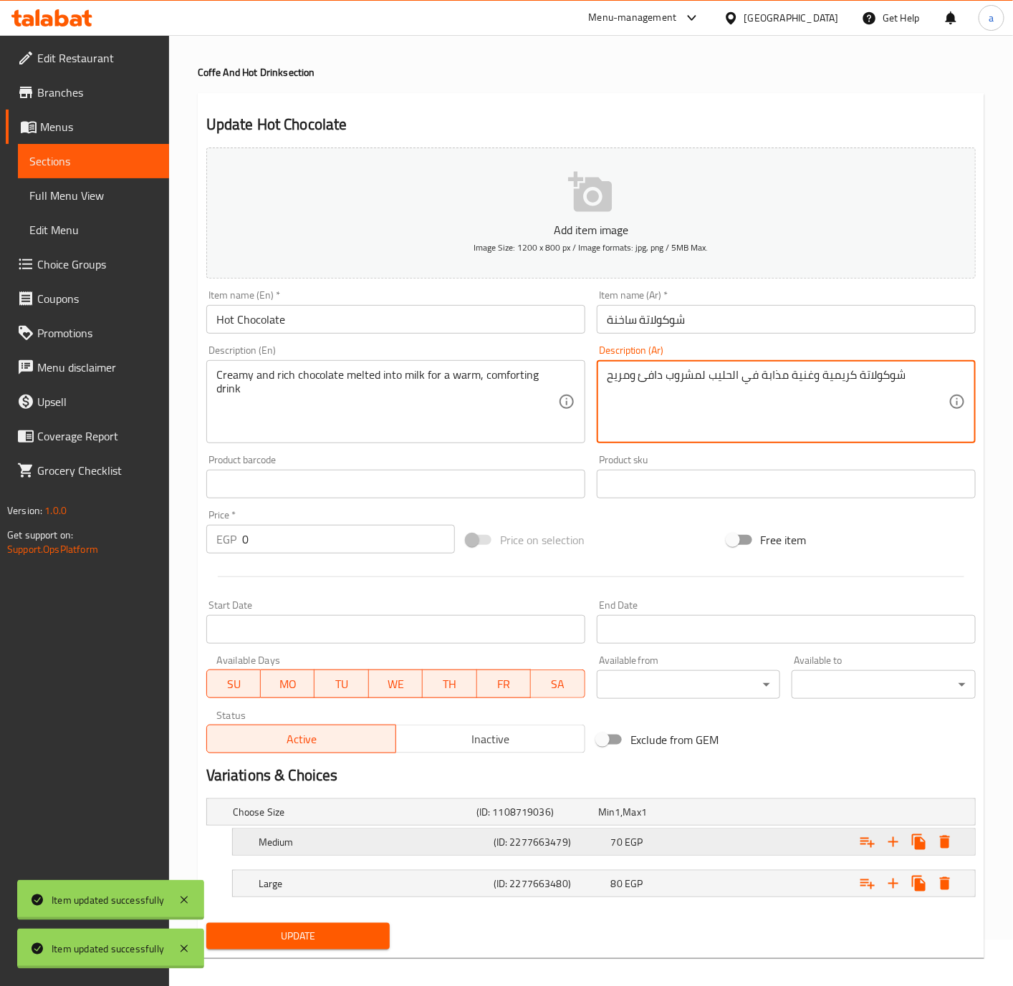
scroll to position [60, 0]
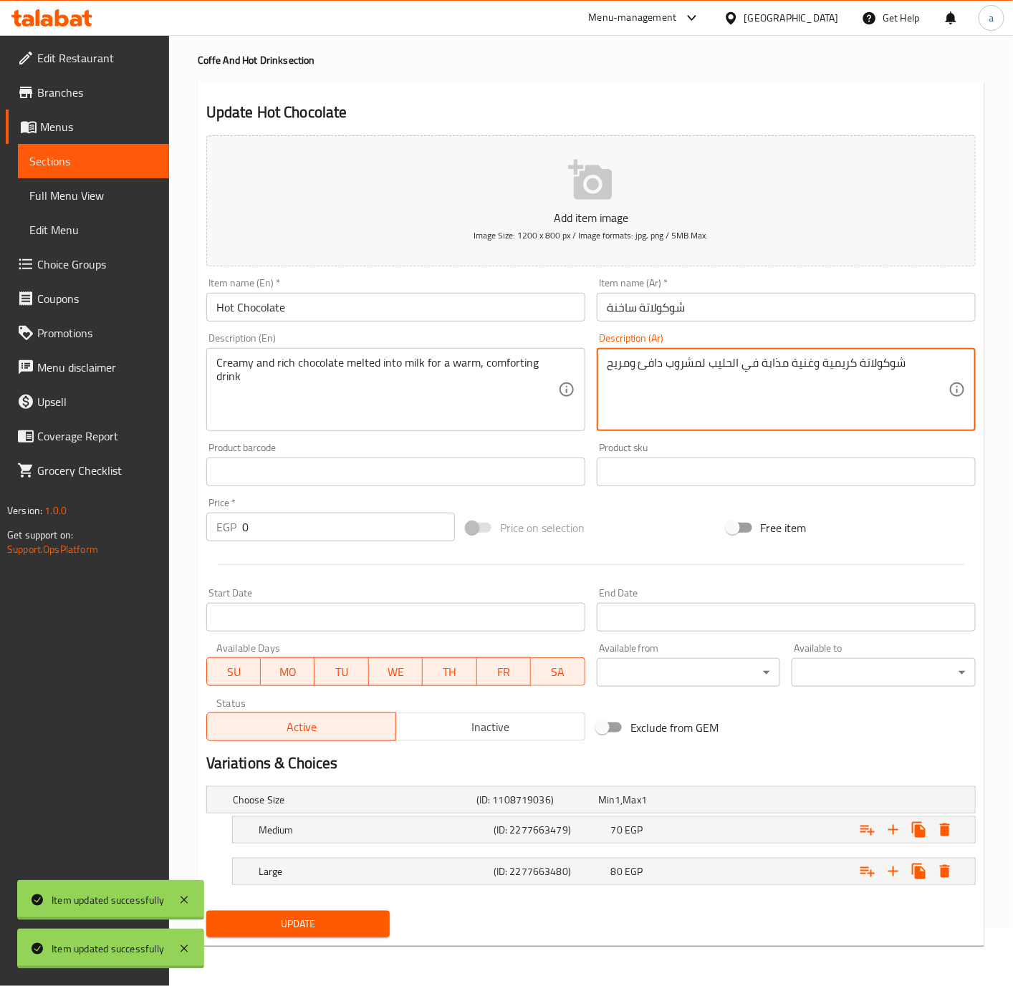
type textarea "شوكولاتة كريمية وغنية مذابة في الحليب لمشروب دافئ ومريح"
click at [374, 931] on span "Update" at bounding box center [298, 925] width 161 height 18
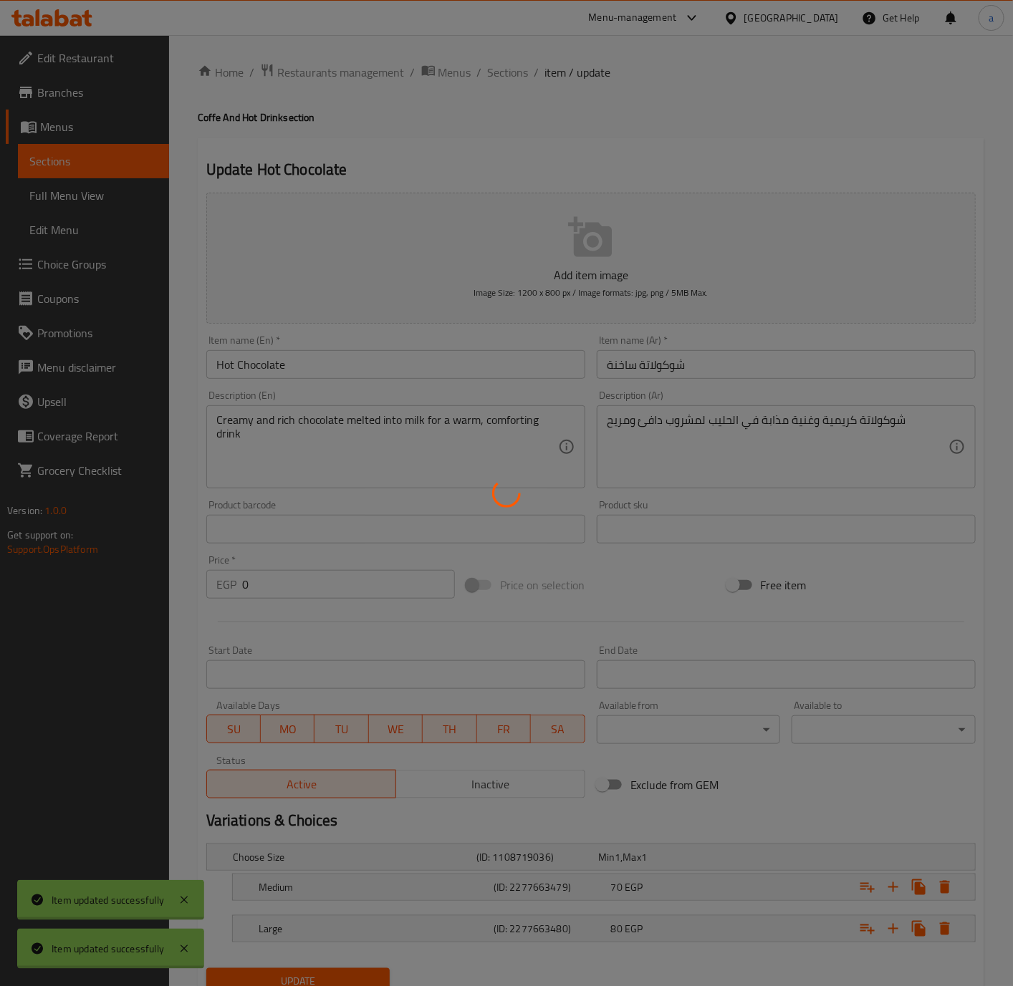
scroll to position [0, 0]
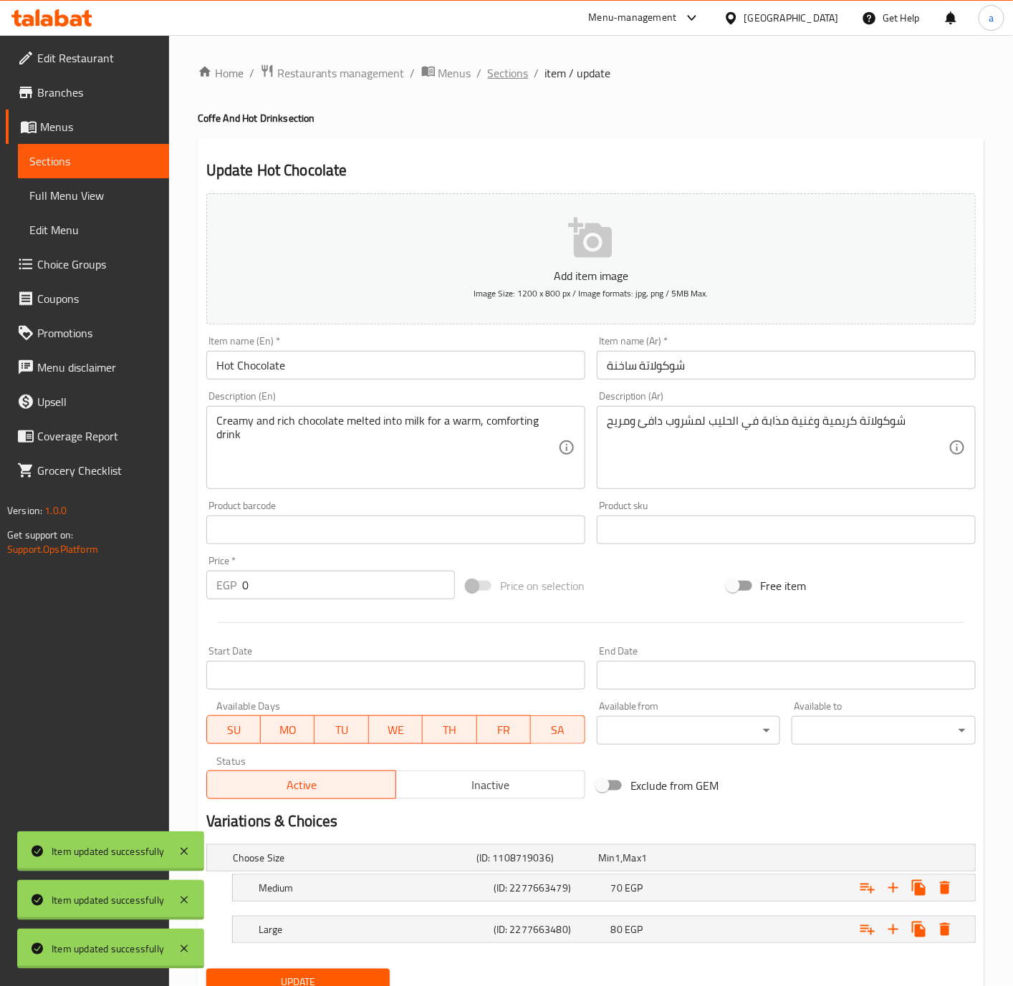
click at [501, 76] on span "Sections" at bounding box center [508, 72] width 41 height 17
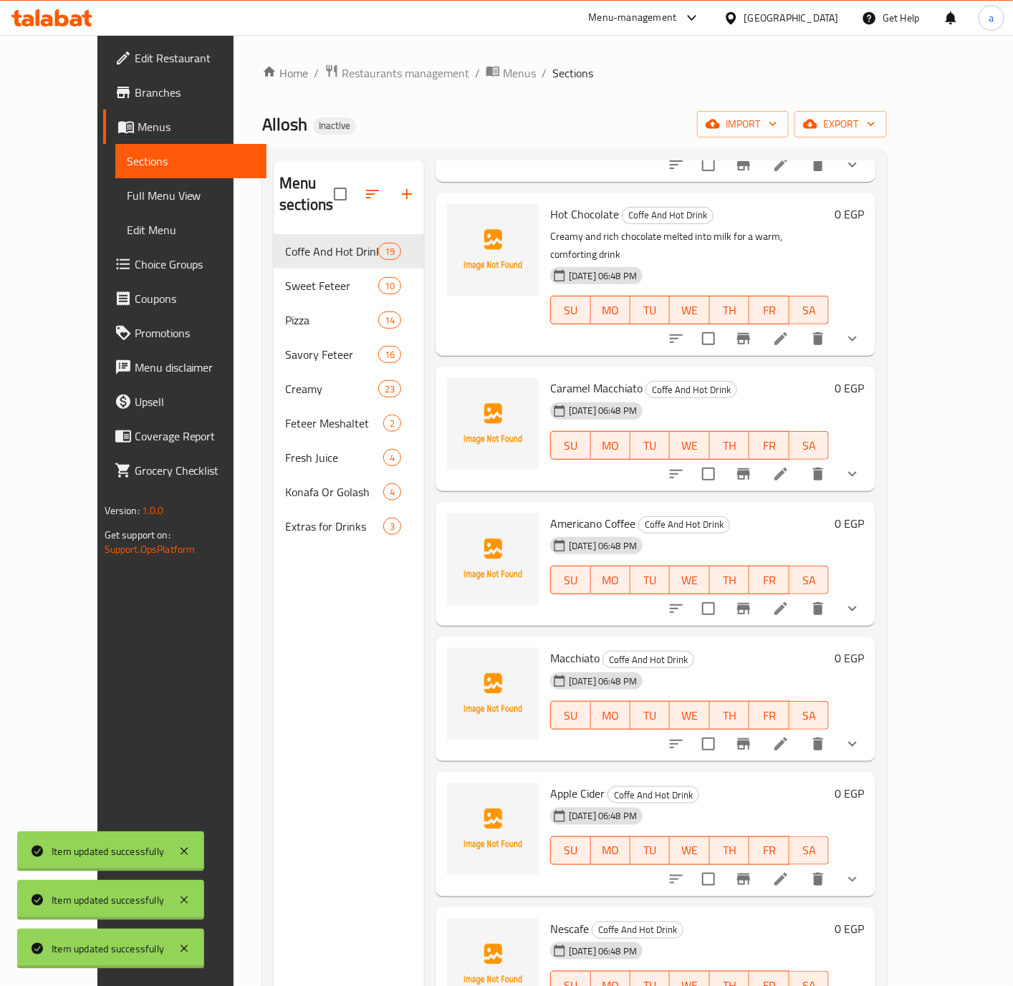
scroll to position [1593, 0]
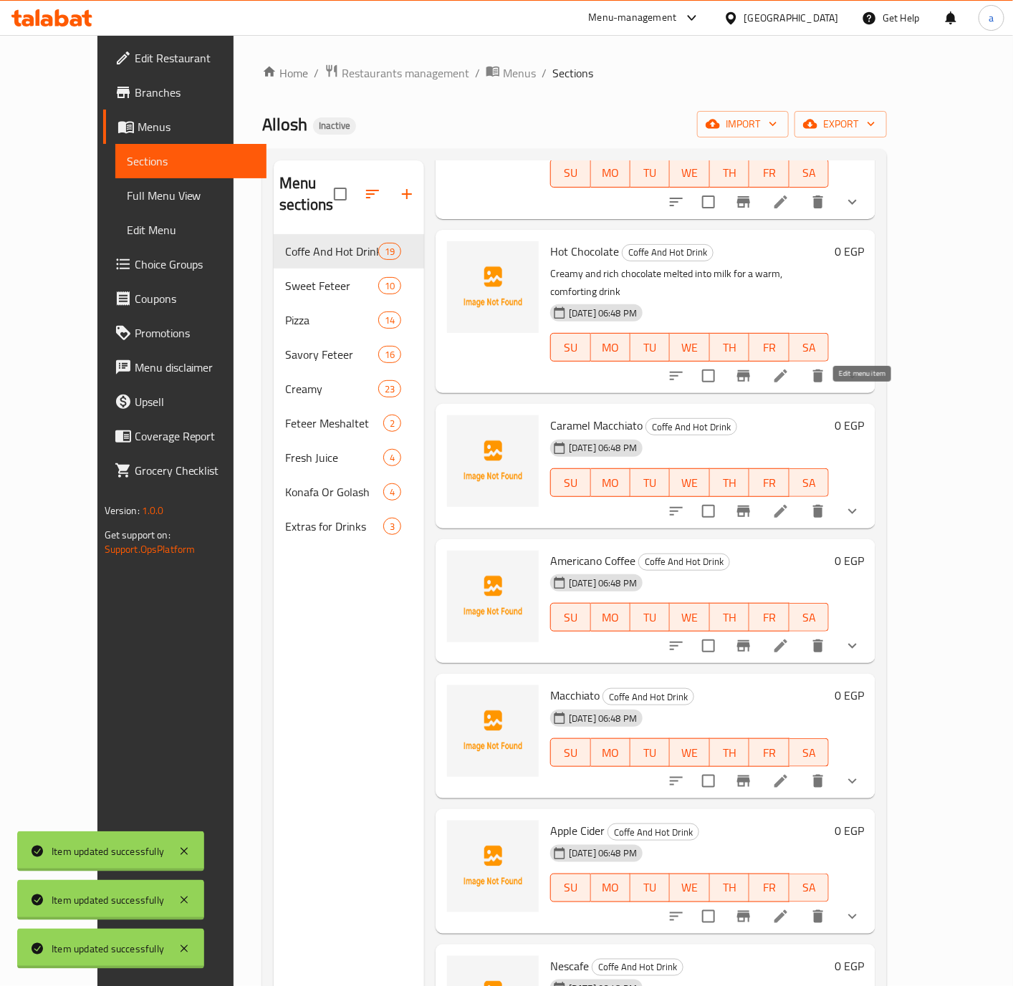
click at [789, 503] on icon at bounding box center [780, 511] width 17 height 17
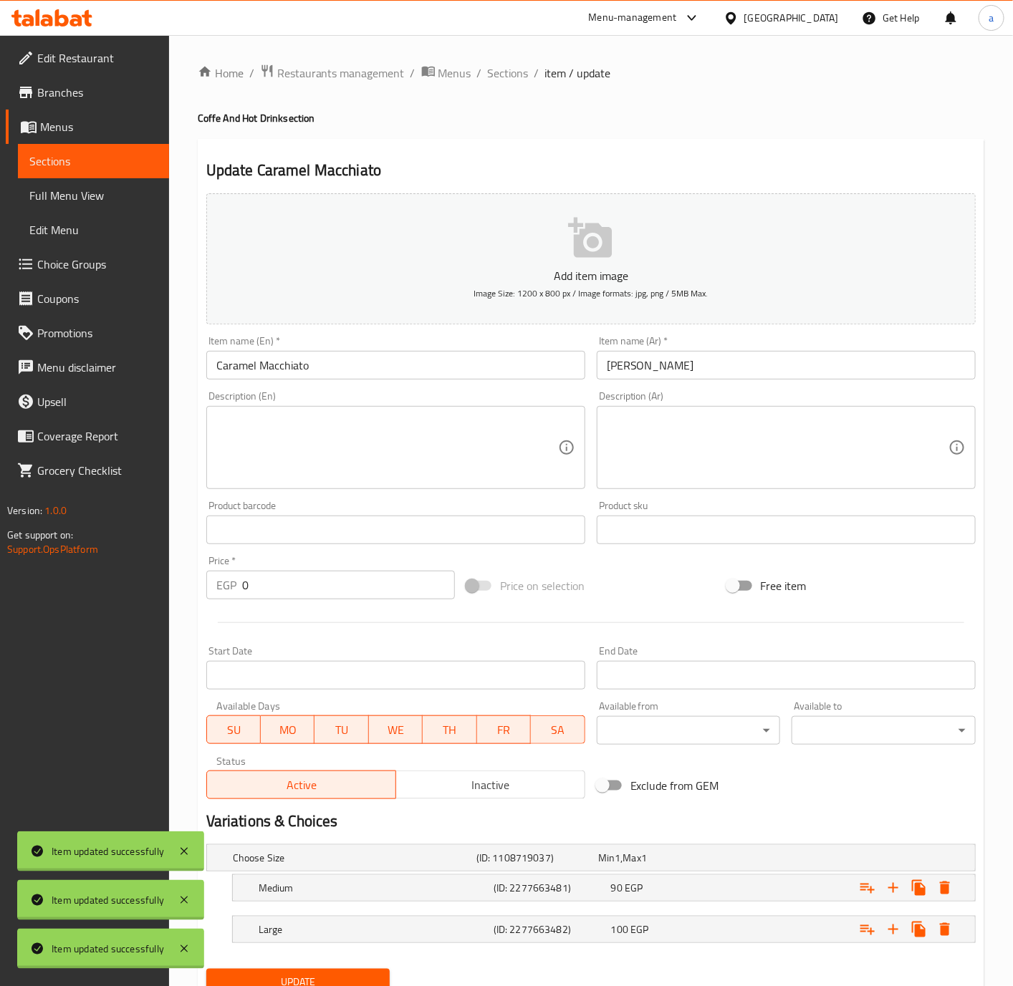
click at [423, 362] on input "Caramel Macchiato" at bounding box center [395, 365] width 379 height 29
drag, startPoint x: 387, startPoint y: 443, endPoint x: 394, endPoint y: 445, distance: 7.3
click at [387, 443] on textarea at bounding box center [387, 448] width 342 height 68
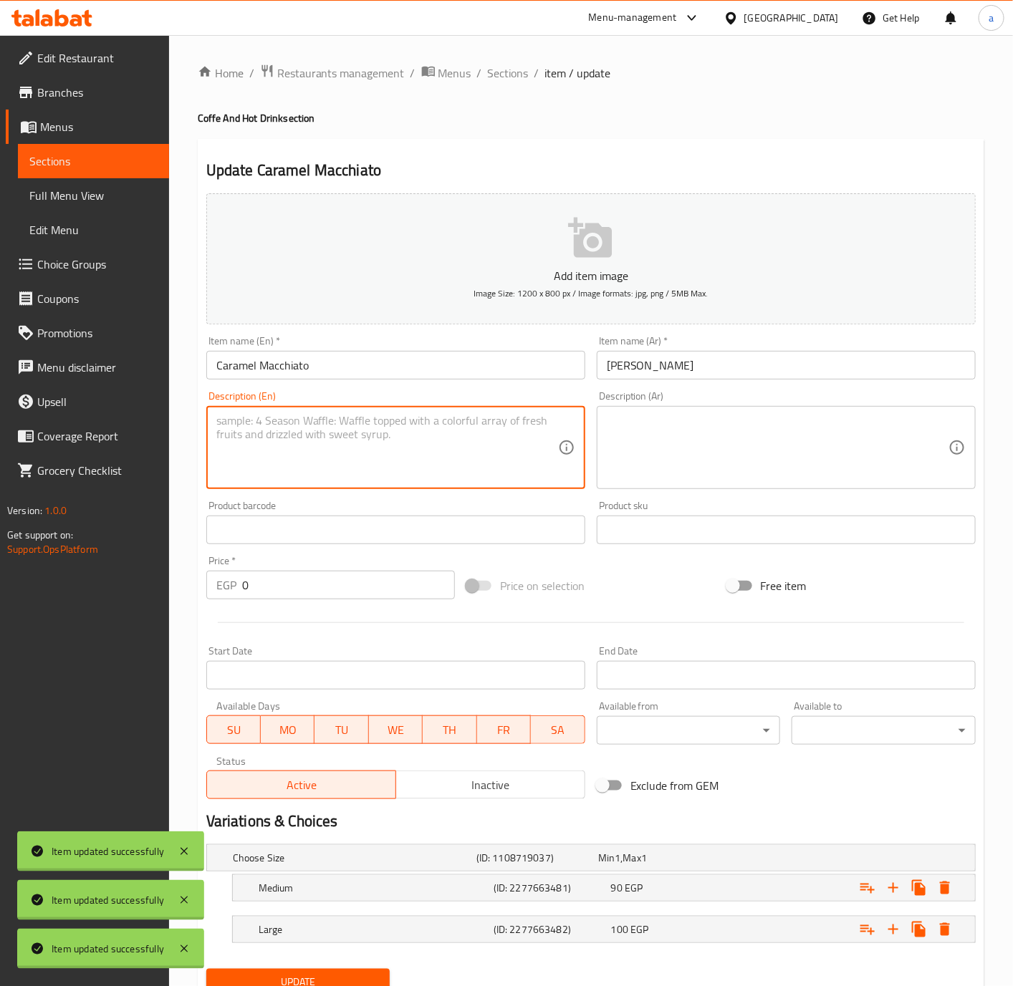
paste textarea "Espresso with steamed milk, topped with rich caramel syrup"
type textarea "Espresso with steamed milk, topped with rich caramel syrup"
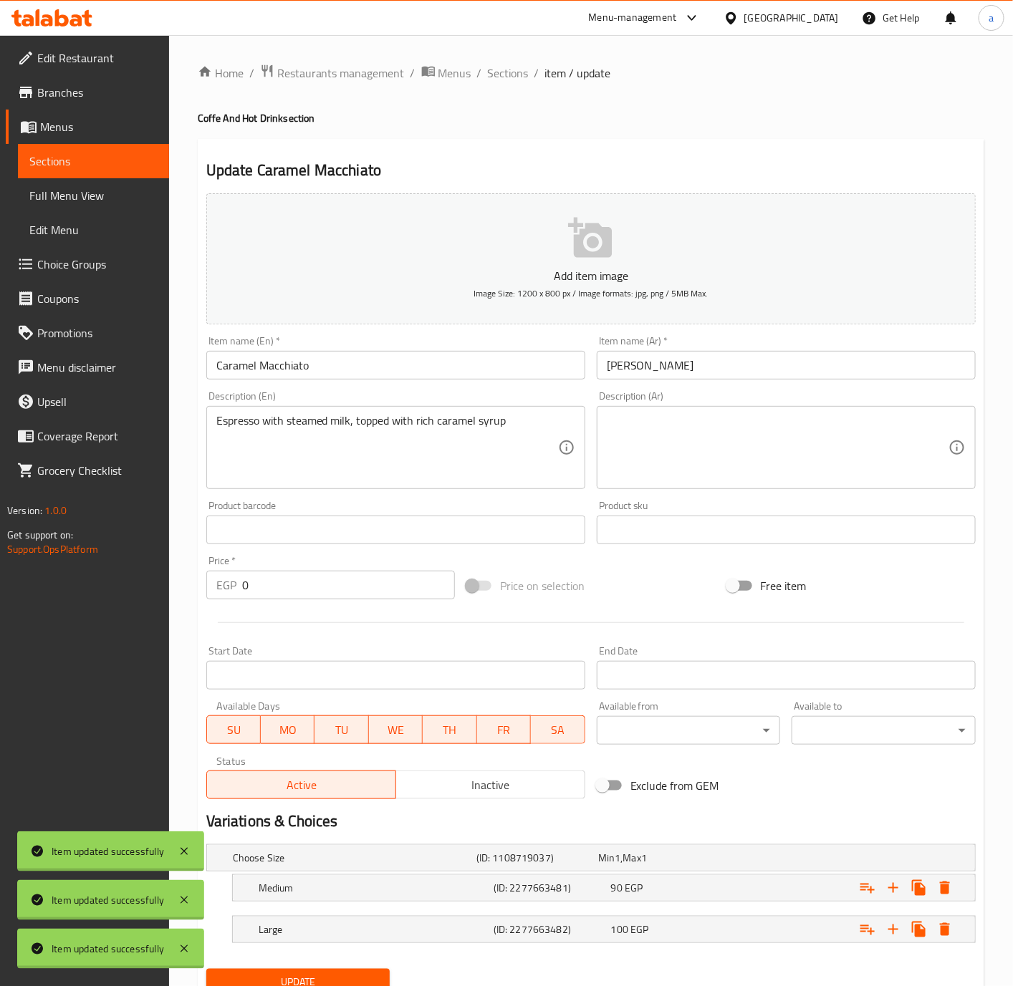
click at [618, 422] on textarea at bounding box center [778, 448] width 342 height 68
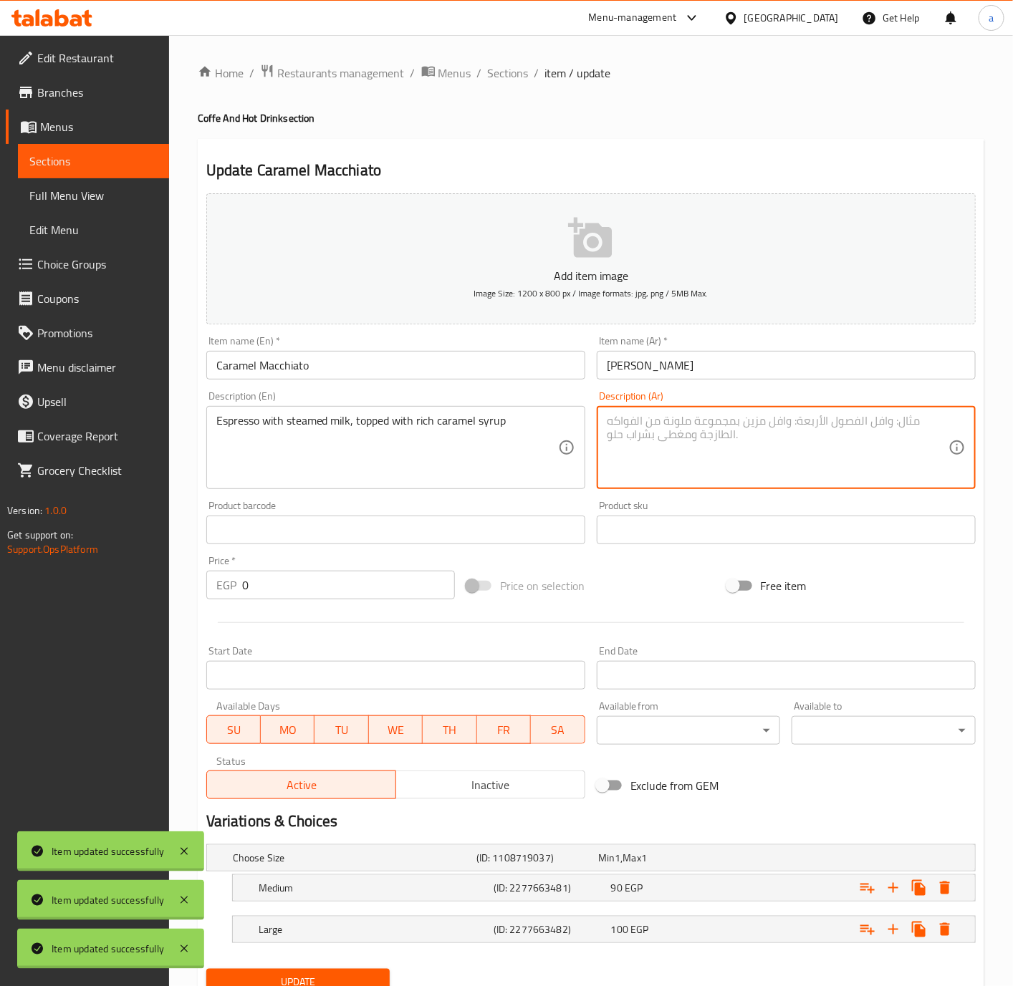
paste textarea "إسبرسو مع حليب مبخر، مغطى بشراب الكراميل الغني"
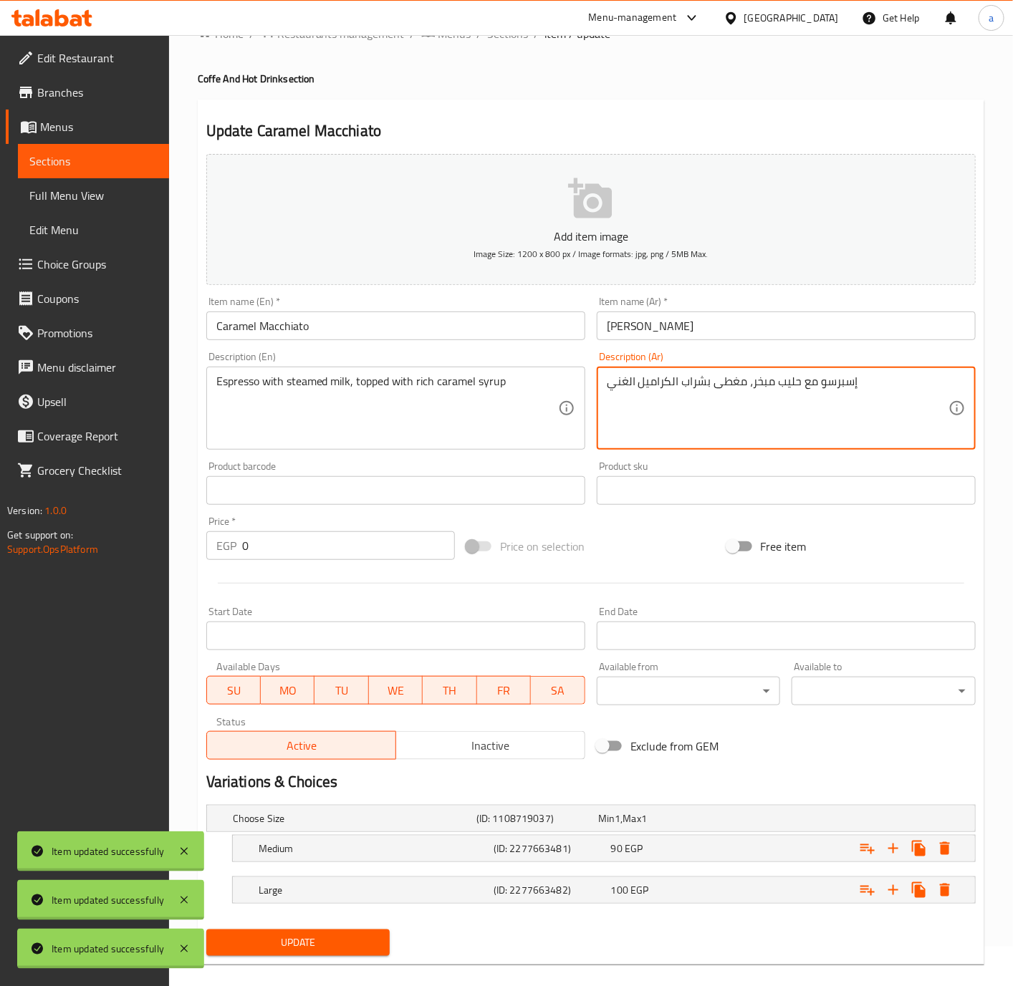
scroll to position [60, 0]
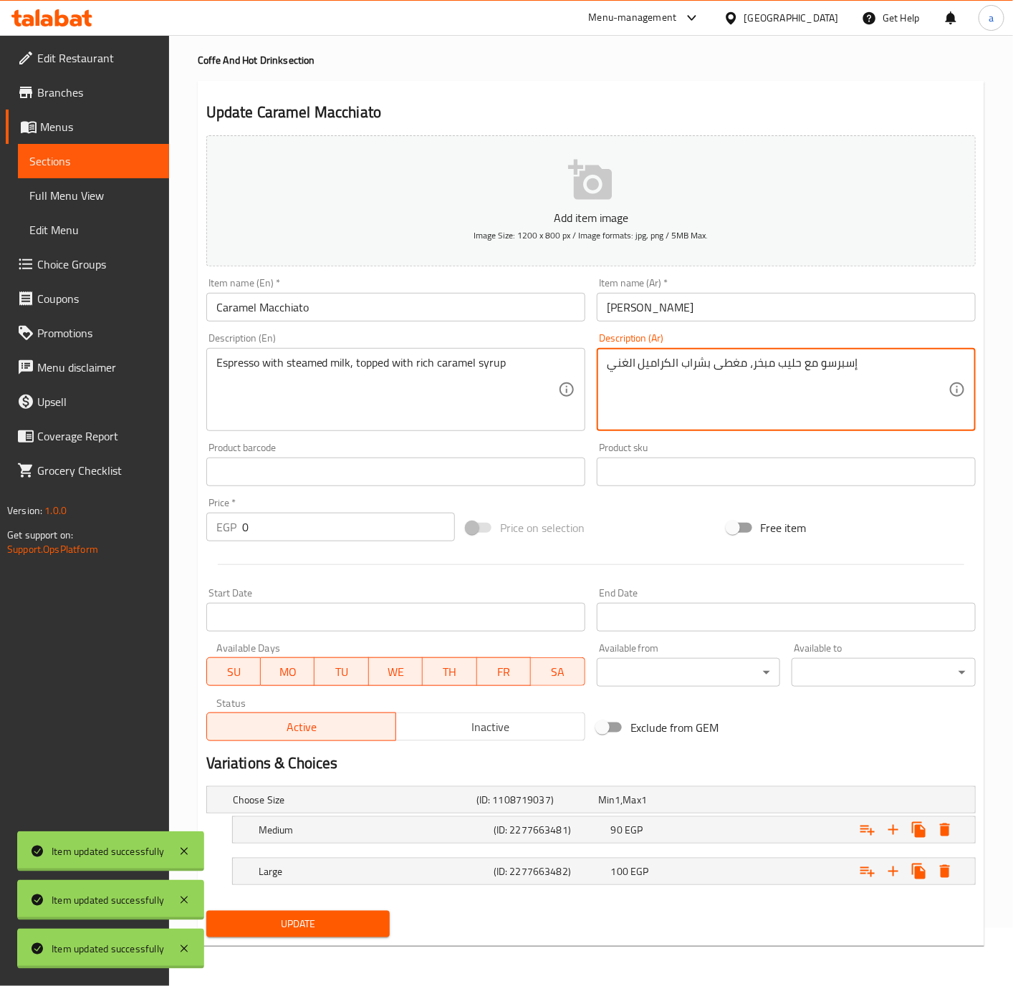
type textarea "إسبرسو مع حليب مبخر، مغطى بشراب الكراميل الغني"
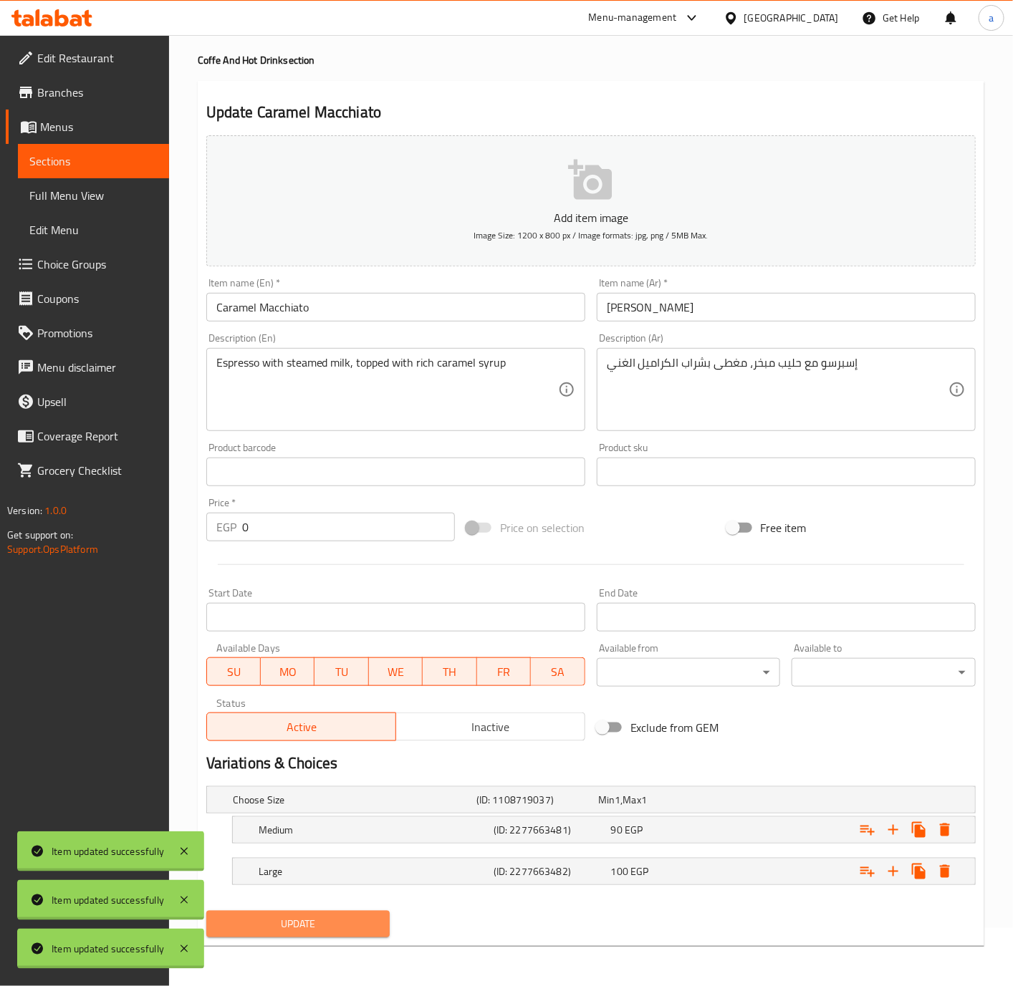
click at [348, 920] on span "Update" at bounding box center [298, 925] width 161 height 18
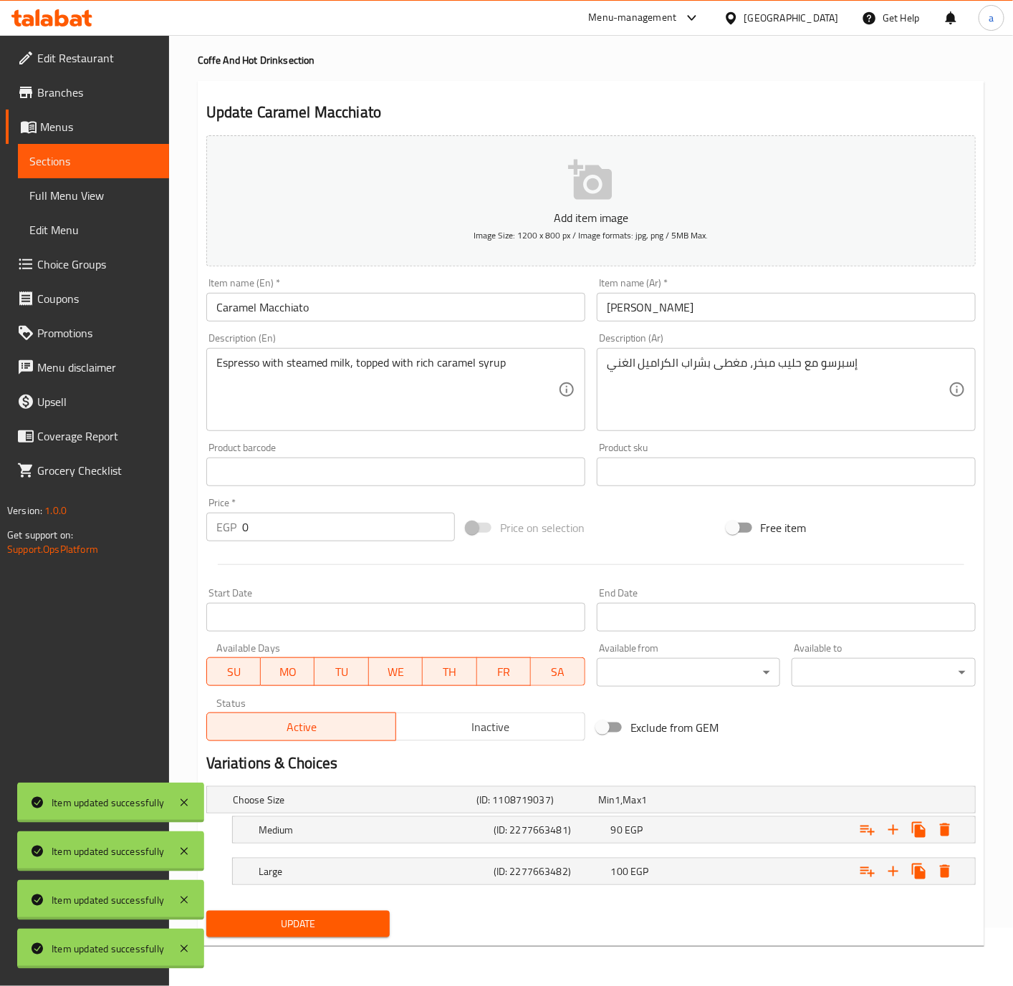
click at [376, 925] on span "Update" at bounding box center [298, 925] width 161 height 18
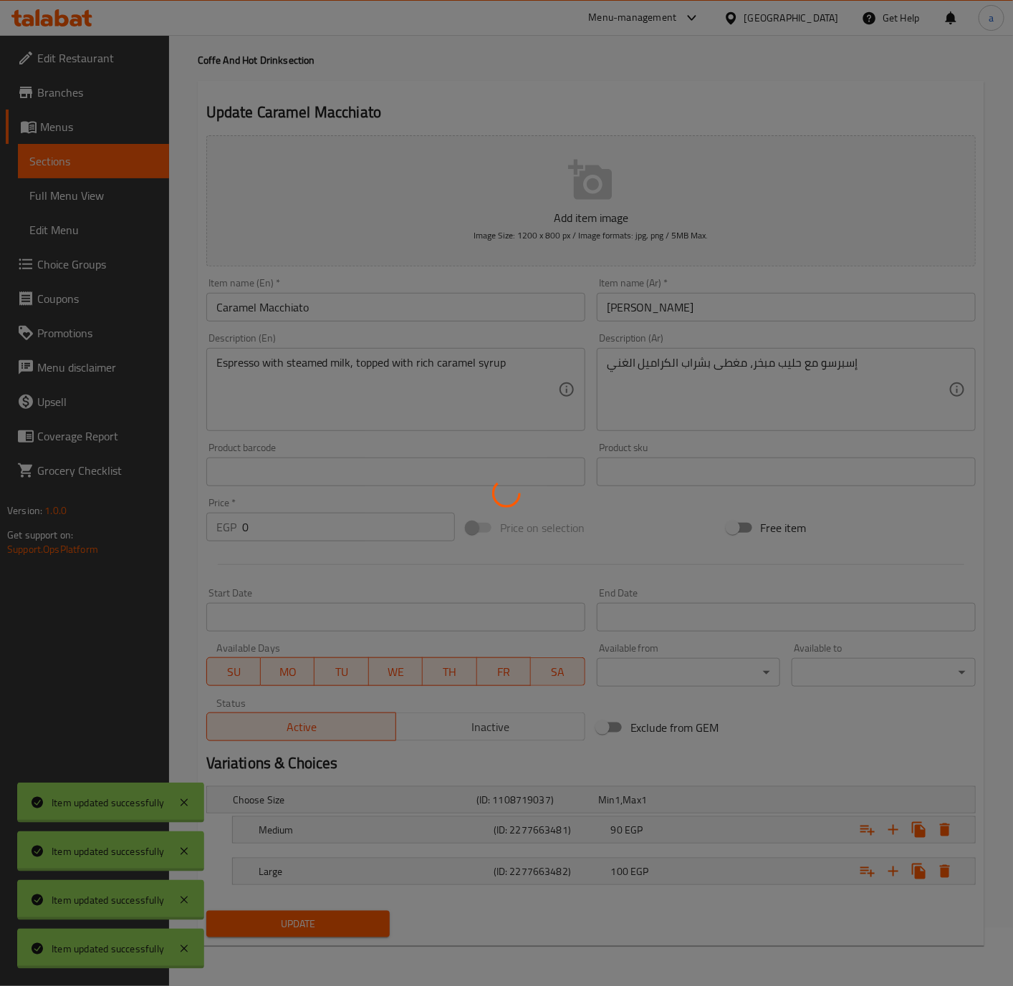
scroll to position [0, 0]
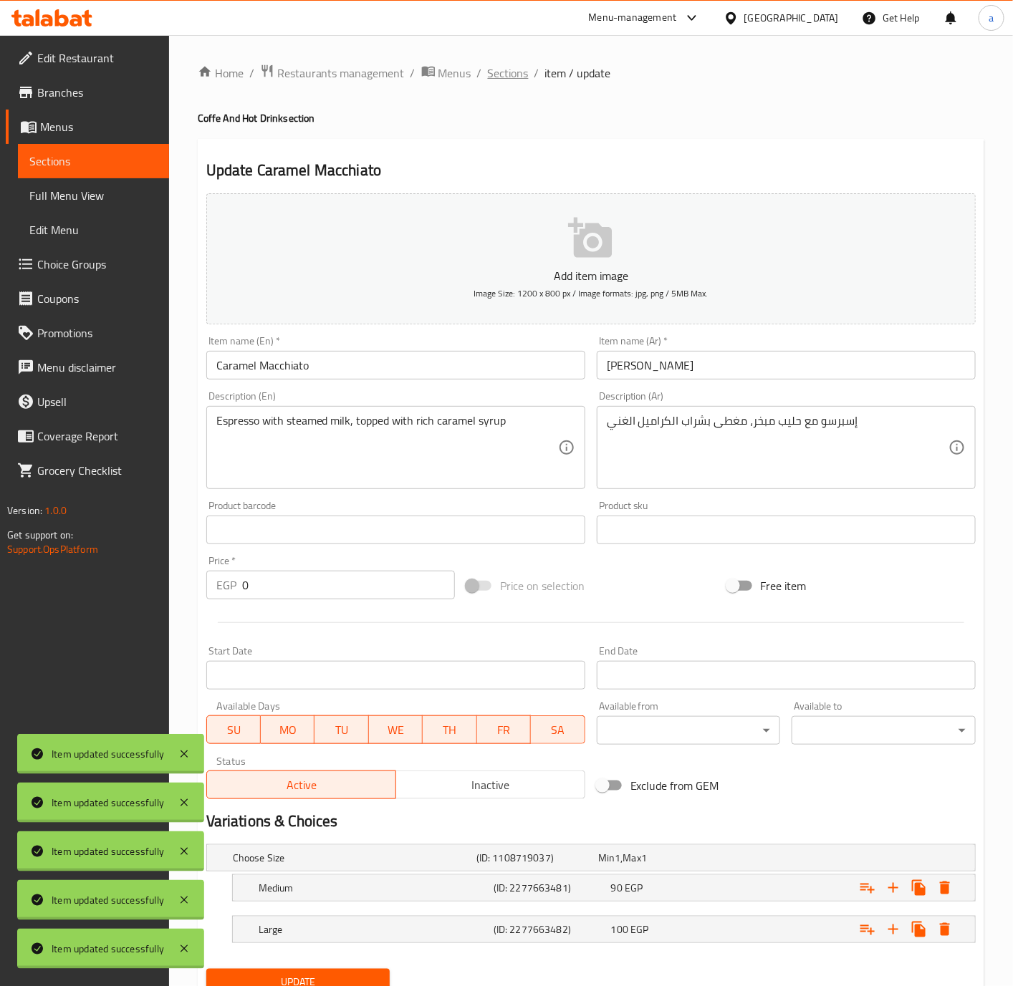
click at [527, 76] on span "Sections" at bounding box center [508, 72] width 41 height 17
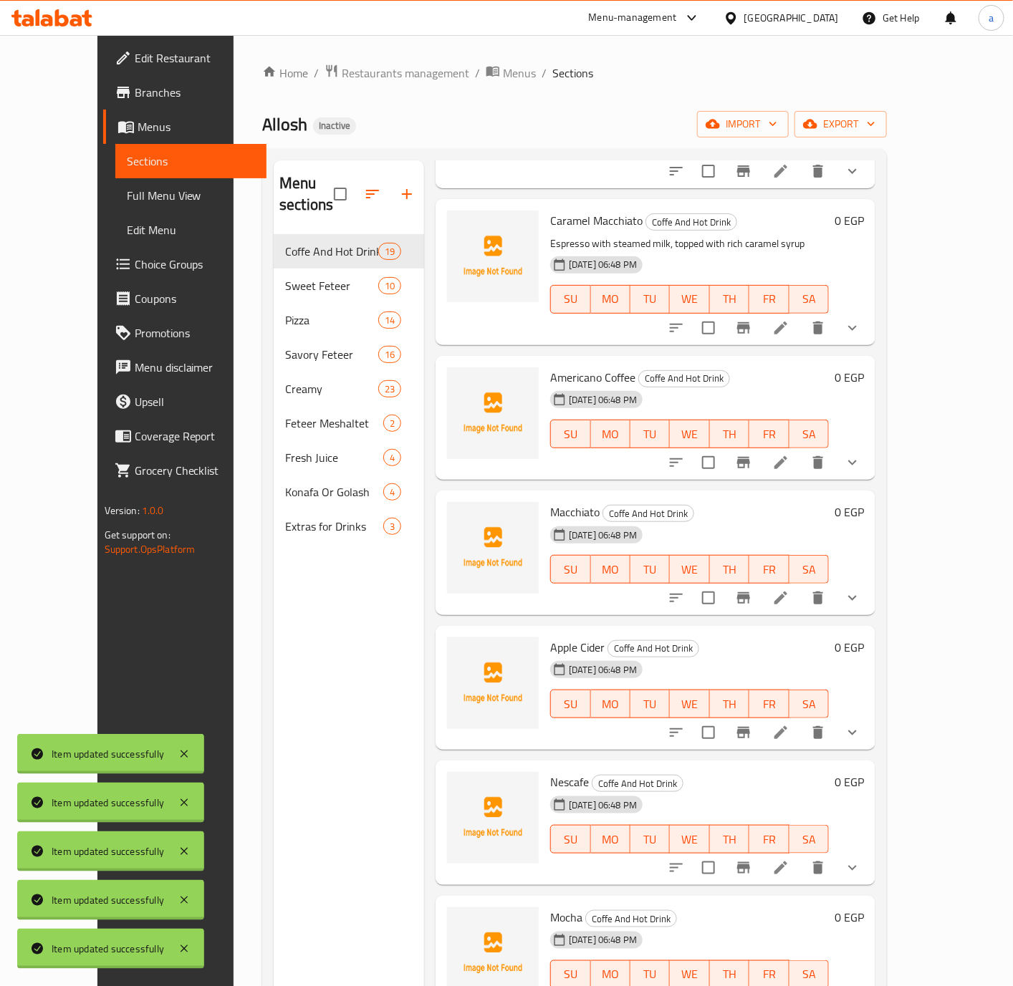
scroll to position [1829, 0]
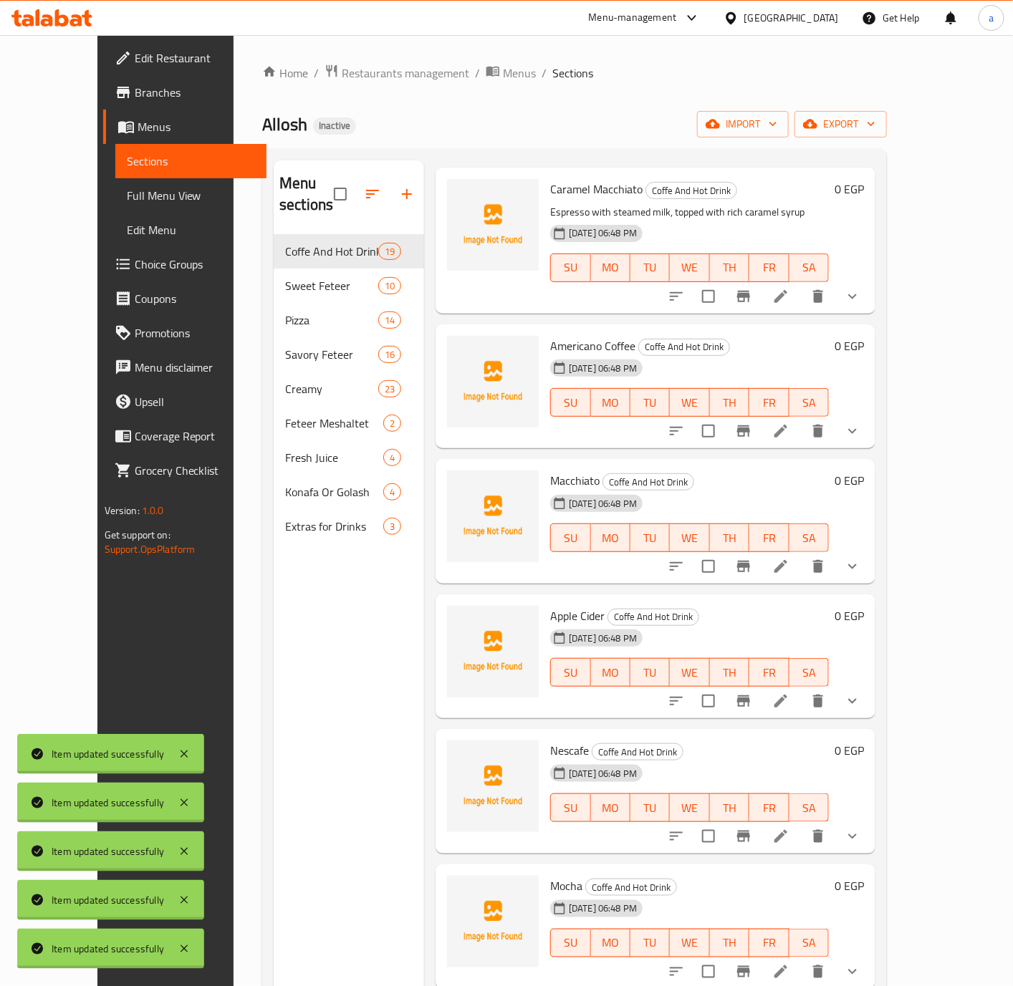
click at [550, 335] on span "Americano Coffee" at bounding box center [592, 345] width 85 height 21
click at [603, 335] on span "Americano Coffee" at bounding box center [592, 345] width 85 height 21
copy span "Americano Coffee"
click at [789, 423] on icon at bounding box center [780, 431] width 17 height 17
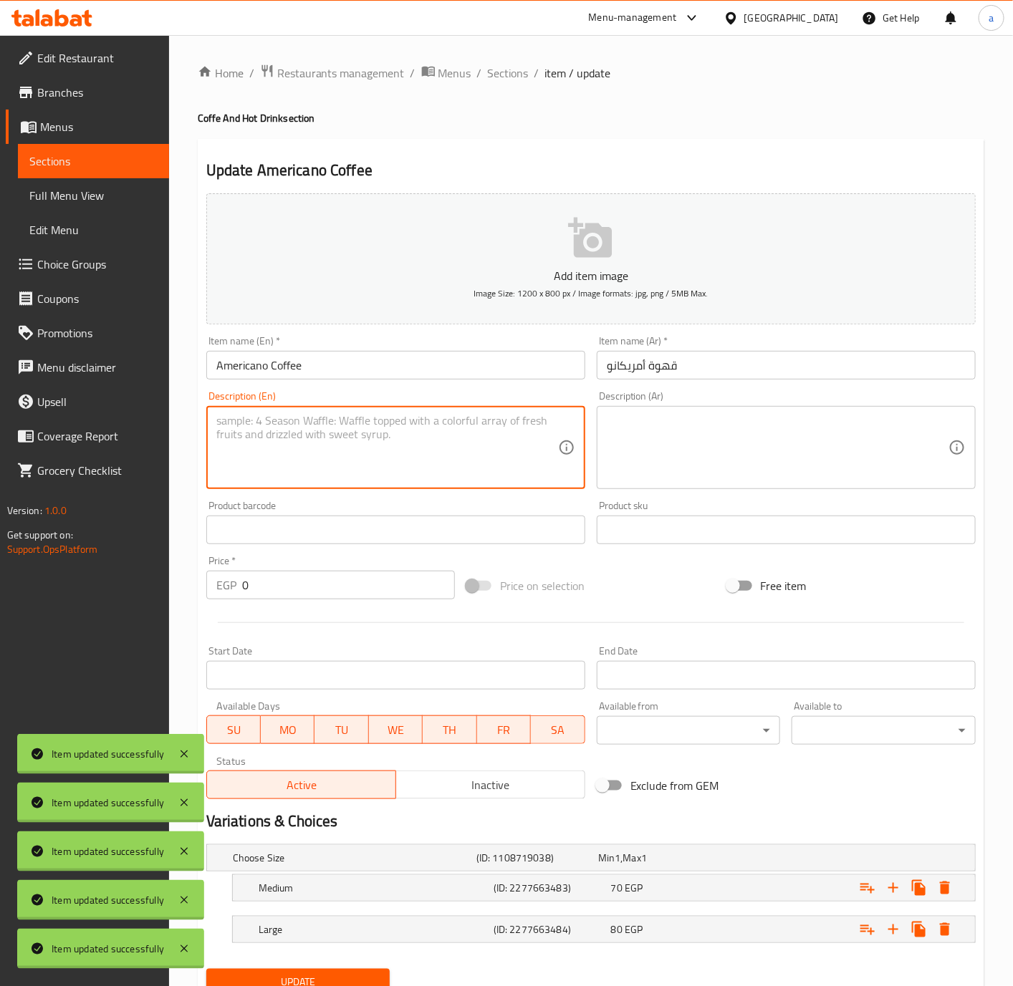
click at [462, 458] on textarea at bounding box center [387, 448] width 342 height 68
paste textarea "A simple, strong coffee made by diluting espresso with hot water."
type textarea "A simple, strong coffee made by diluting espresso with hot water."
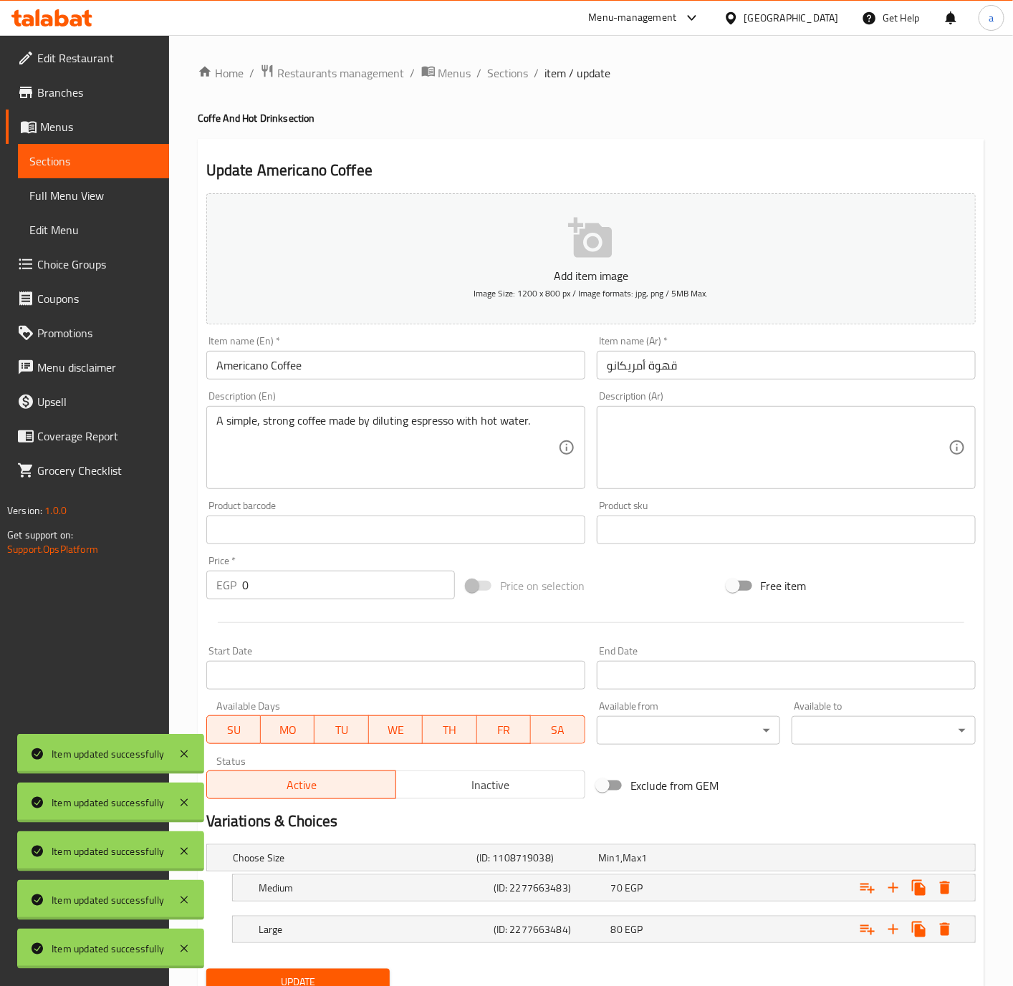
click at [665, 437] on textarea at bounding box center [778, 448] width 342 height 68
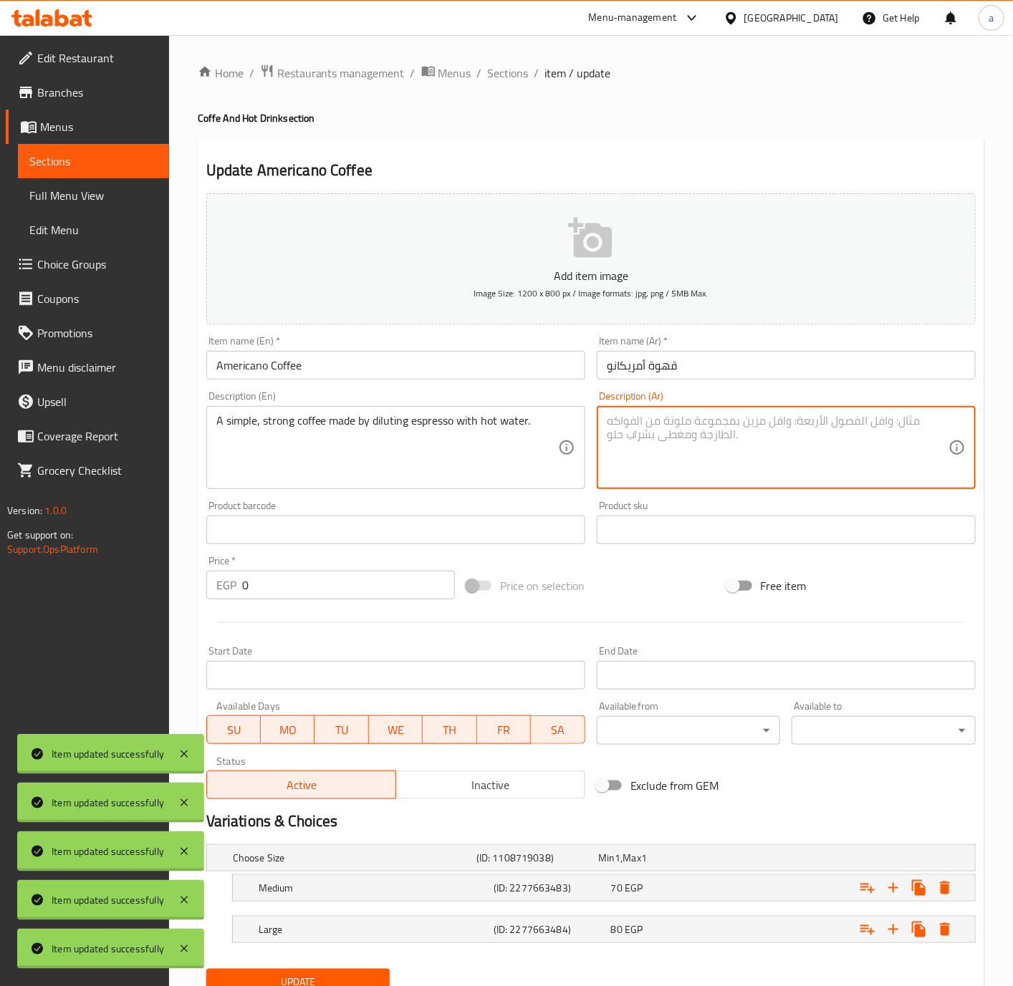
paste textarea "قهوة بسيطة وقوية يتم تحضيرها عن طريق تخفيف الإسبريسو بالماء الساخن."
click at [782, 420] on textarea "قهوة بسيطة وقوية يتم تحضيرها عن طريق تخفيف الإسبريسو بالماء الساخن." at bounding box center [778, 448] width 342 height 68
click at [817, 423] on textarea "قهوة بسيطة وقوية يتم تحضيرها عن طريق تخفيف الإسبريسو بالماء الساخن." at bounding box center [778, 448] width 342 height 68
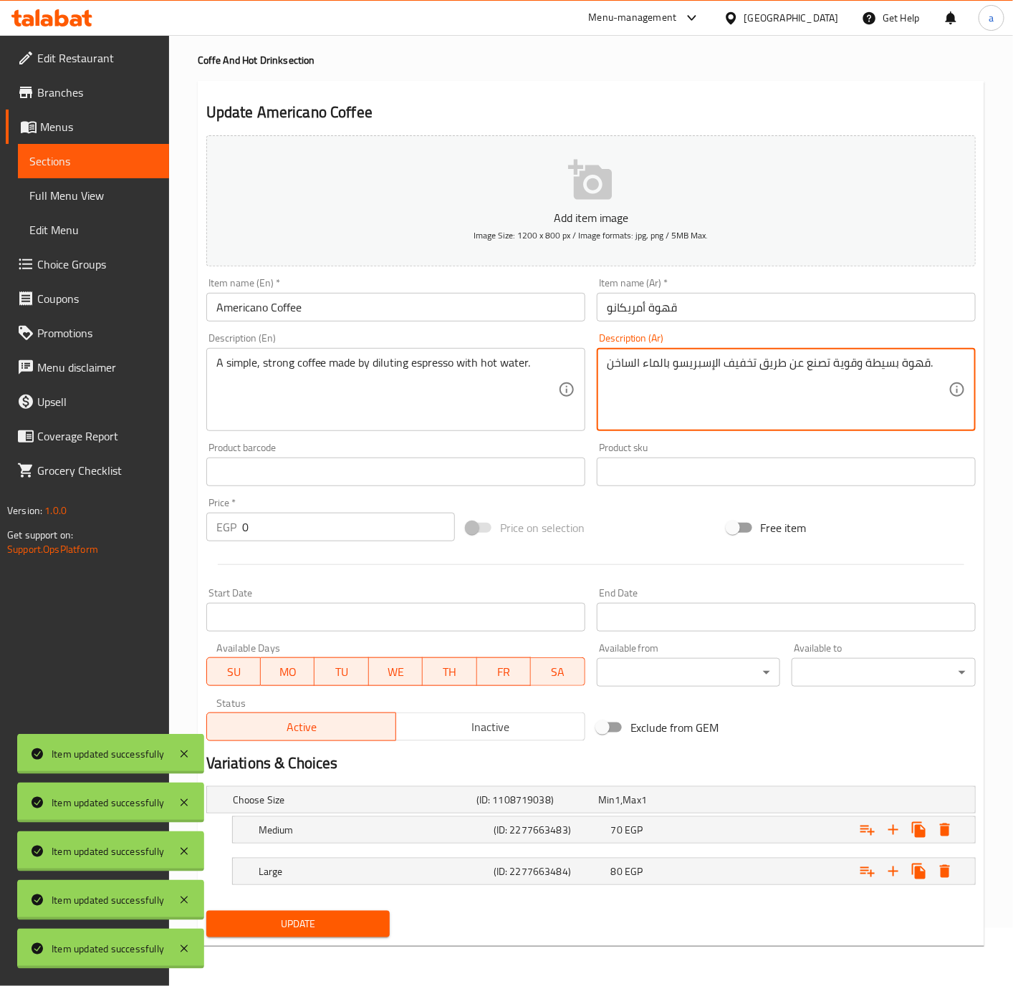
type textarea "قهوة بسيطة وقوية تصنع عن طريق تخفيف الإسبريسو بالماء الساخن."
click at [336, 959] on div "Home / Restaurants management / Menus / Sections / item / update Coffe And Hot …" at bounding box center [591, 481] width 844 height 1009
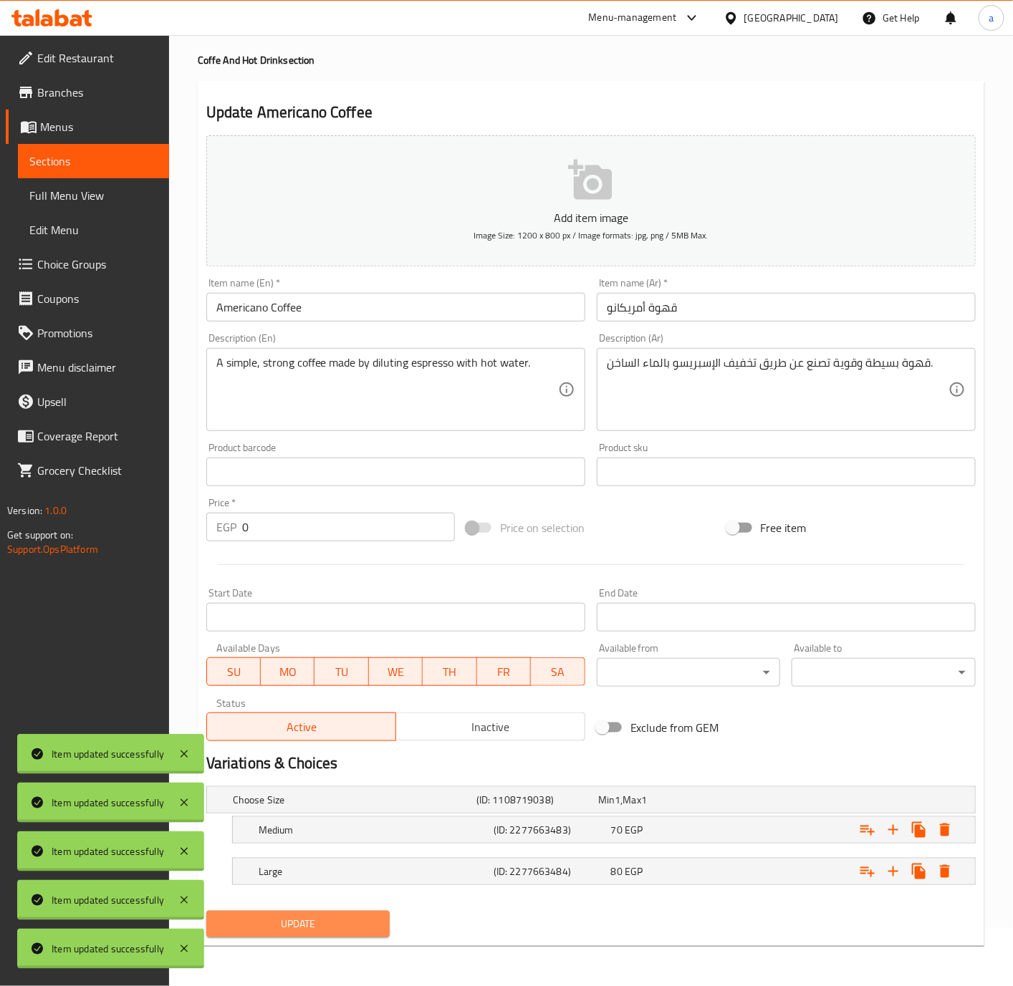
click at [355, 924] on span "Update" at bounding box center [298, 925] width 161 height 18
click at [355, 918] on span "Update" at bounding box center [298, 925] width 161 height 18
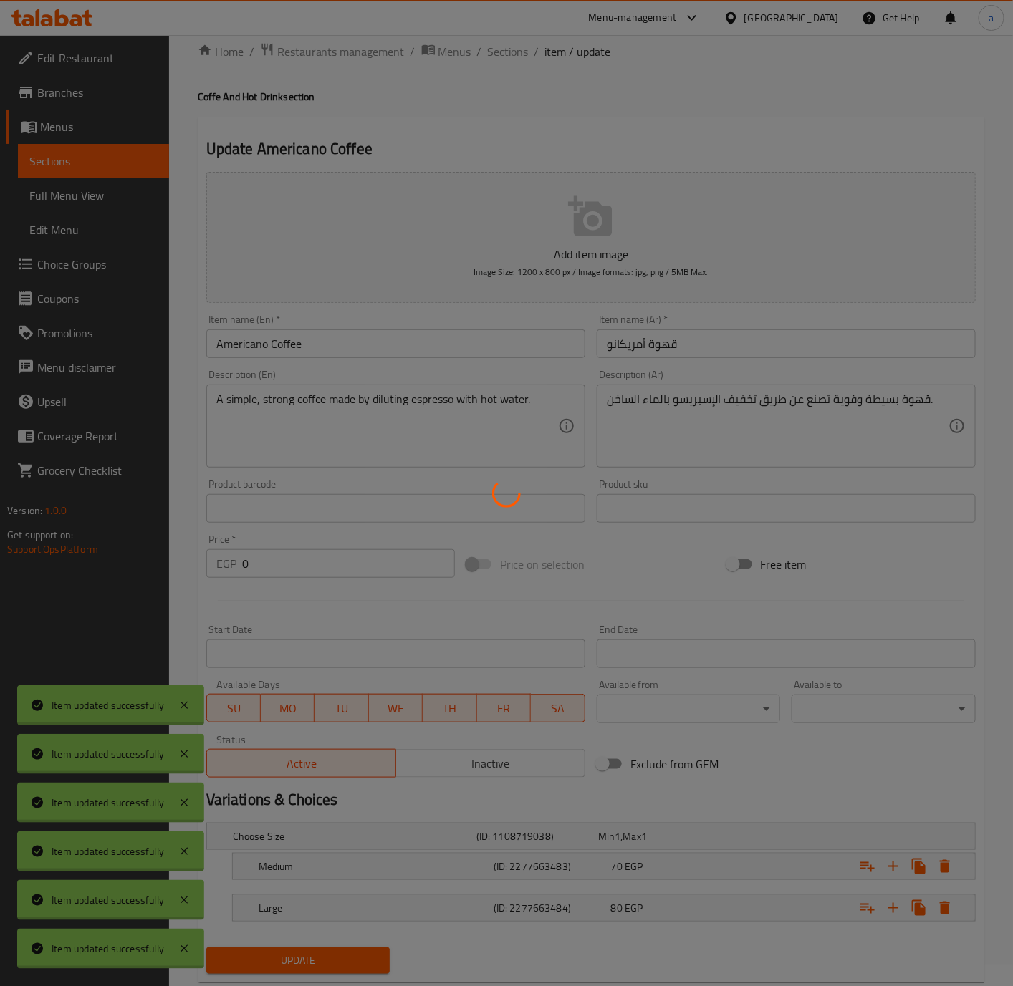
scroll to position [0, 0]
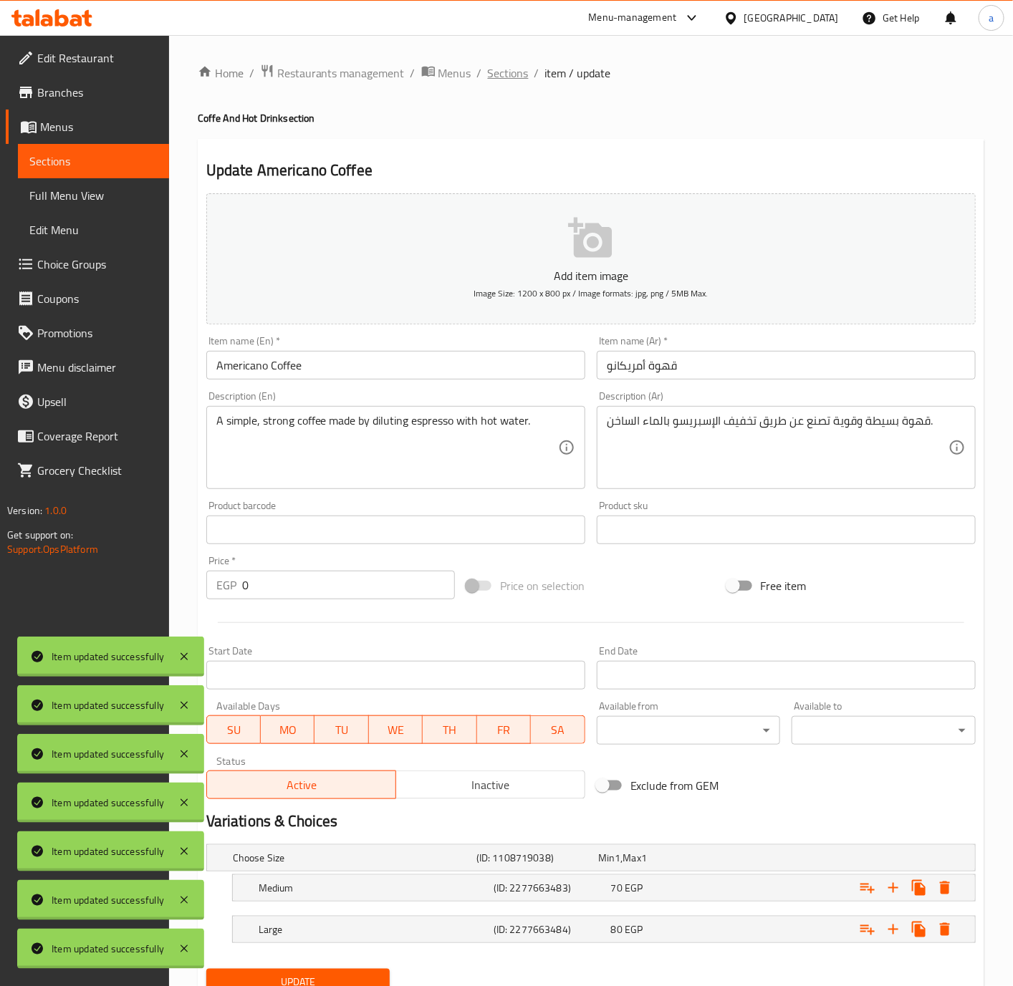
click at [519, 72] on span "Sections" at bounding box center [508, 72] width 41 height 17
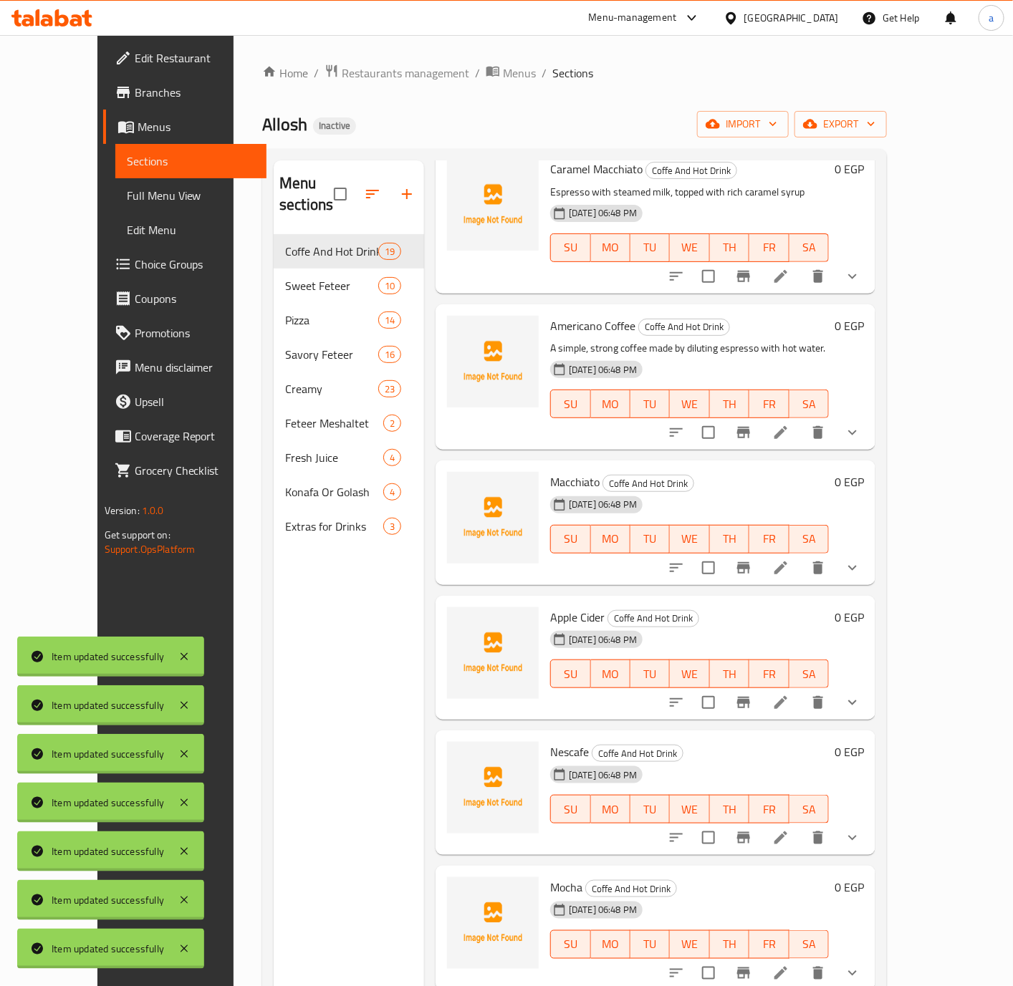
scroll to position [1850, 0]
click at [563, 470] on span "Macchiato" at bounding box center [574, 480] width 49 height 21
copy h6 "Macchiato"
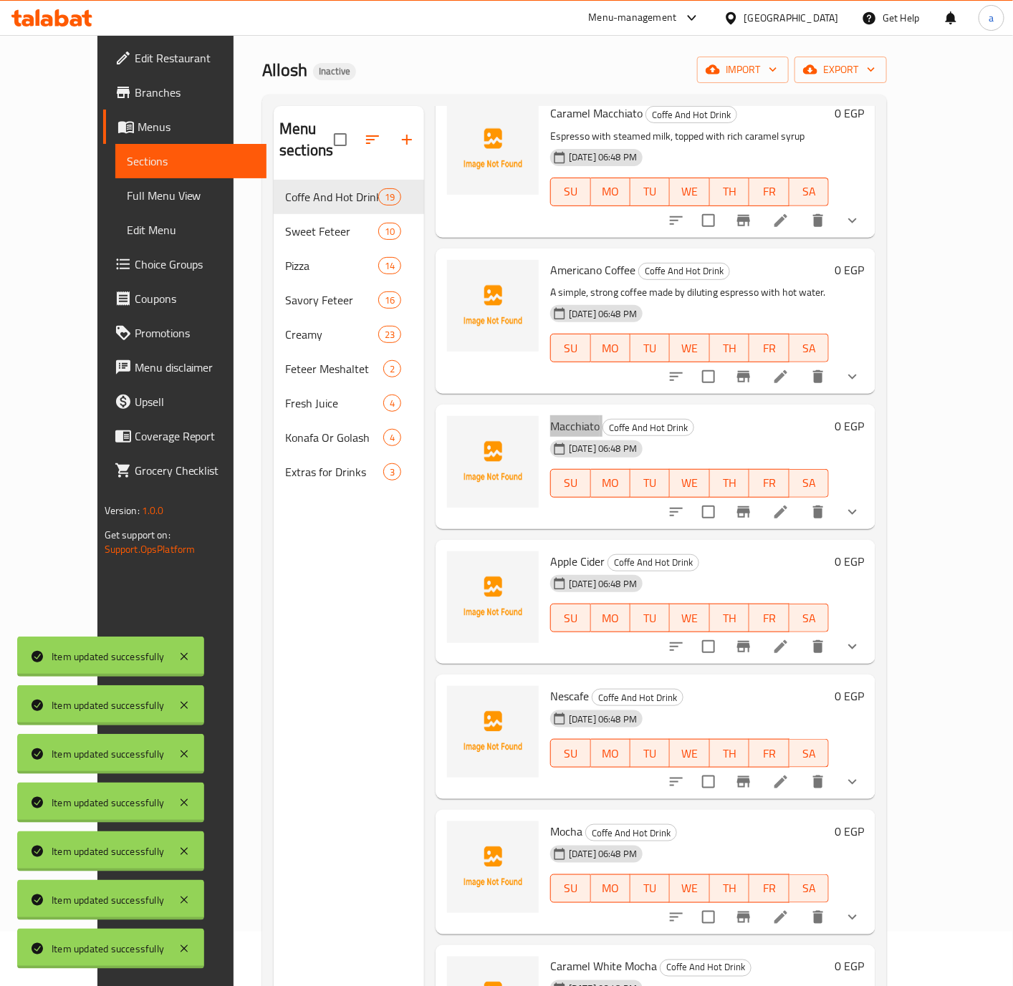
scroll to position [107, 0]
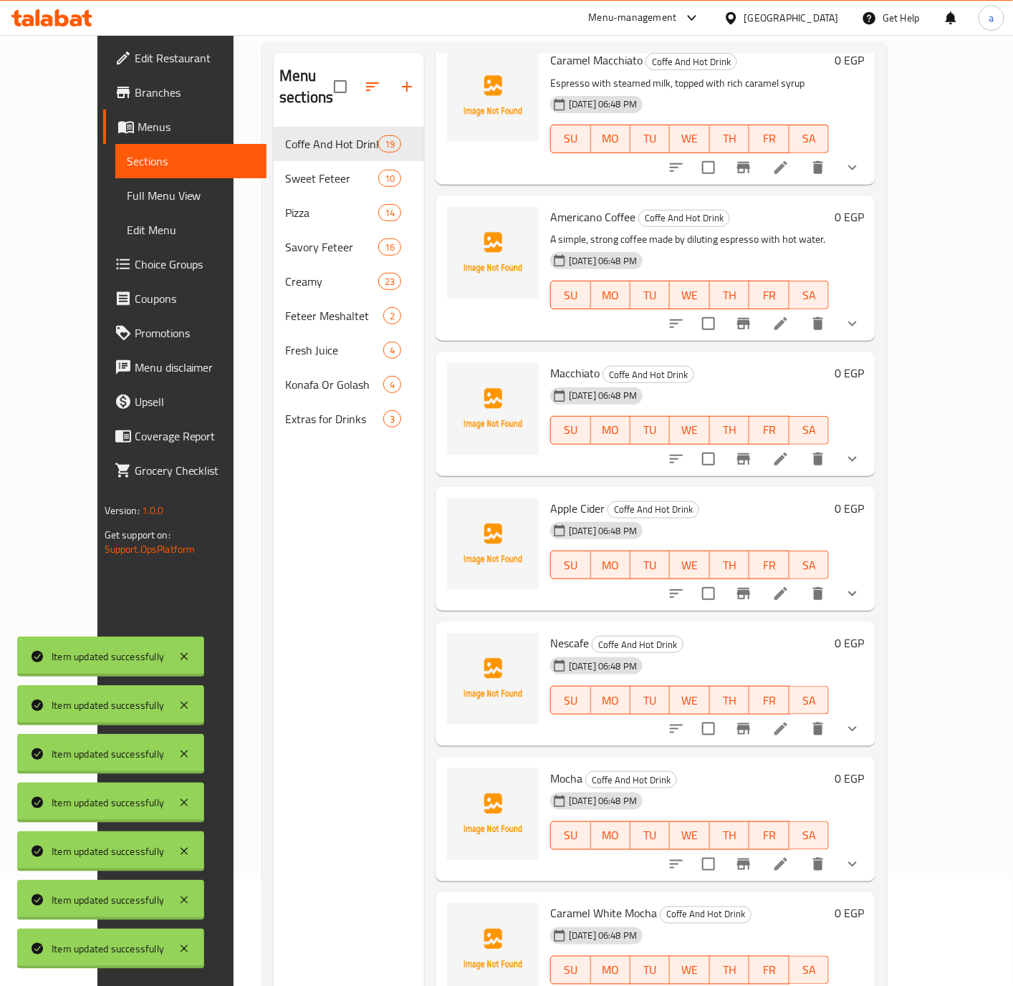
click at [544, 493] on div "Apple Cider Coffe And Hot Drink [DATE] 06:48 PM SU MO TU WE TH FR SA" at bounding box center [689, 549] width 290 height 113
click at [567, 498] on span "Apple Cider" at bounding box center [577, 508] width 54 height 21
copy span "Apple Cider"
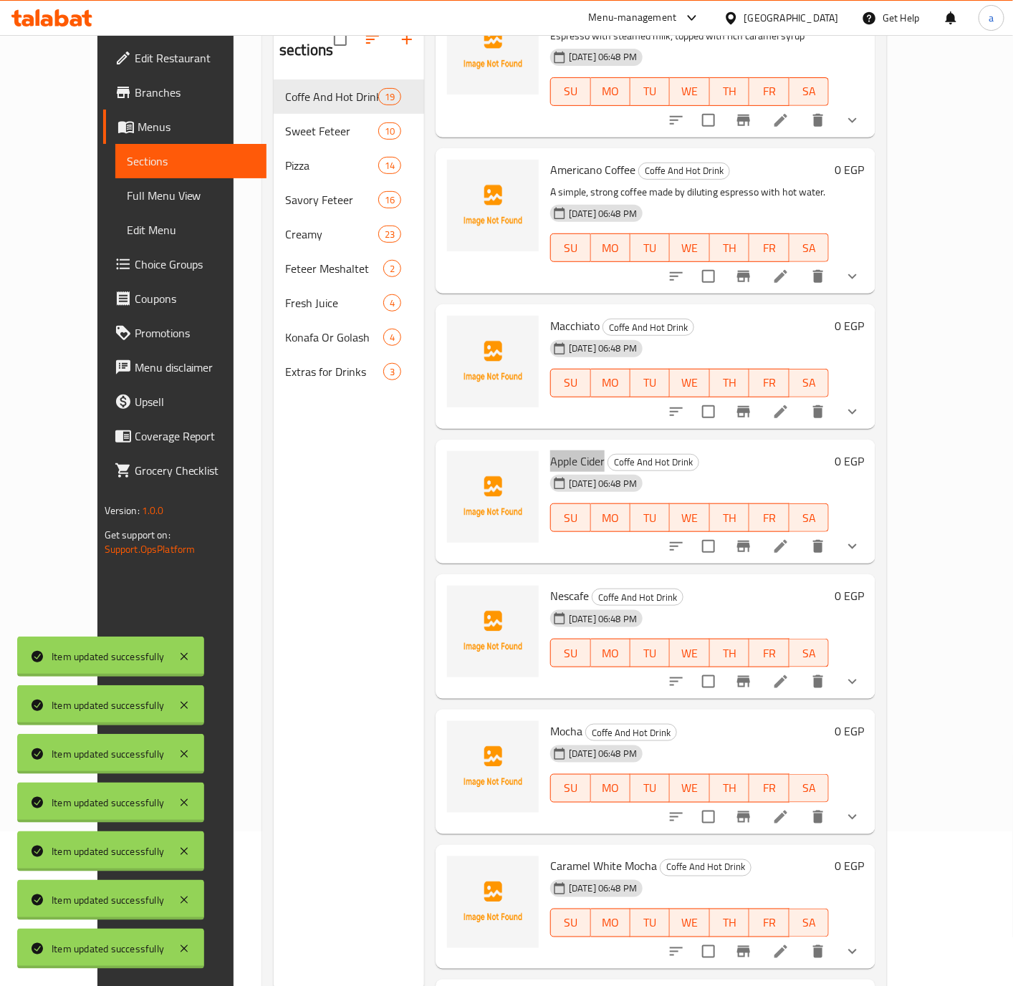
scroll to position [201, 0]
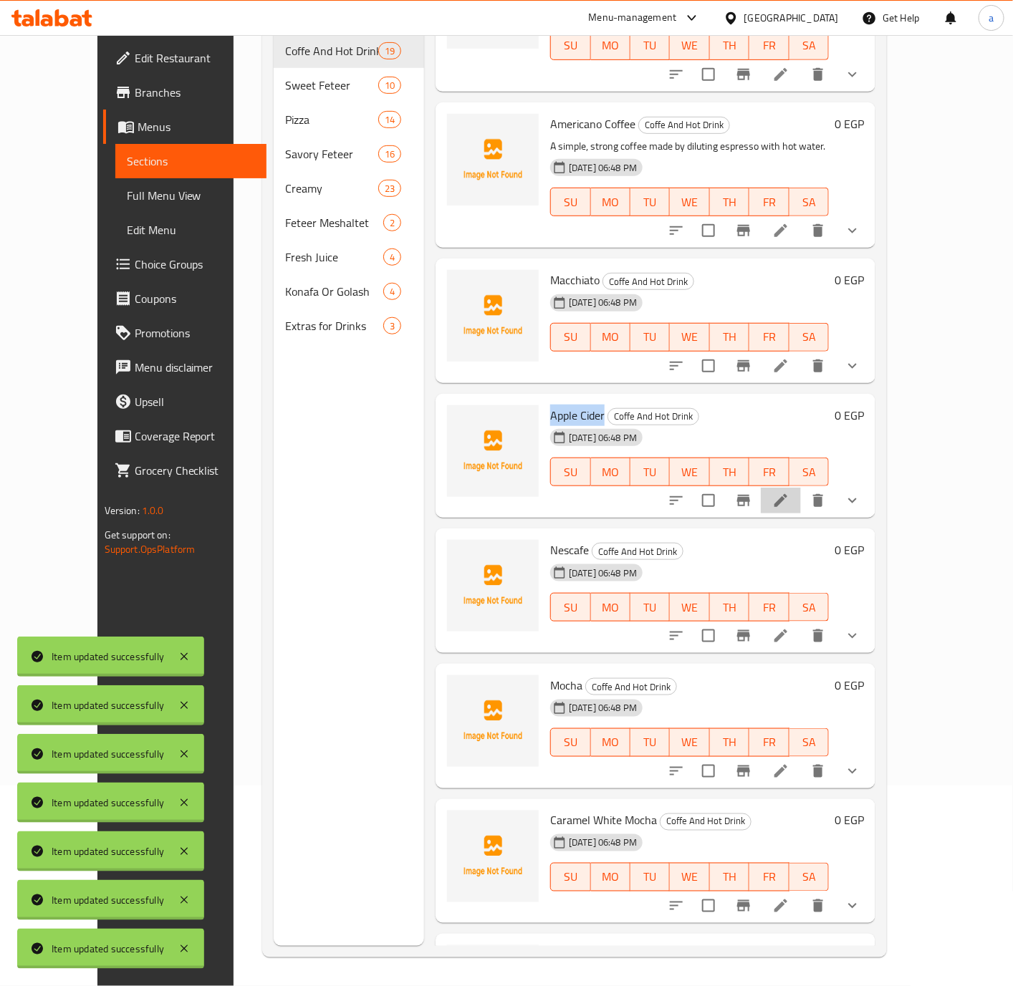
click at [801, 488] on li at bounding box center [781, 501] width 40 height 26
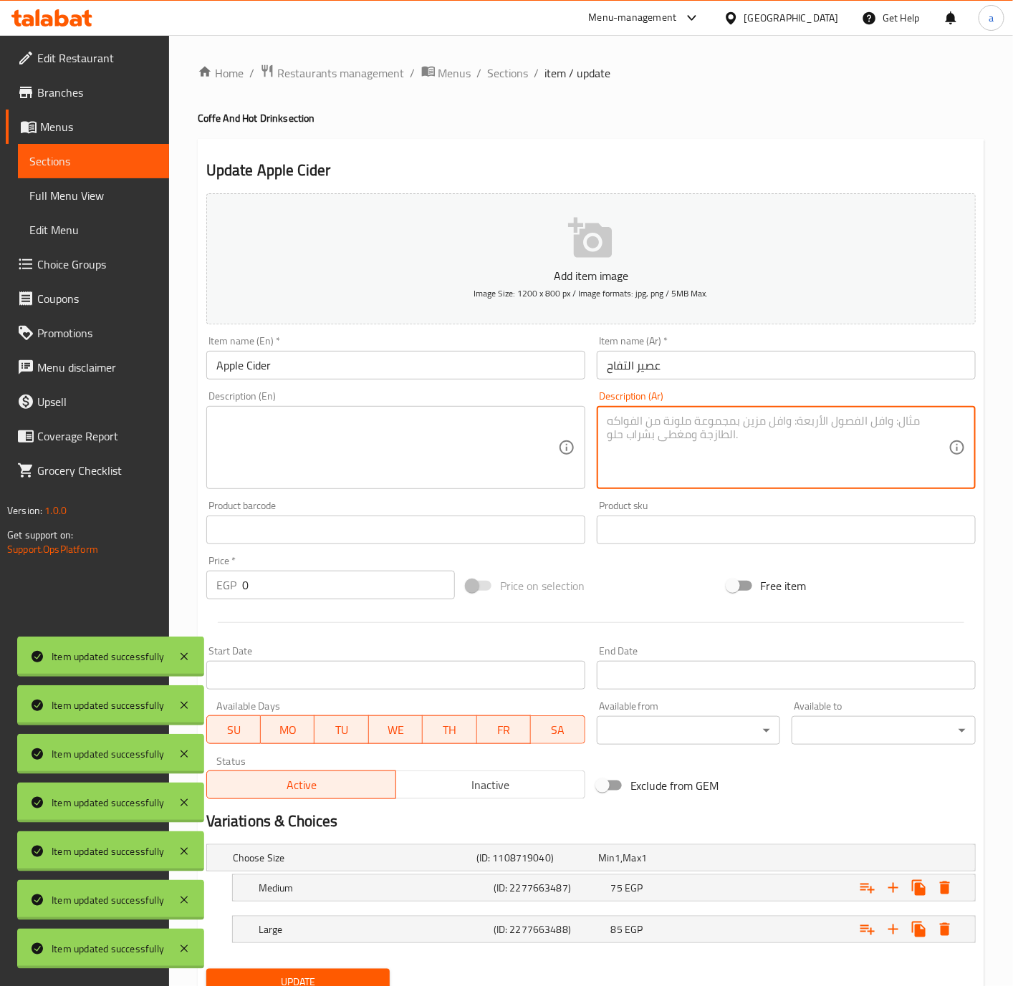
click at [789, 426] on textarea at bounding box center [778, 448] width 342 height 68
paste textarea "عصير التفاح الحار المتبل لمشروب فاكهي ومريح"
click at [789, 426] on textarea "عصير التفاح الحار المتبل لمشروب فاكهي ومريح" at bounding box center [778, 448] width 342 height 68
type textarea "عصير التفاح الحار المتبل لمشروب فاكهي ومريح"
click at [449, 465] on textarea at bounding box center [387, 448] width 342 height 68
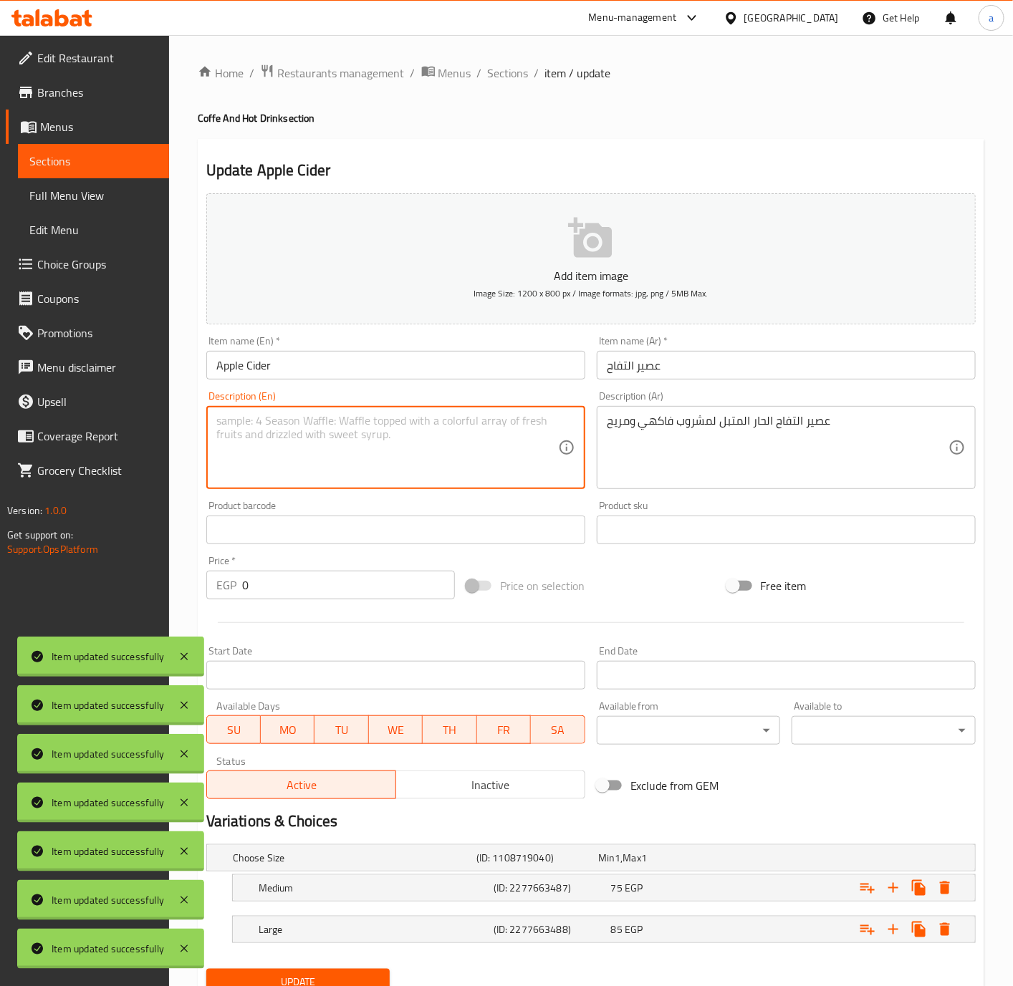
paste textarea "Hot spiced apple juice for a fruity and cozy beverage"
type textarea "Hot spiced apple juice for a fruity and cozy beverage"
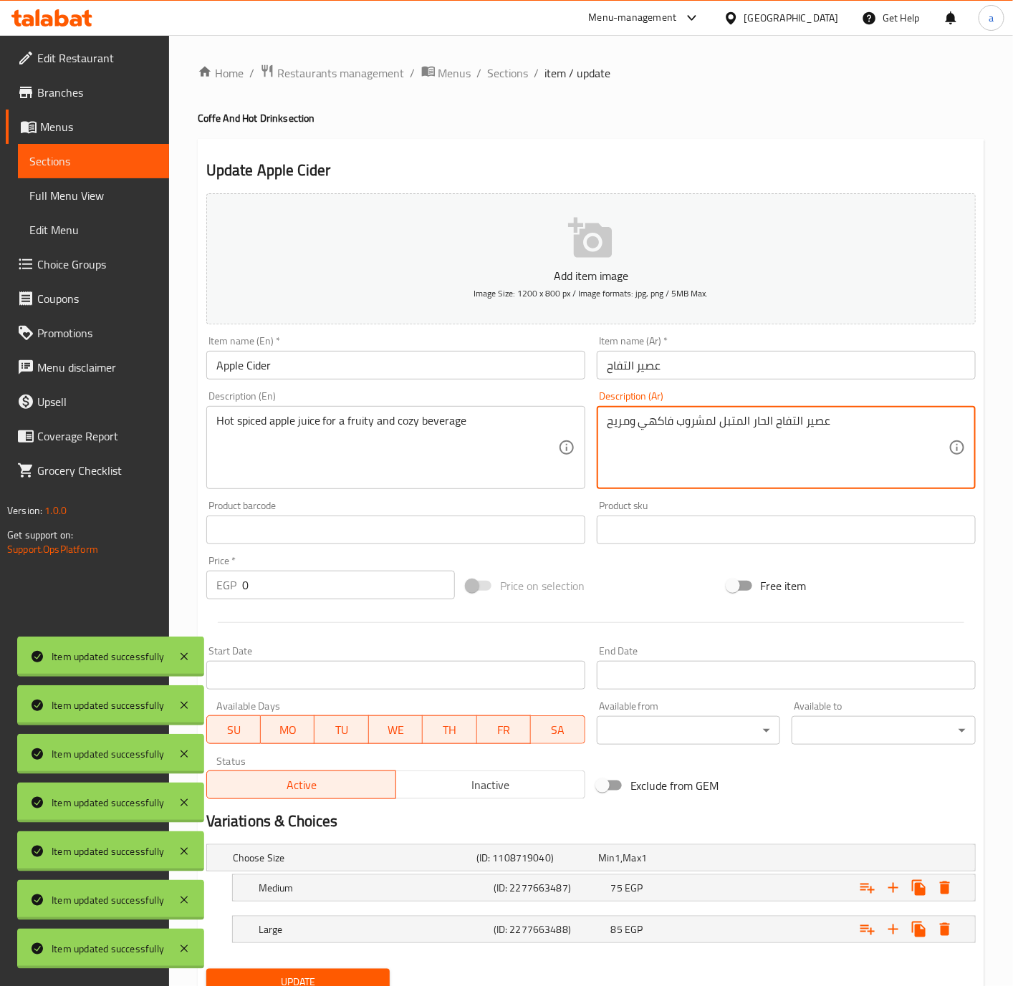
click at [624, 430] on textarea "عصير التفاح الحار المتبل لمشروب فاكهي ومريح" at bounding box center [778, 448] width 342 height 68
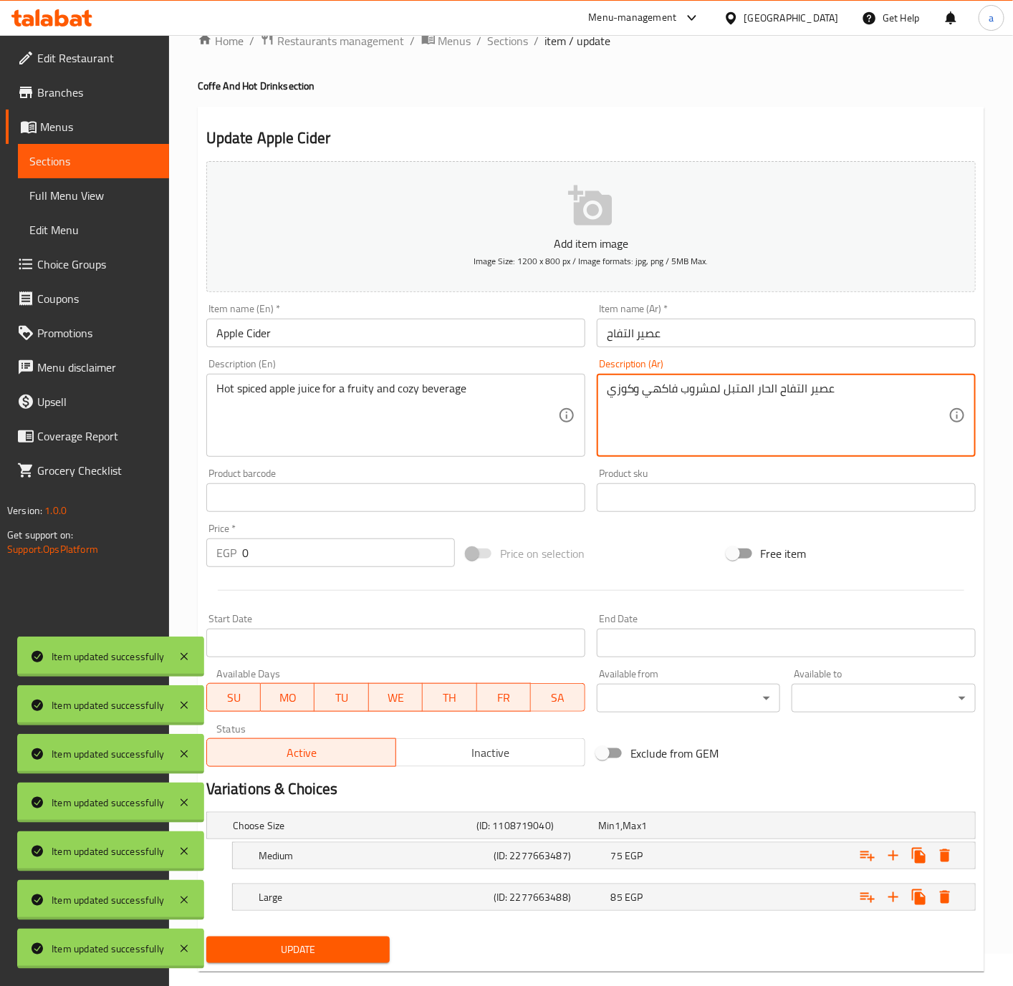
scroll to position [60, 0]
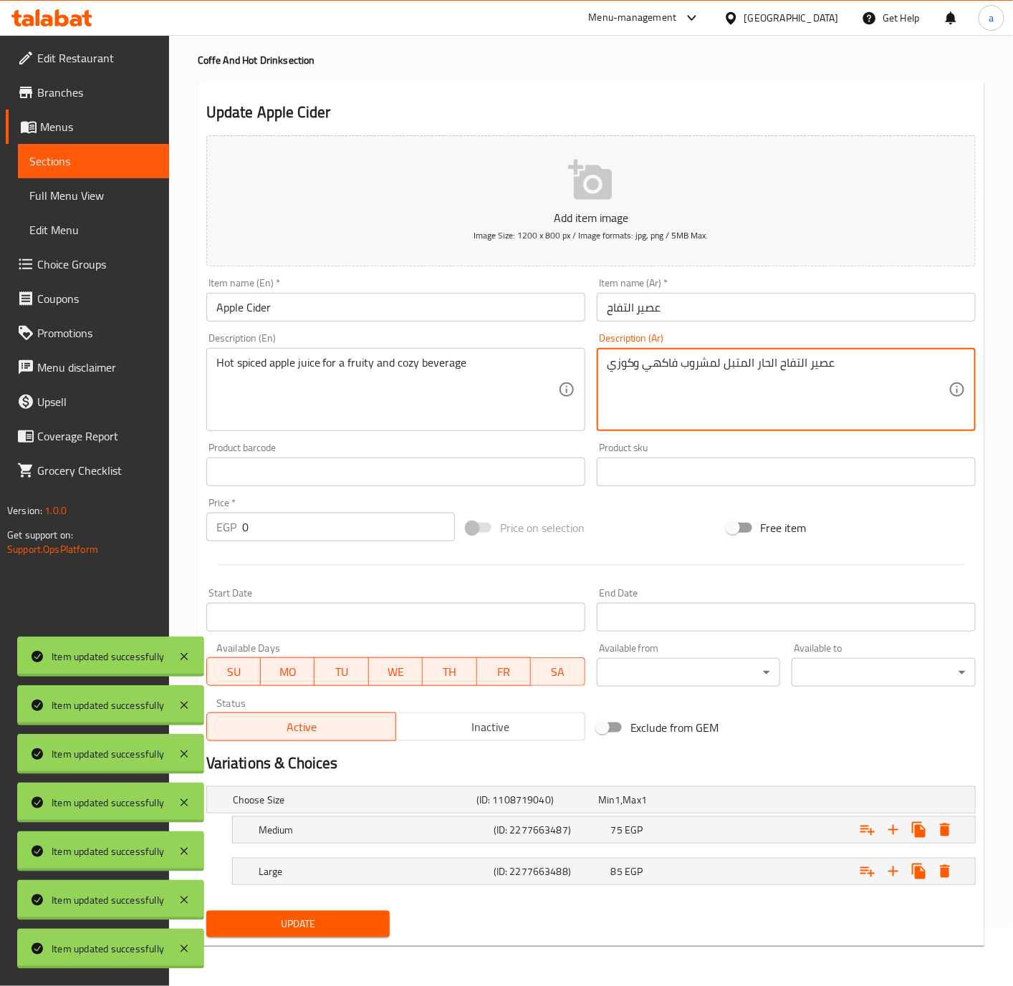
type textarea "عصير التفاح الحار المتبل لمشروب فاكهي وكوزي"
click at [312, 933] on button "Update" at bounding box center [298, 924] width 184 height 27
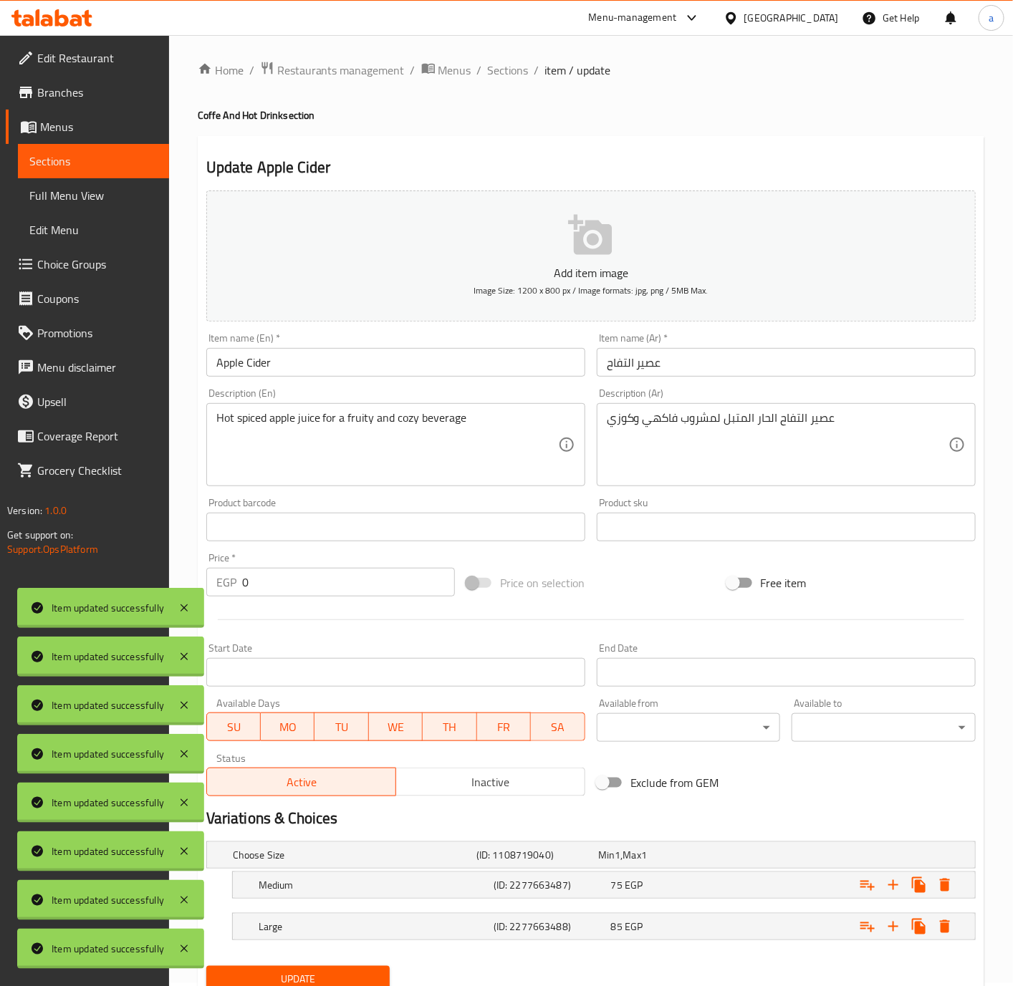
scroll to position [0, 0]
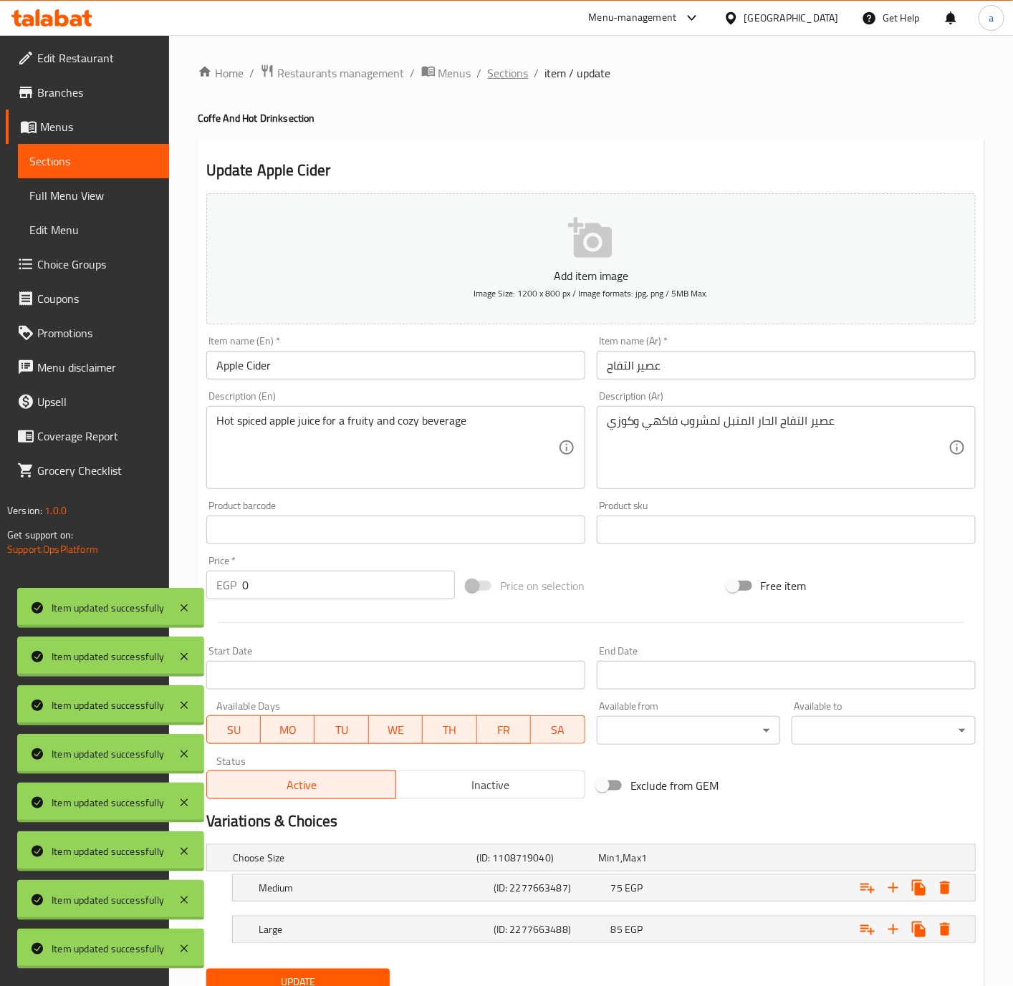
click at [496, 64] on span "Sections" at bounding box center [508, 72] width 41 height 17
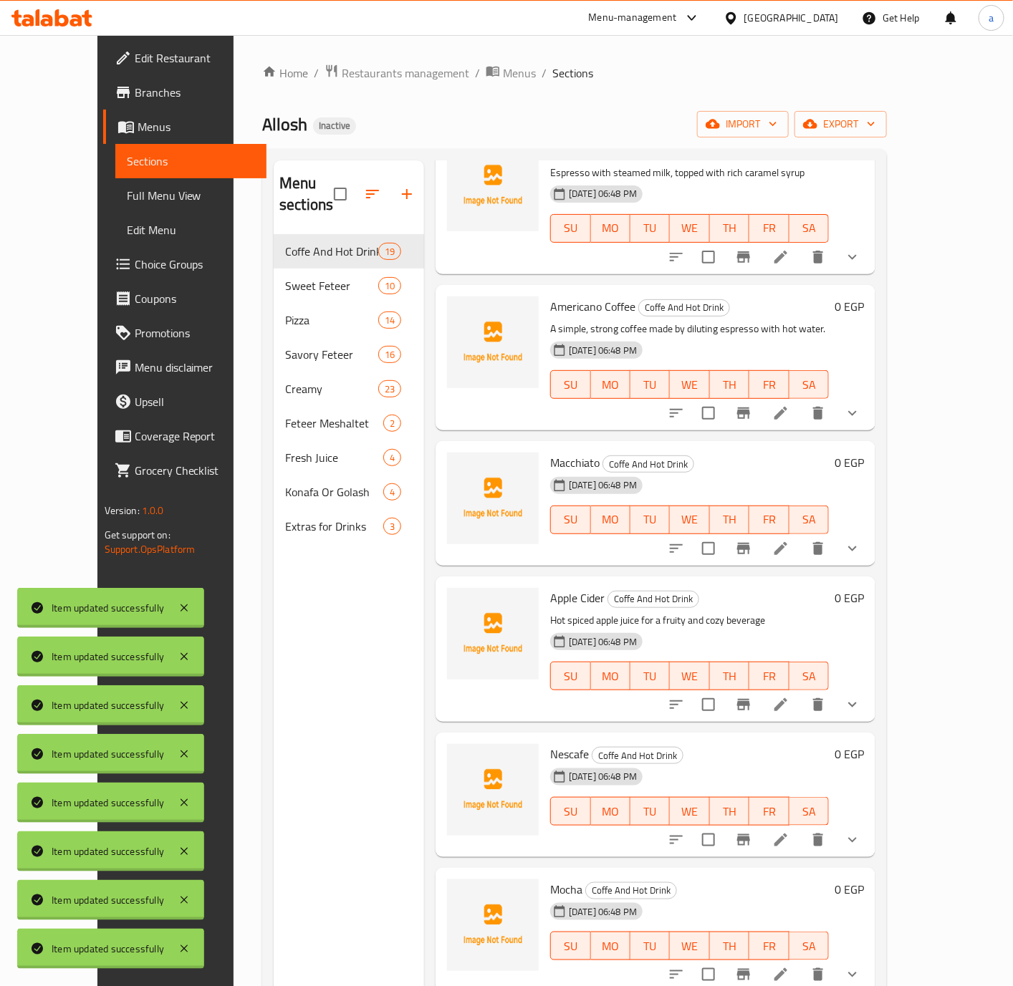
scroll to position [1872, 0]
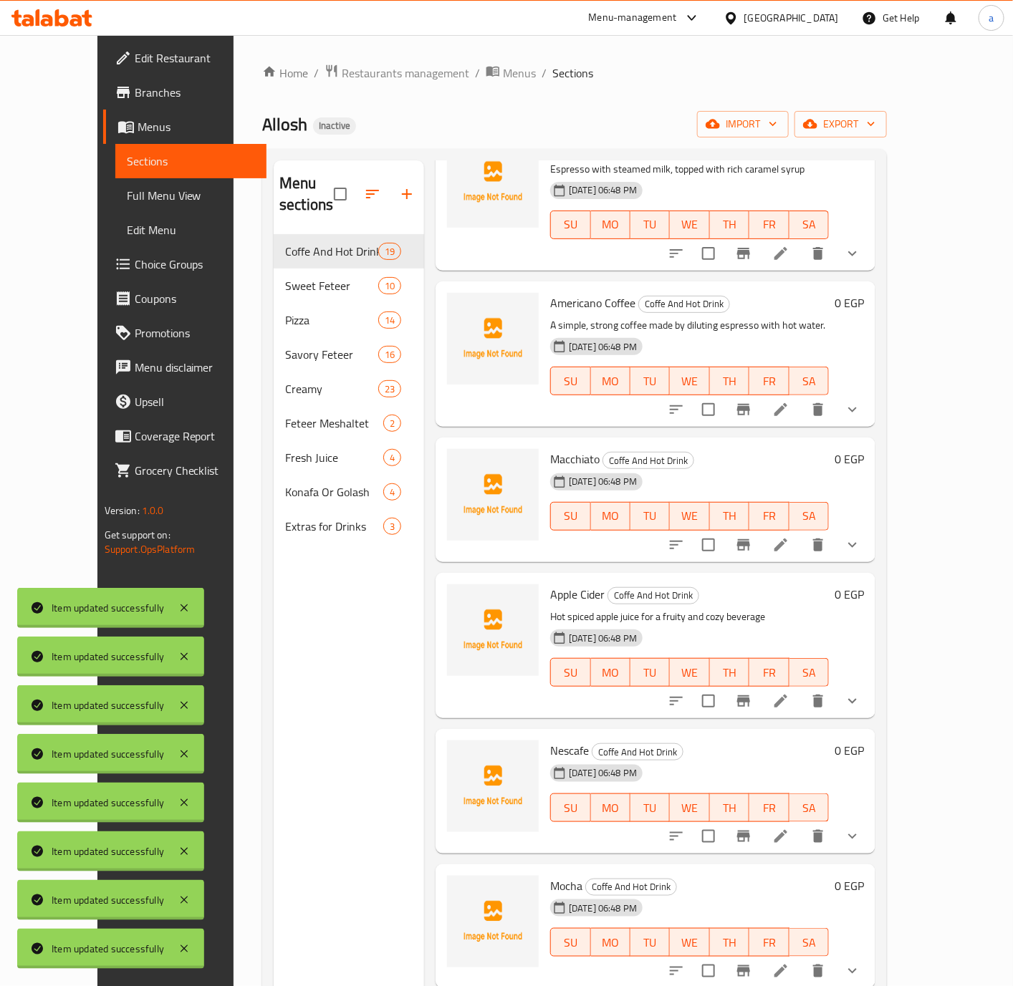
click at [555, 740] on span "Nescafe" at bounding box center [569, 750] width 39 height 21
copy h6 "Nescafe"
click at [787, 830] on icon at bounding box center [780, 836] width 13 height 13
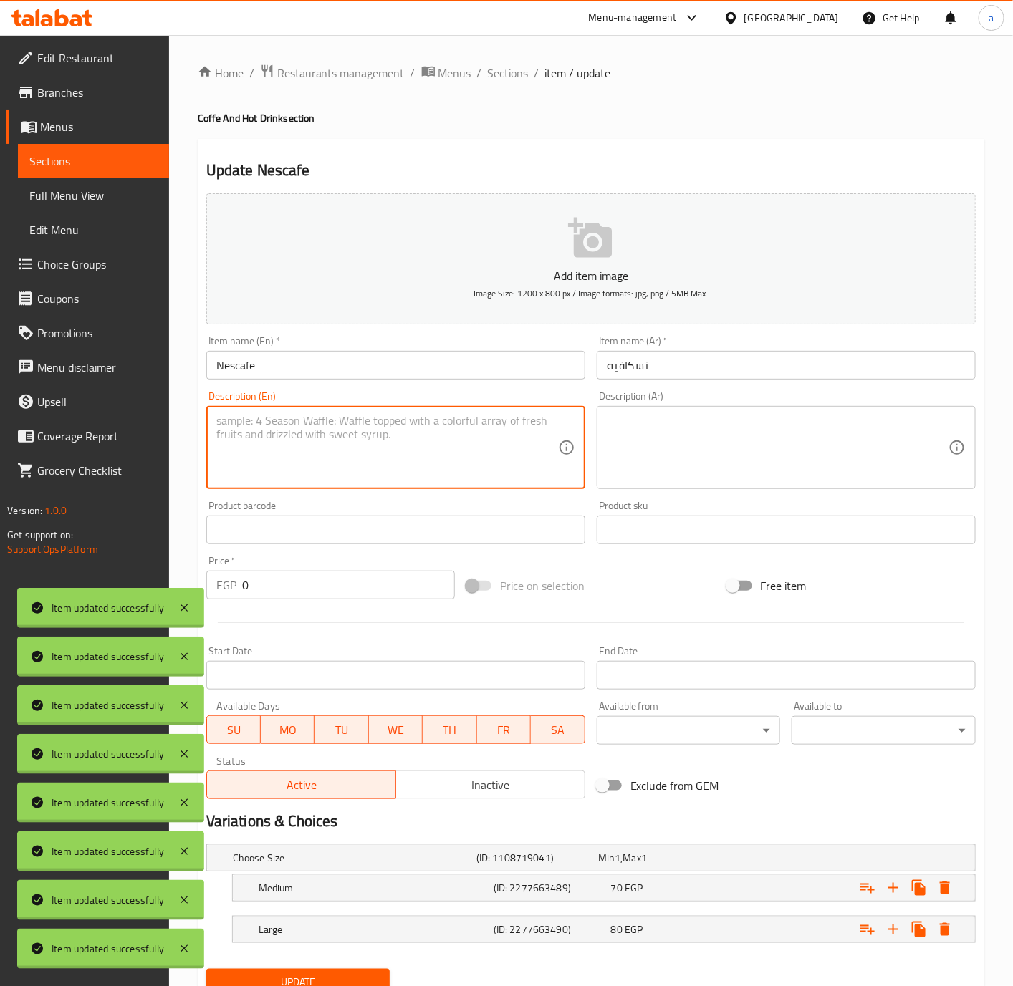
click at [375, 469] on textarea at bounding box center [387, 448] width 342 height 68
paste textarea "Instant coffee served hot, offering a quick and convenient coffee option"
click at [509, 447] on textarea "Instant coffee served hot, offering a quick and convenient coffee option" at bounding box center [387, 448] width 342 height 68
paste textarea
type textarea "Instant coffee served hot"
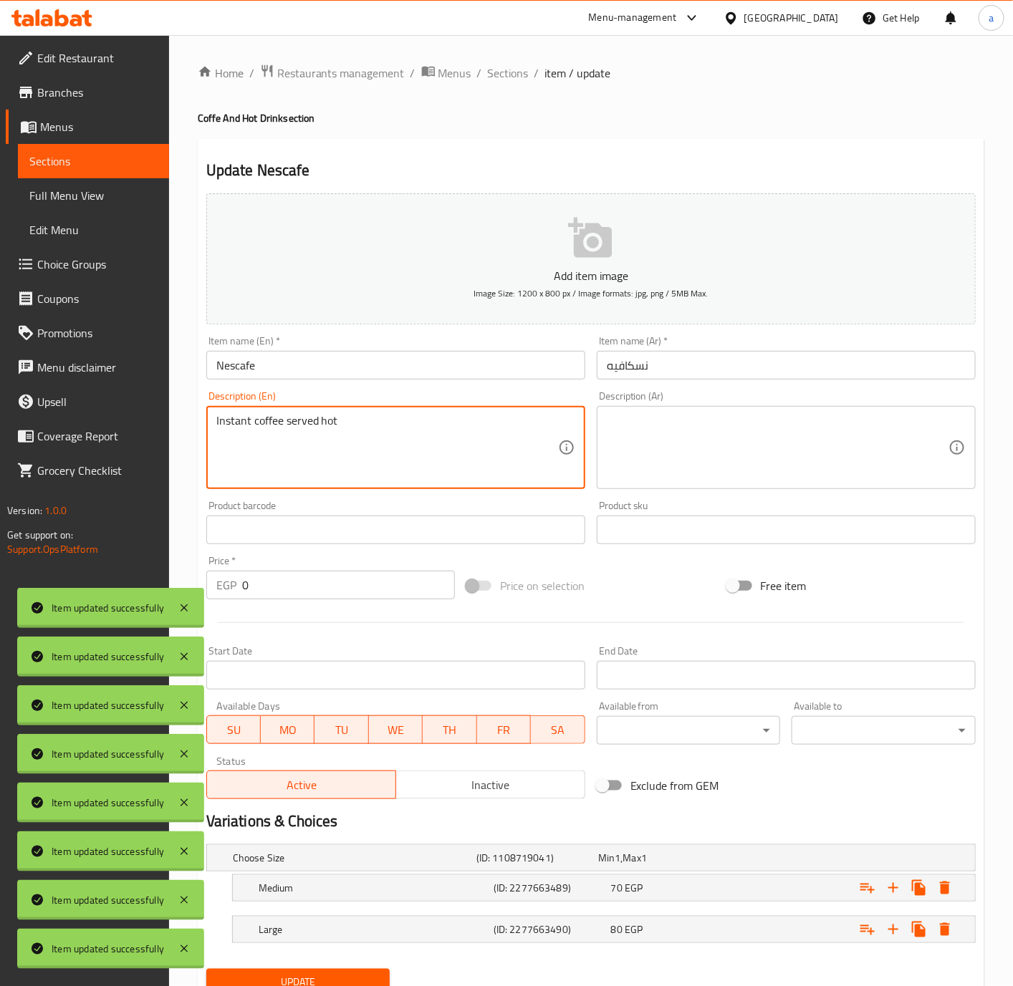
click at [555, 414] on textarea "Instant coffee served hot" at bounding box center [387, 448] width 342 height 68
click at [650, 409] on div "Description (Ar)" at bounding box center [786, 447] width 379 height 83
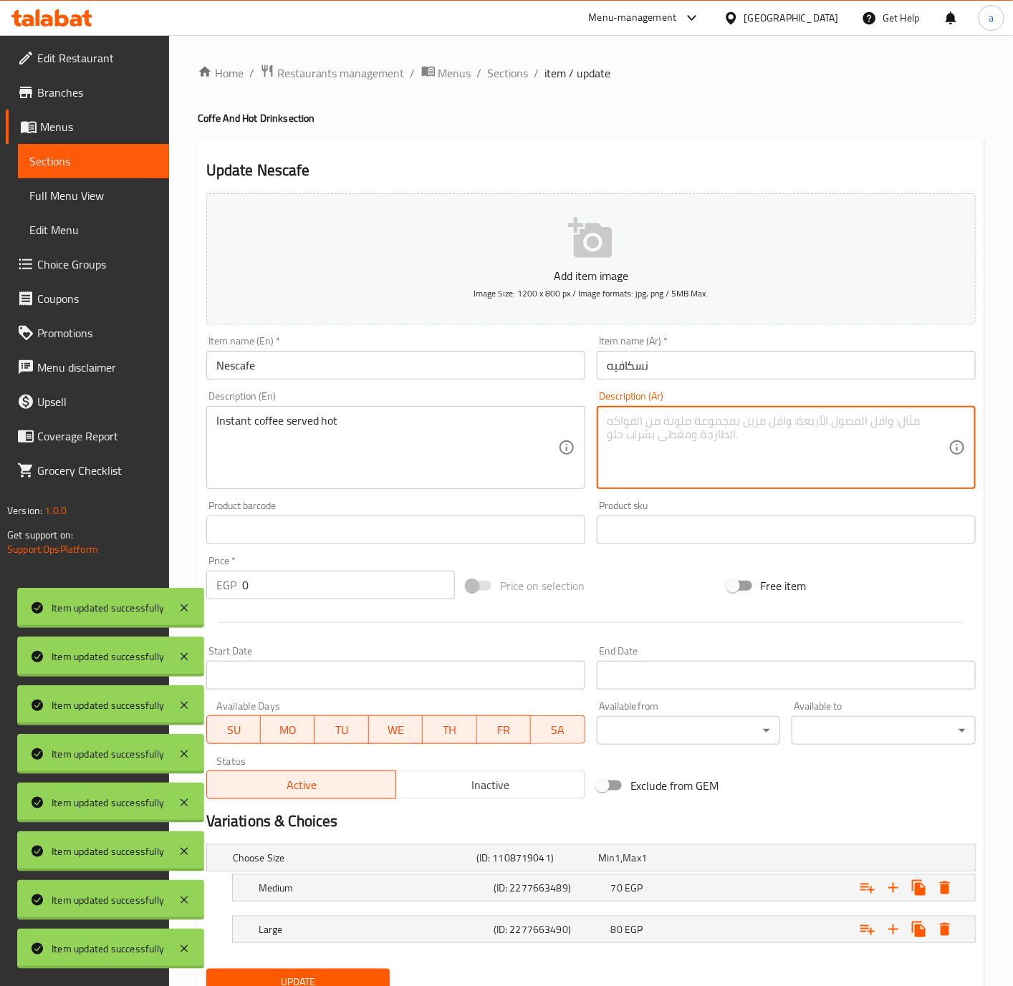
paste textarea "قهوة سريعة التحضير تقدم ساخنة"
type textarea "قهوة سريعة التحضير تقدم ساخنة"
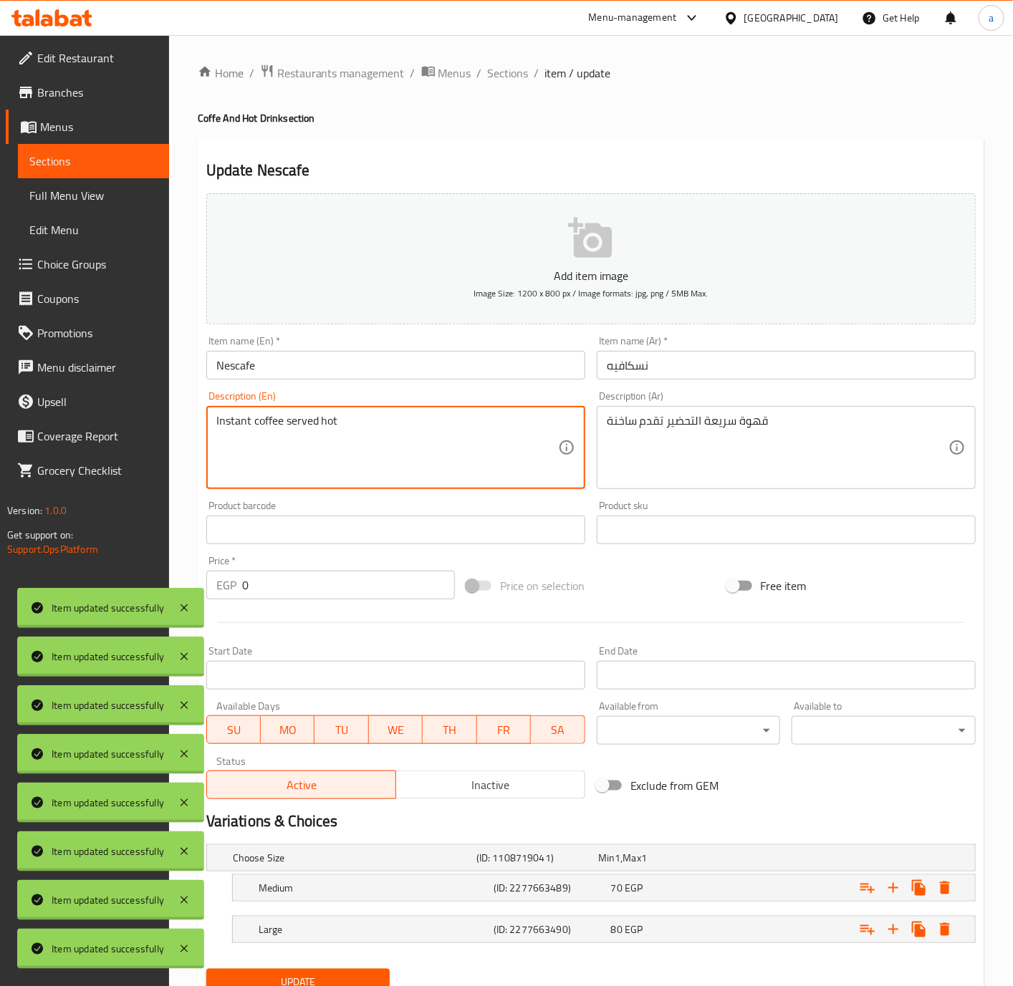
click at [241, 417] on textarea "Instant coffee served hot" at bounding box center [387, 448] width 342 height 68
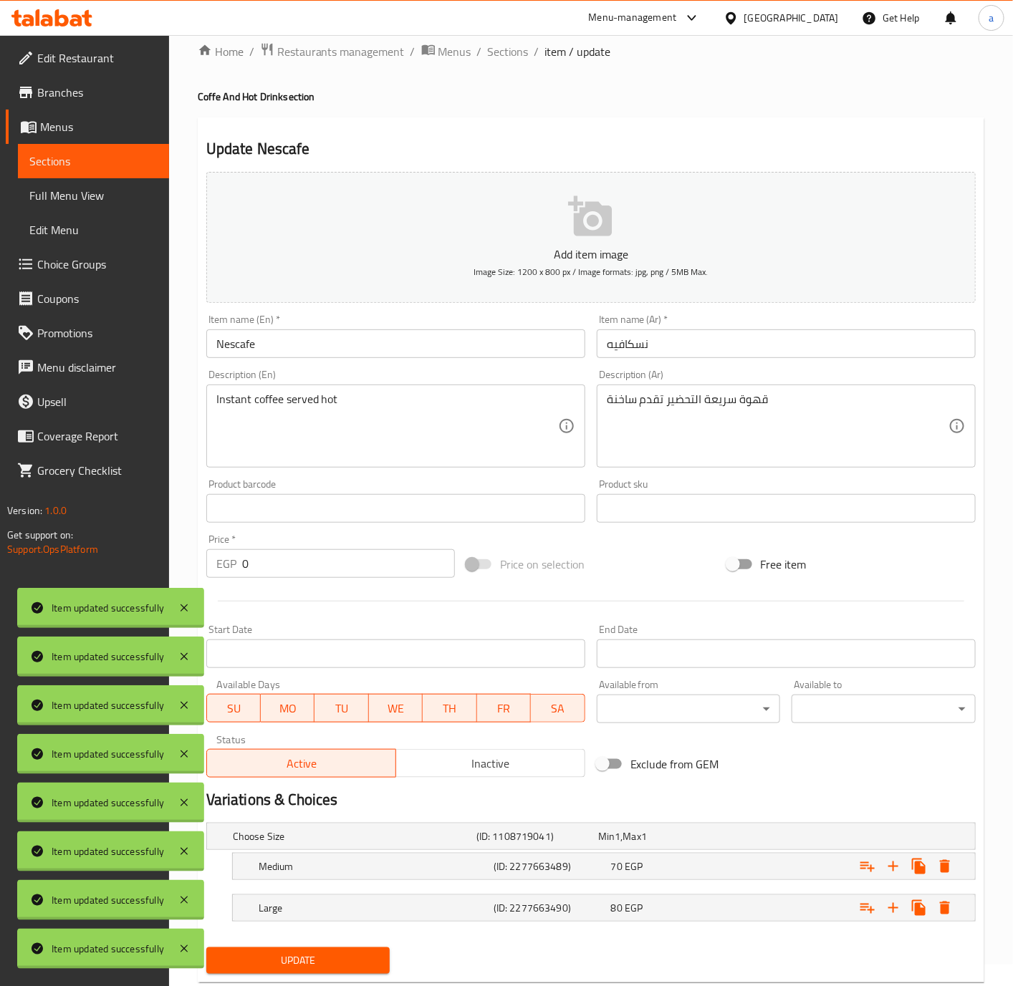
scroll to position [60, 0]
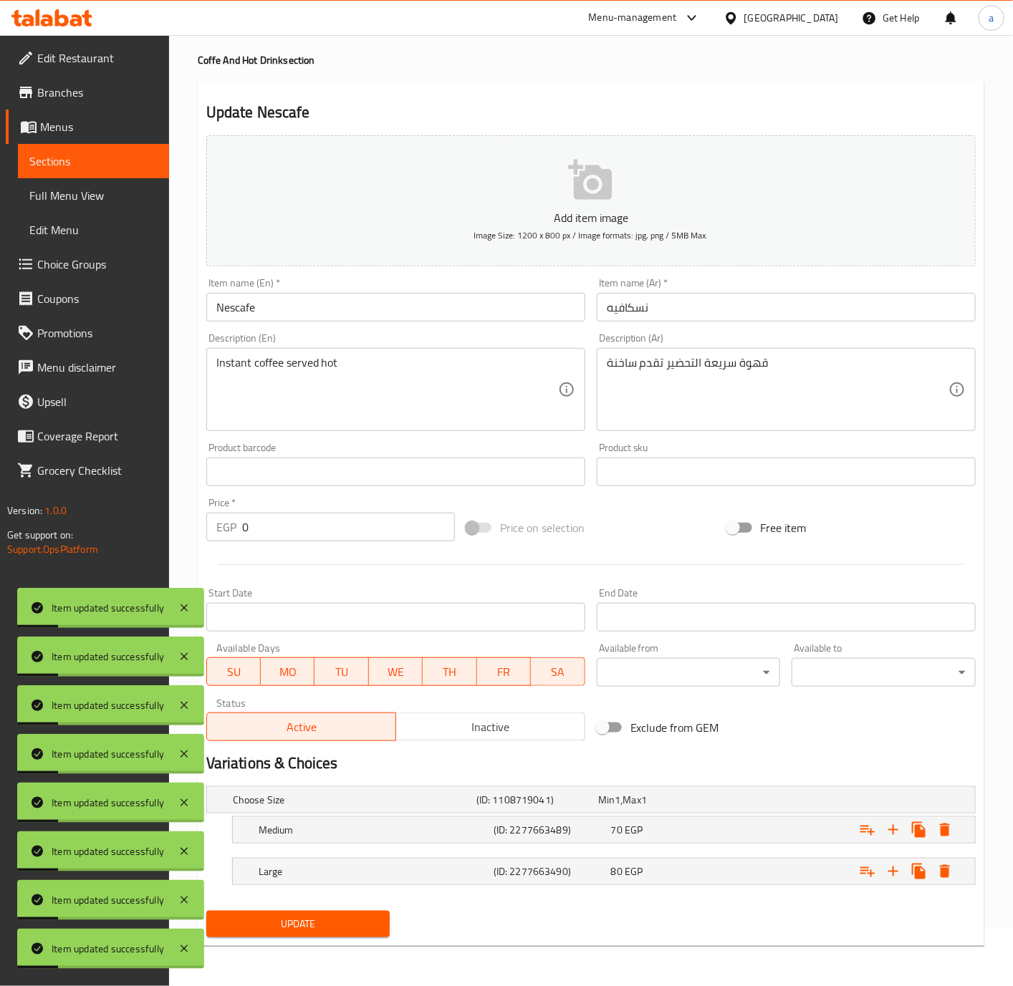
click at [388, 925] on button "Update" at bounding box center [298, 924] width 184 height 27
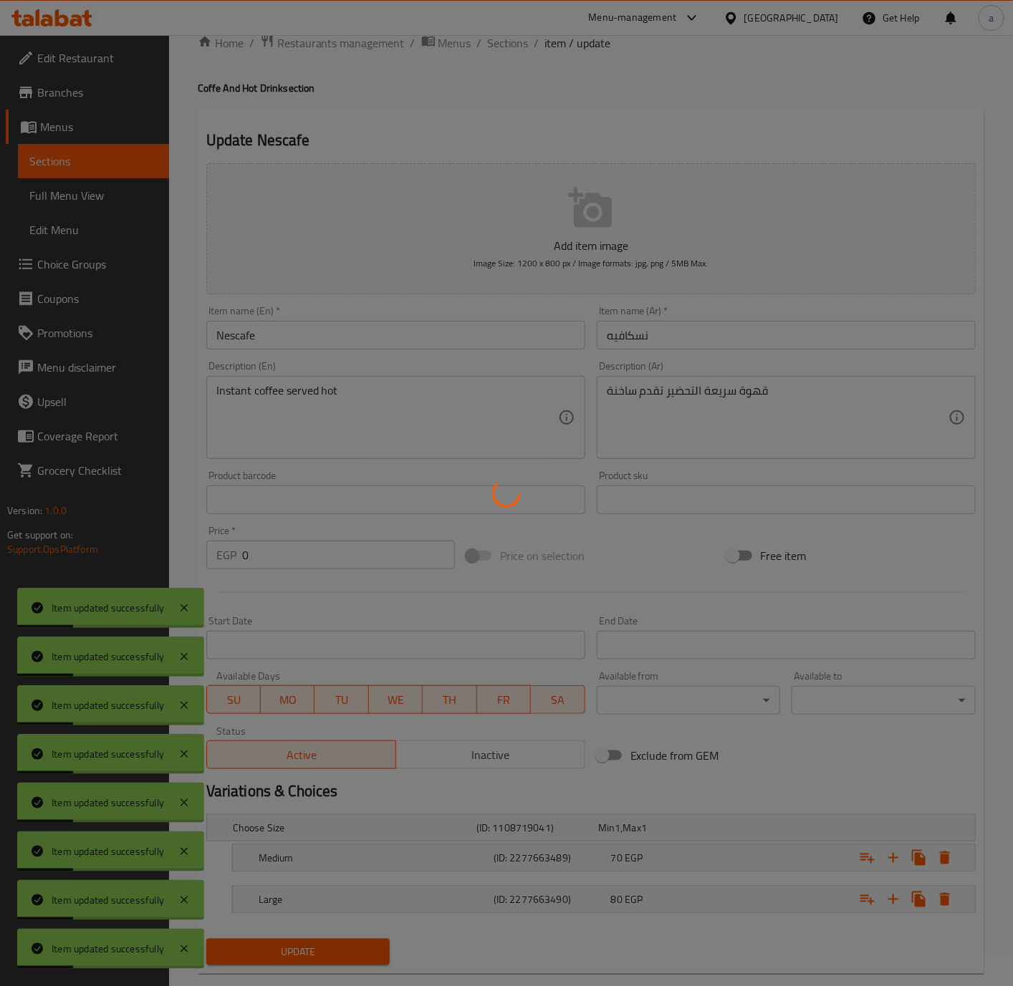
scroll to position [0, 0]
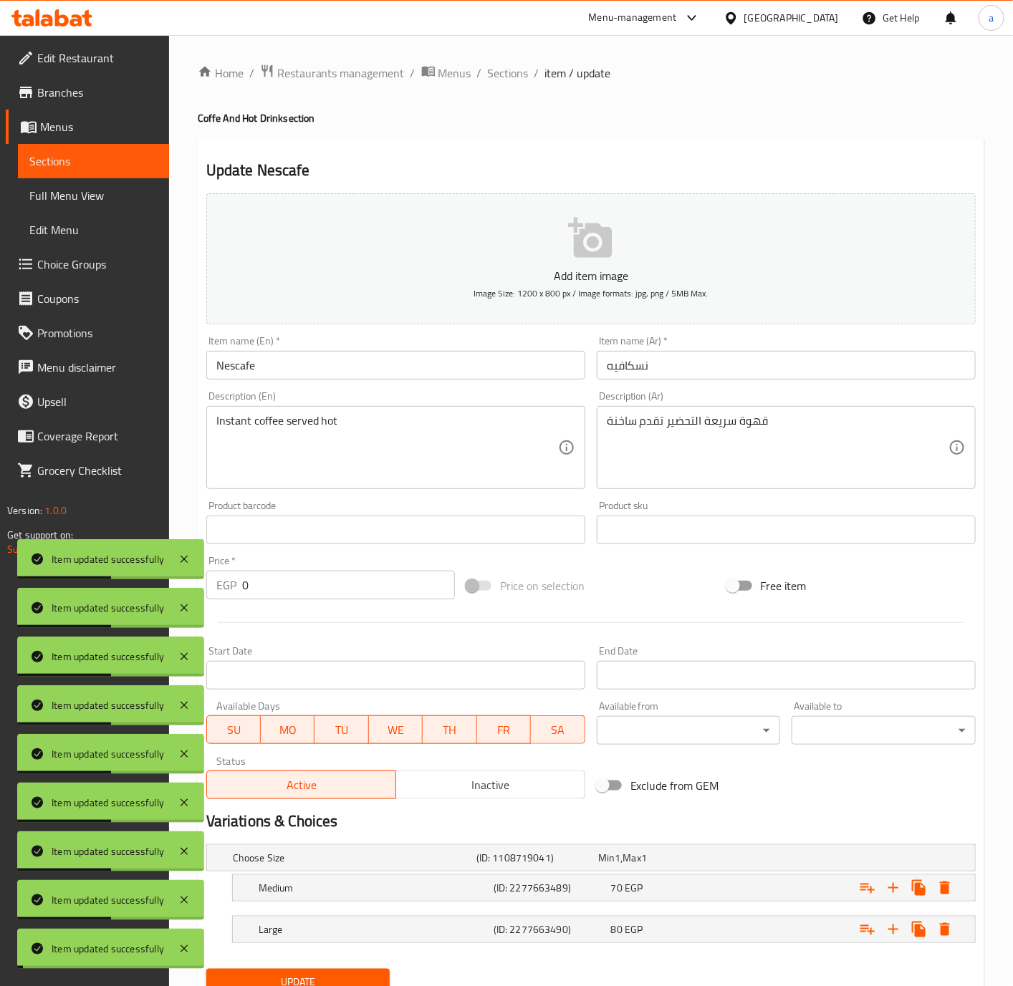
click at [499, 80] on span "Sections" at bounding box center [508, 72] width 41 height 17
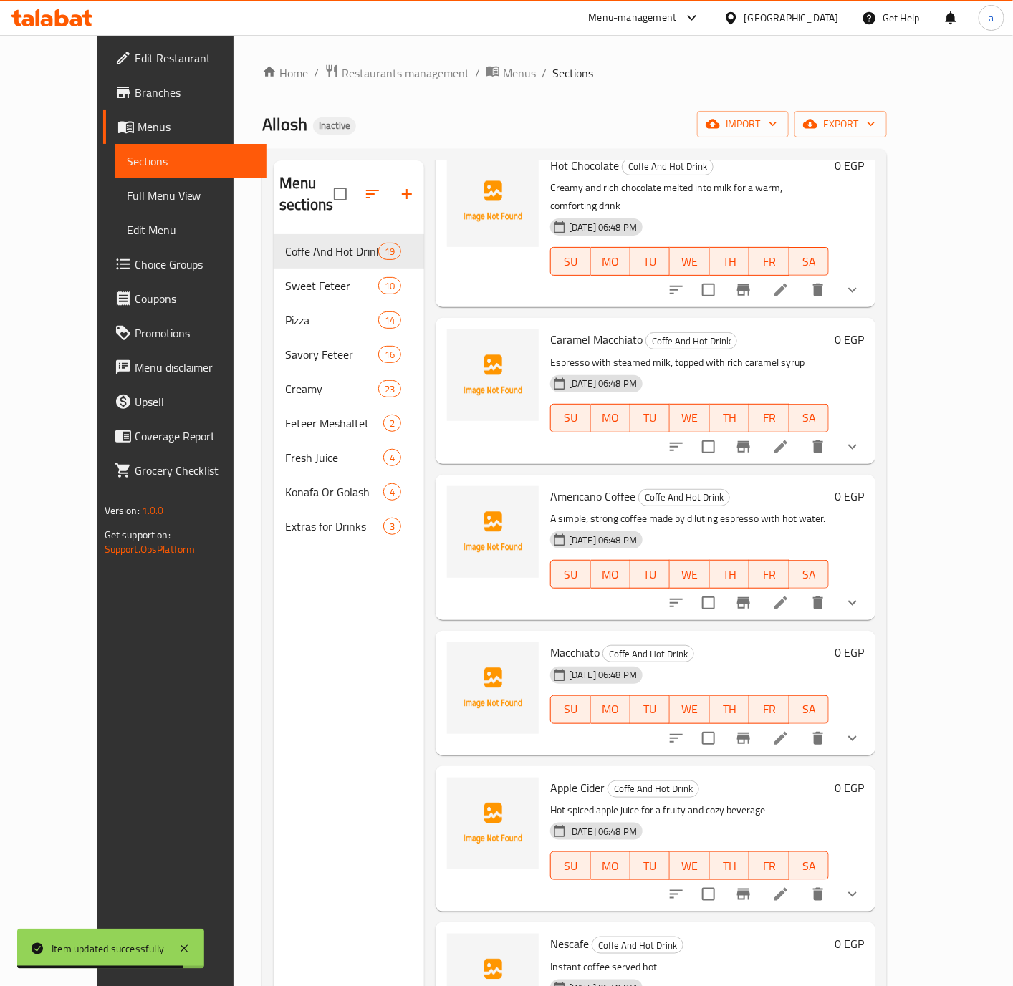
scroll to position [1893, 0]
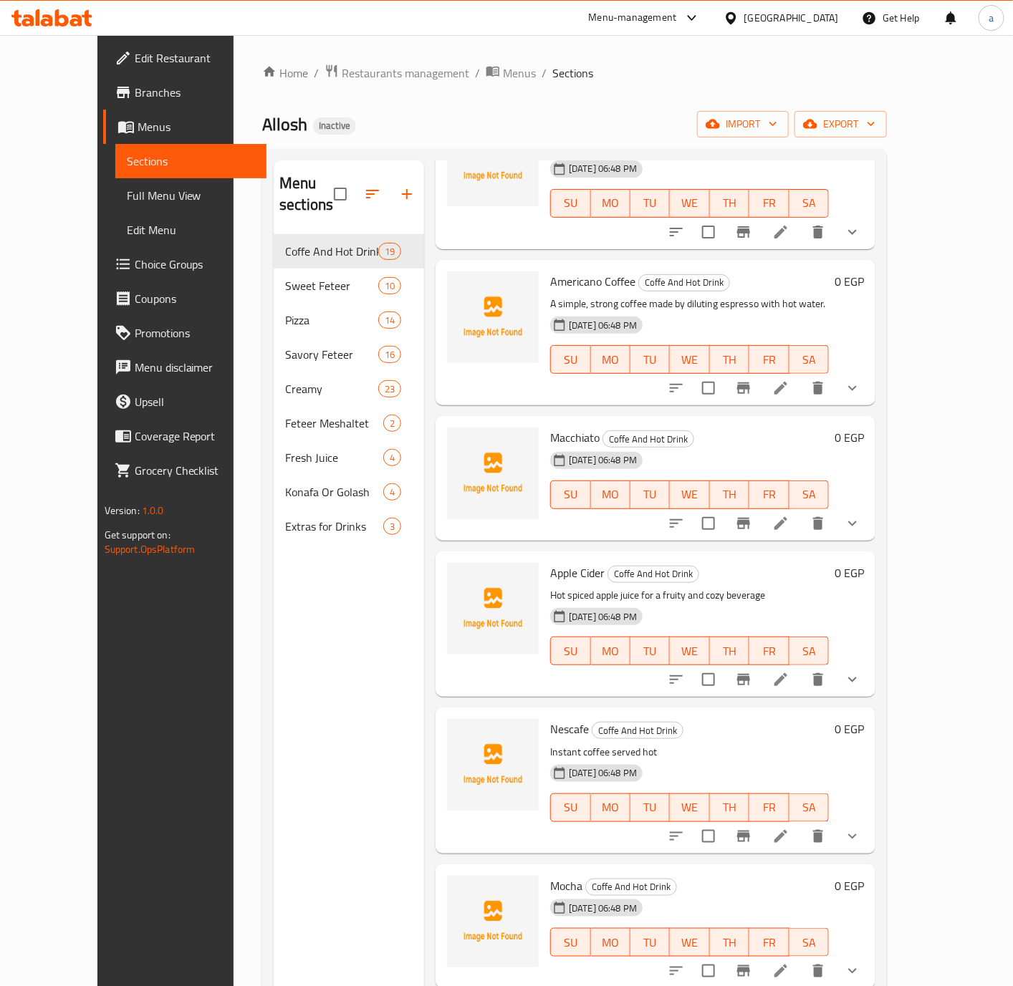
click at [550, 719] on span "Nescafe" at bounding box center [569, 729] width 39 height 21
click at [555, 875] on span "Mocha" at bounding box center [566, 885] width 32 height 21
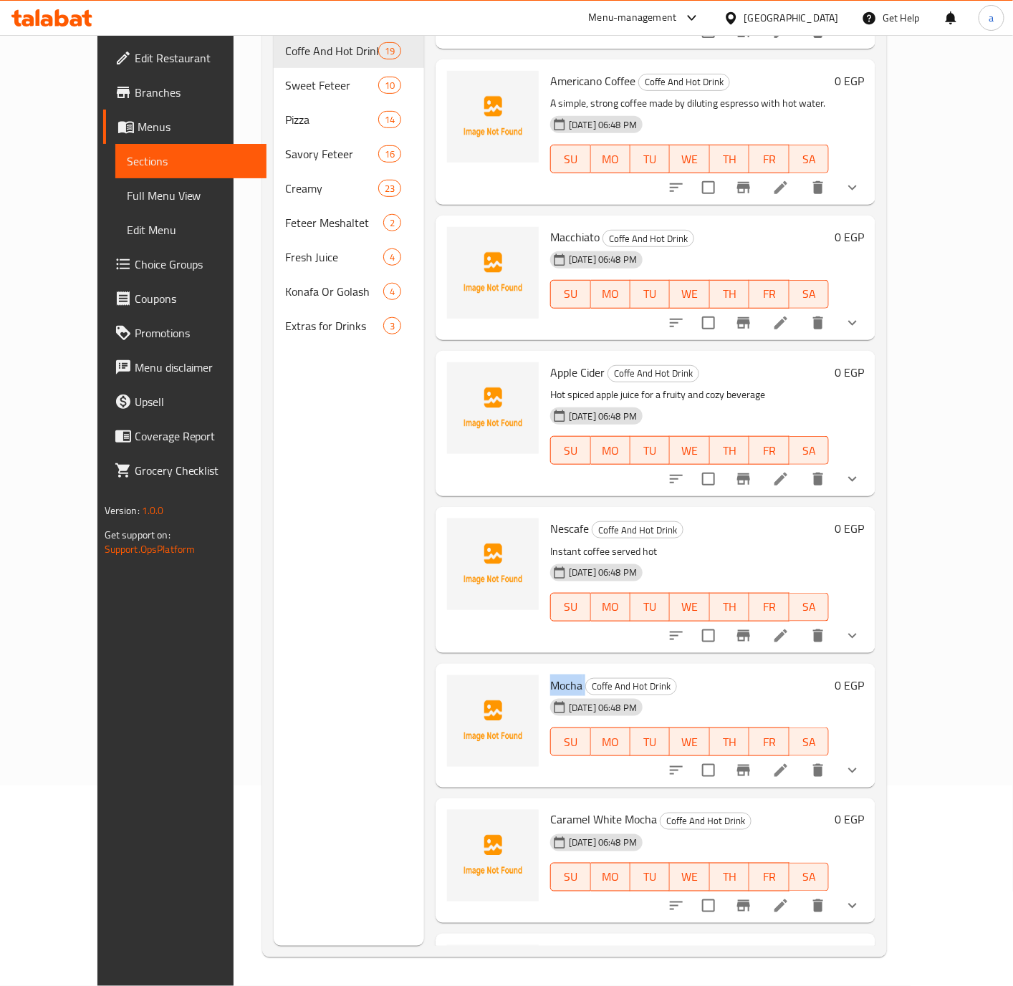
click at [801, 758] on li at bounding box center [781, 771] width 40 height 26
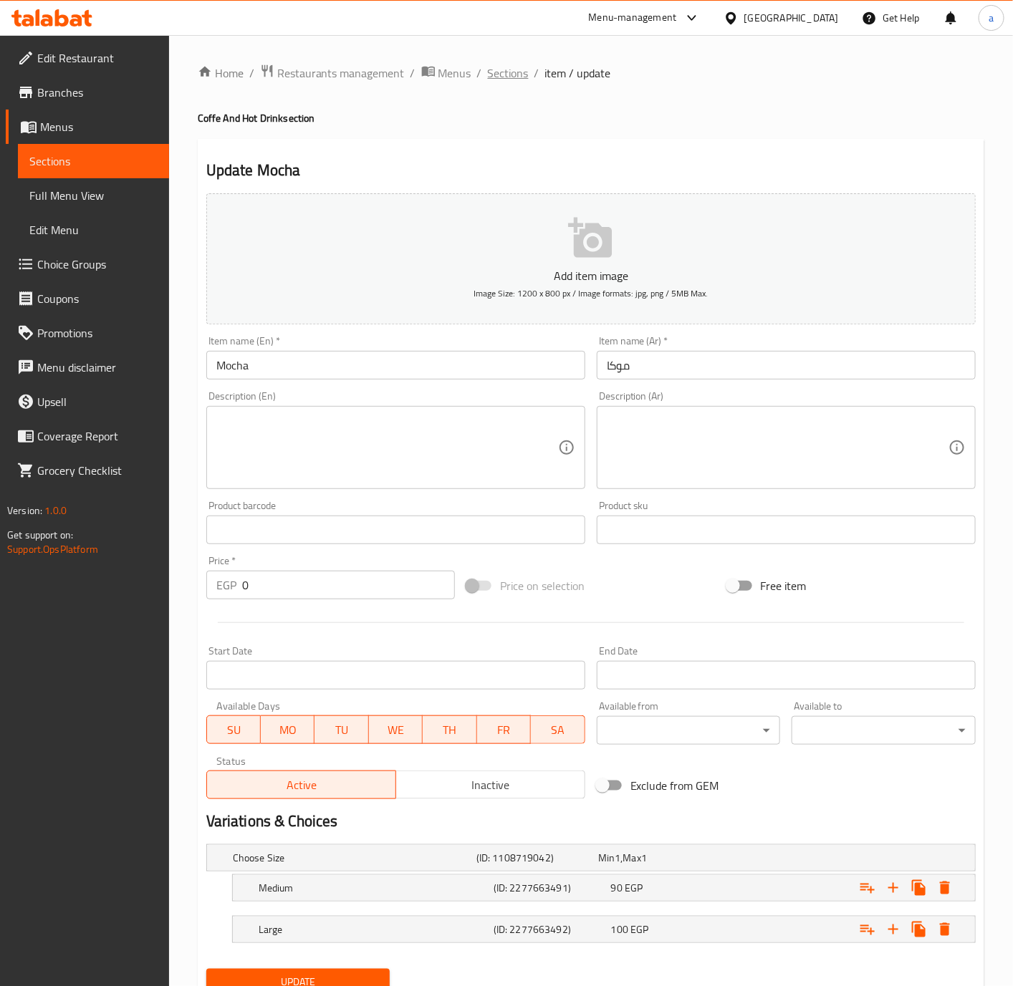
click at [494, 67] on span "Sections" at bounding box center [508, 72] width 41 height 17
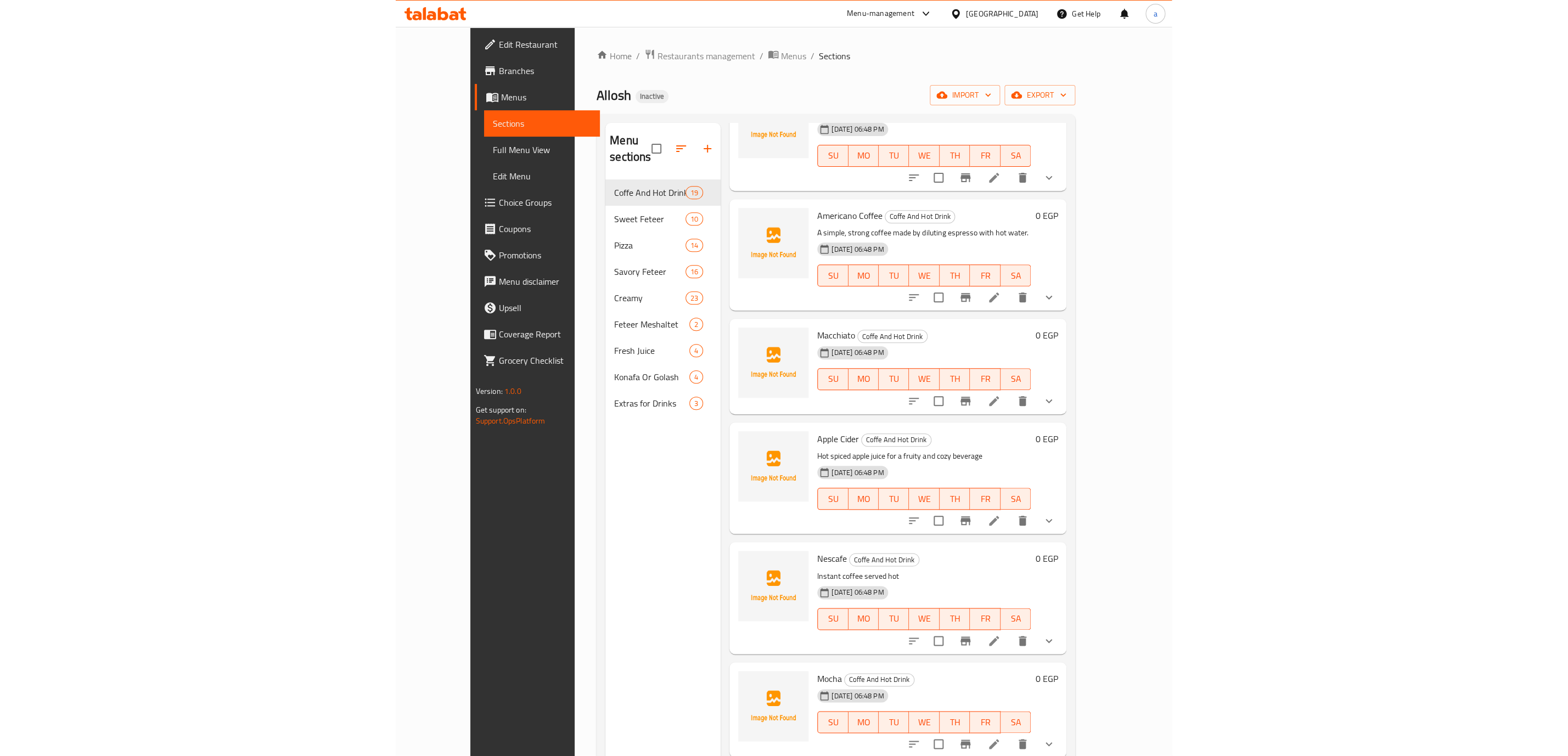
scroll to position [1449, 0]
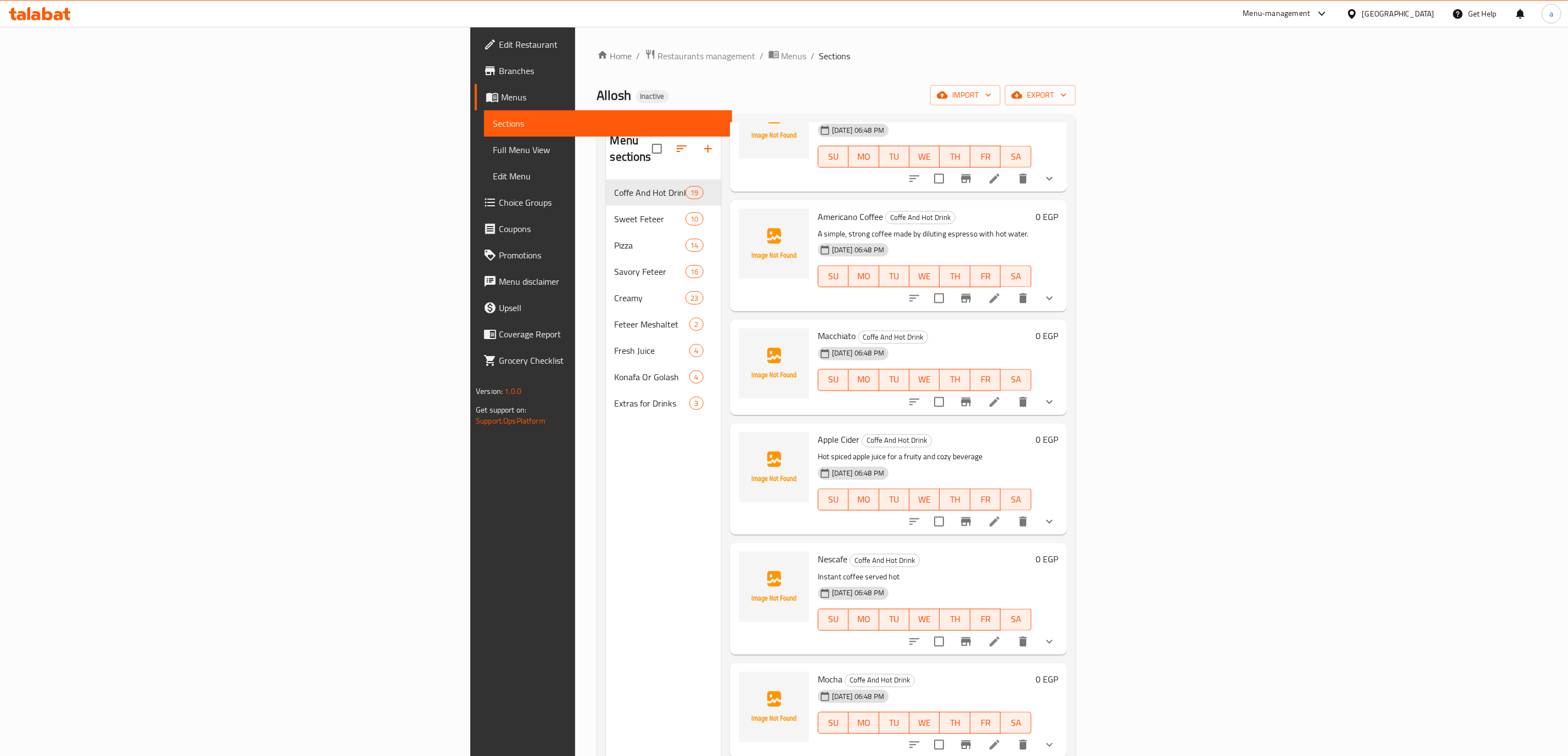
click at [484, 136] on link "Full Menu View" at bounding box center [608, 149] width 248 height 26
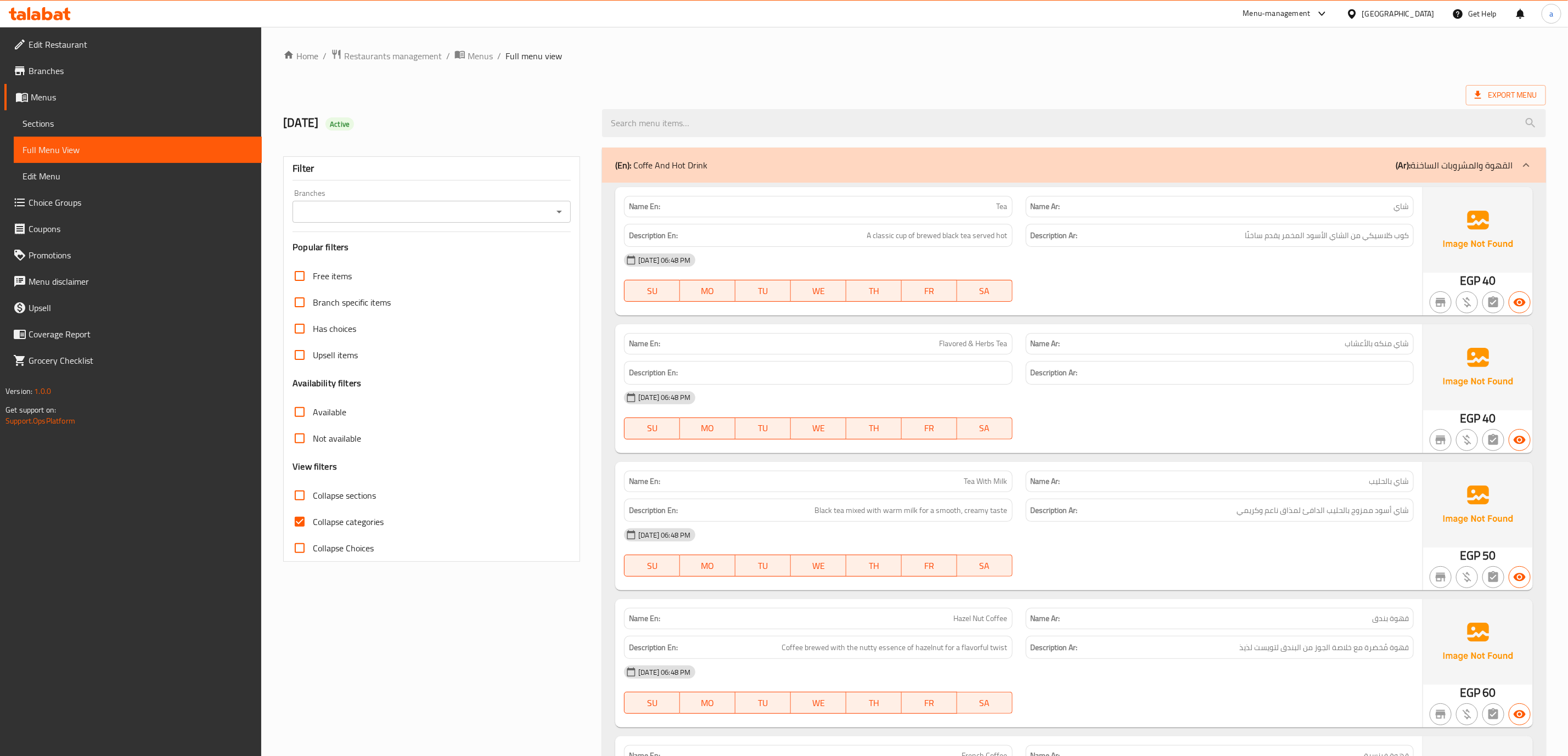
click at [308, 493] on input "Collapse sections" at bounding box center [300, 496] width 26 height 26
checkbox input "true"
click at [302, 525] on input "Collapse categories" at bounding box center [300, 522] width 26 height 26
checkbox input "false"
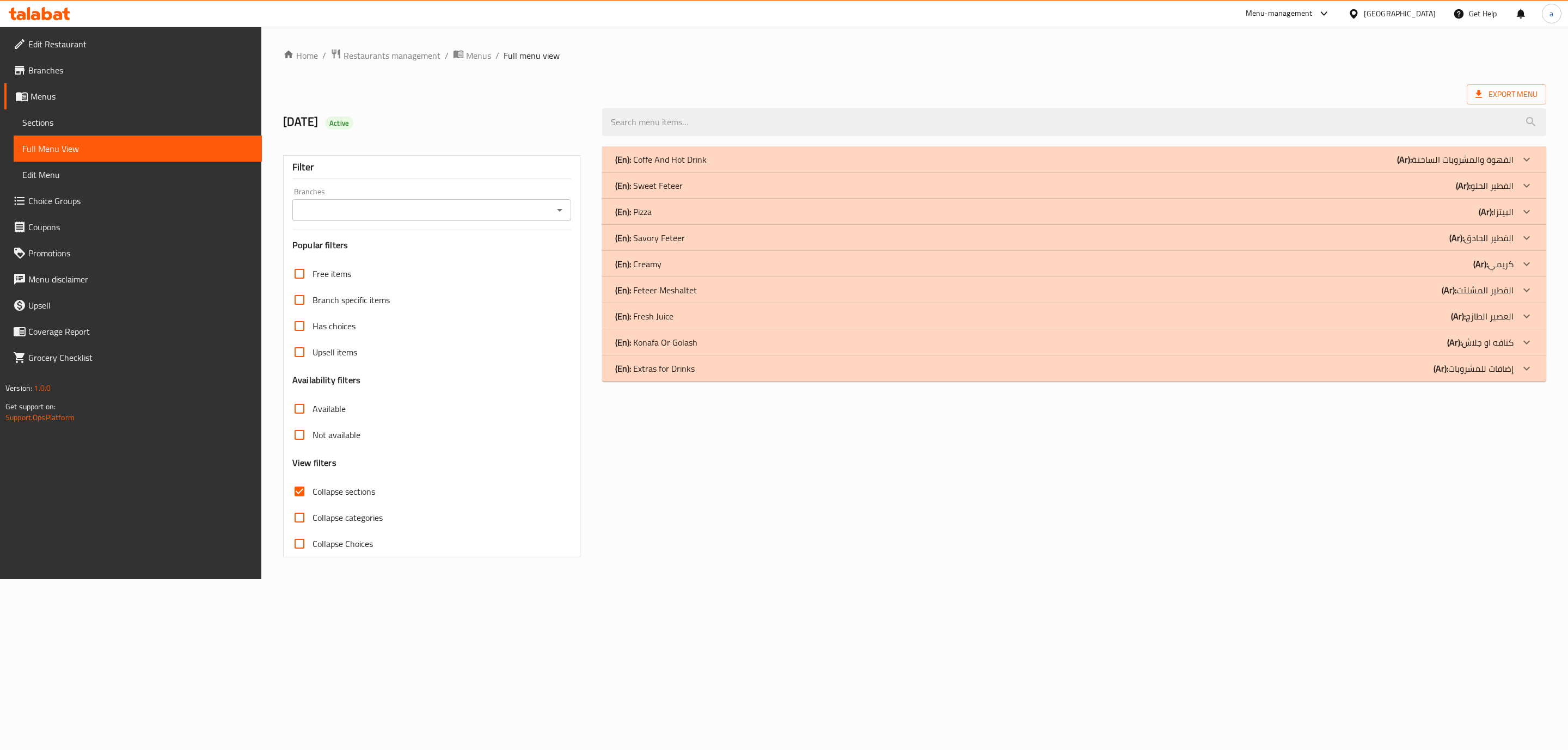
click at [765, 160] on div "(En): Coffe And Hot Drink (Ar): القهوة والمشروبات الساخنة" at bounding box center [1065, 159] width 898 height 13
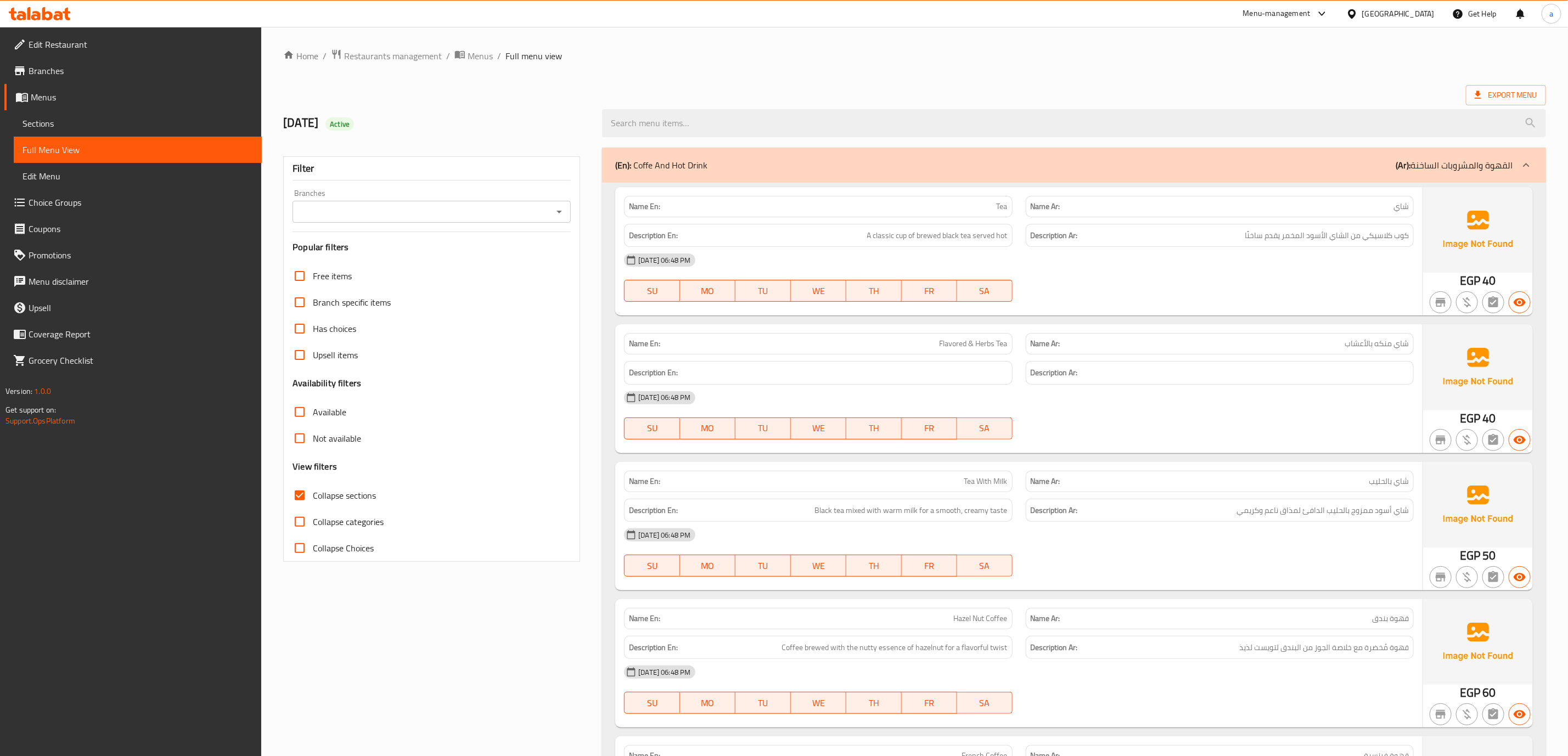
click at [788, 205] on p "Name En: Tea" at bounding box center [818, 206] width 378 height 11
click at [788, 205] on span "Tea" at bounding box center [1002, 206] width 11 height 11
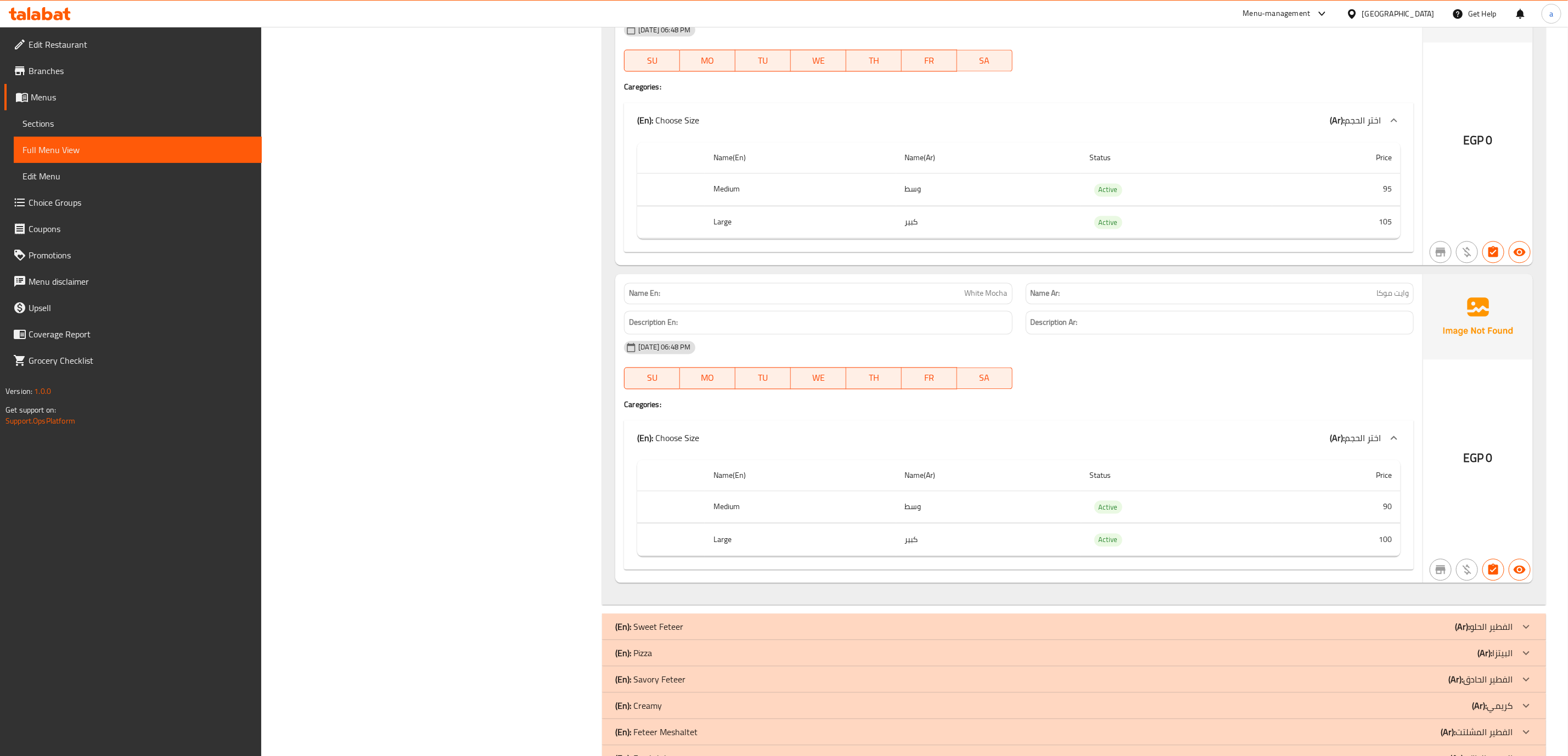
scroll to position [4846, 0]
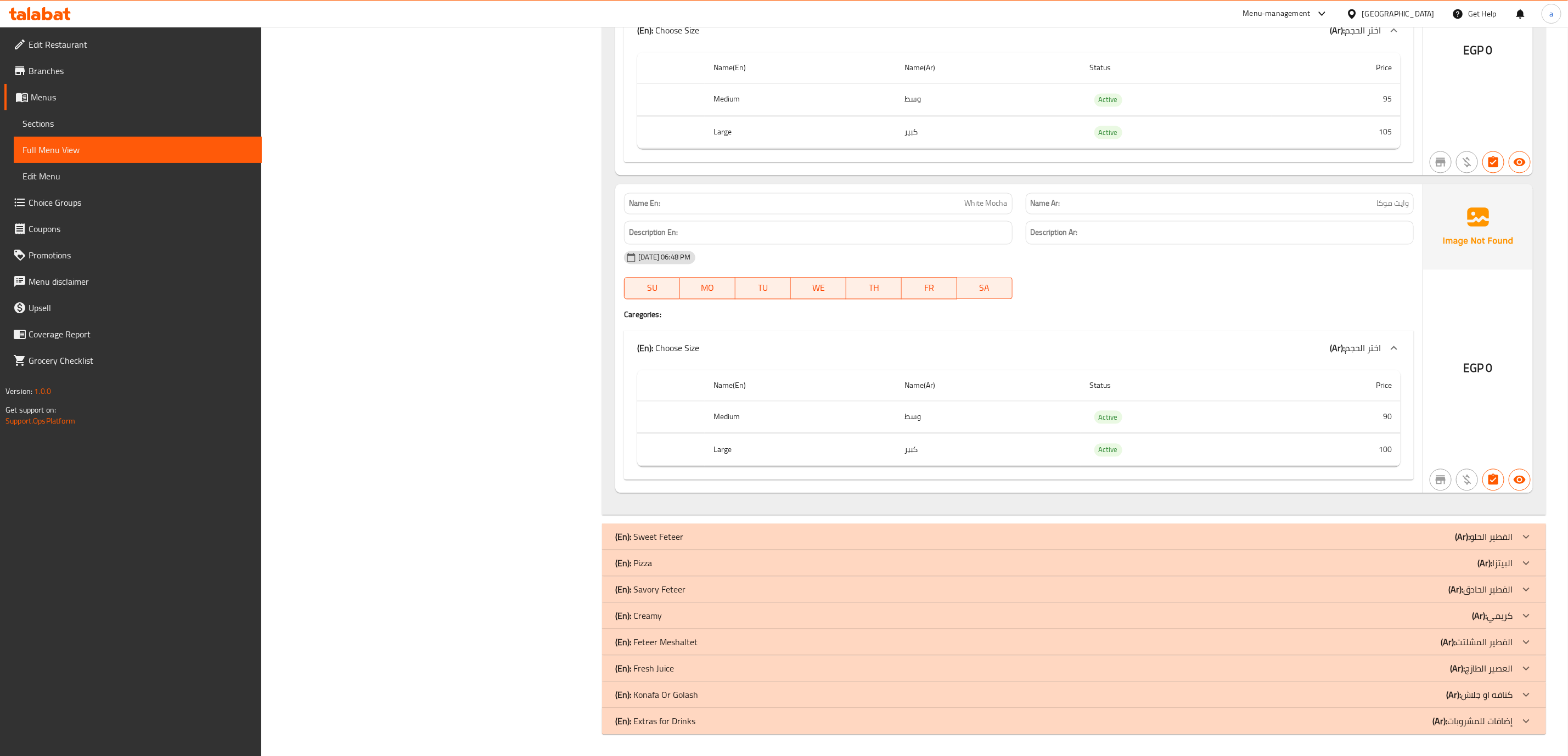
click at [788, 201] on span "White Mocha" at bounding box center [986, 203] width 43 height 11
click at [788, 199] on span "White Mocha" at bounding box center [986, 203] width 43 height 11
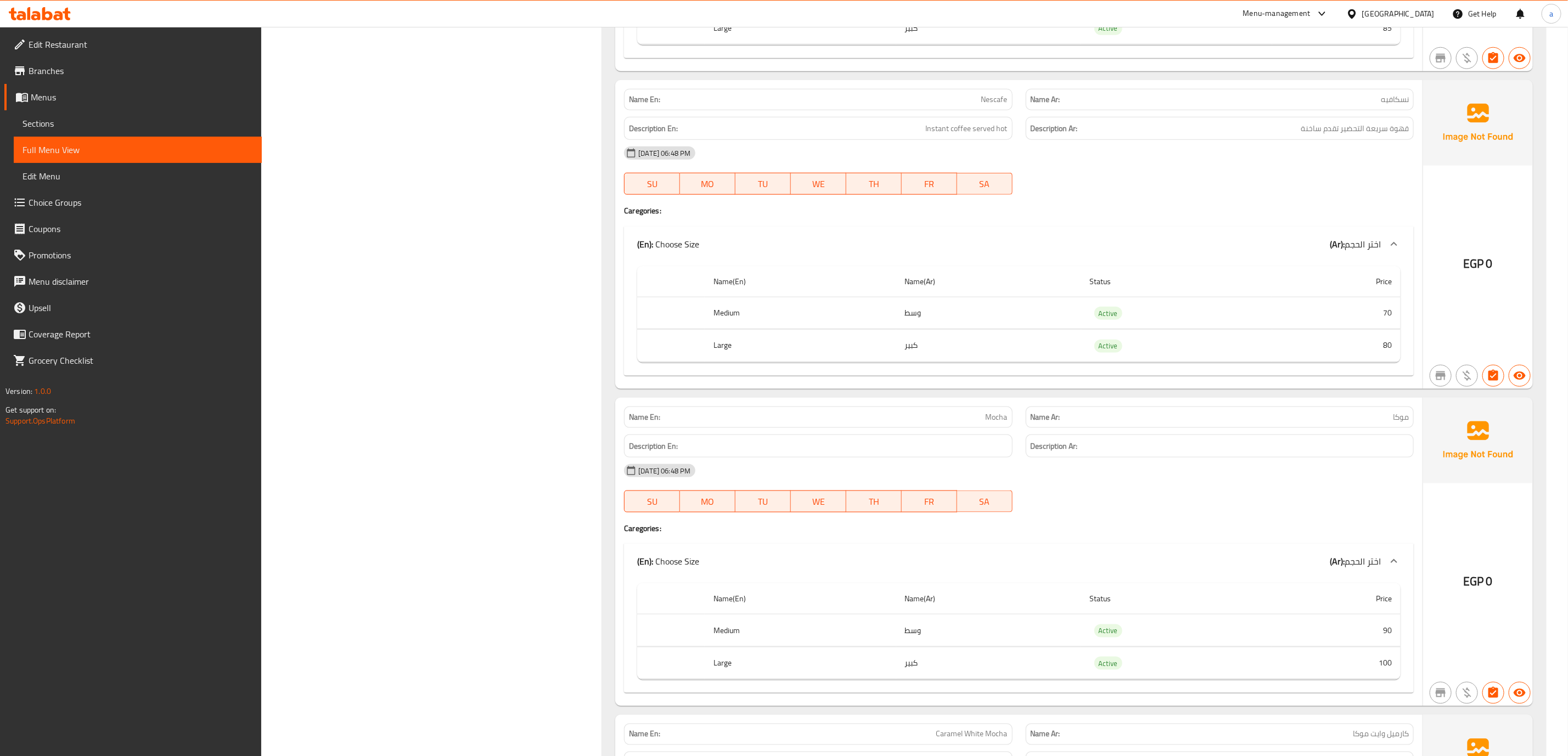
scroll to position [3941, 0]
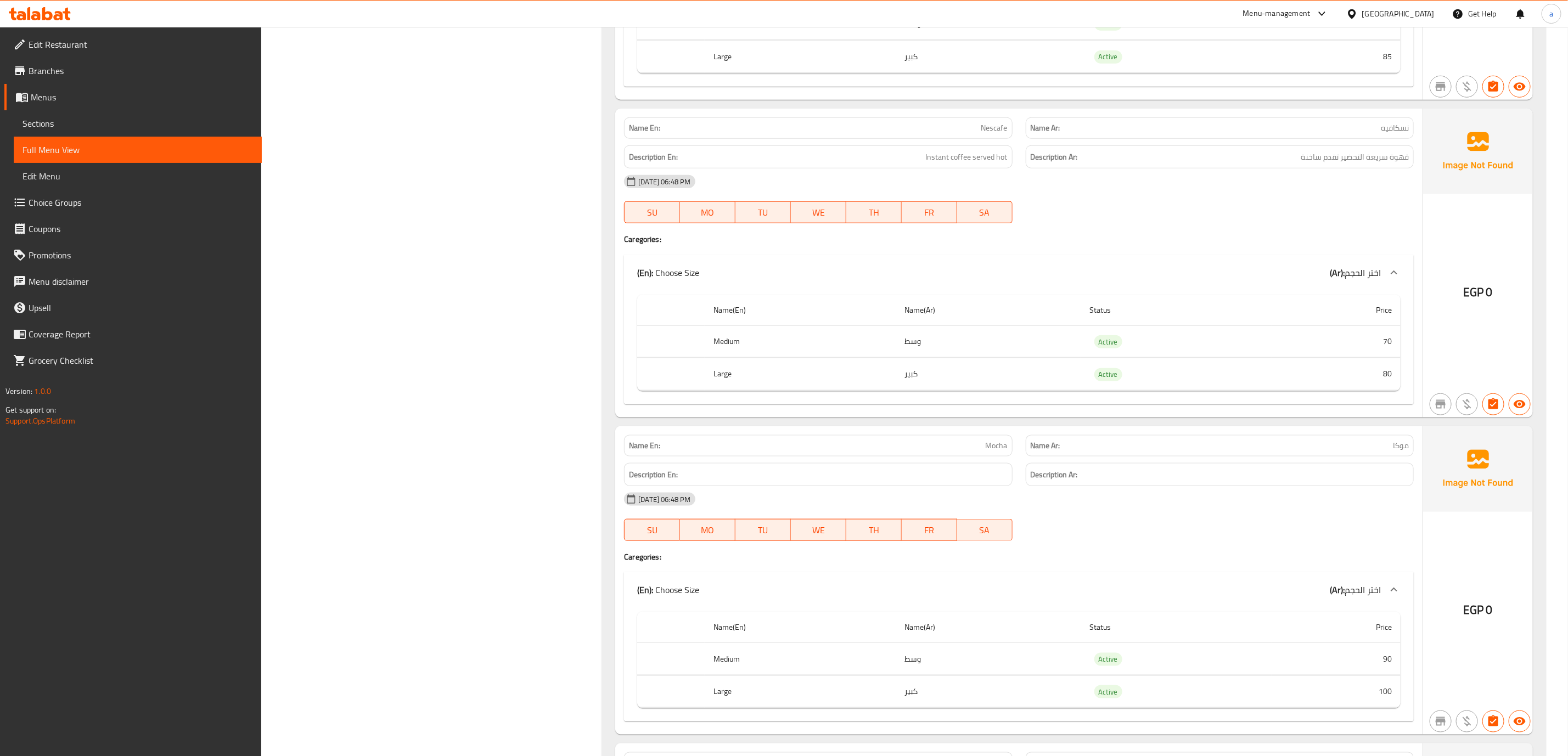
click at [788, 134] on span "Nescafe" at bounding box center [994, 128] width 26 height 11
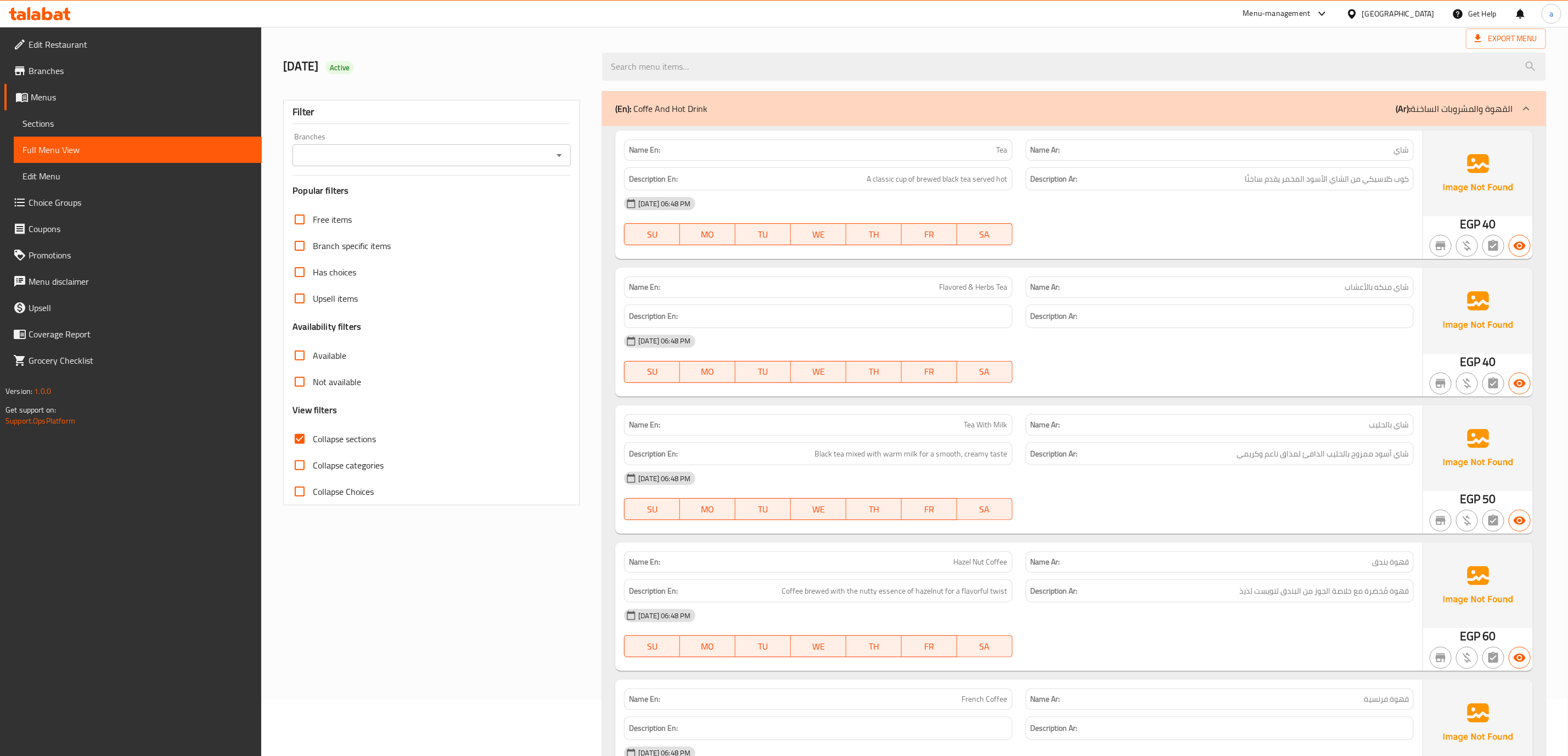
scroll to position [0, 0]
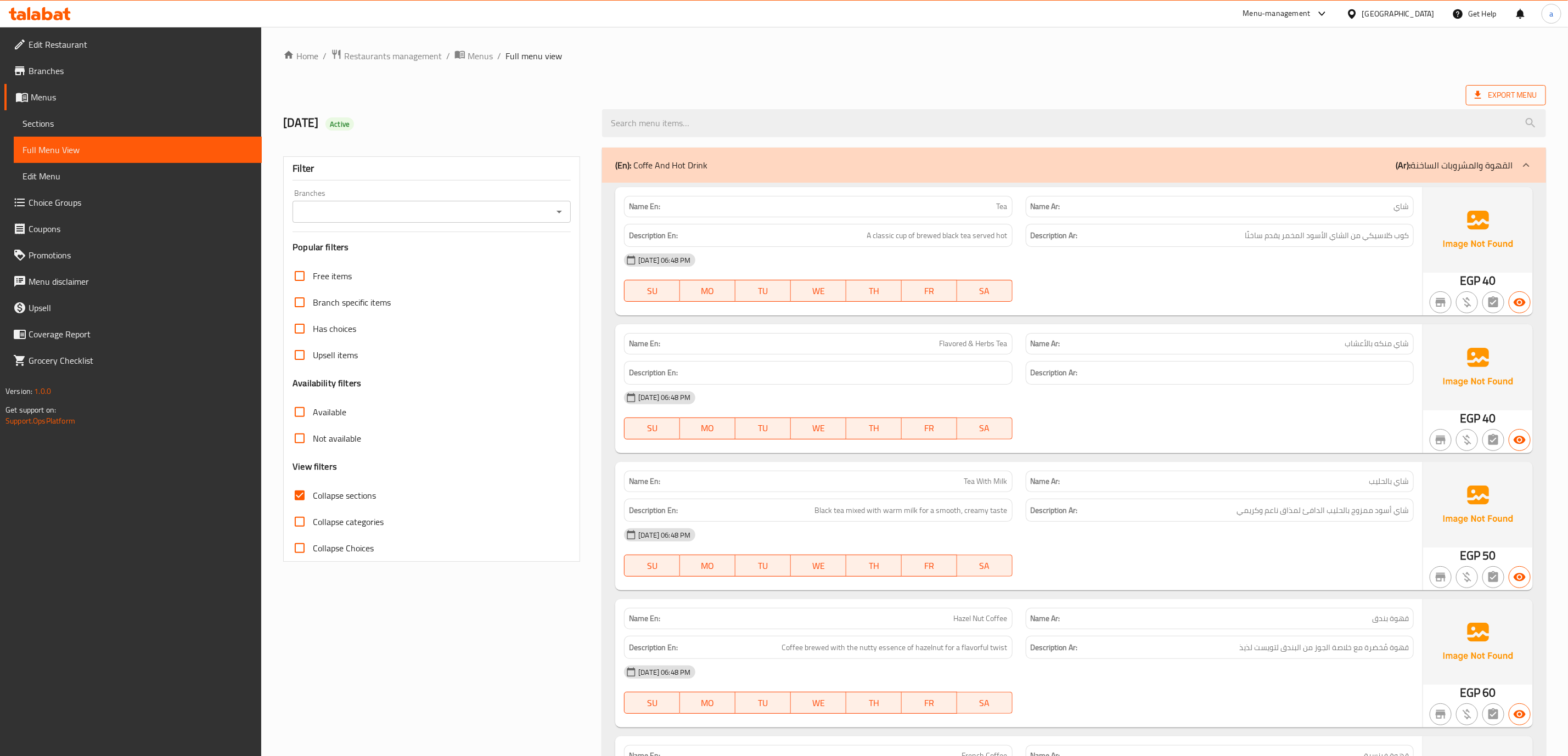
click at [788, 87] on span "Export Menu" at bounding box center [1506, 95] width 80 height 21
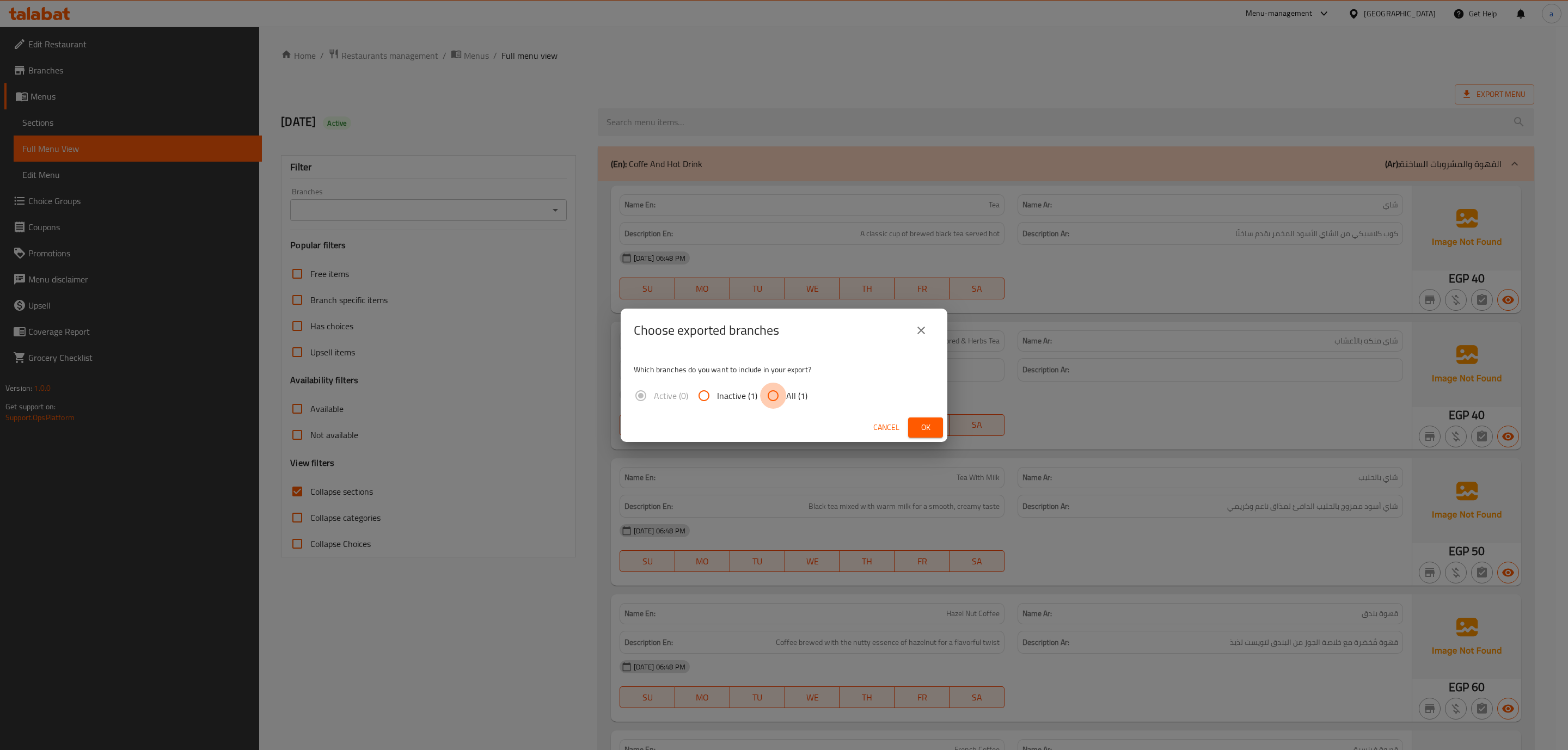
click at [768, 387] on input "All (1)" at bounding box center [773, 396] width 26 height 26
radio input "true"
click at [782, 423] on span "Ok" at bounding box center [925, 428] width 17 height 14
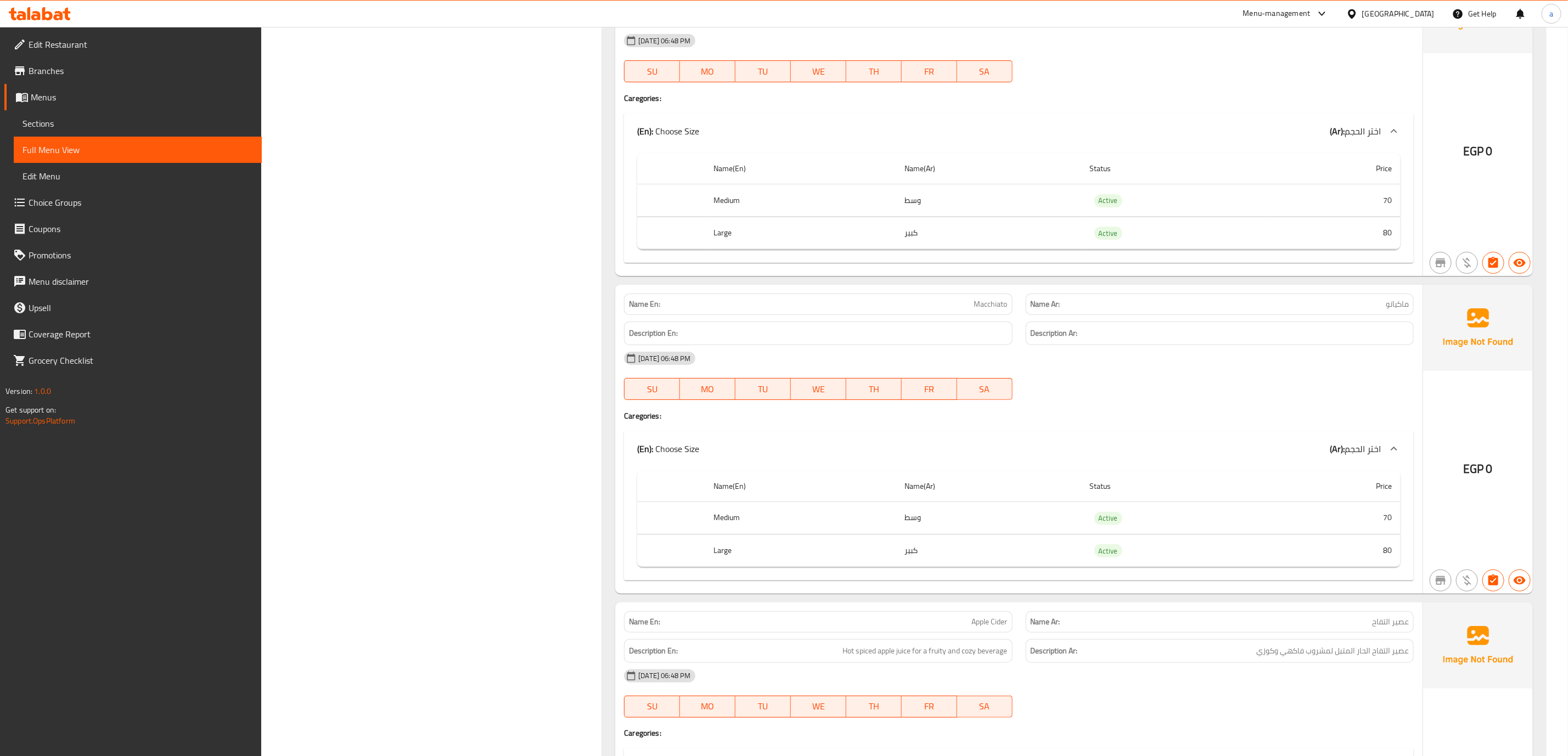
scroll to position [3128, 0]
click at [788, 312] on span "Macchiato" at bounding box center [991, 306] width 34 height 11
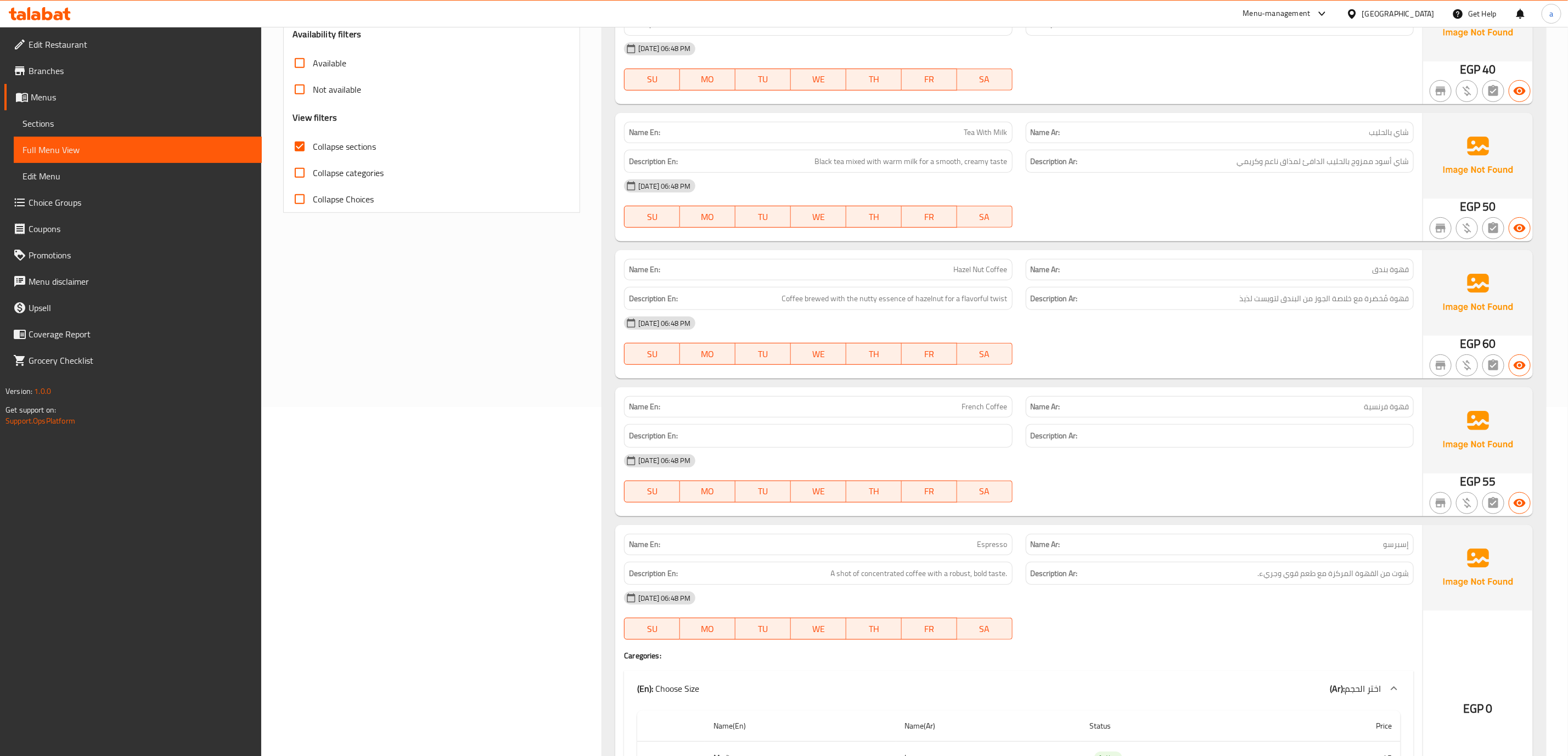
scroll to position [0, 0]
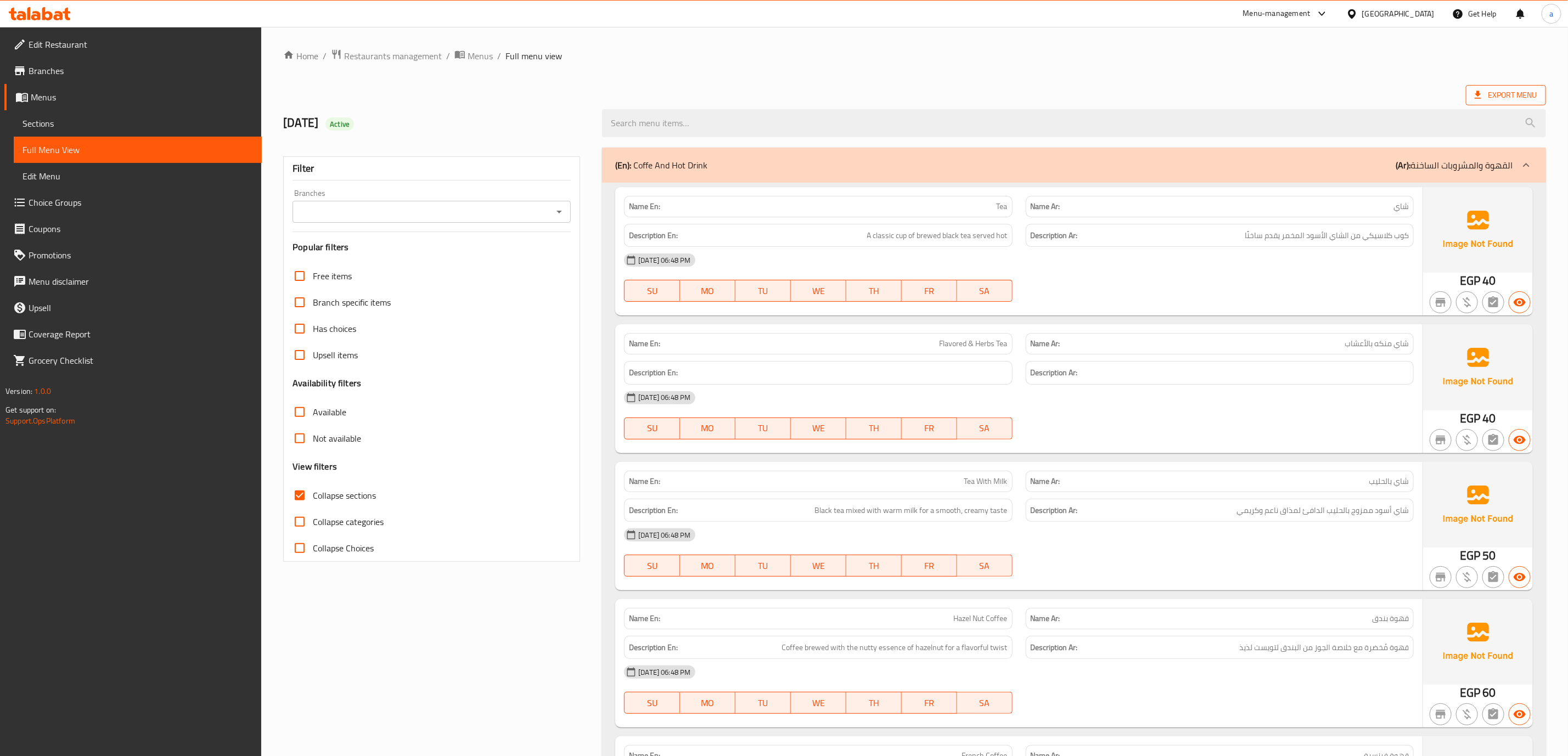
click at [788, 103] on span "Export Menu" at bounding box center [1506, 95] width 80 height 21
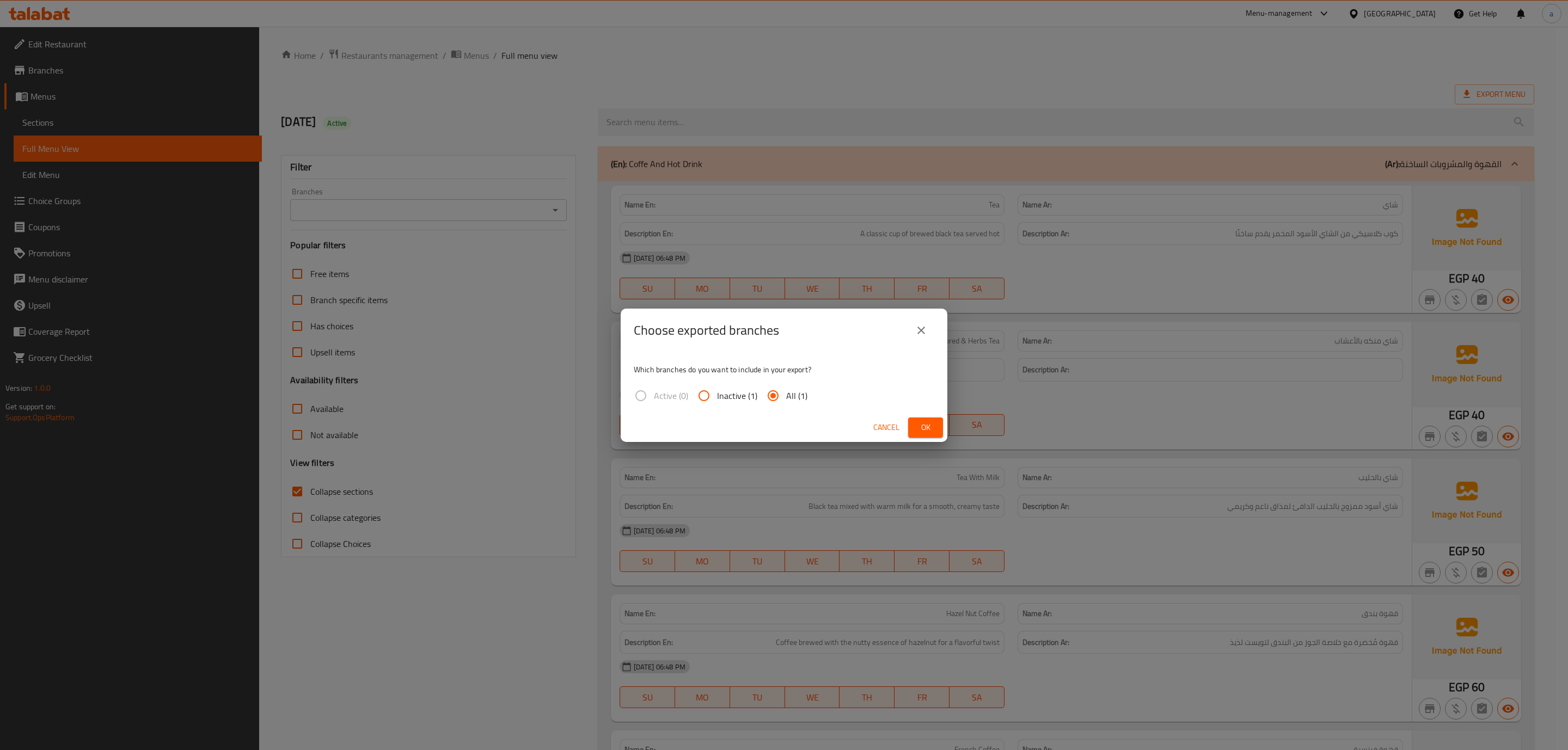
click at [782, 423] on span "Ok" at bounding box center [925, 428] width 17 height 14
